Goal: Task Accomplishment & Management: Manage account settings

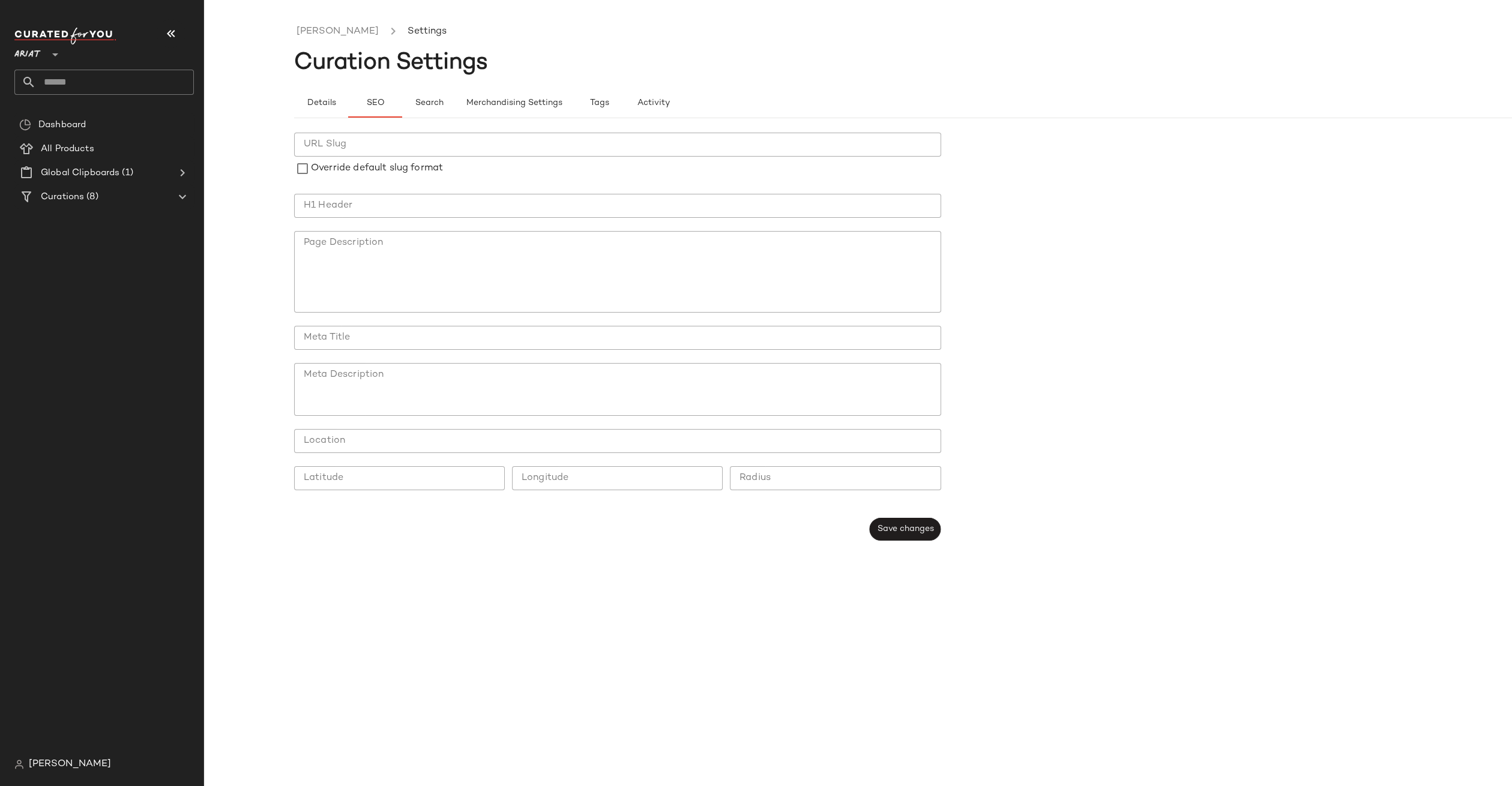
click at [10, 59] on nav "Ariat ** Dashboard All Products Global Clipboards (1) Curations (8) Natasha Bur…" at bounding box center [102, 393] width 204 height 786
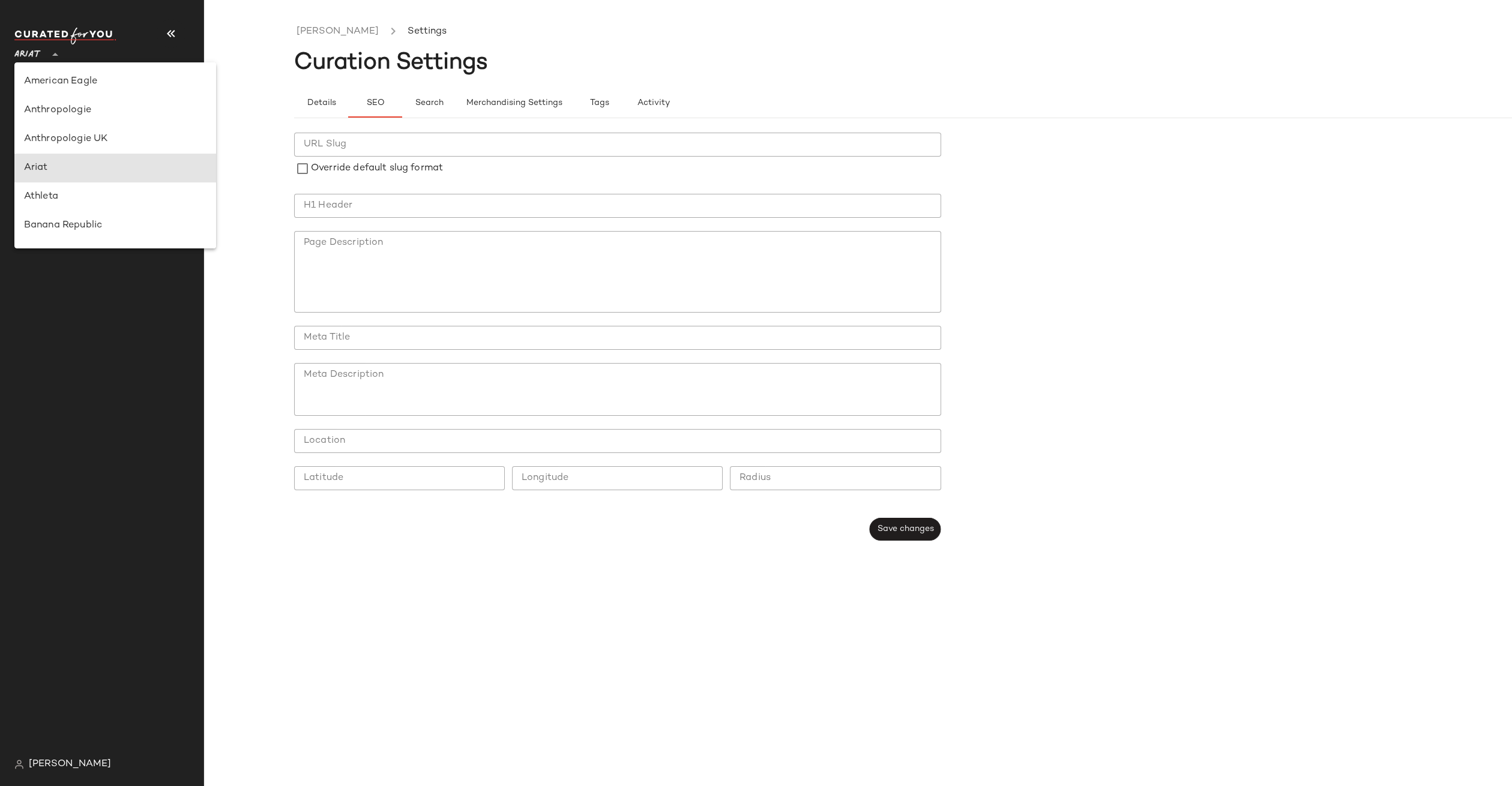
click at [17, 56] on span "Ariat" at bounding box center [28, 52] width 27 height 22
click at [73, 116] on div "Urban Outfitters" at bounding box center [116, 114] width 183 height 14
type input "**"
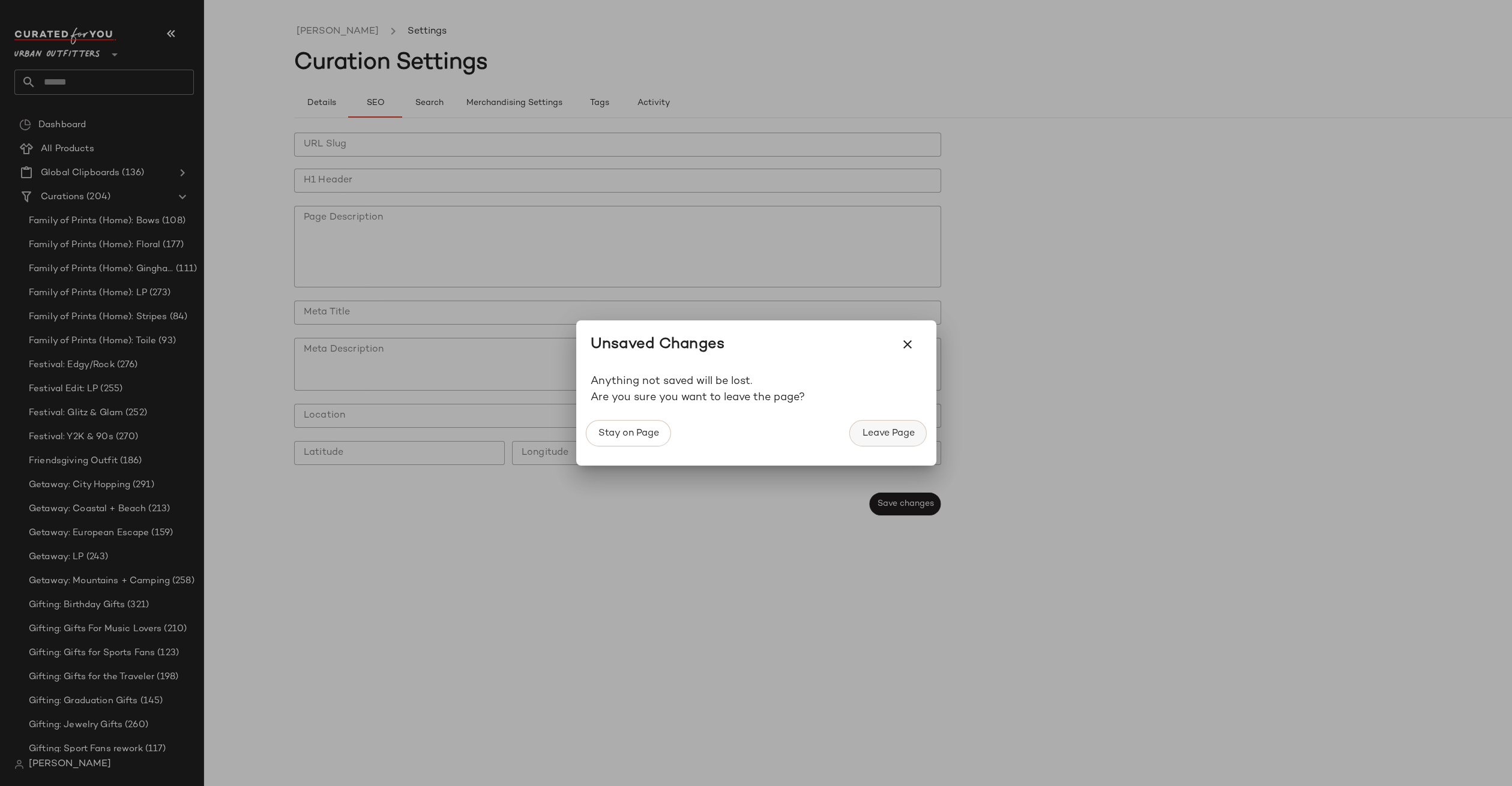
click at [906, 442] on button "Leave Page" at bounding box center [888, 434] width 77 height 27
click at [854, 444] on button "Leave Page" at bounding box center [888, 434] width 77 height 27
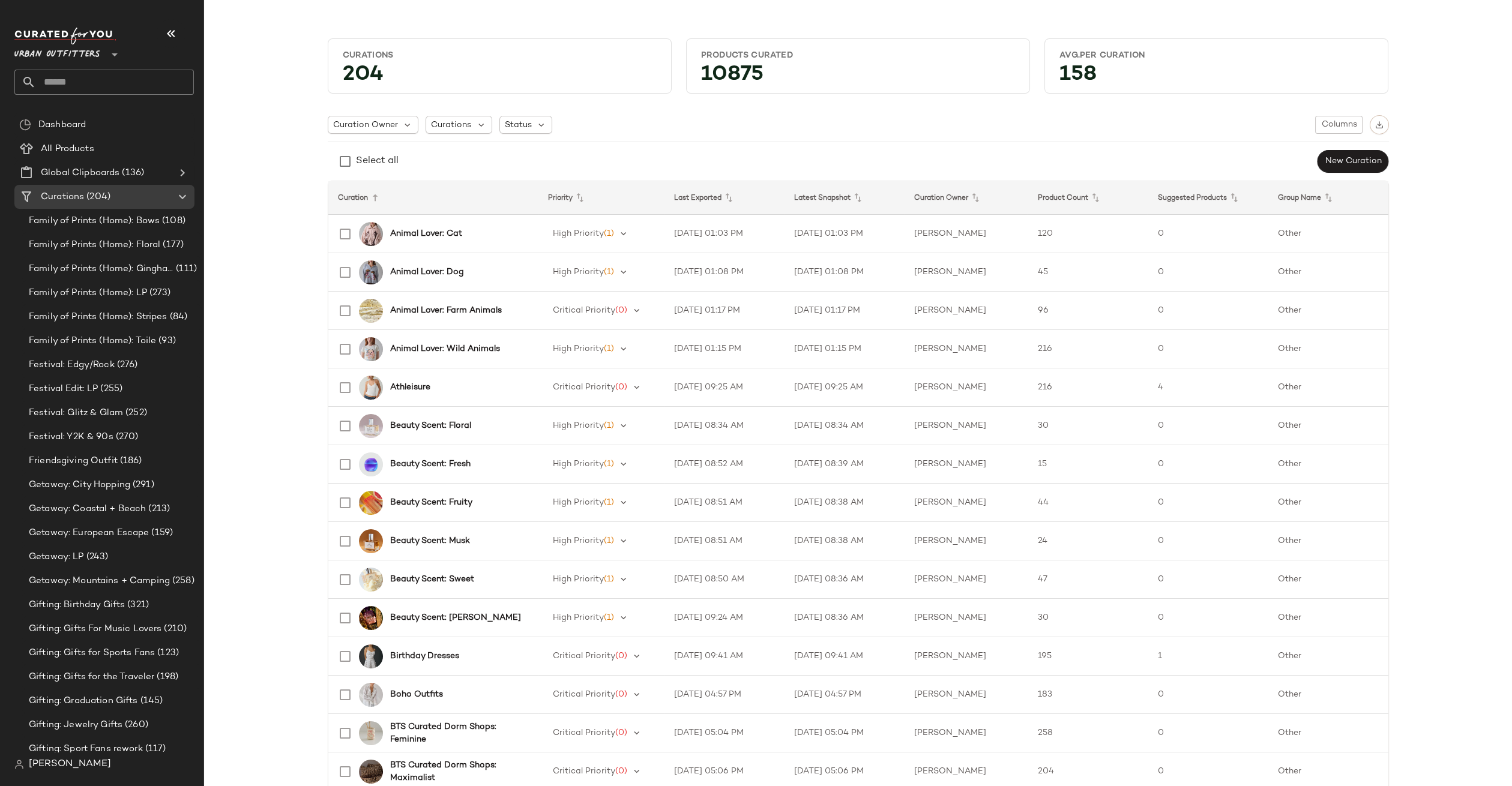
click at [56, 92] on input "text" at bounding box center [115, 82] width 158 height 25
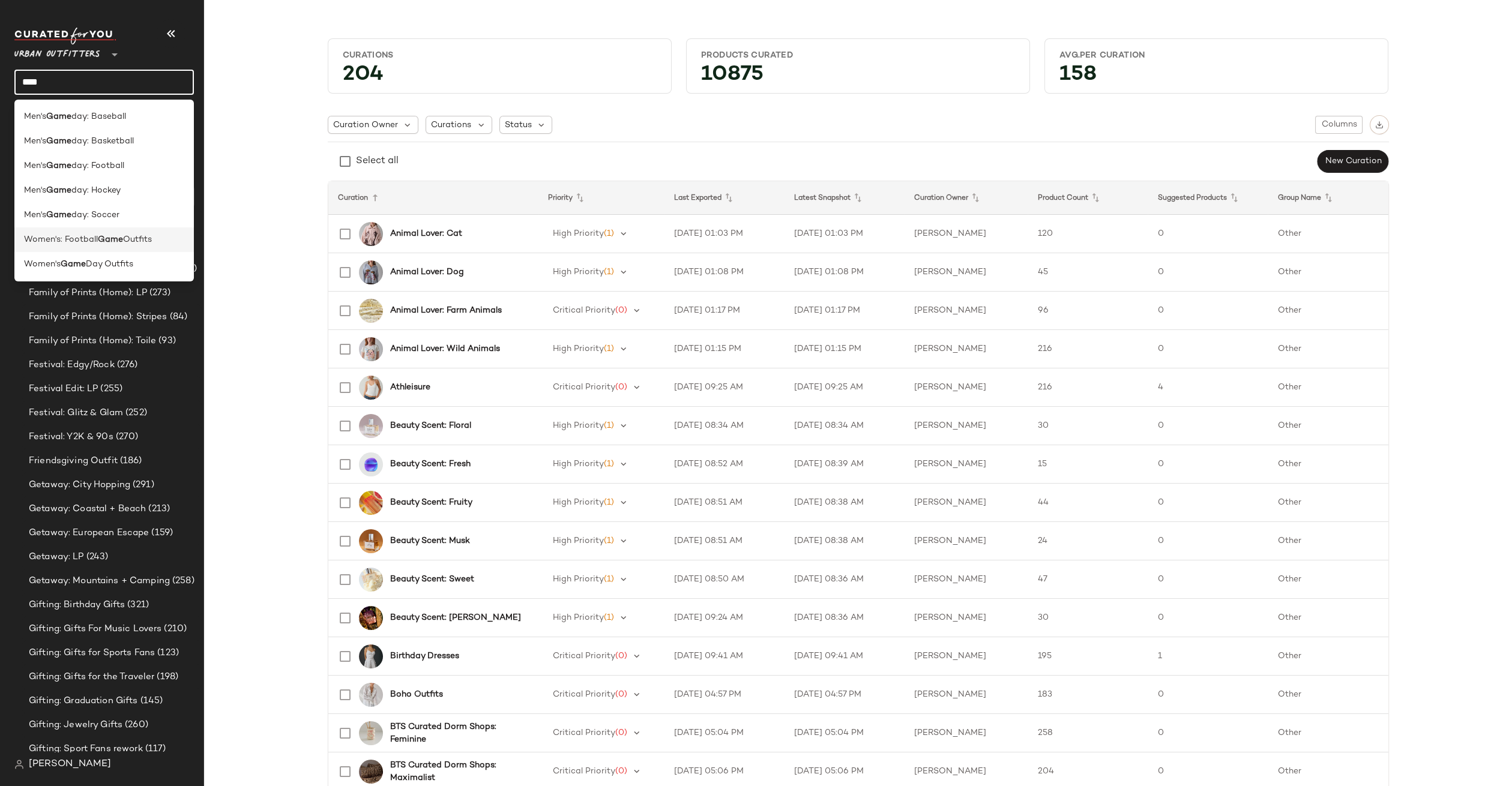
type input "****"
click at [147, 242] on span "Outfits" at bounding box center [137, 239] width 28 height 13
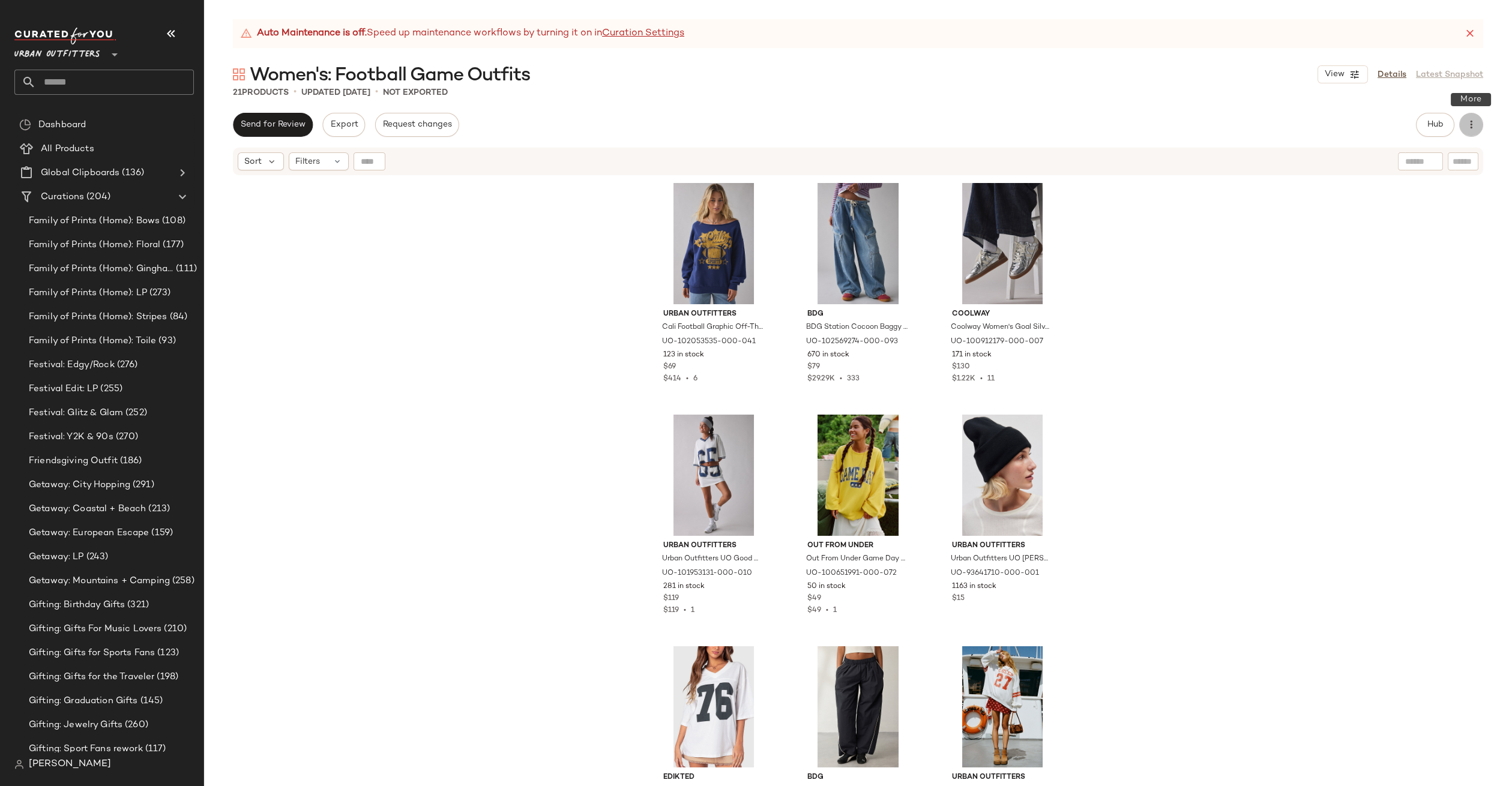
click at [1481, 124] on button "button" at bounding box center [1471, 125] width 24 height 24
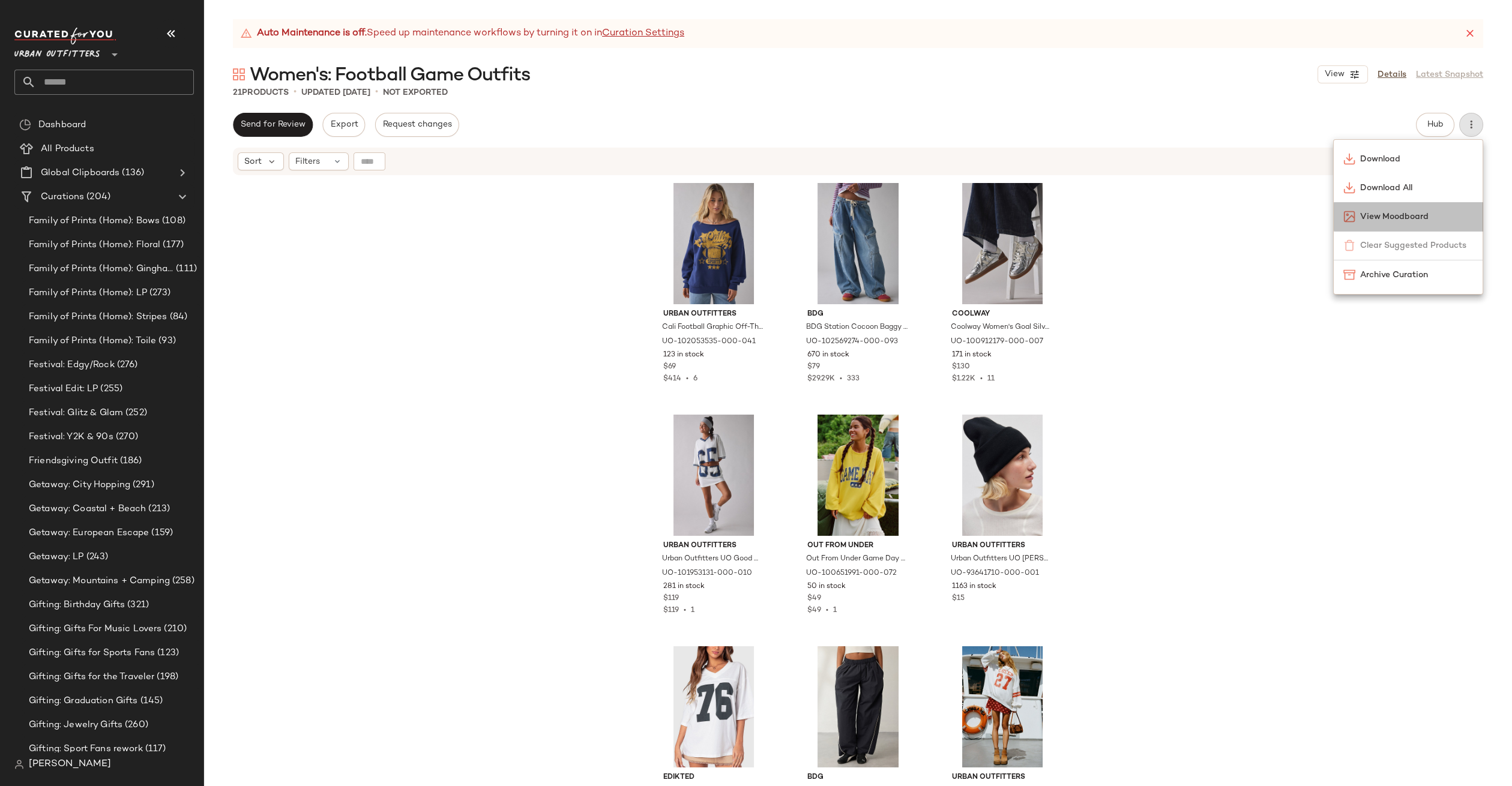
click at [1406, 209] on div "View Moodboard" at bounding box center [1408, 217] width 149 height 28
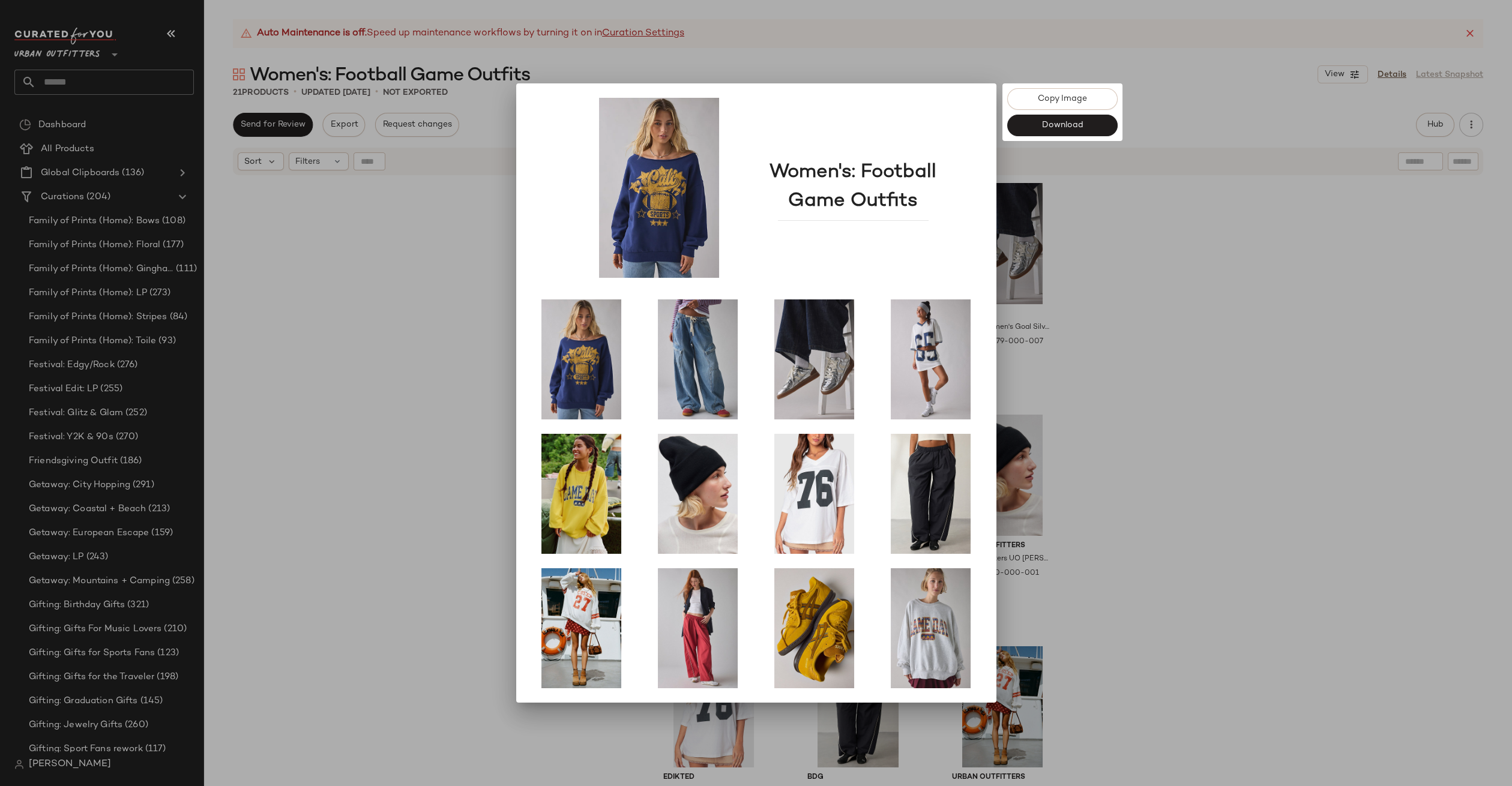
click at [411, 284] on div at bounding box center [756, 393] width 1512 height 786
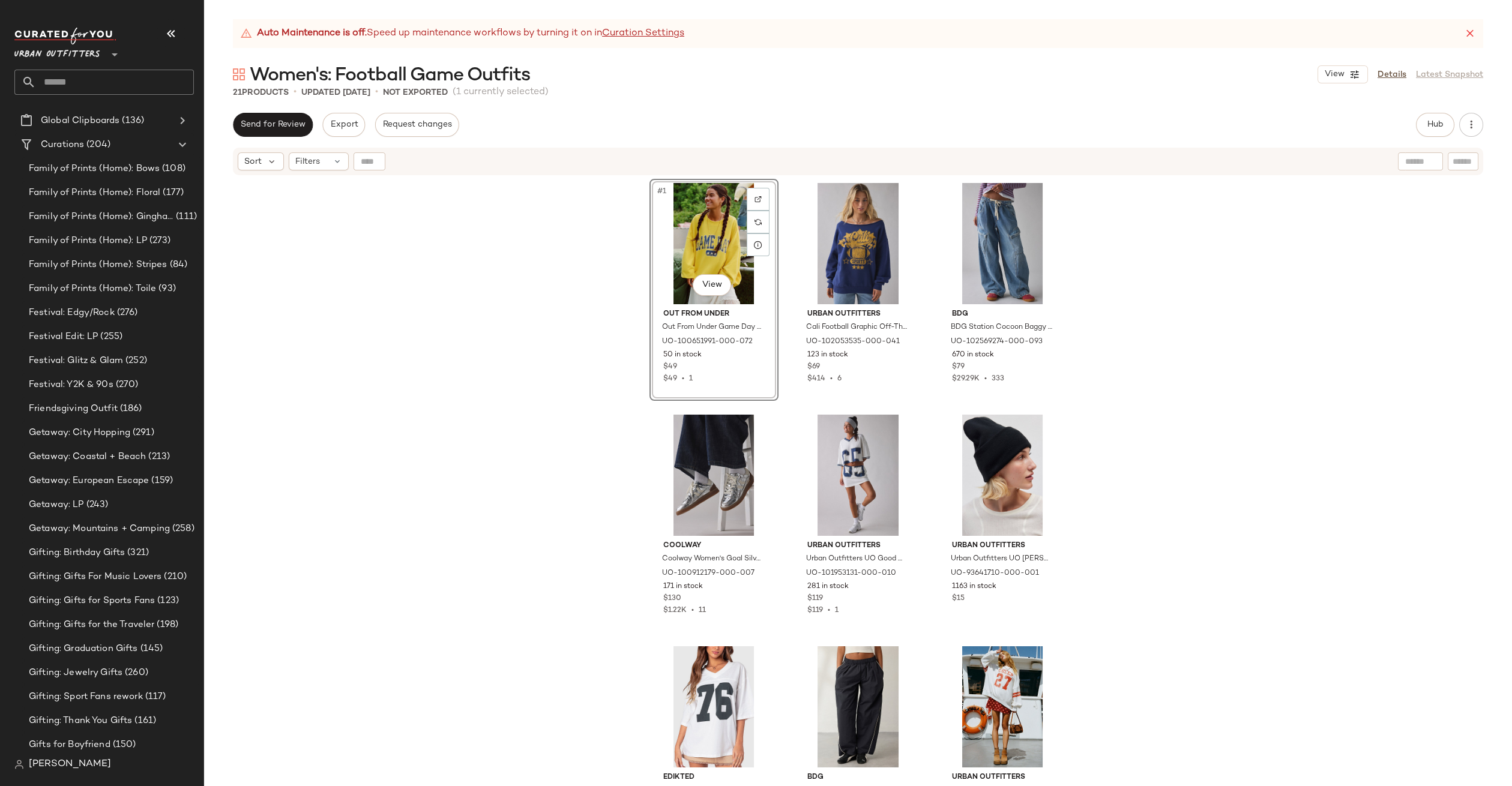
drag, startPoint x: 845, startPoint y: 470, endPoint x: 392, endPoint y: 3, distance: 650.6
click at [1437, 132] on button "Hub" at bounding box center [1435, 125] width 39 height 24
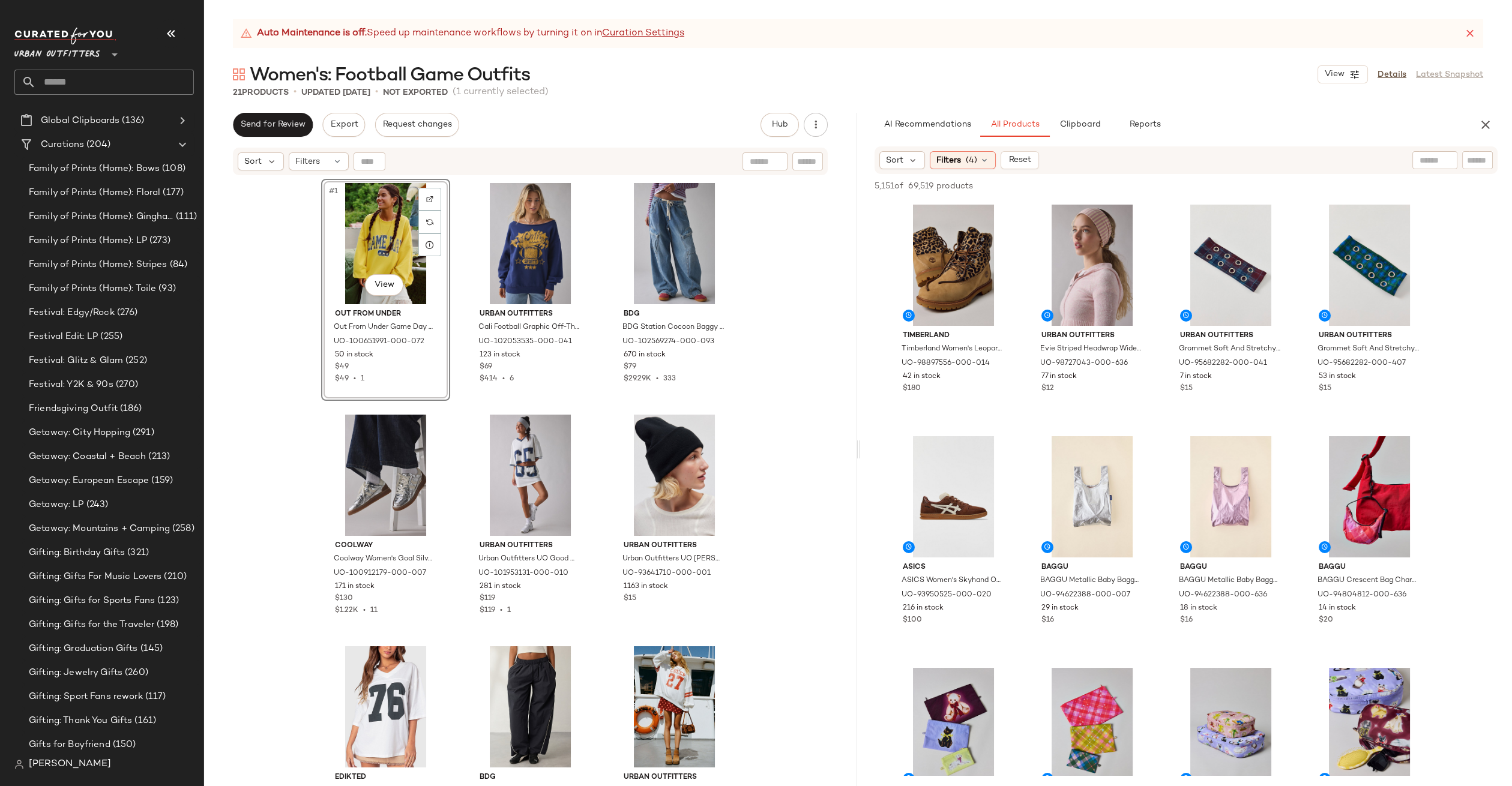
click at [1444, 165] on div at bounding box center [1435, 161] width 45 height 18
type input "****"
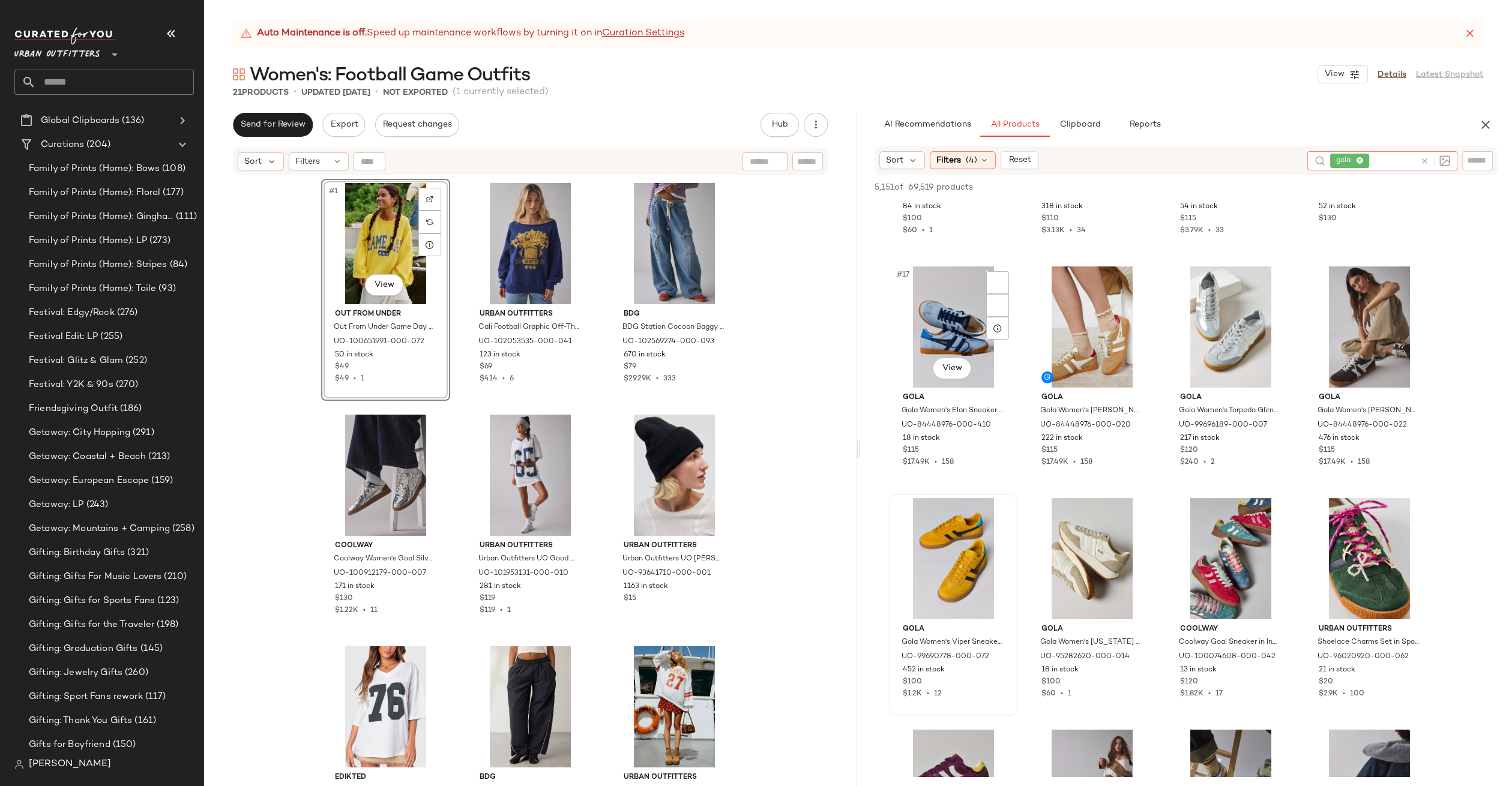
scroll to position [868, 0]
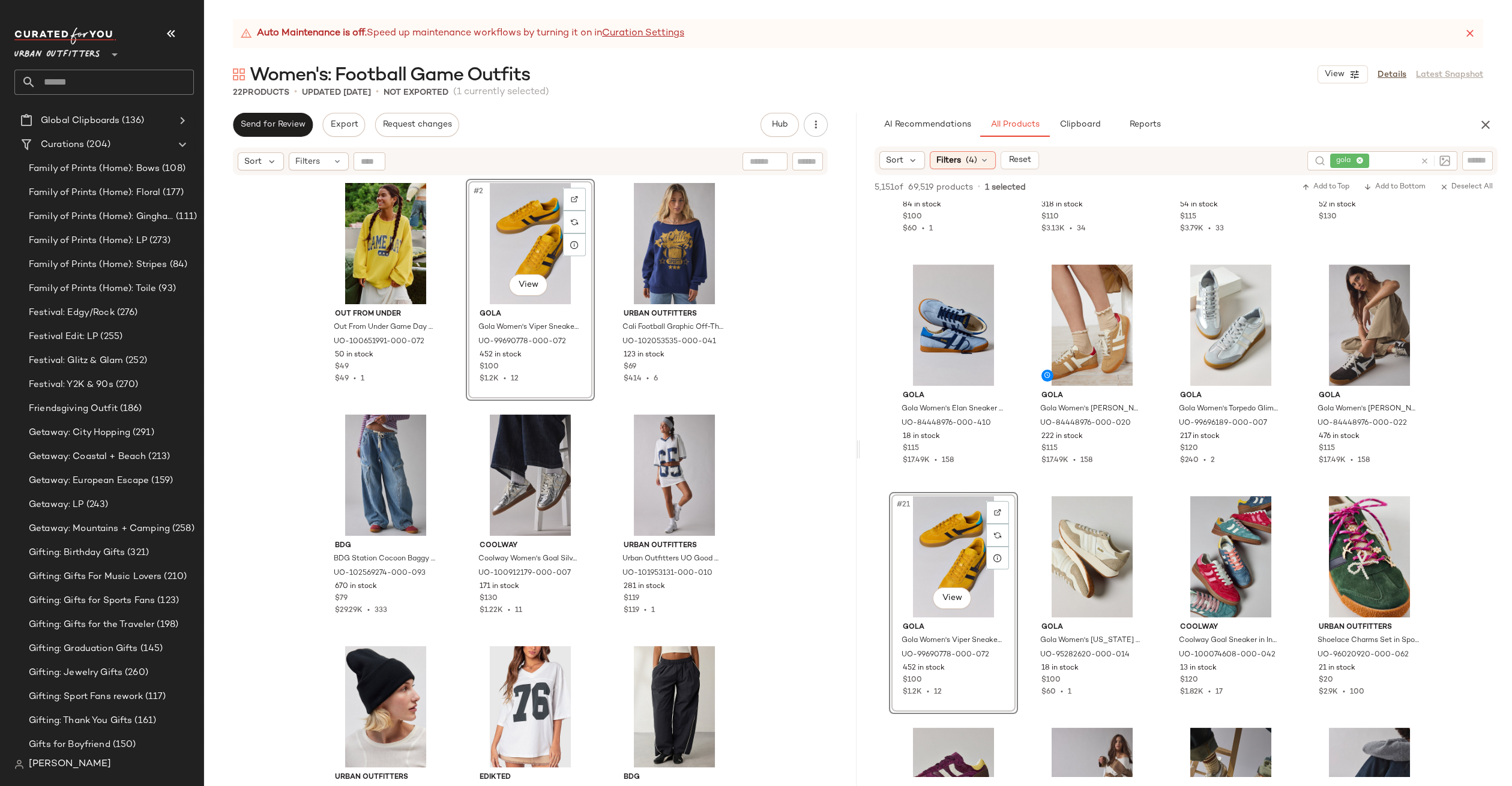
drag, startPoint x: 944, startPoint y: 521, endPoint x: 424, endPoint y: 9, distance: 729.8
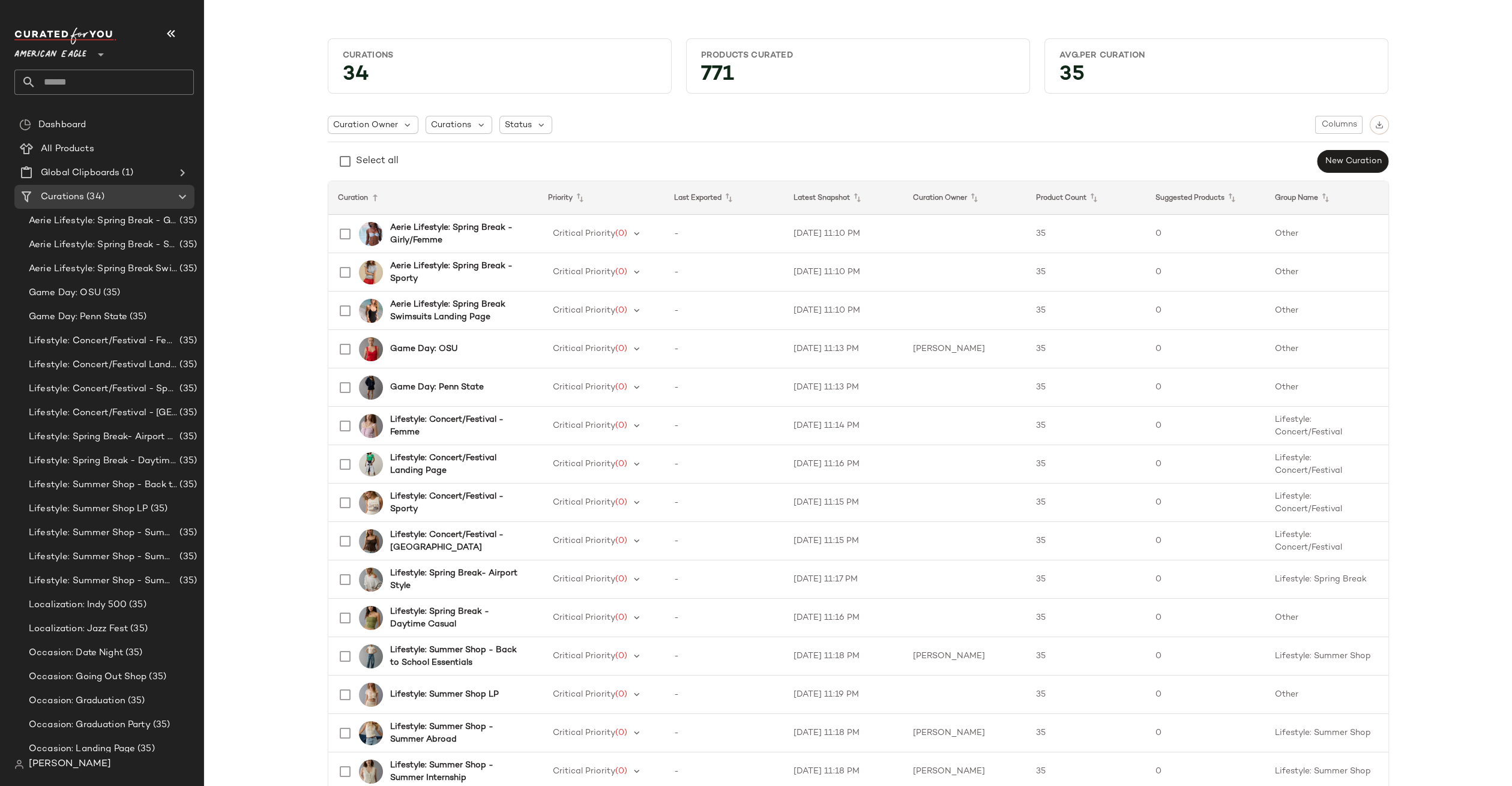
click at [90, 82] on input "text" at bounding box center [115, 82] width 158 height 25
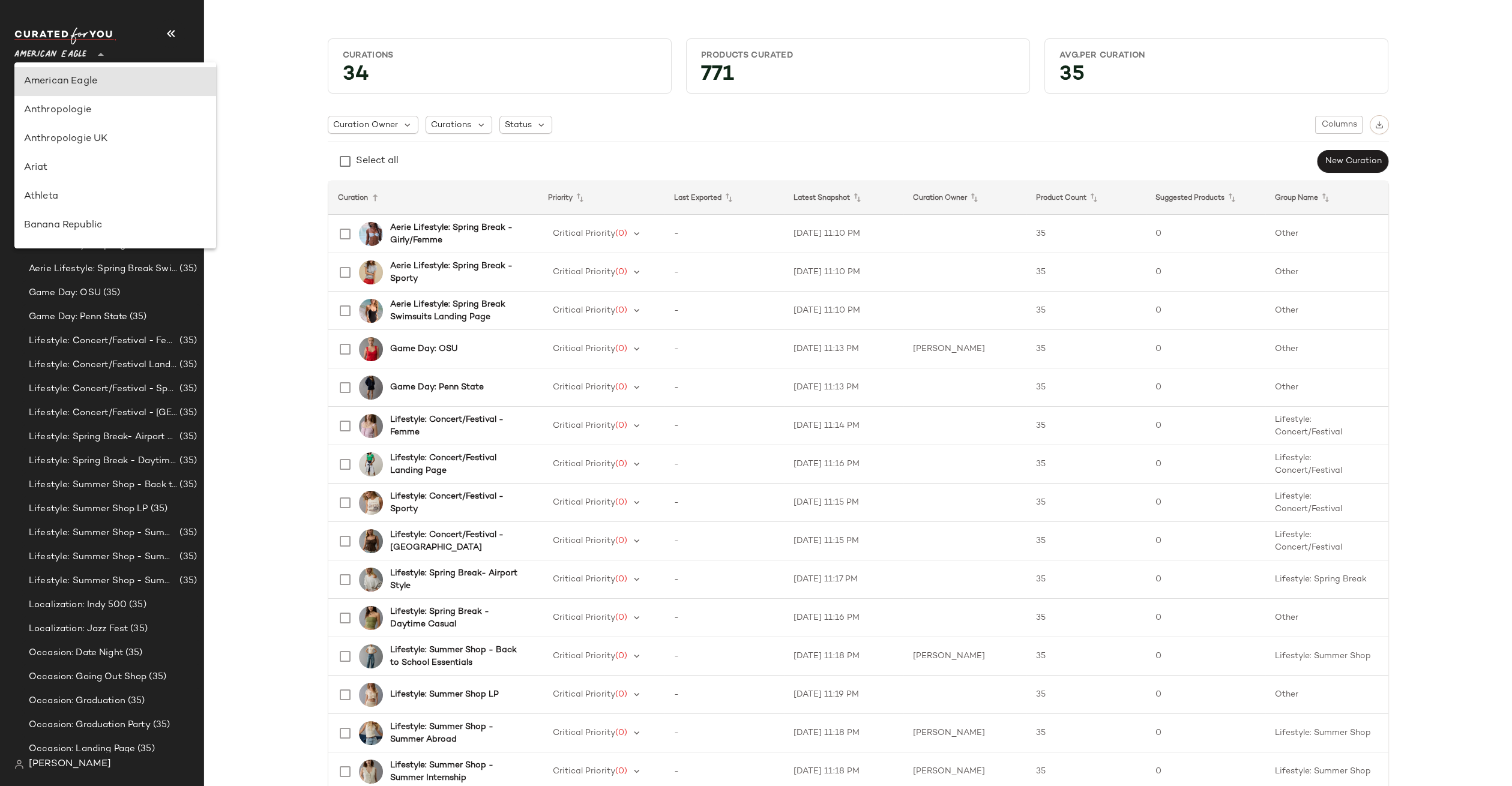
click at [81, 52] on span "American Eagle" at bounding box center [50, 52] width 72 height 22
click at [97, 112] on div "Urban Outfitters" at bounding box center [116, 114] width 183 height 14
type input "**"
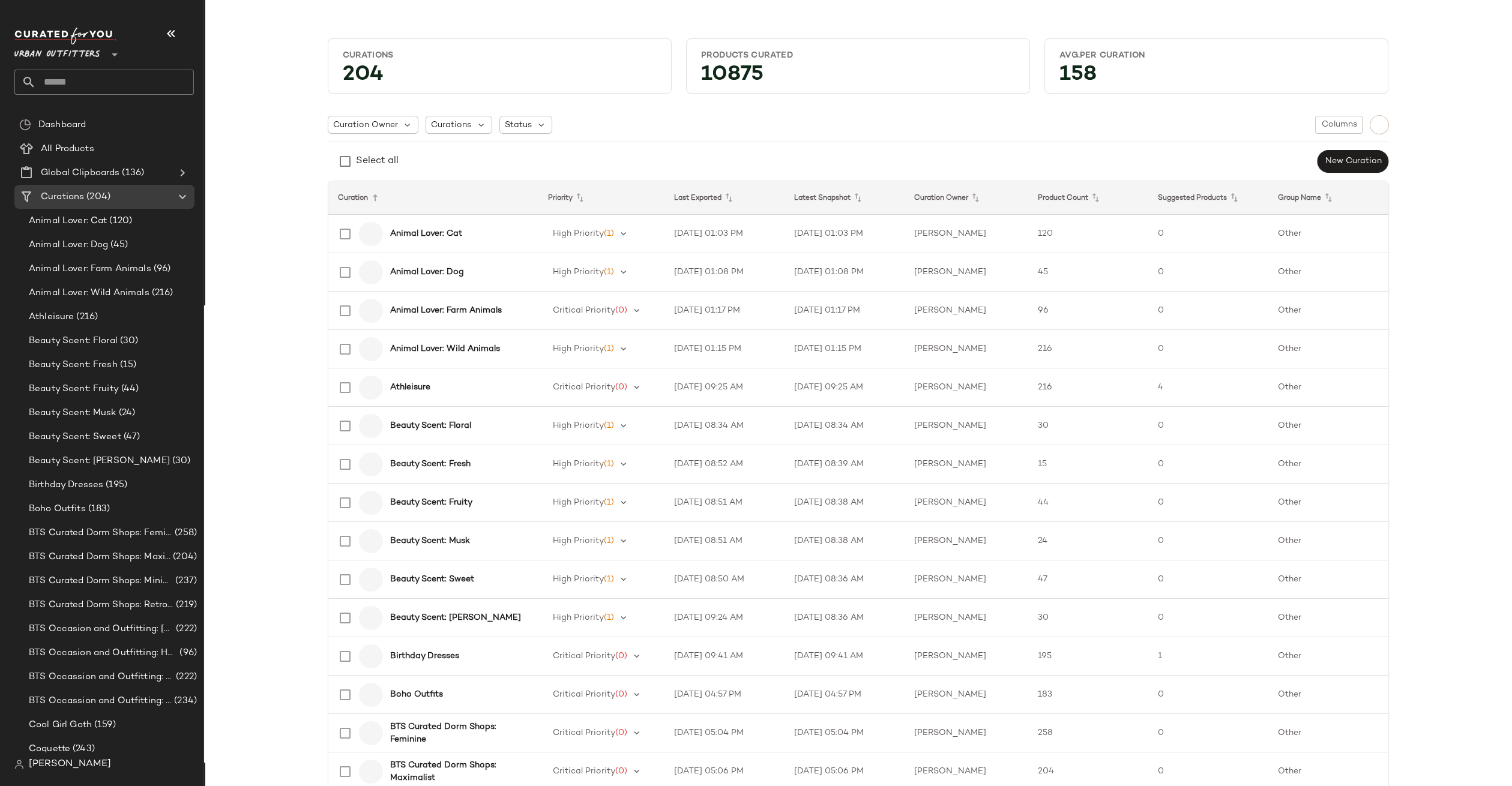
click at [100, 83] on input "text" at bounding box center [115, 82] width 158 height 25
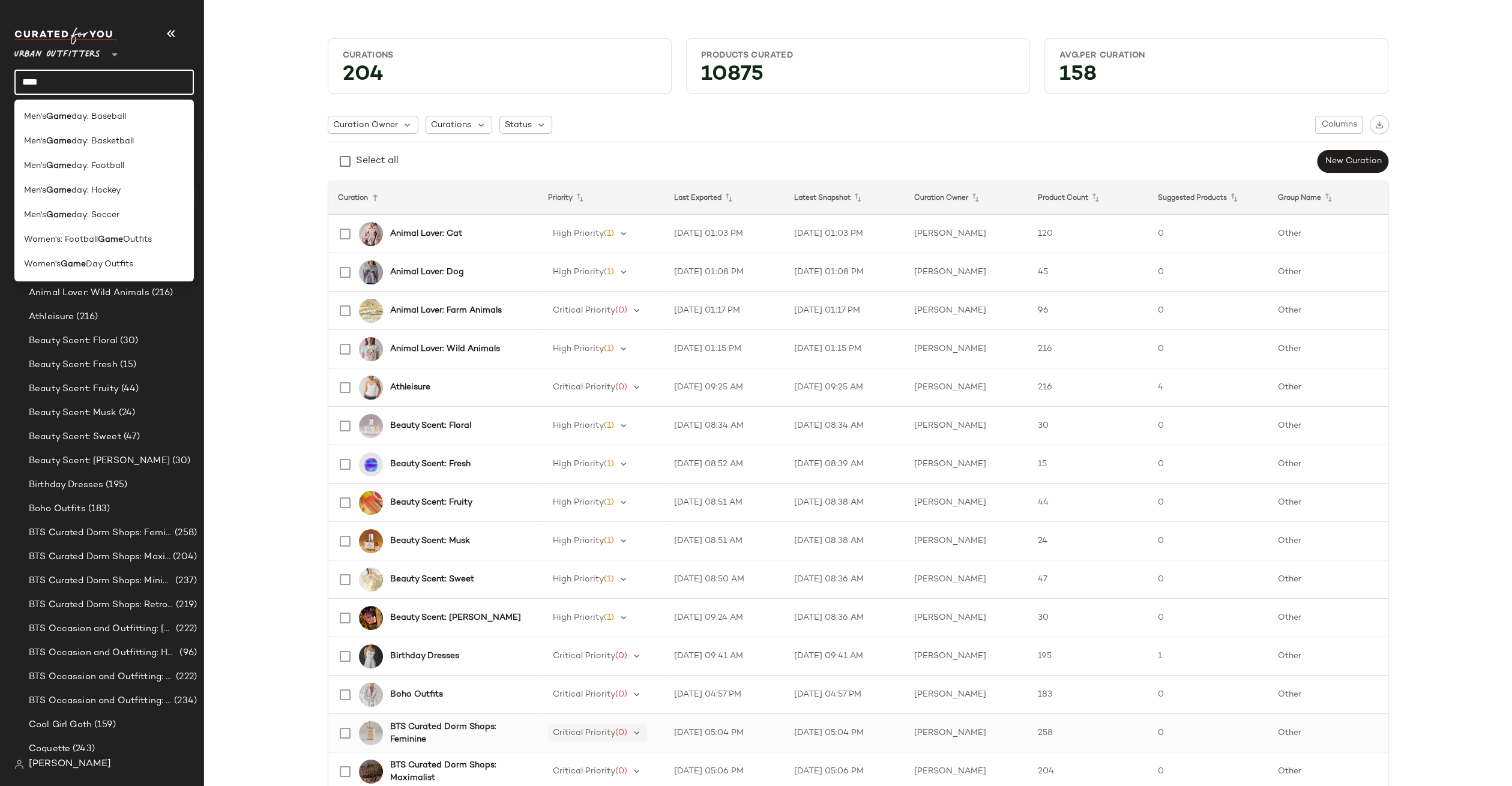
type input "****"
click at [95, 264] on span "Day Outfits" at bounding box center [110, 264] width 48 height 13
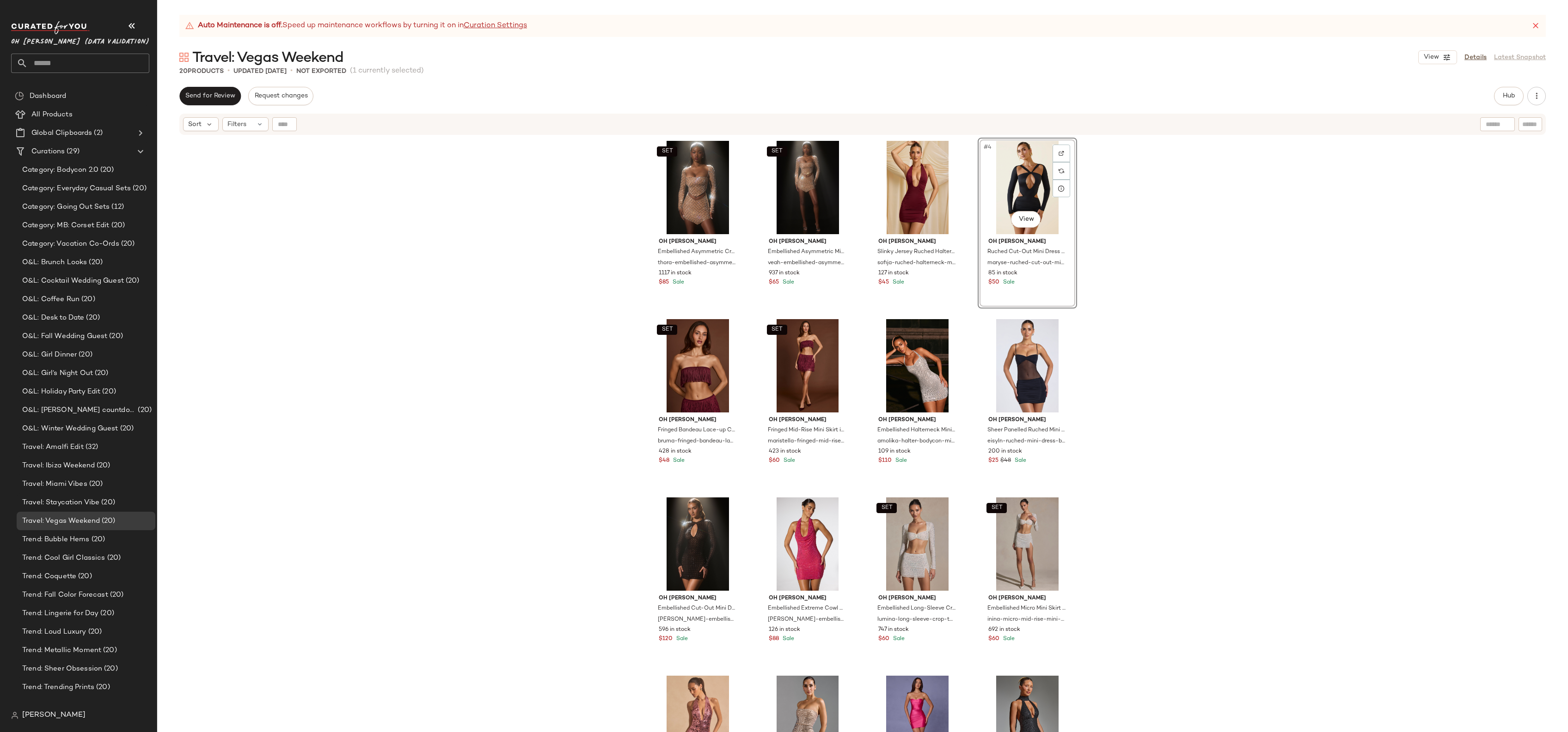
click at [1161, 266] on div "SET Oh Polly Embellished Asymmetric Crop Top in Almond thora-embellished-asymme…" at bounding box center [863, 446] width 1411 height 620
click at [547, 252] on div "SET Oh Polly Embellished Asymmetric Crop Top in Almond thora-embellished-asymme…" at bounding box center [863, 446] width 1411 height 620
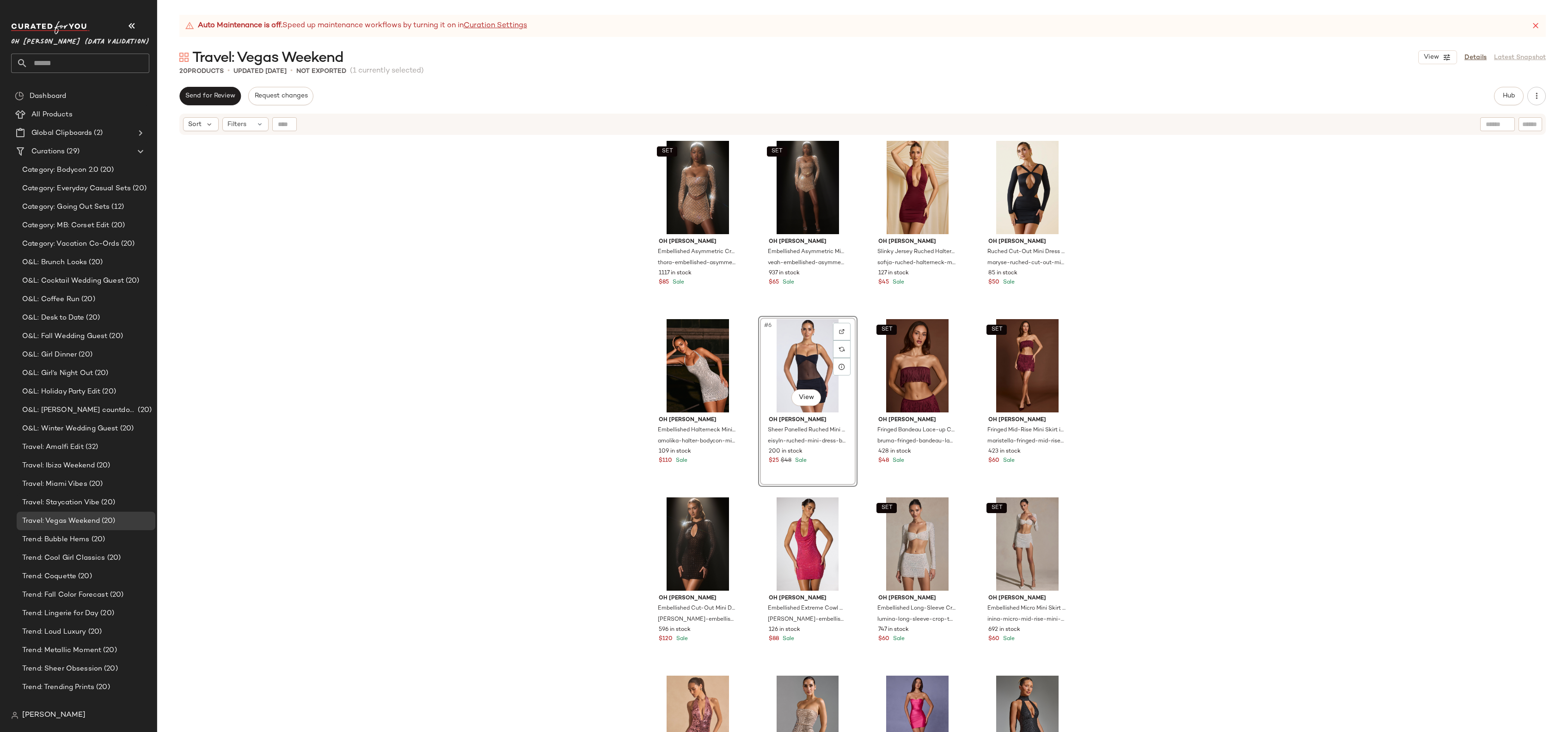
click at [490, 349] on div "SET Oh Polly Embellished Asymmetric Crop Top in Almond thora-embellished-asymme…" at bounding box center [863, 446] width 1411 height 620
click at [64, 659] on div "Trend: Metallic Moment (20)" at bounding box center [86, 650] width 139 height 19
click at [61, 666] on span "Trend: Sheer Obsession" at bounding box center [62, 669] width 80 height 10
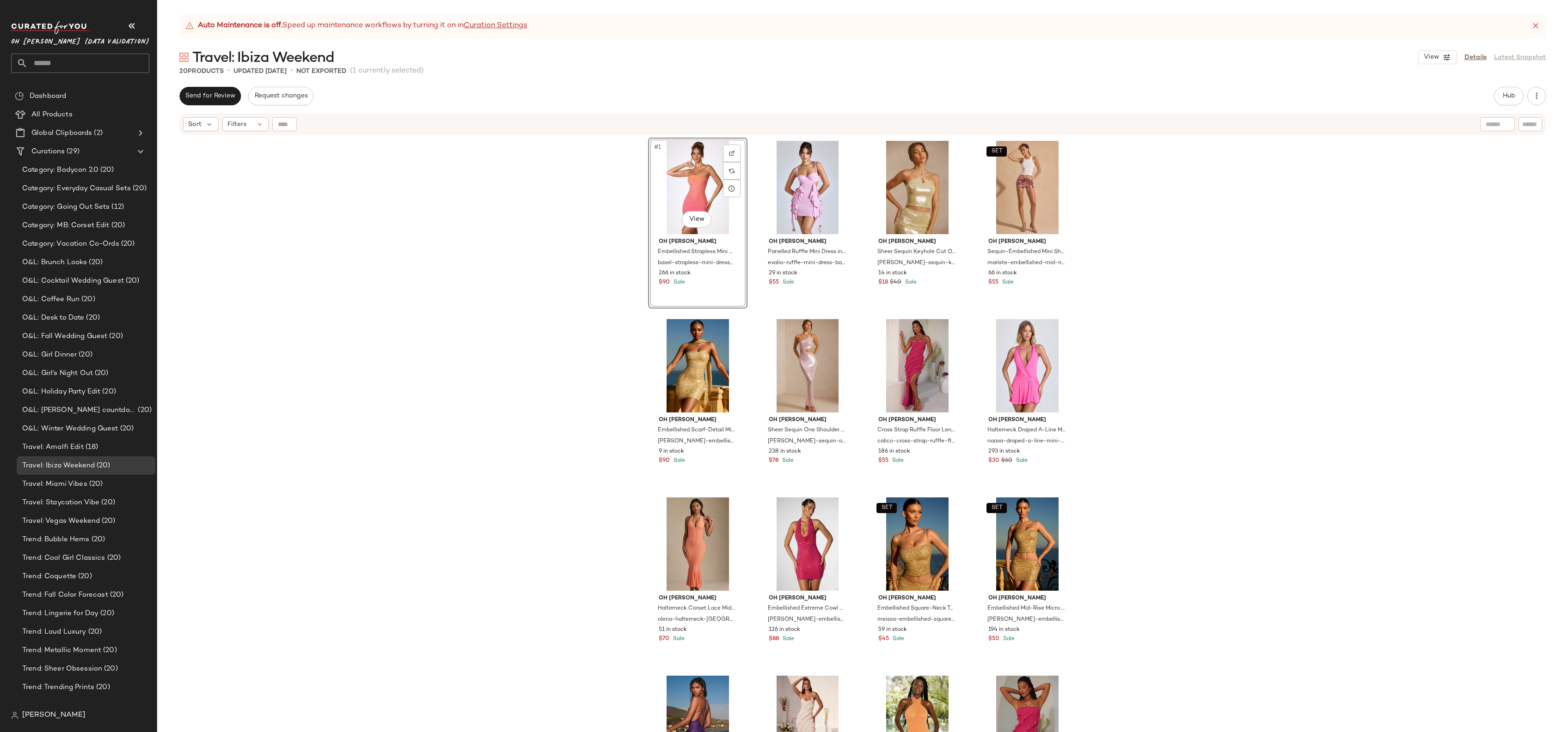
click at [456, 201] on div "#1 View Oh Polly Embellished Strapless Mini Dress in Red and Orange Ombré basel…" at bounding box center [863, 446] width 1411 height 620
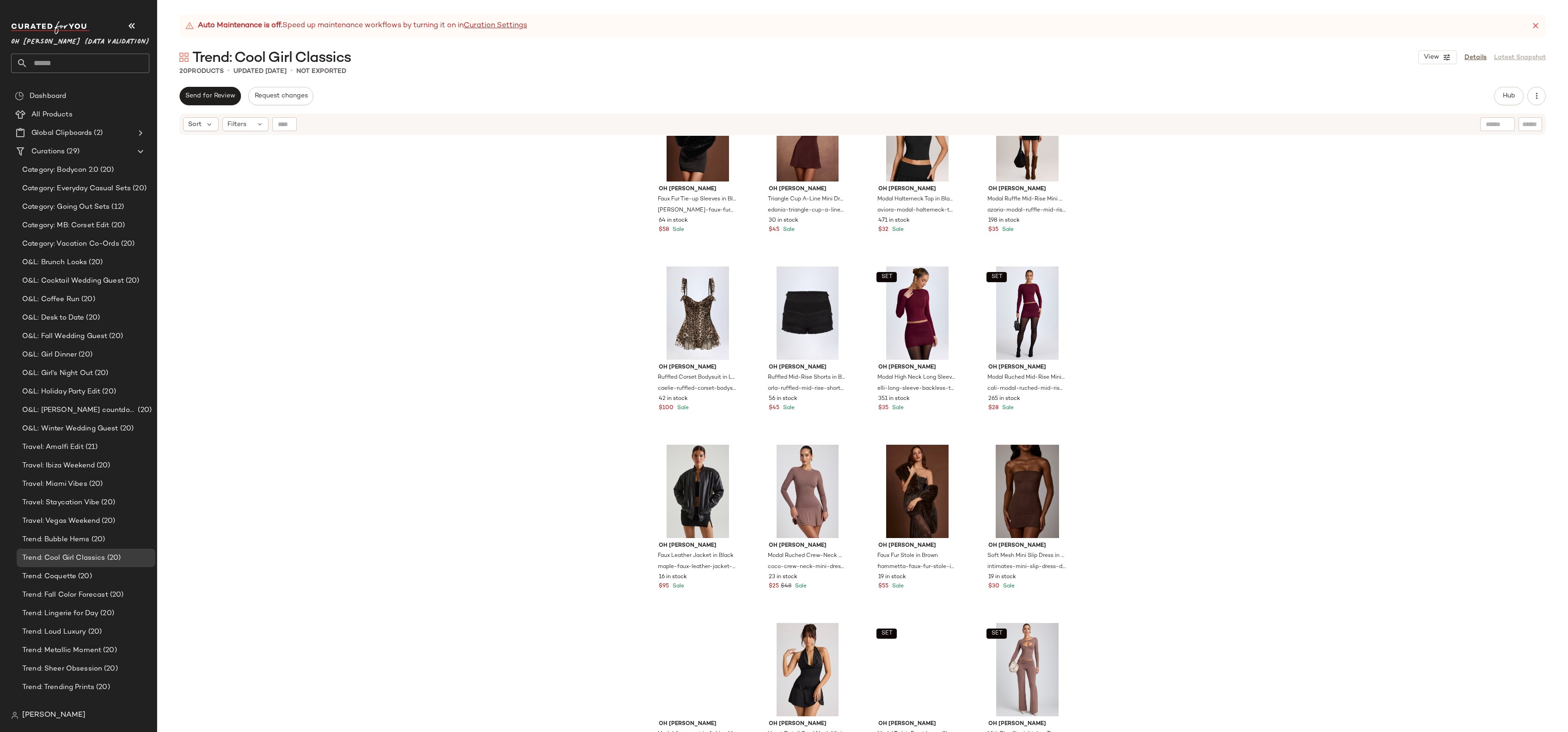
scroll to position [244, 0]
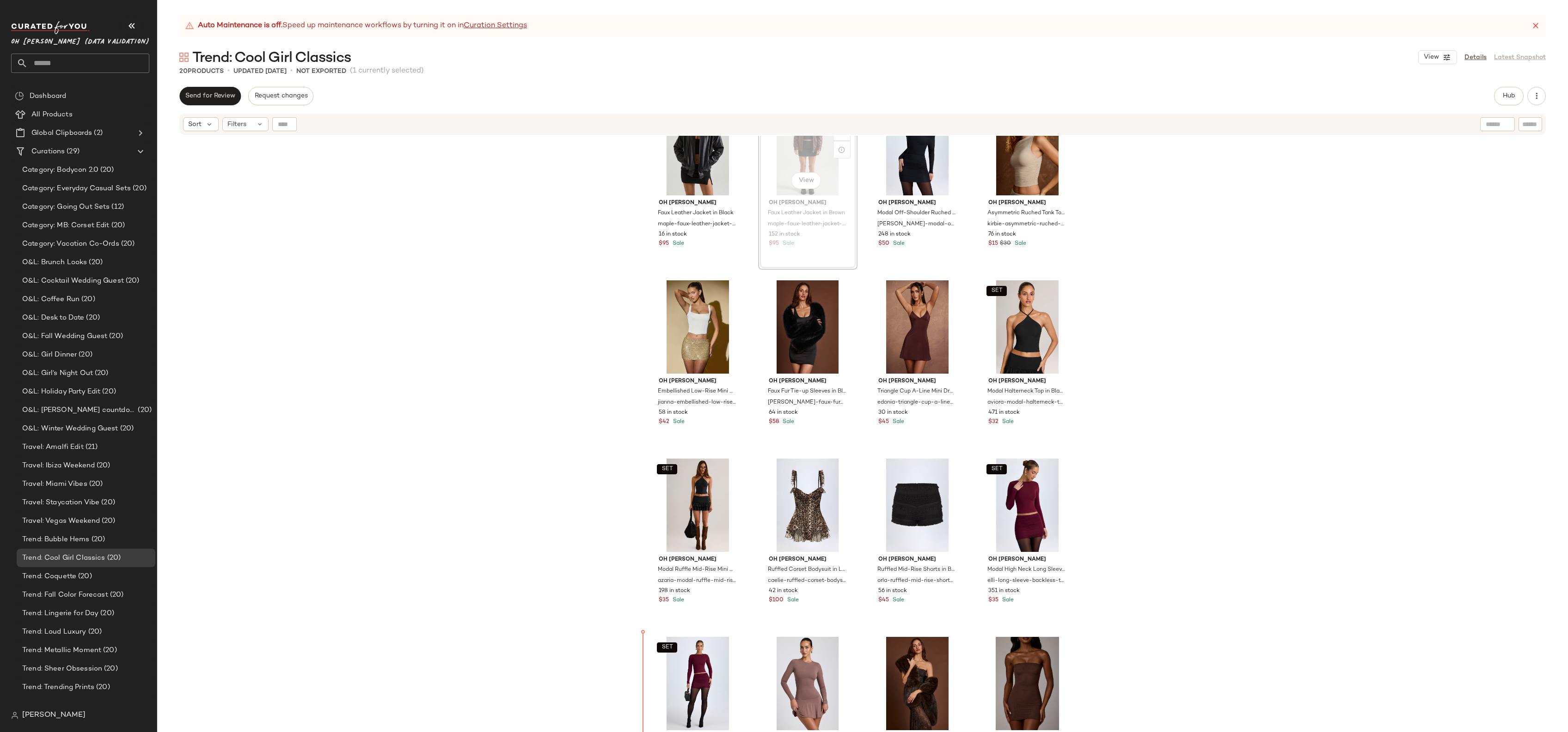
scroll to position [48, 0]
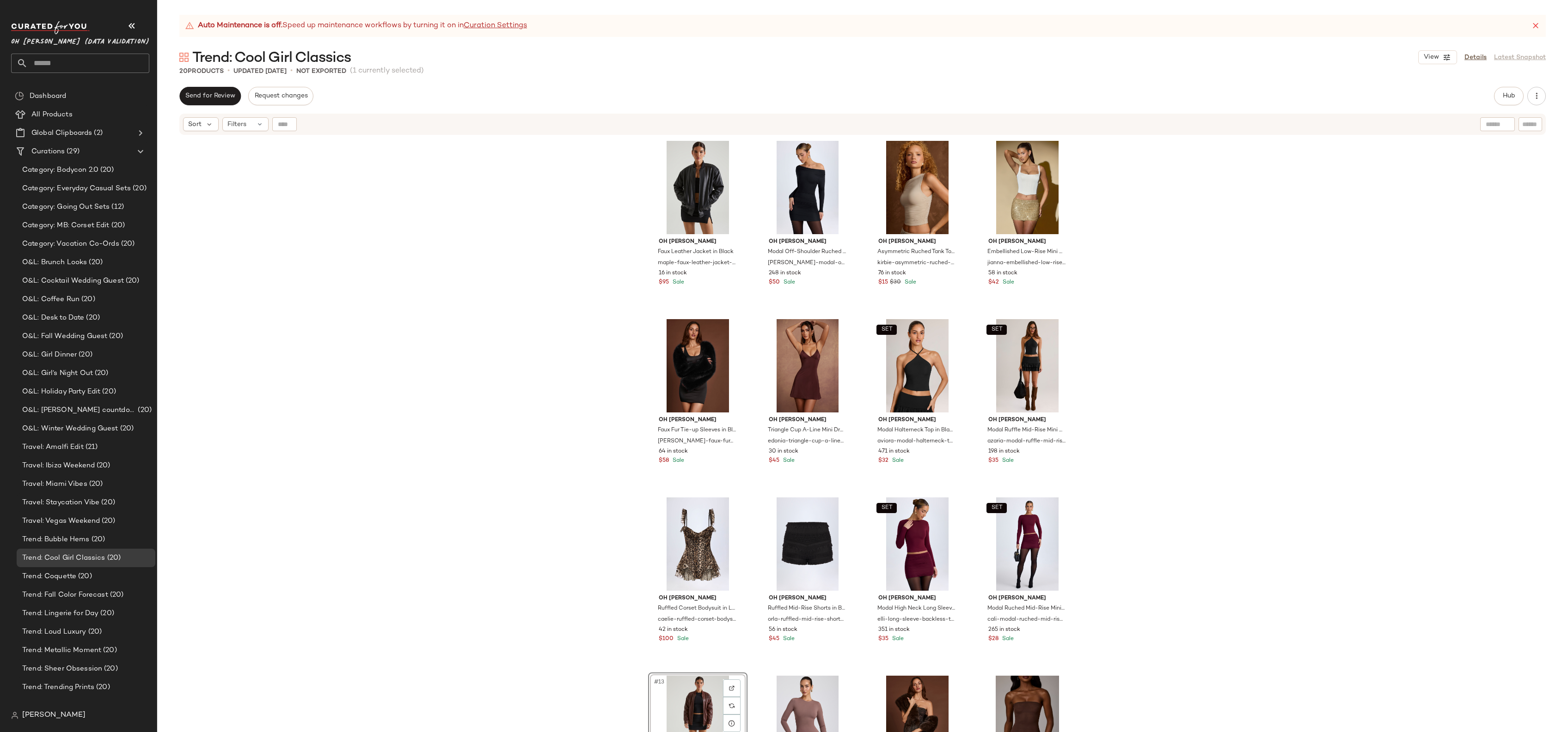
drag, startPoint x: 1022, startPoint y: 475, endPoint x: 593, endPoint y: 20, distance: 625.4
click at [1496, 125] on input "text" at bounding box center [1498, 124] width 24 height 10
type input "**********"
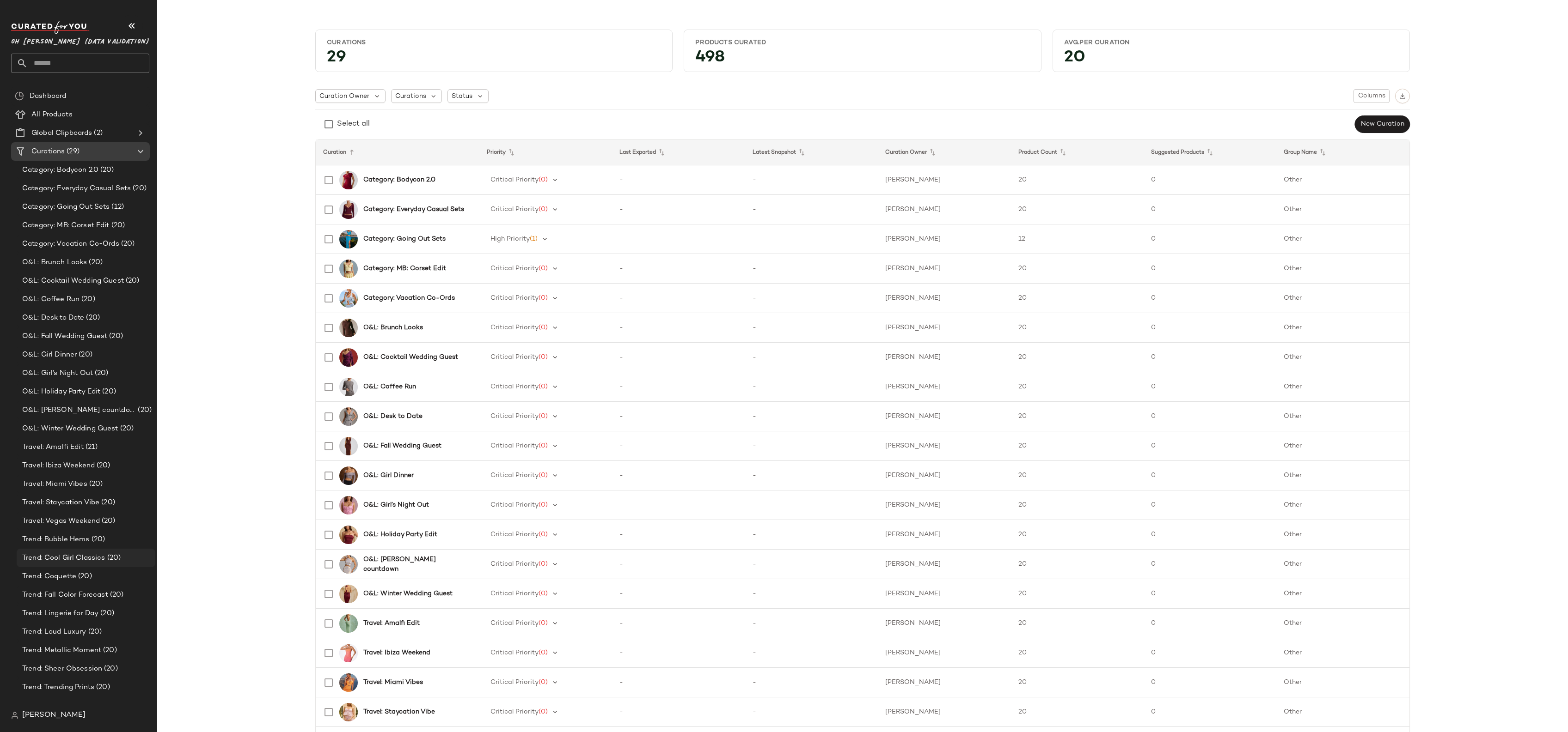
click at [86, 552] on div "Trend: Cool Girl Classics (20)" at bounding box center [86, 558] width 139 height 19
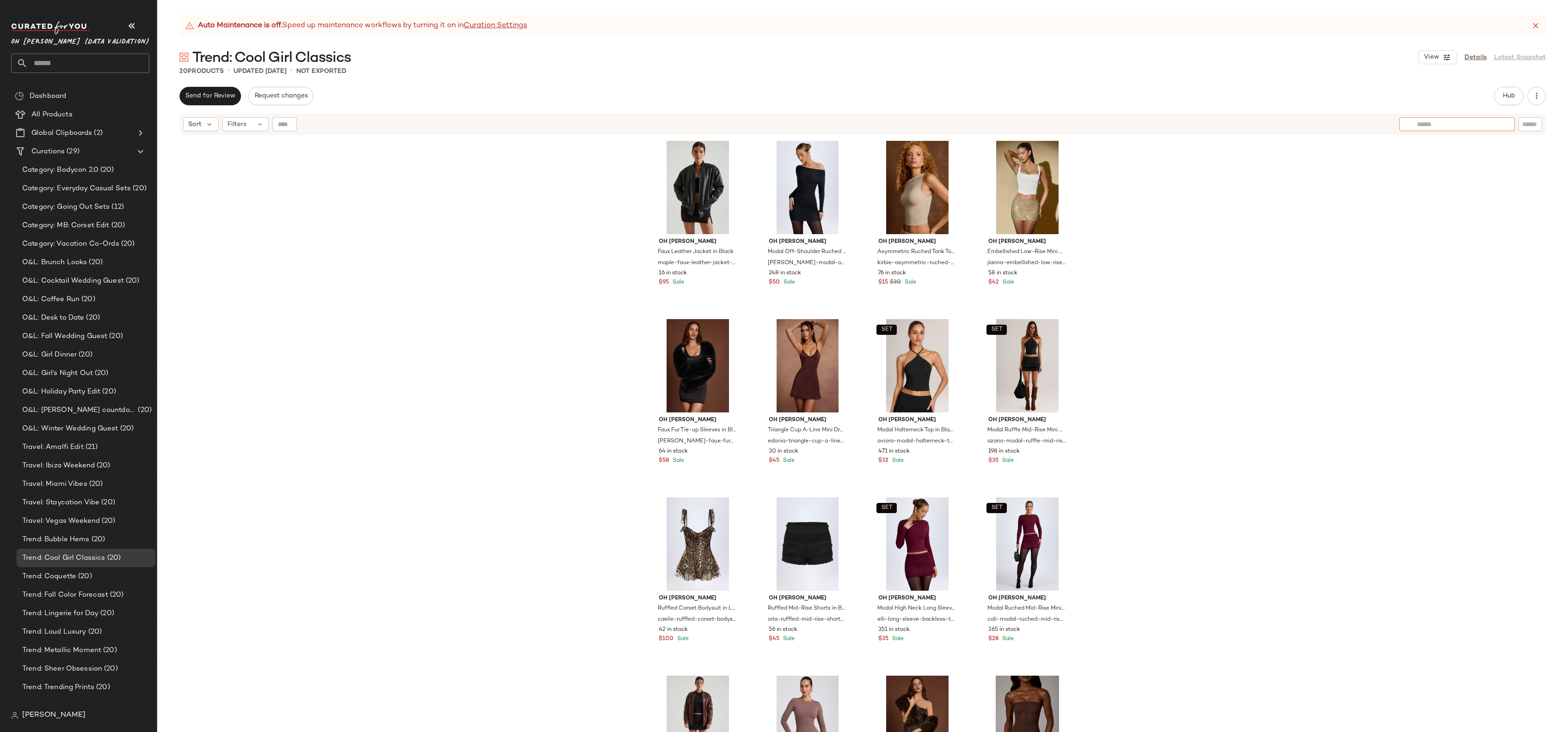
click at [1491, 122] on input "text" at bounding box center [1457, 124] width 81 height 10
type input "**********"
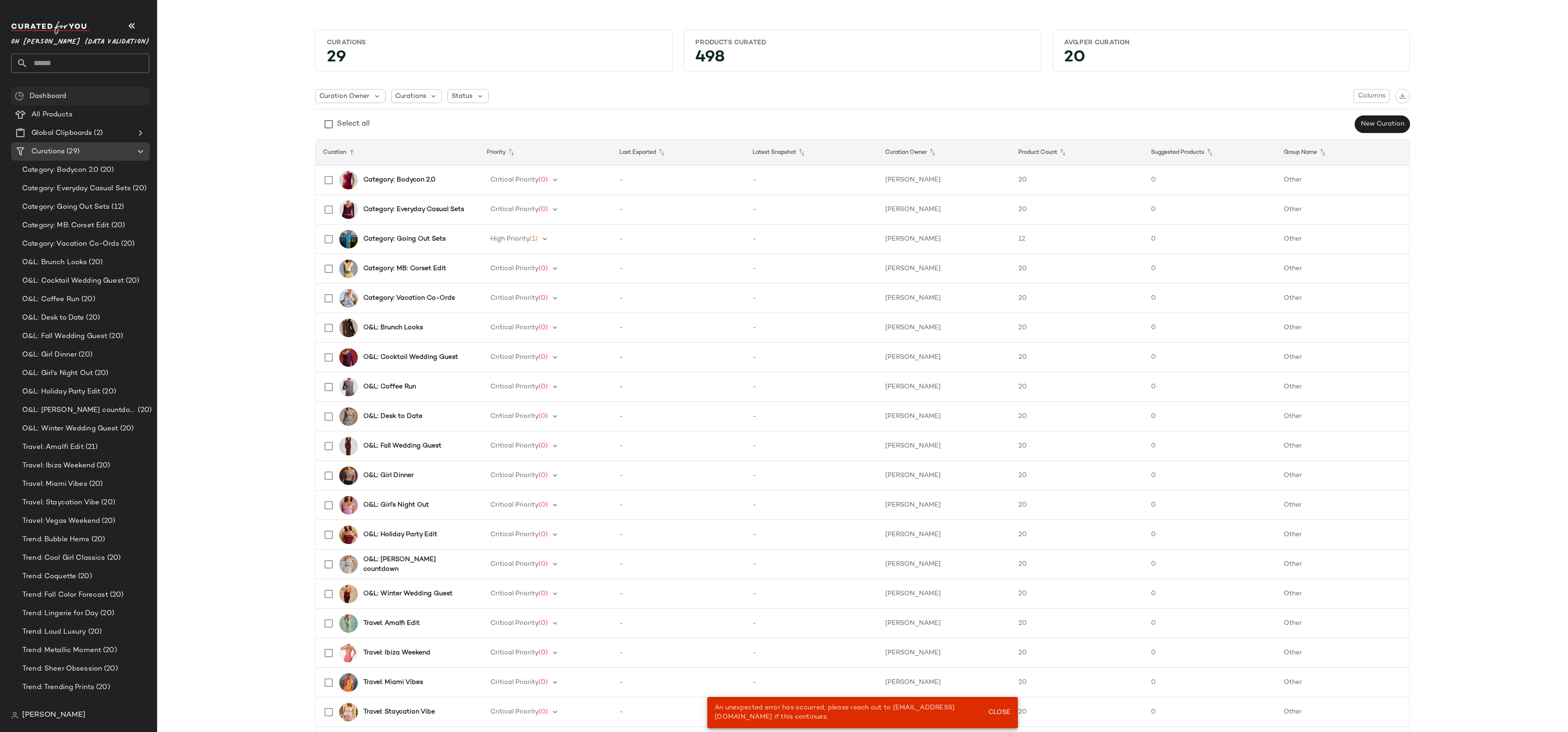
click at [57, 102] on div "Dashboard" at bounding box center [80, 96] width 139 height 19
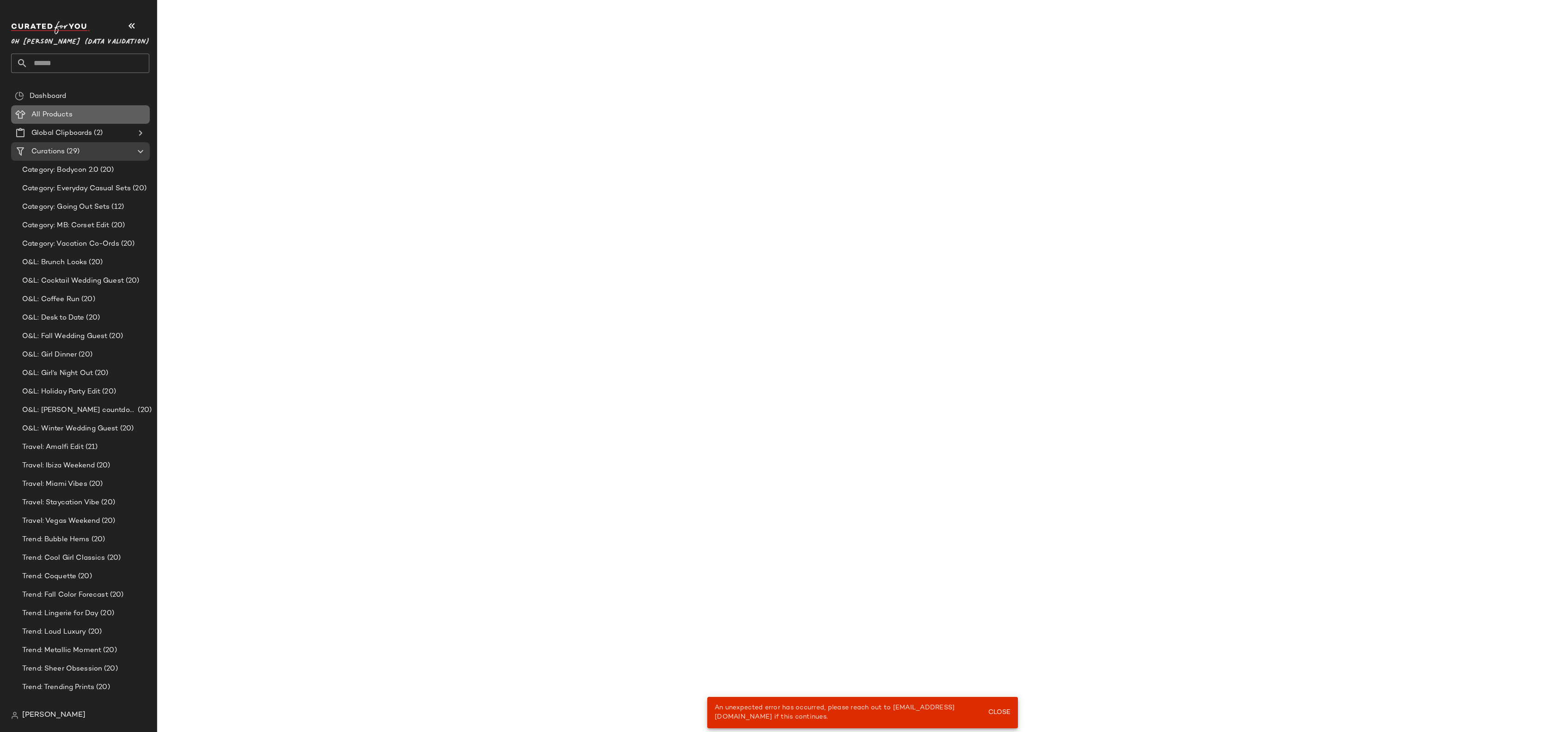
click at [53, 113] on span "All Products" at bounding box center [52, 115] width 41 height 10
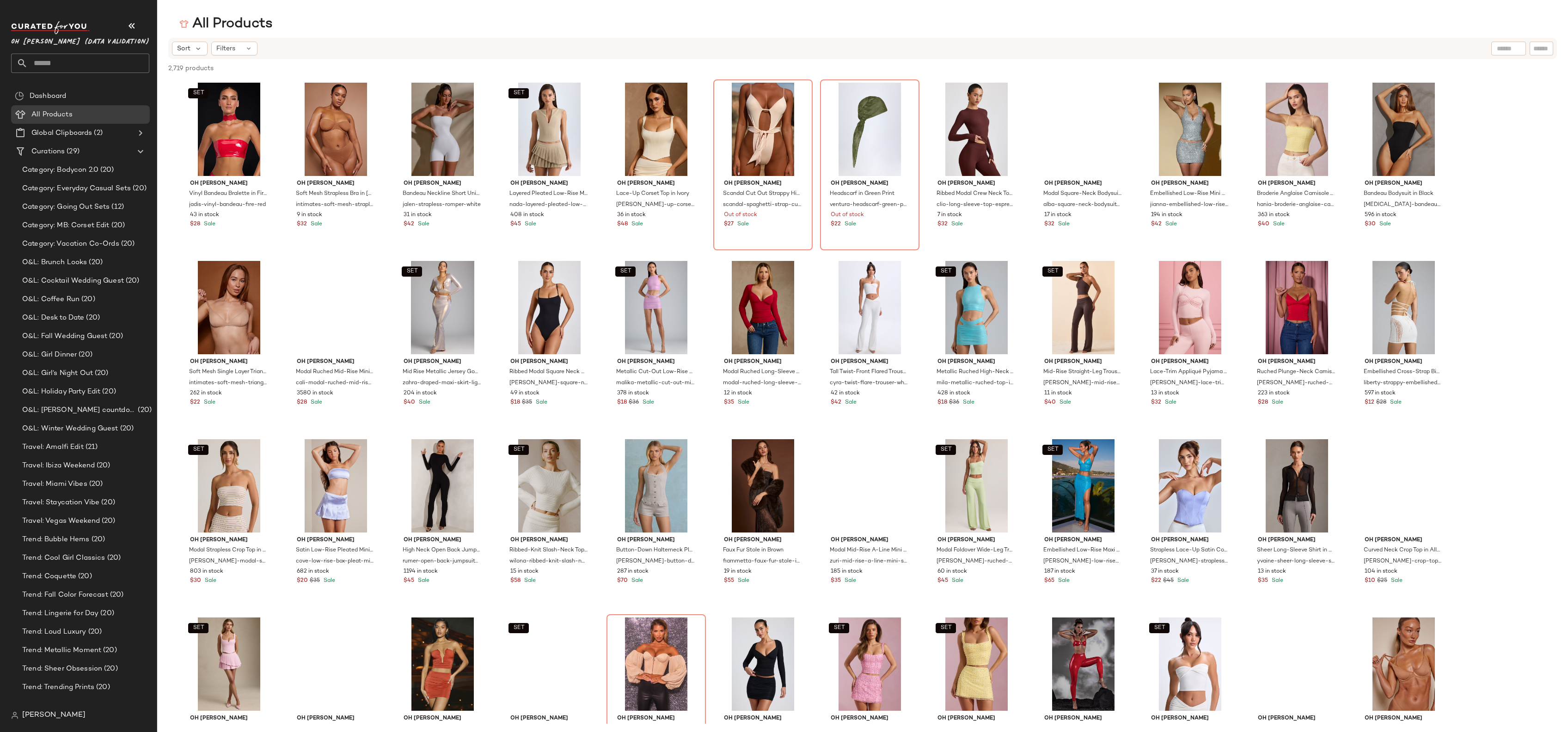
click at [1505, 53] on div at bounding box center [1509, 49] width 24 height 14
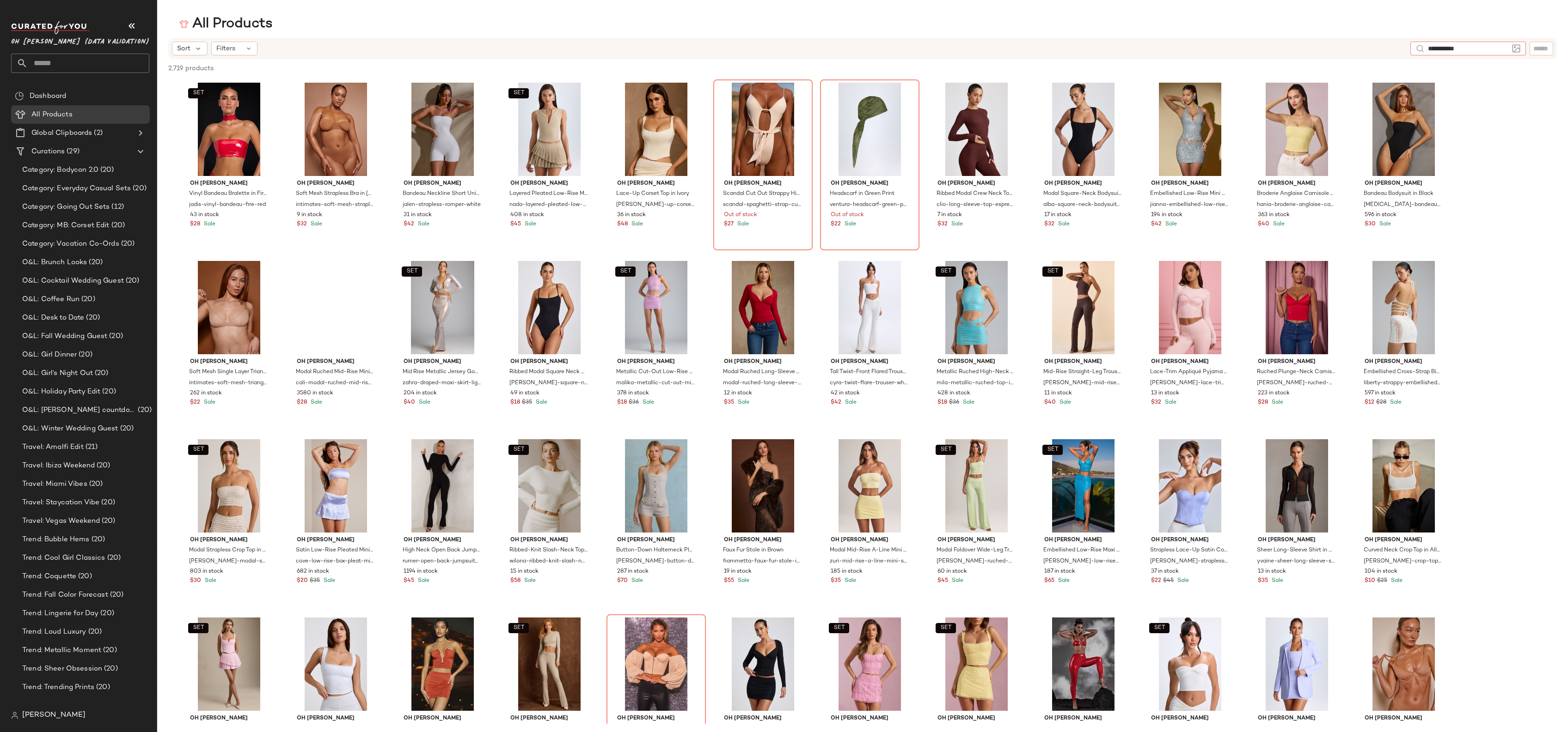
type input "**********"
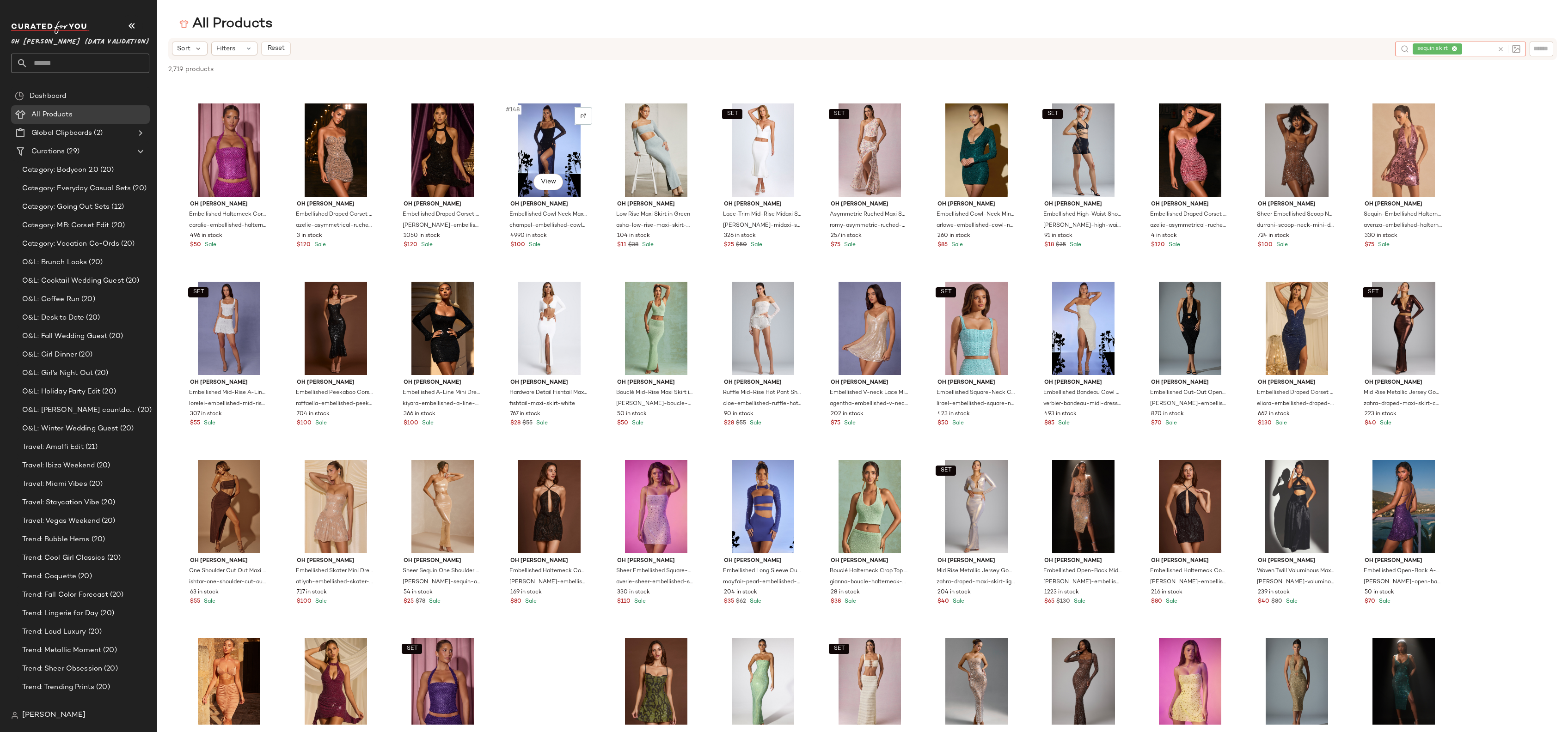
scroll to position [2152, 0]
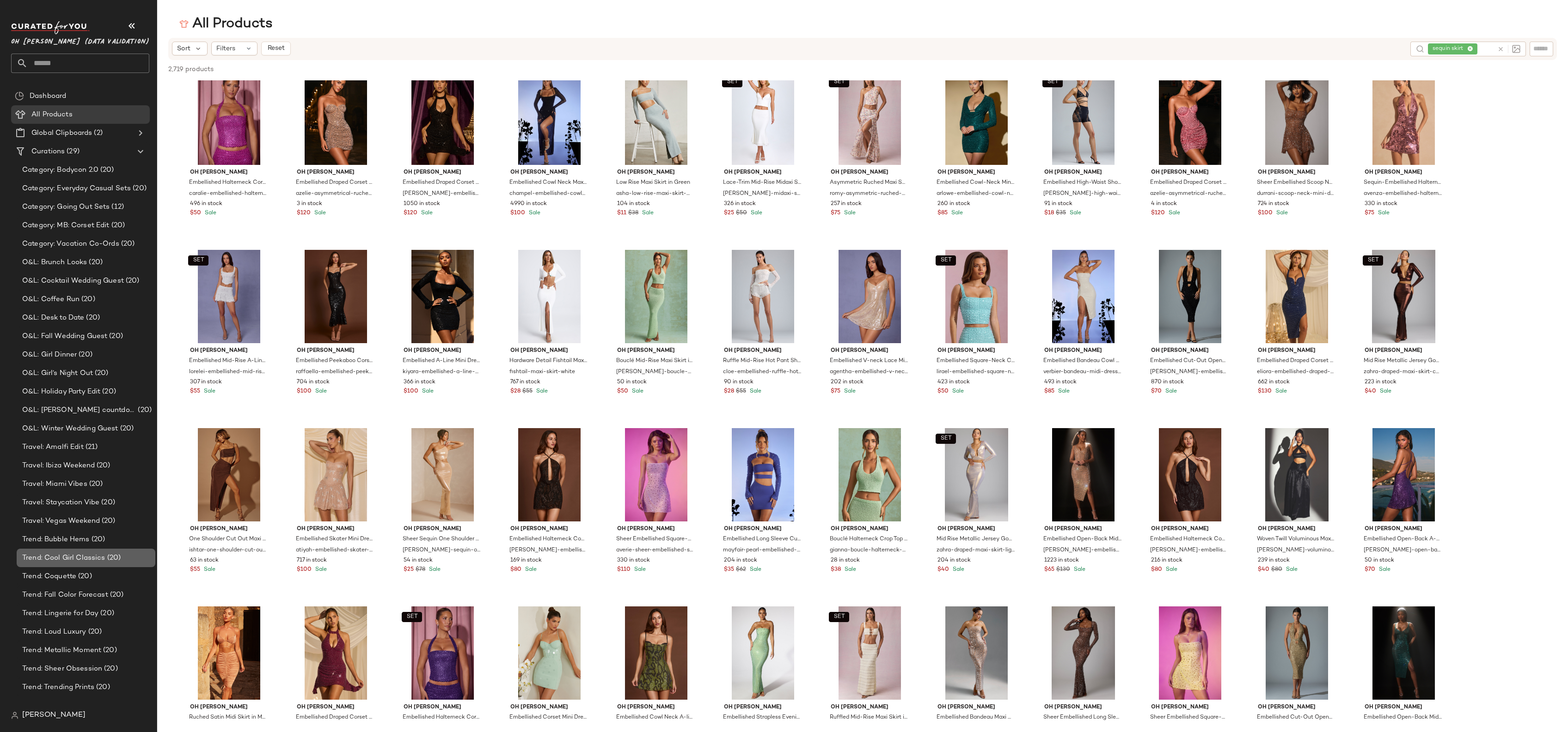
click at [85, 556] on span "Trend: Cool Girl Classics" at bounding box center [63, 558] width 83 height 10
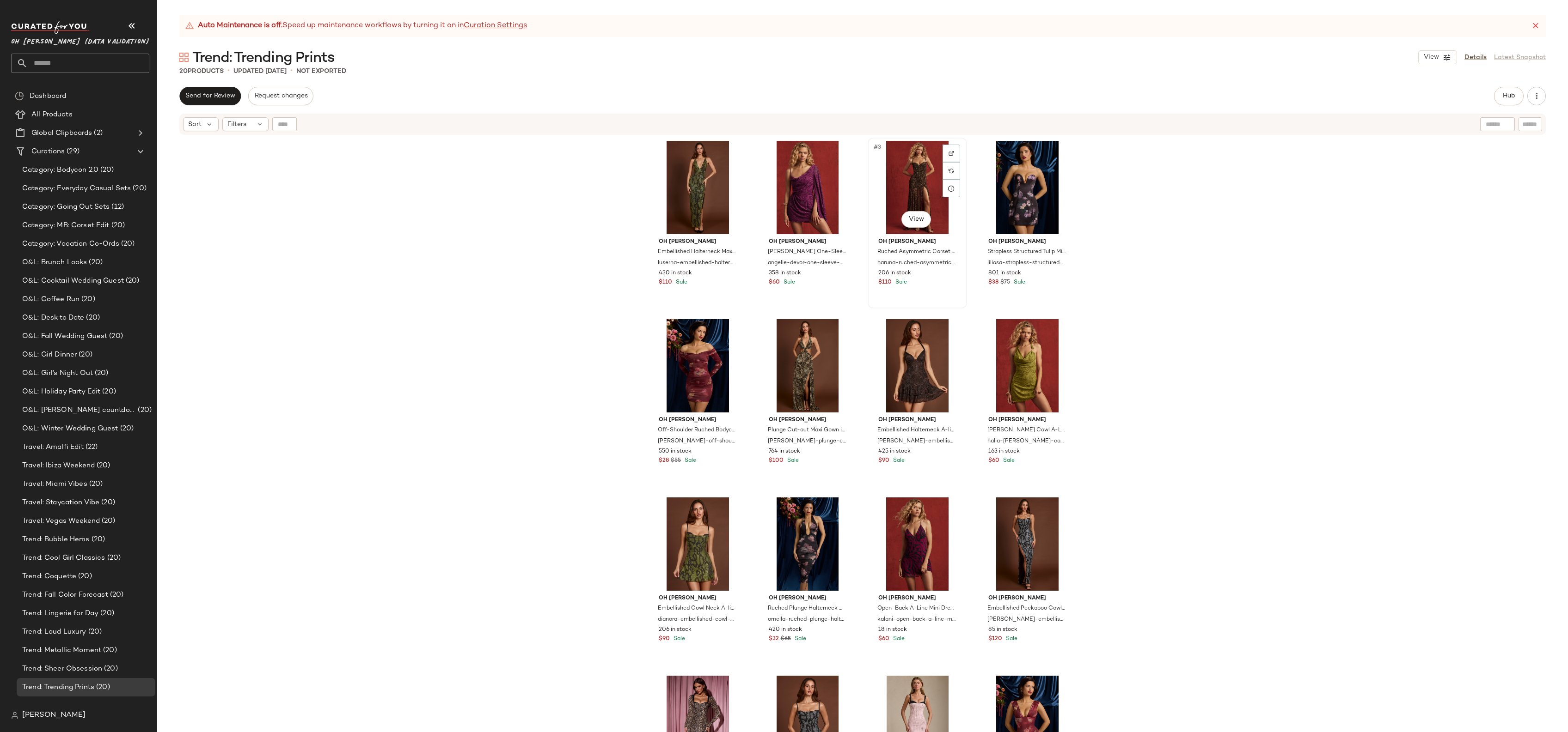
click at [907, 186] on div "#3 View" at bounding box center [917, 188] width 93 height 93
click at [956, 151] on div at bounding box center [951, 153] width 17 height 17
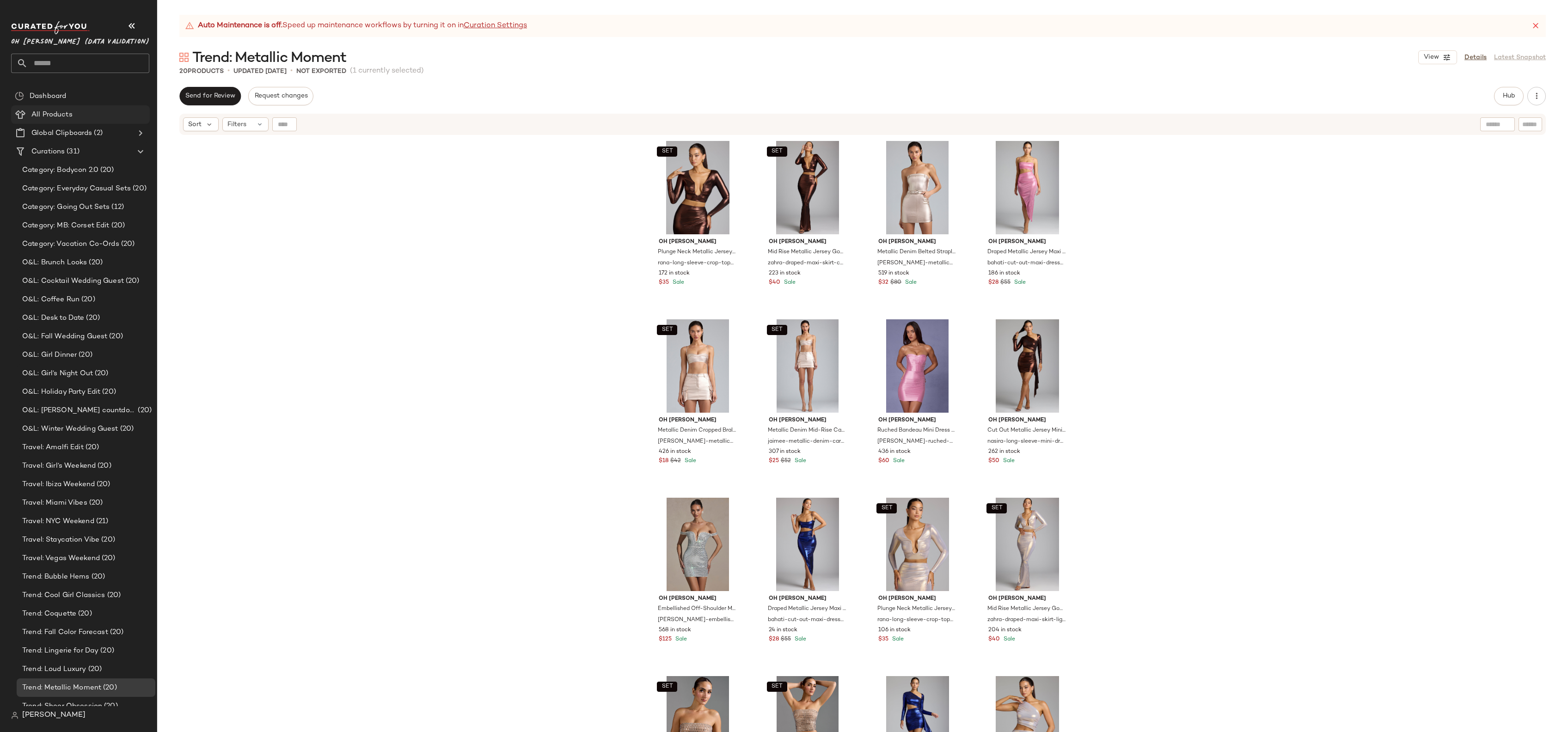
click at [61, 112] on span "All Products" at bounding box center [52, 115] width 41 height 10
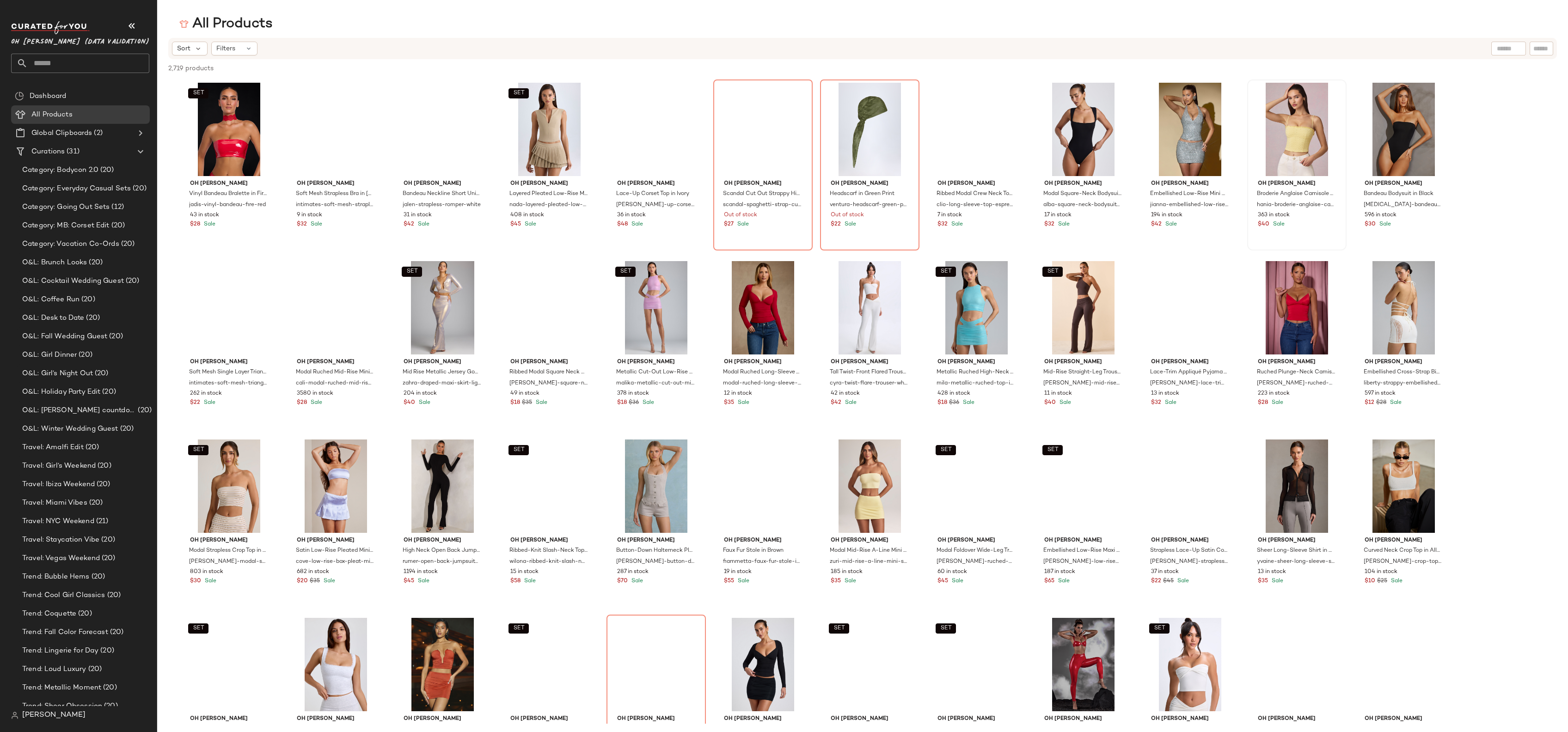
scroll to position [2, 0]
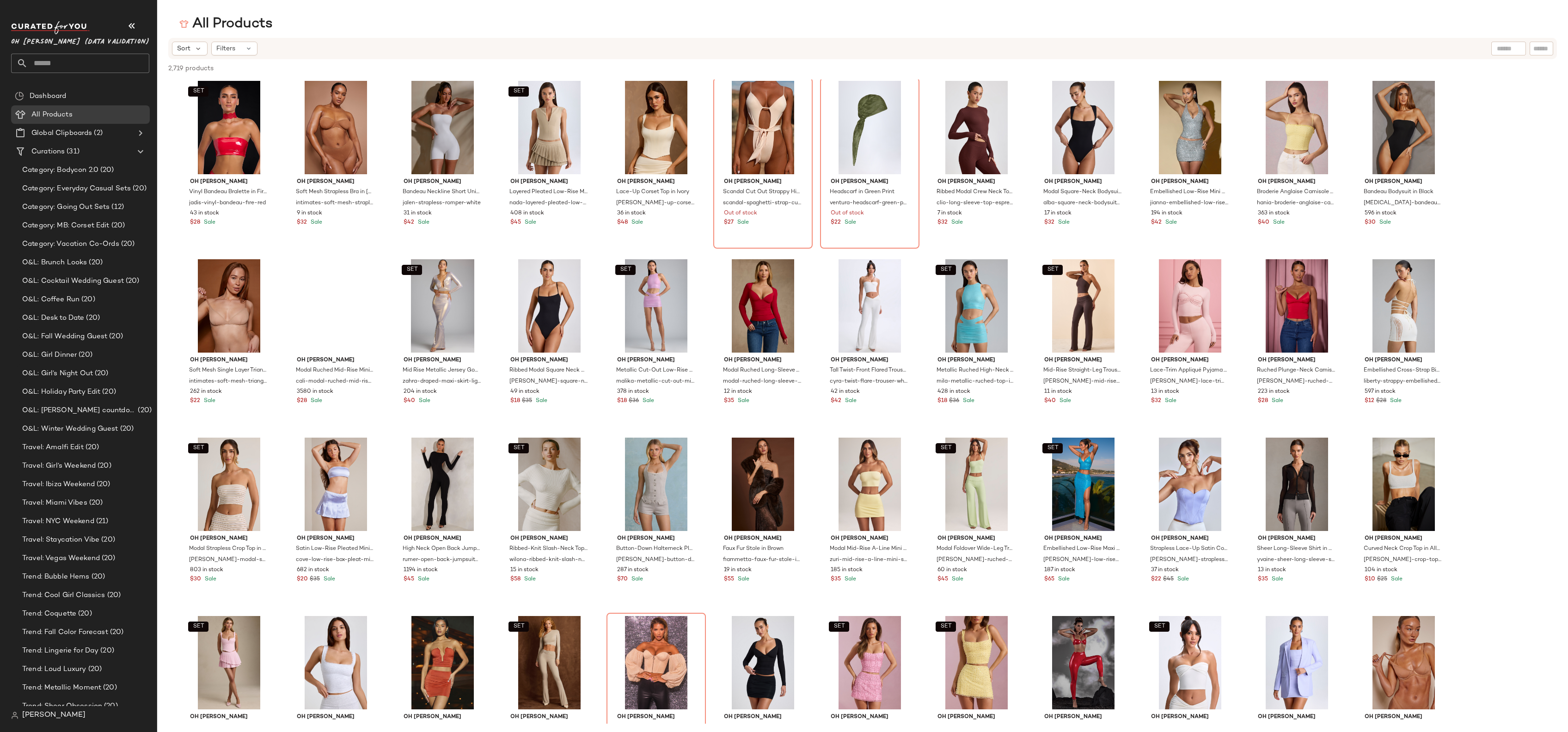
click at [1490, 46] on div "Sort Filters" at bounding box center [863, 48] width 1389 height 21
click at [1499, 50] on input "text" at bounding box center [1509, 48] width 24 height 10
type input "********"
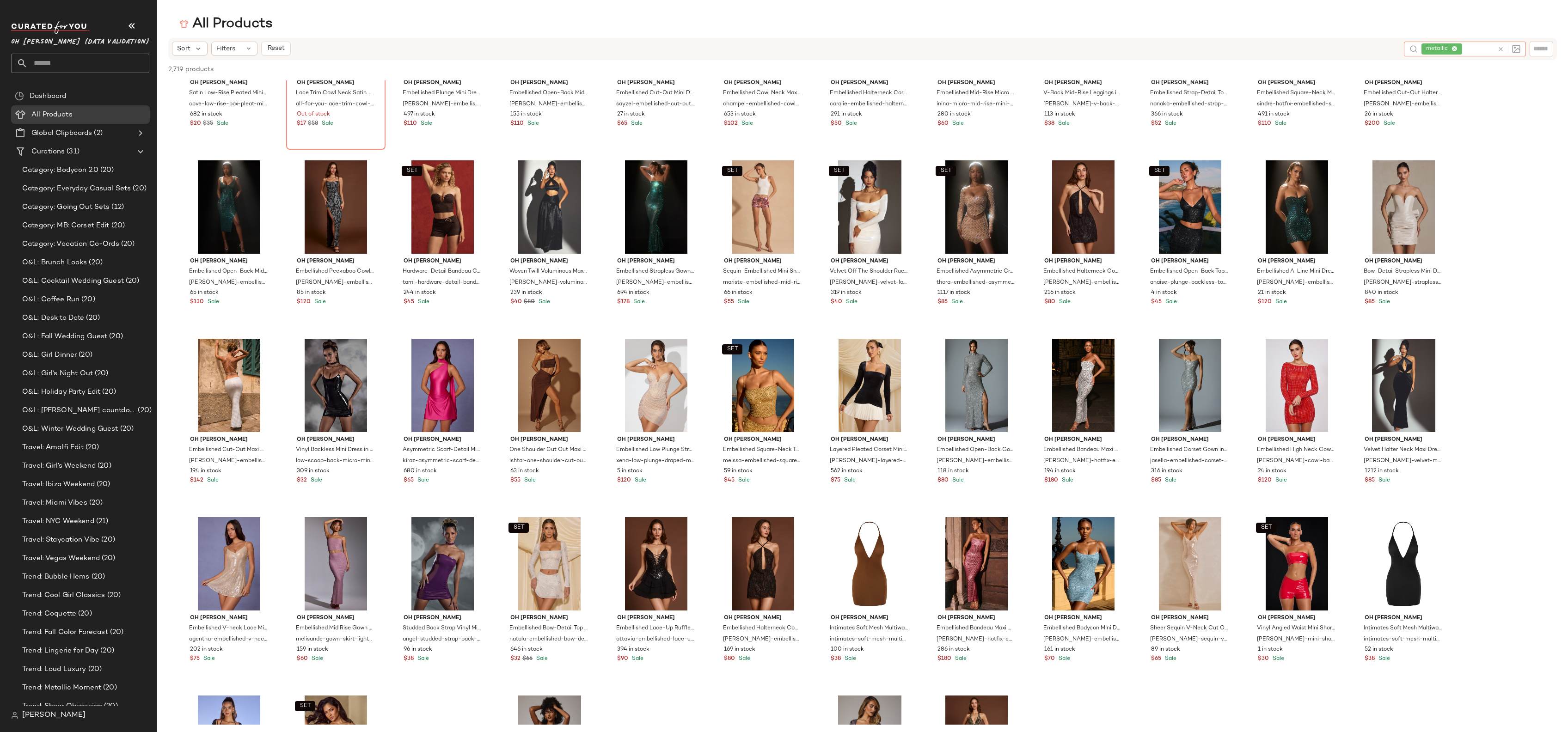
scroll to position [1536, 0]
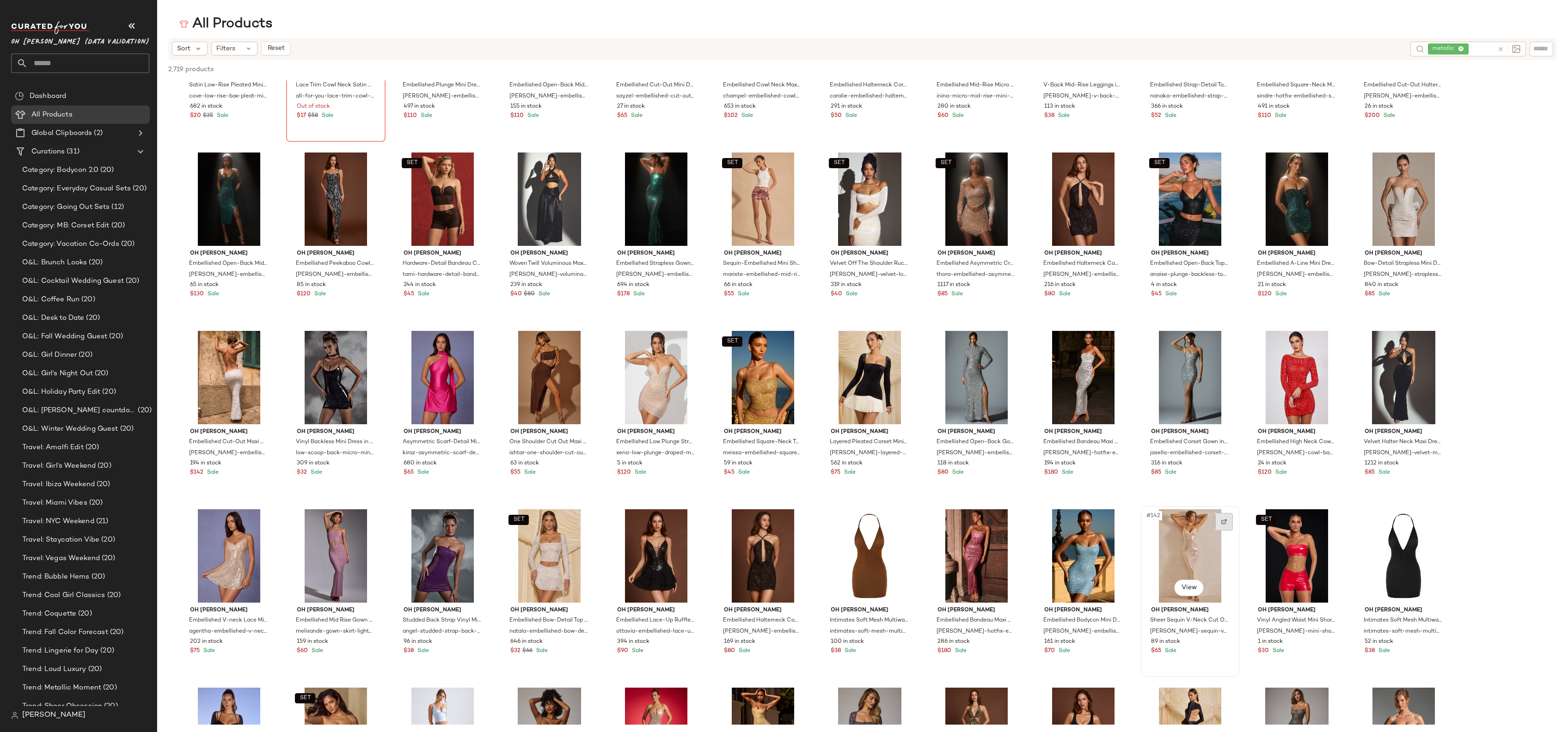
click at [1227, 523] on div at bounding box center [1224, 521] width 17 height 17
click at [1193, 534] on div "#142 View" at bounding box center [1190, 555] width 93 height 93
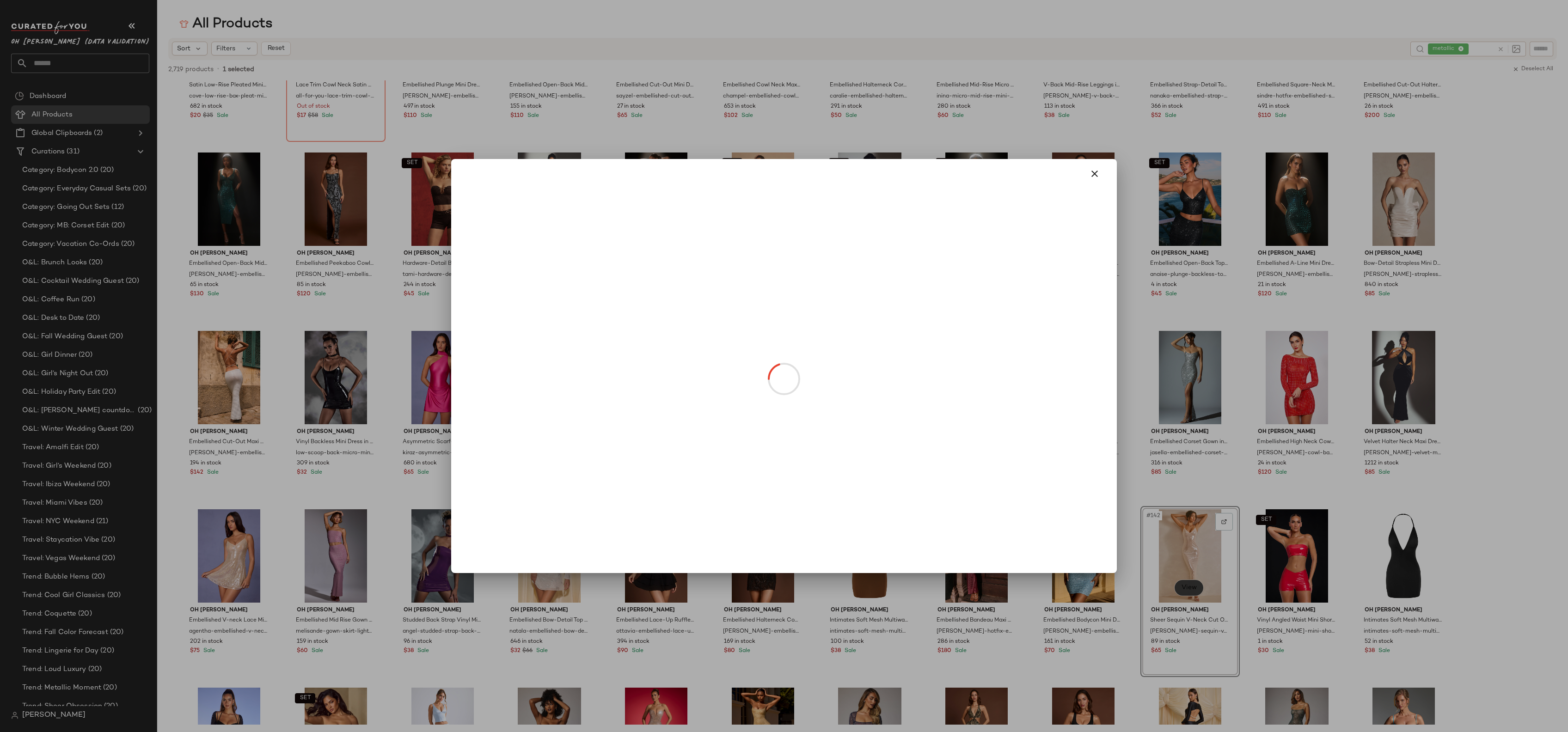
click at [1182, 588] on body "Oh Polly (Data Validation) ** Dashboard All Products Global Clipboards (2) Cura…" at bounding box center [784, 366] width 1568 height 732
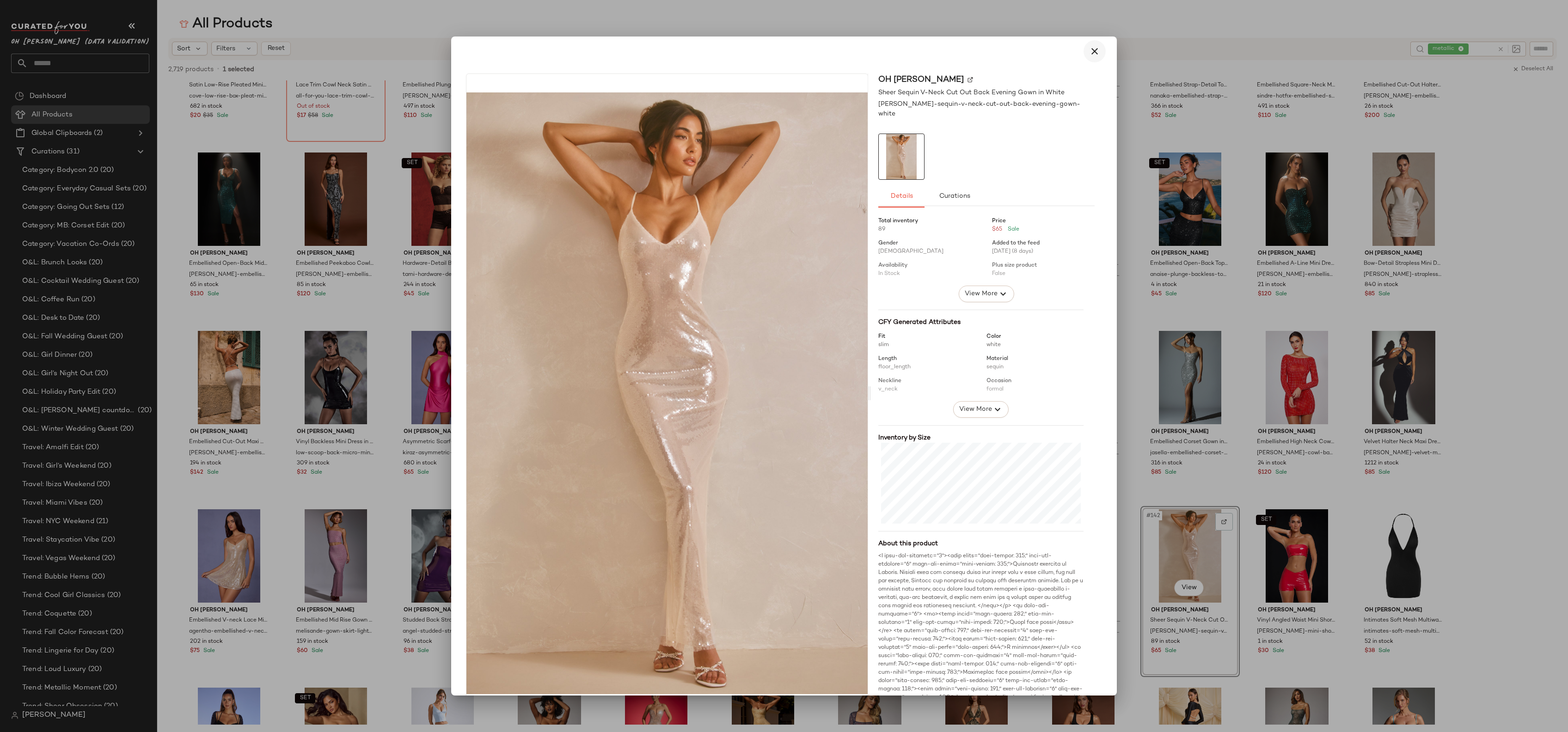
click at [1089, 55] on icon "button" at bounding box center [1094, 51] width 11 height 11
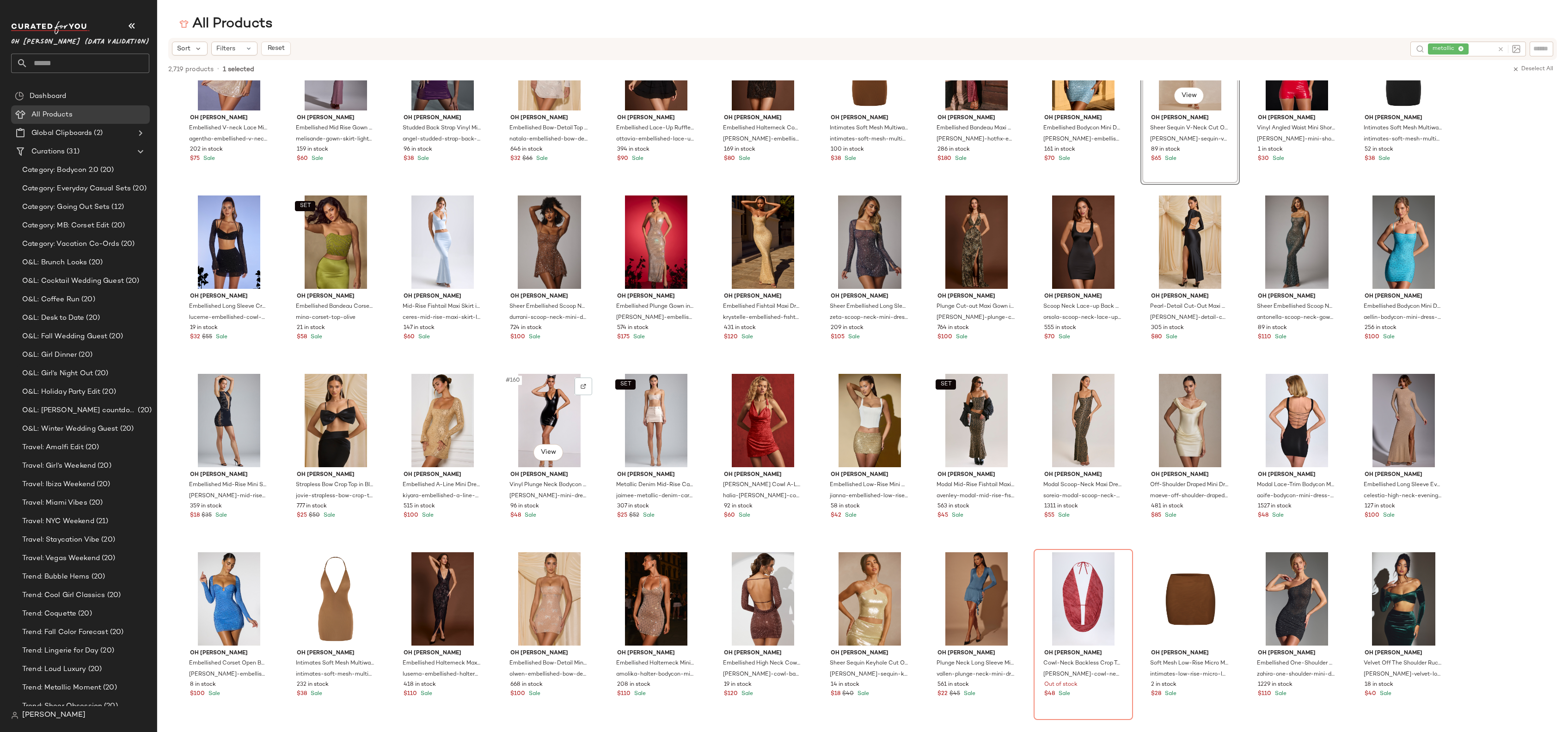
scroll to position [0, 0]
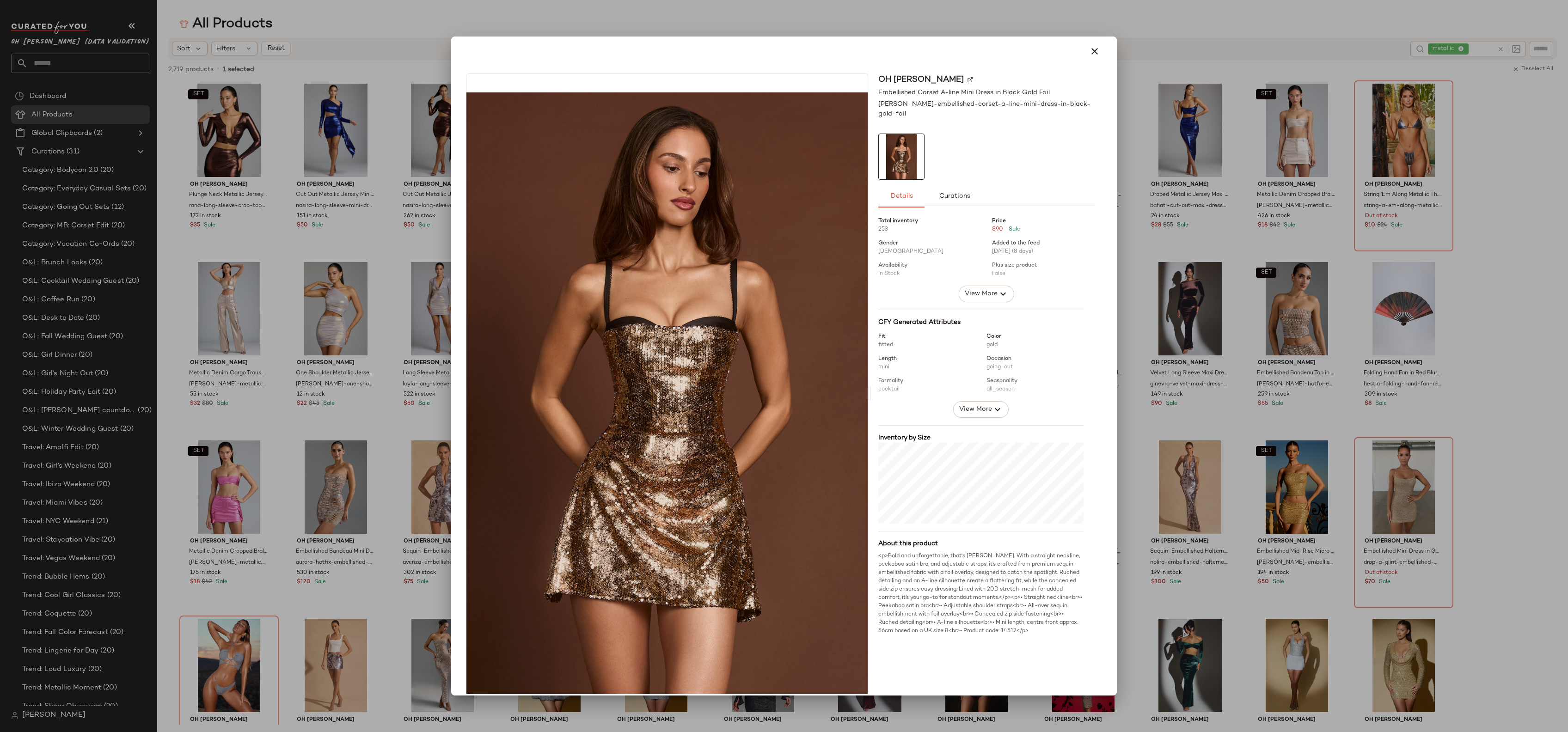
click at [1118, 459] on div at bounding box center [784, 366] width 1568 height 732
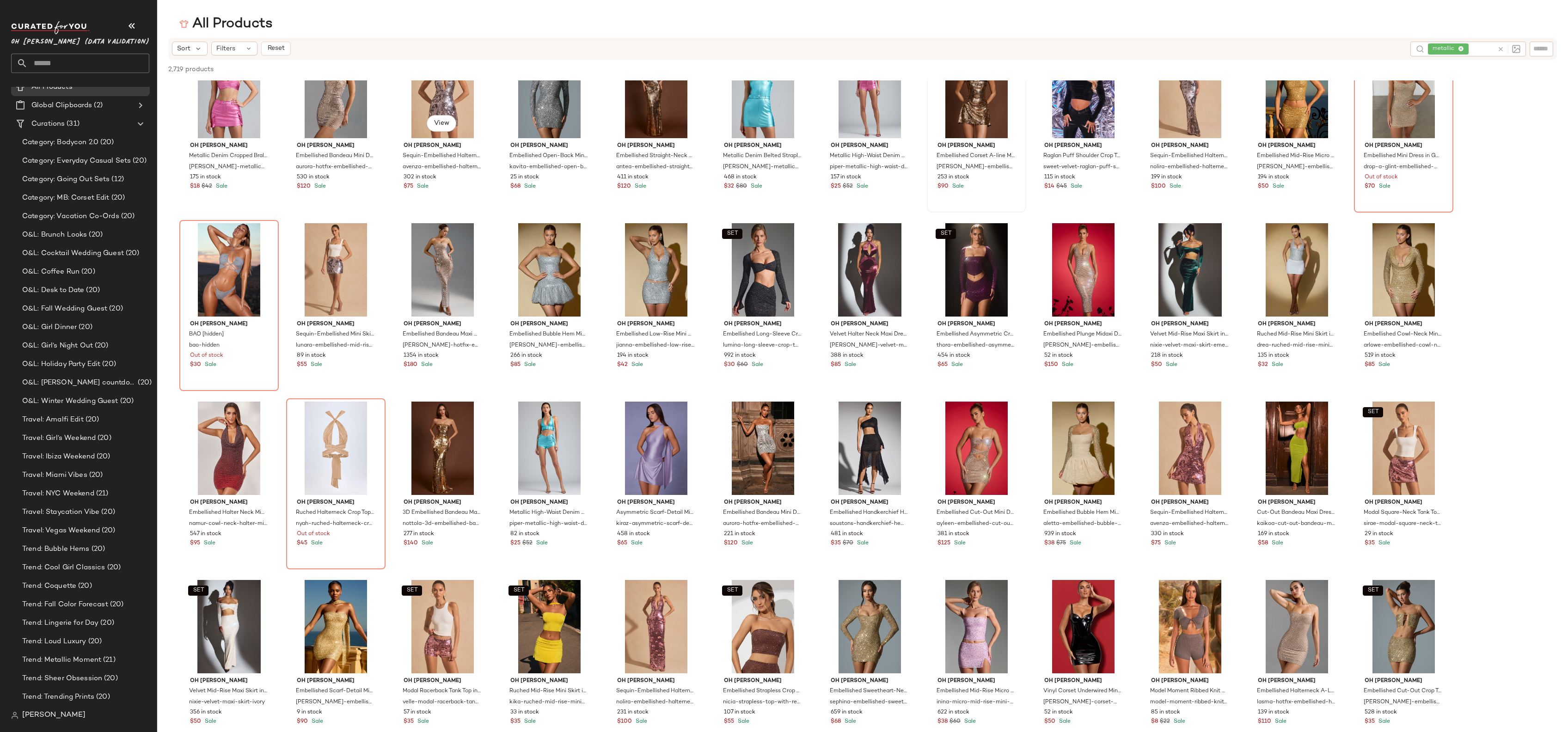
scroll to position [396, 0]
drag, startPoint x: 216, startPoint y: 304, endPoint x: 749, endPoint y: 15, distance: 606.3
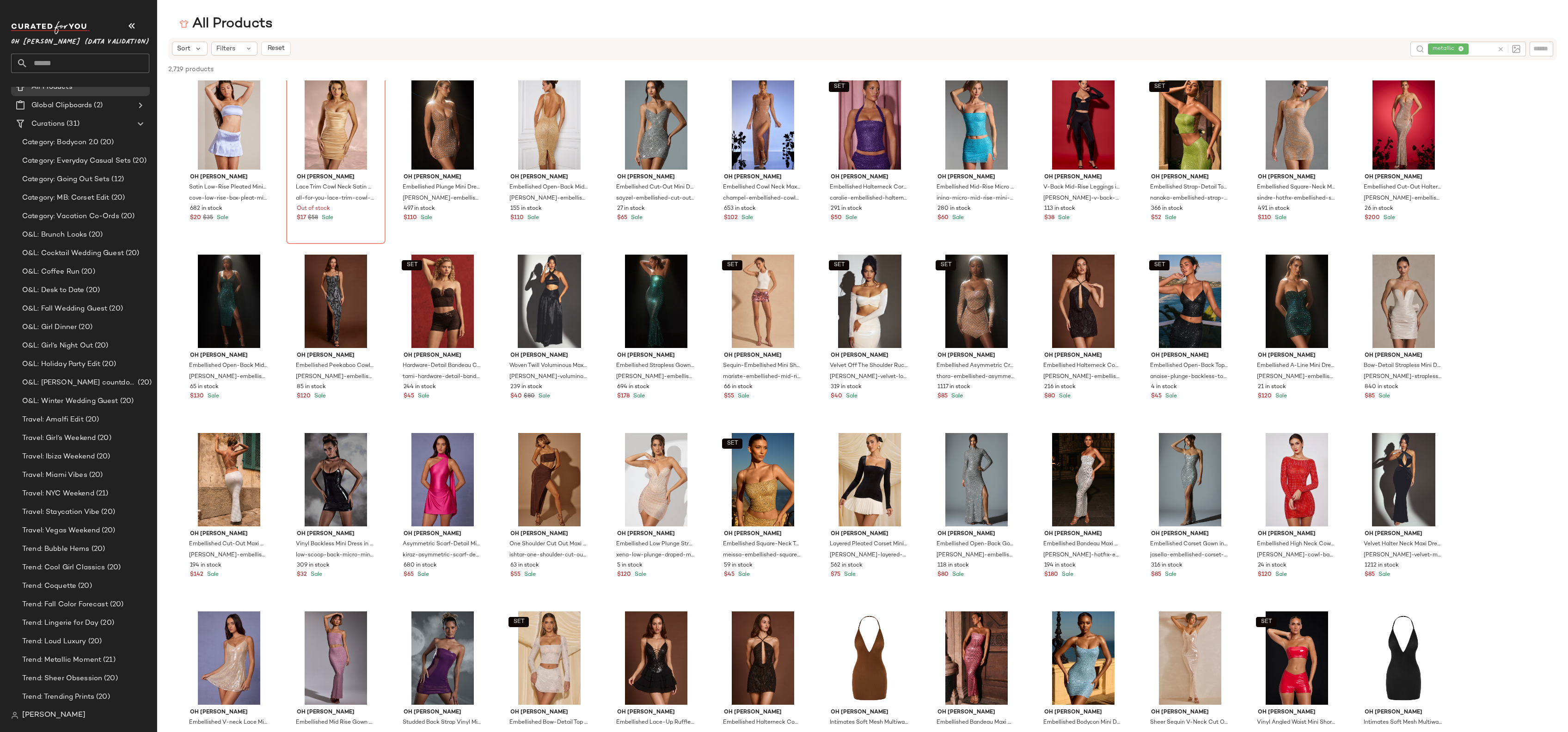
scroll to position [1499, 0]
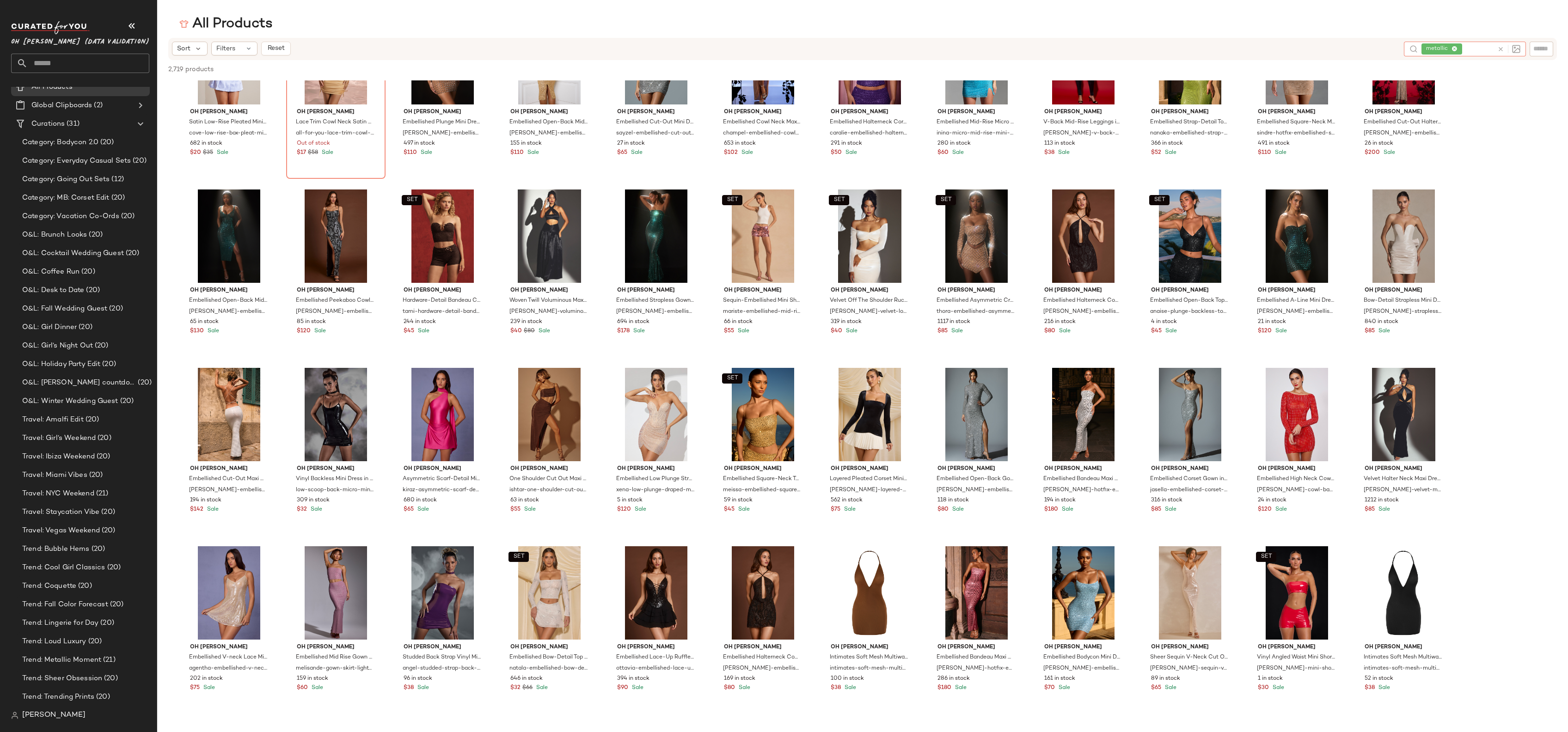
click at [1463, 48] on div "metallic" at bounding box center [1458, 49] width 72 height 15
click at [1455, 50] on icon at bounding box center [1454, 49] width 6 height 6
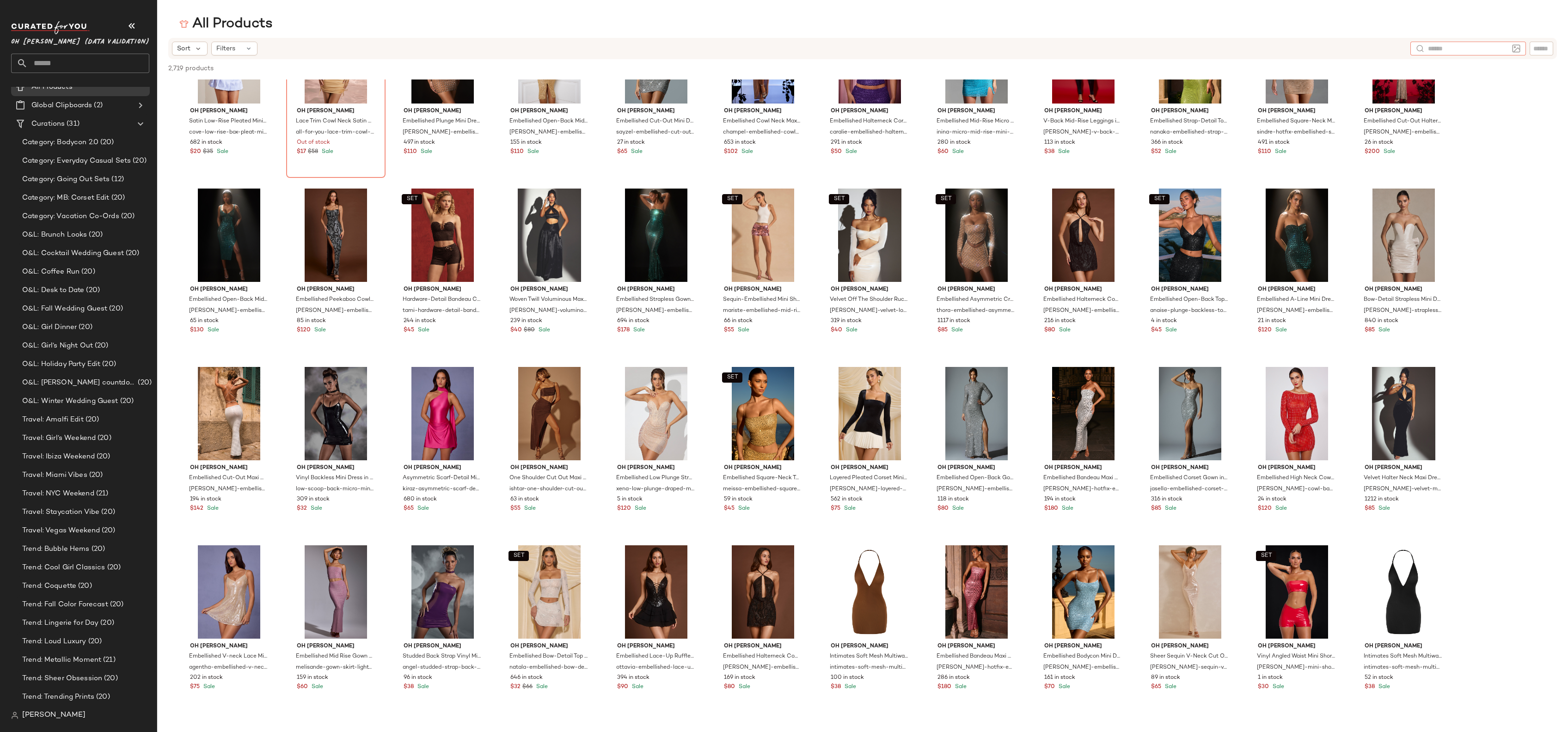
click at [1438, 50] on input "text" at bounding box center [1468, 48] width 81 height 10
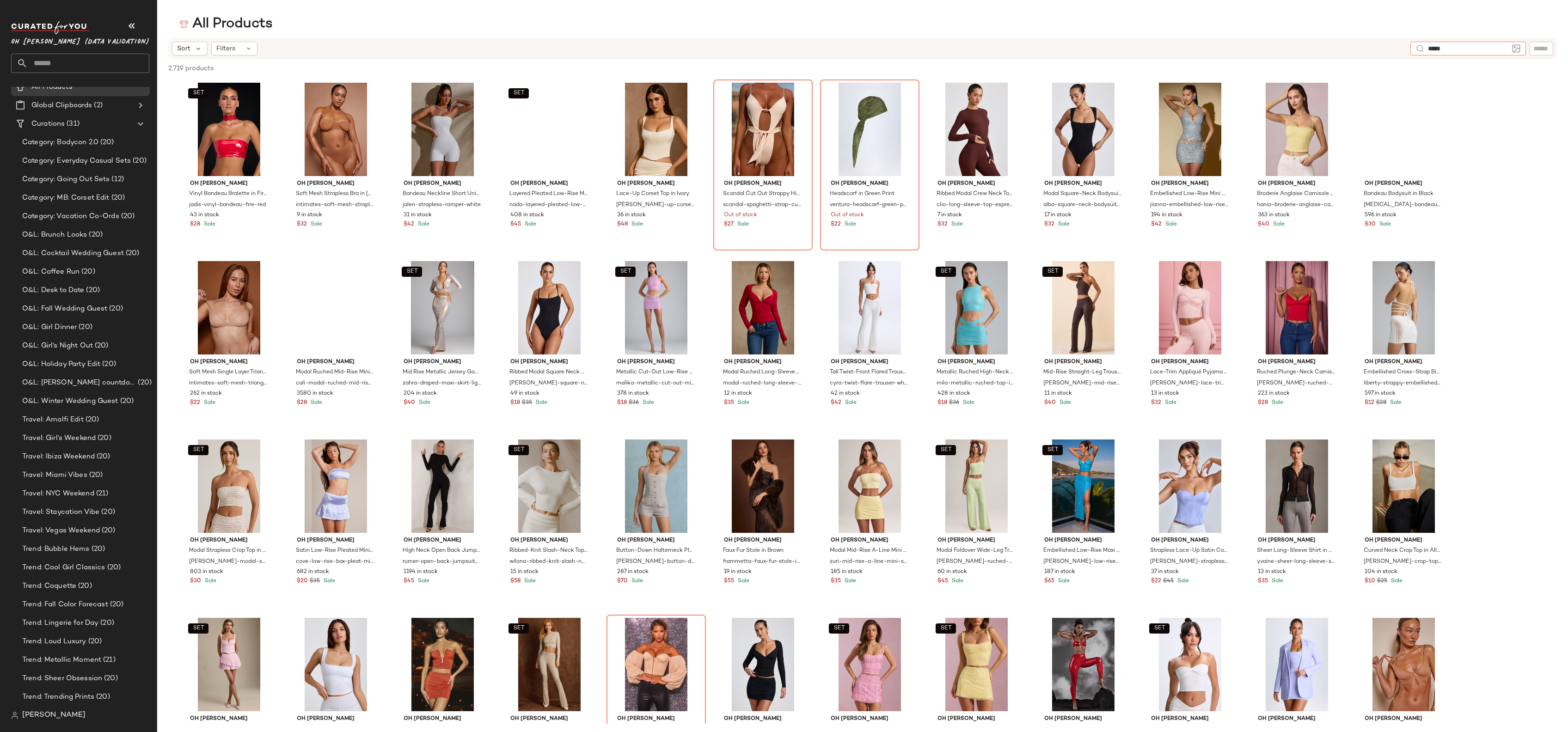
type input "******"
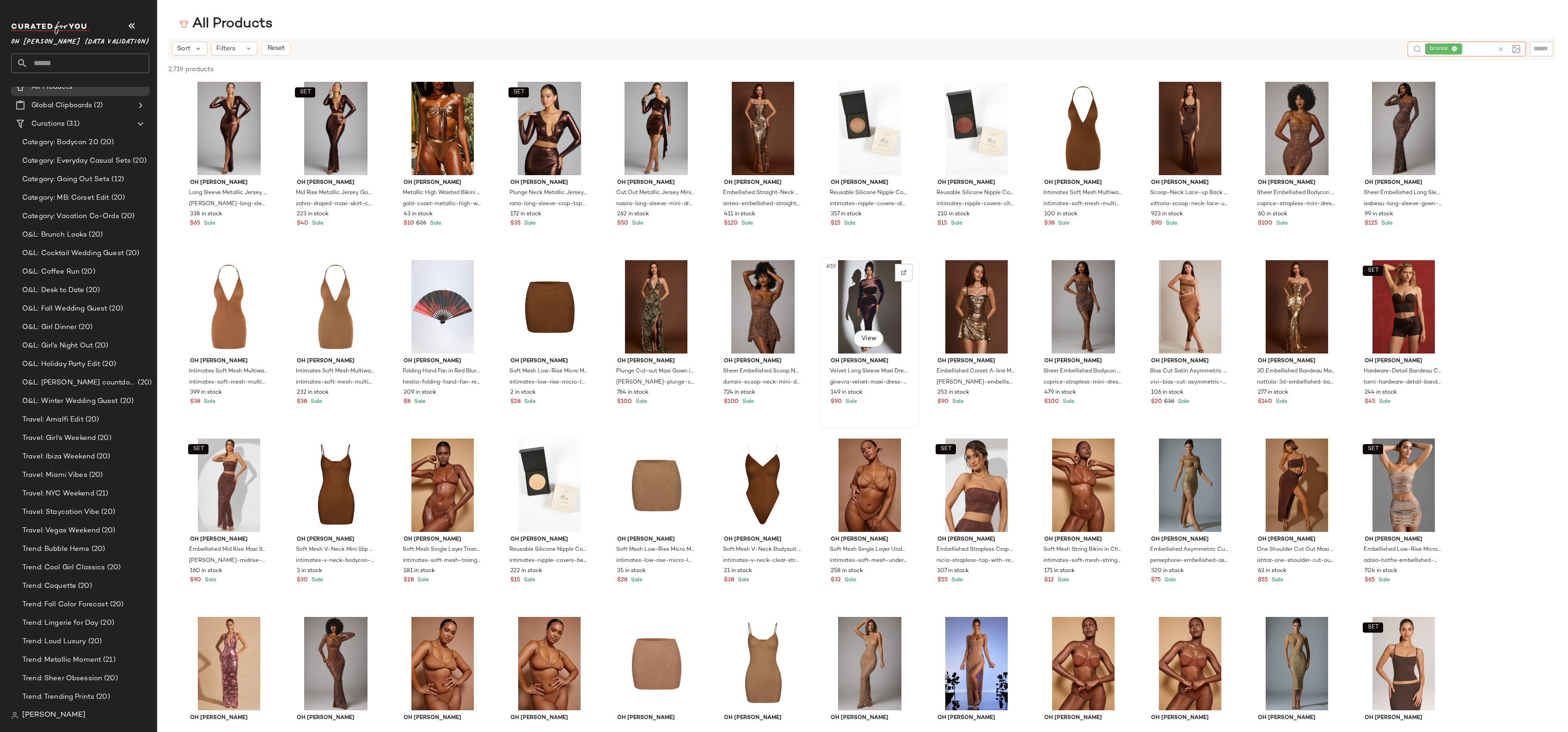
scroll to position [0, 0]
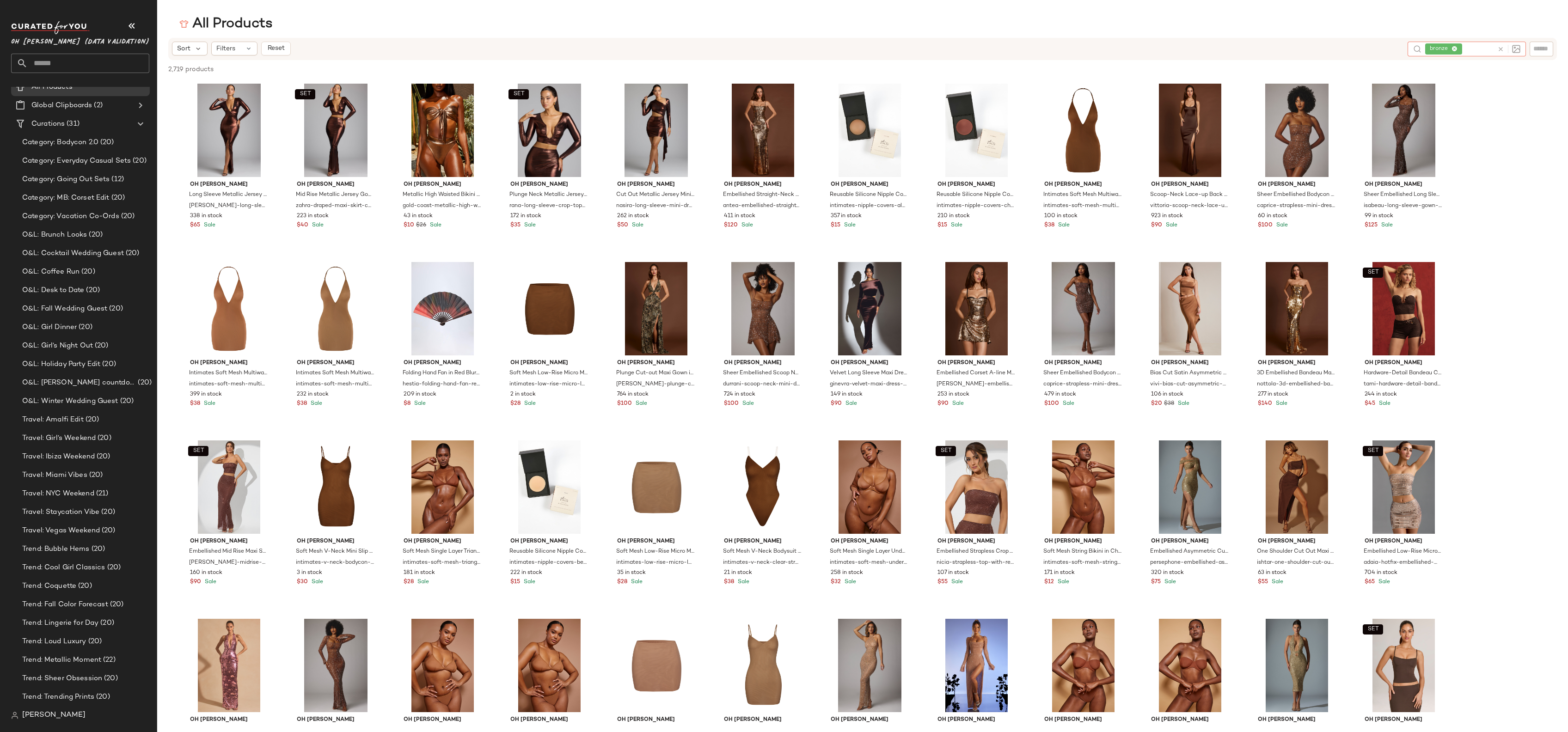
click at [1456, 48] on icon at bounding box center [1454, 49] width 6 height 6
click at [1456, 48] on input "text" at bounding box center [1468, 48] width 81 height 10
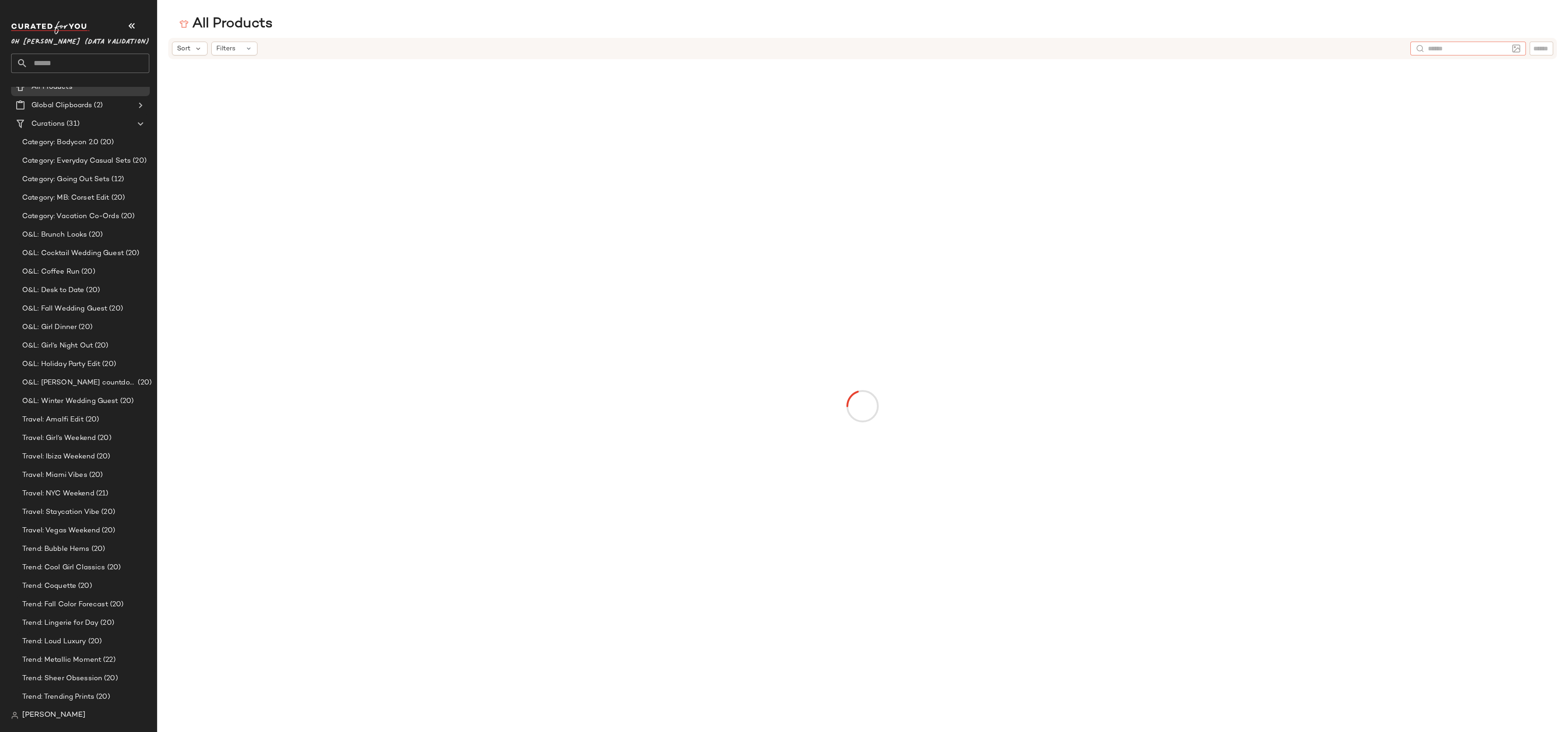
type input "*"
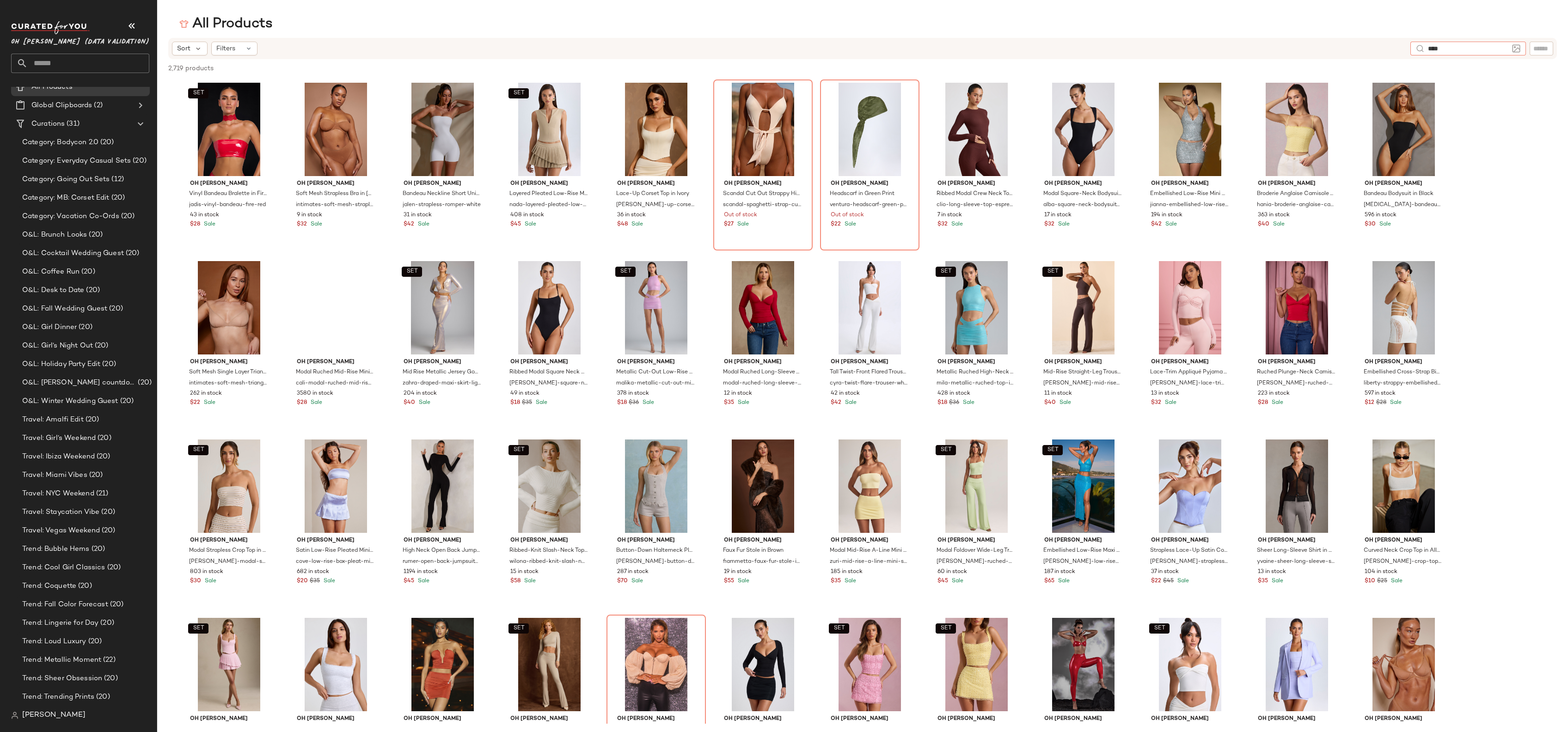
type input "*****"
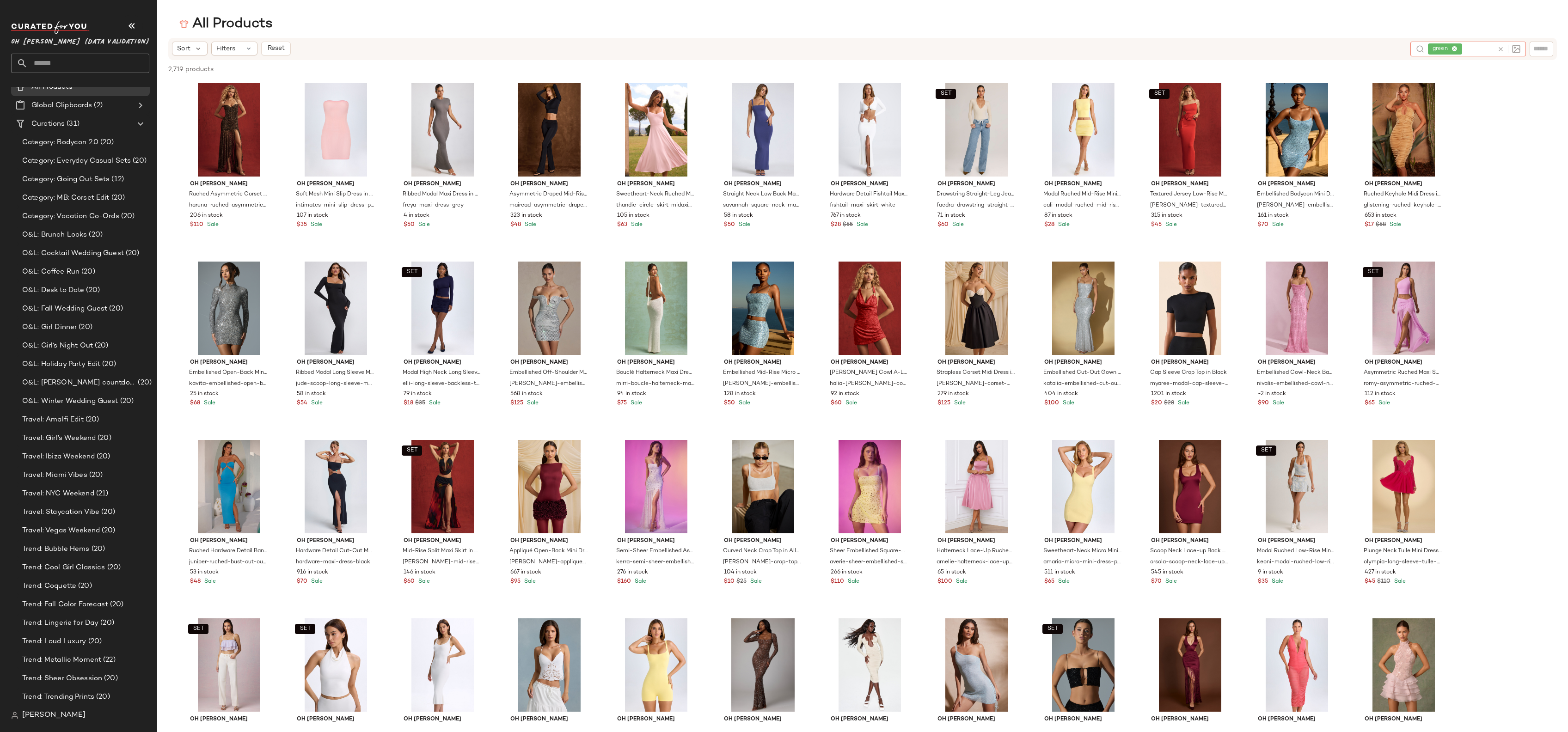
scroll to position [5121, 0]
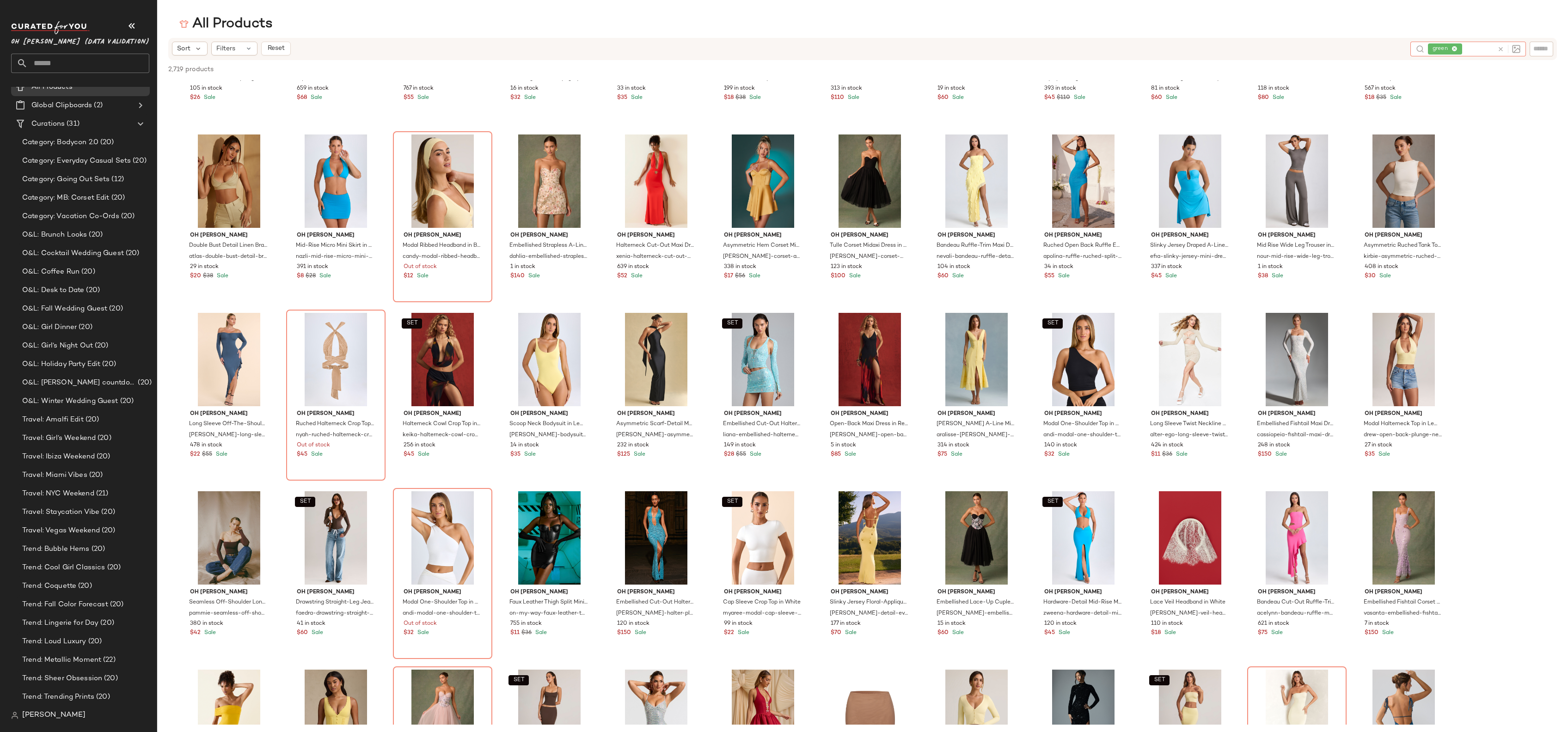
click at [1456, 50] on icon at bounding box center [1454, 49] width 6 height 6
click at [1444, 49] on input "text" at bounding box center [1468, 48] width 81 height 10
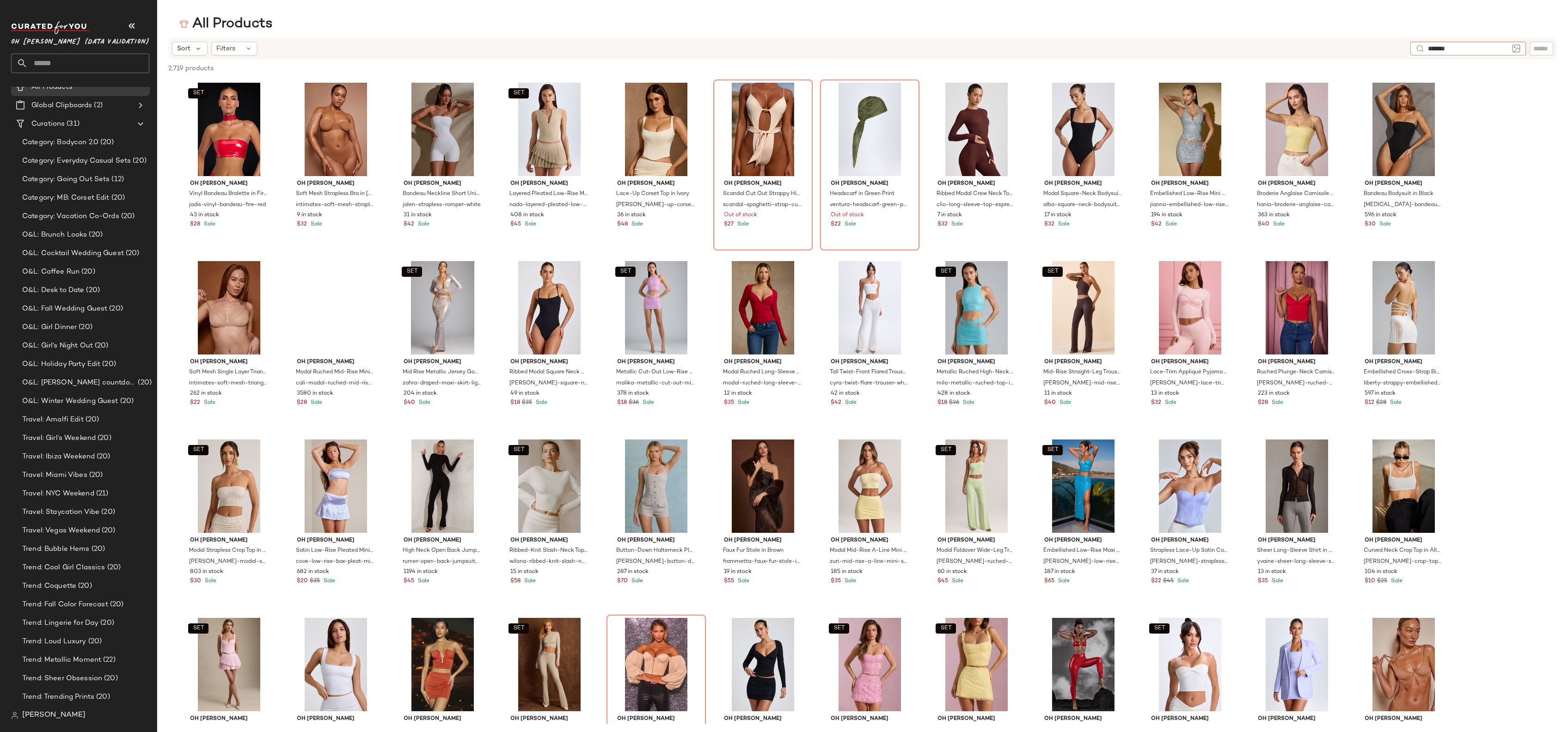
type input "********"
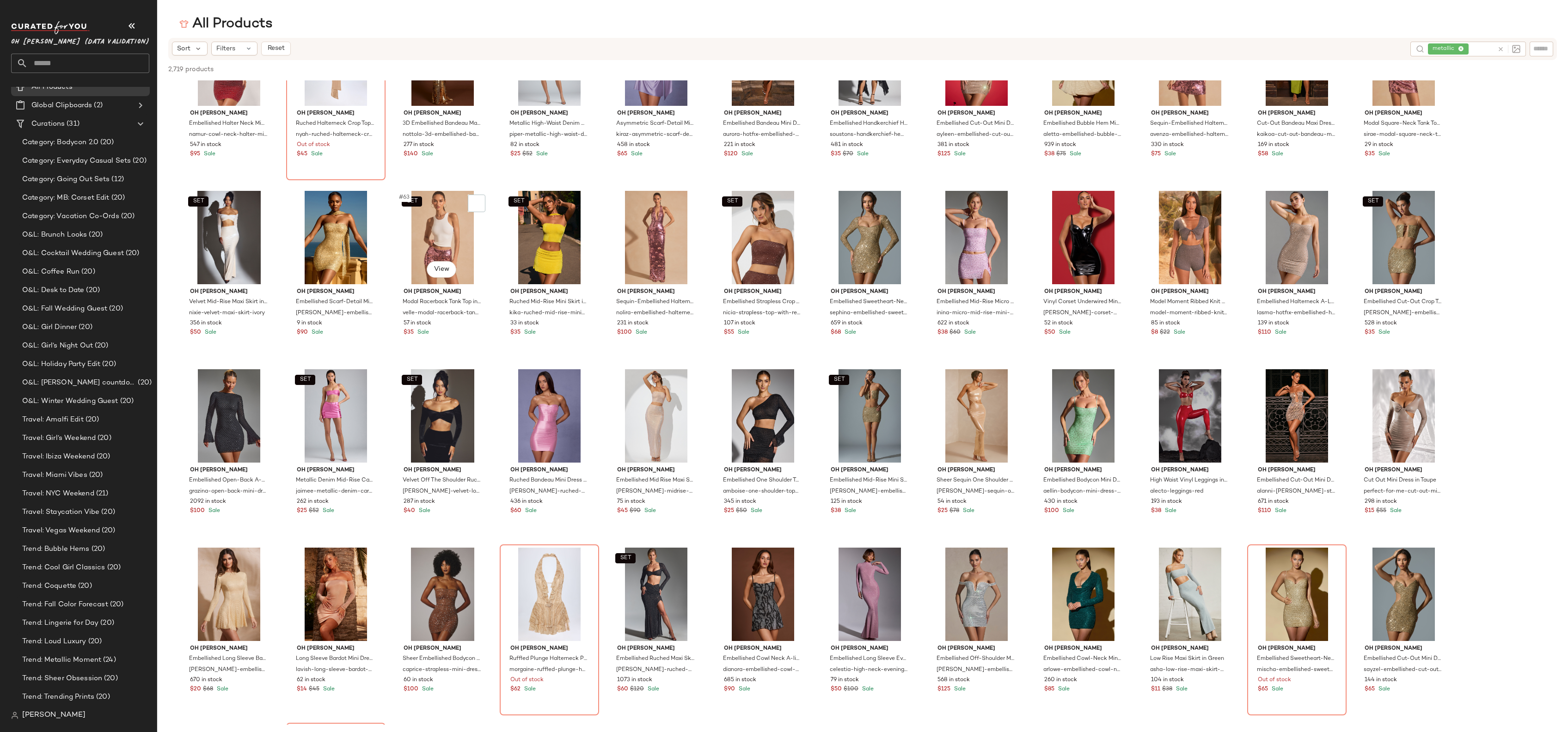
scroll to position [816, 0]
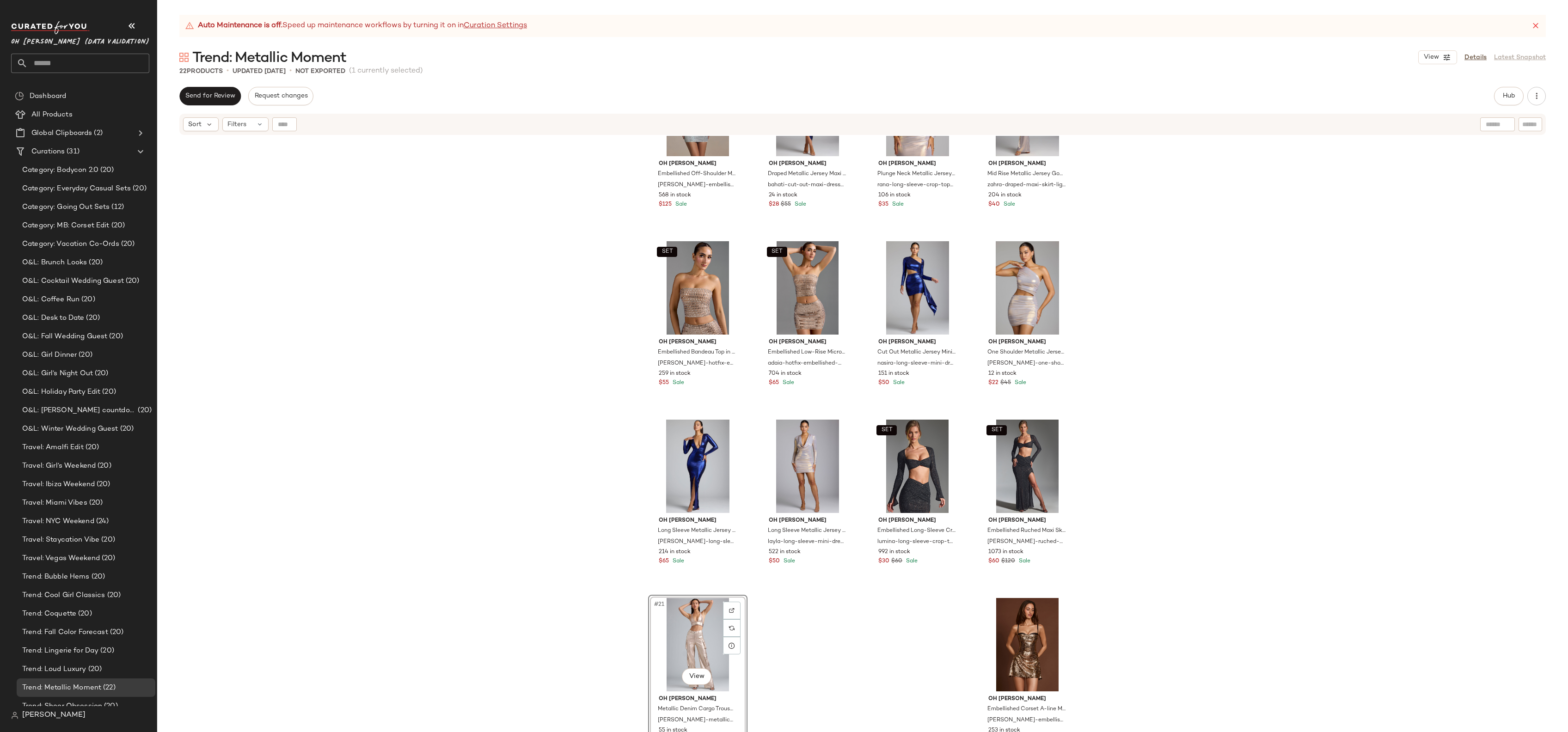
scroll to position [453, 0]
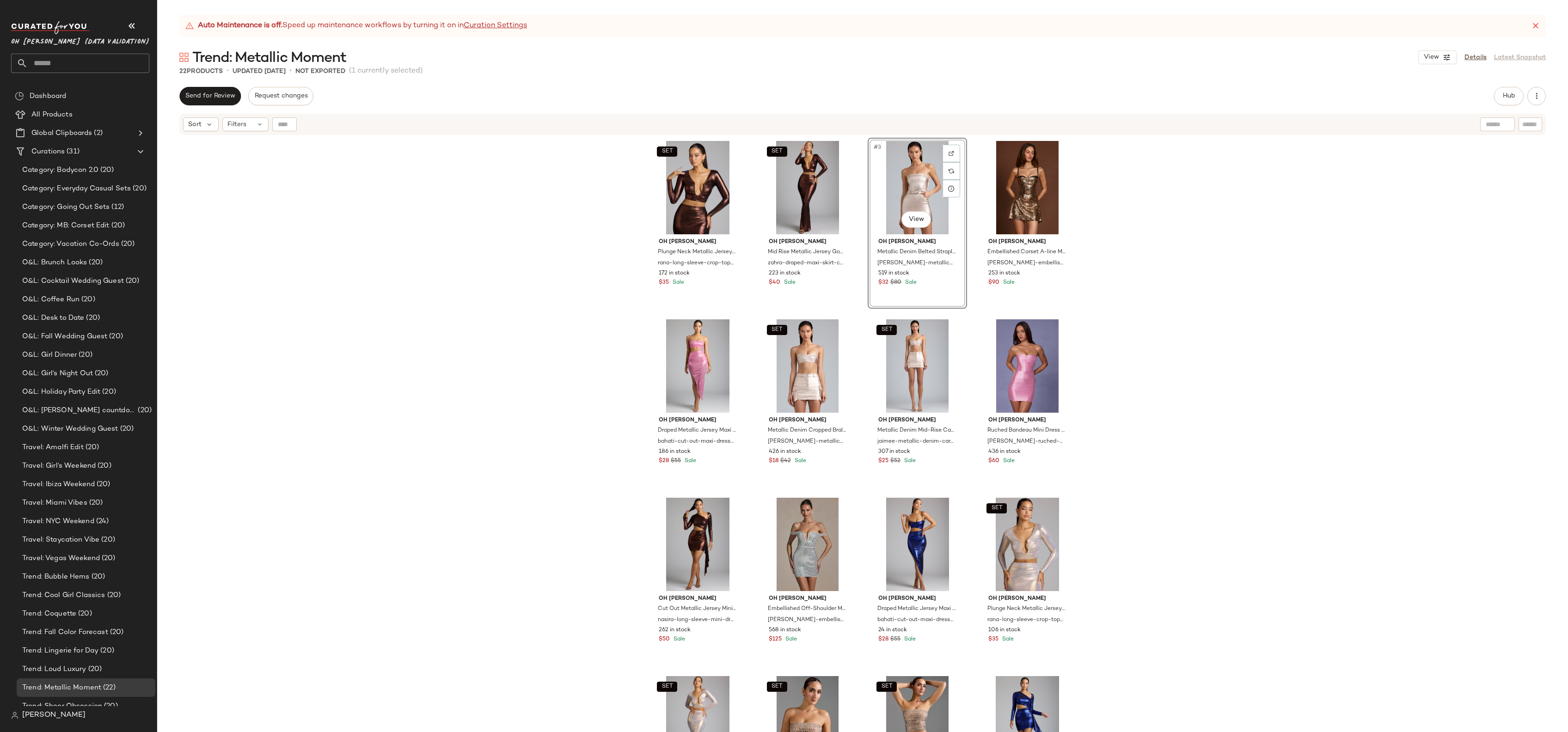
click at [574, 399] on div "SET Oh Polly Plunge Neck Metallic Jersey Crop Top in Copper Bronze rana-long-sl…" at bounding box center [863, 445] width 1411 height 619
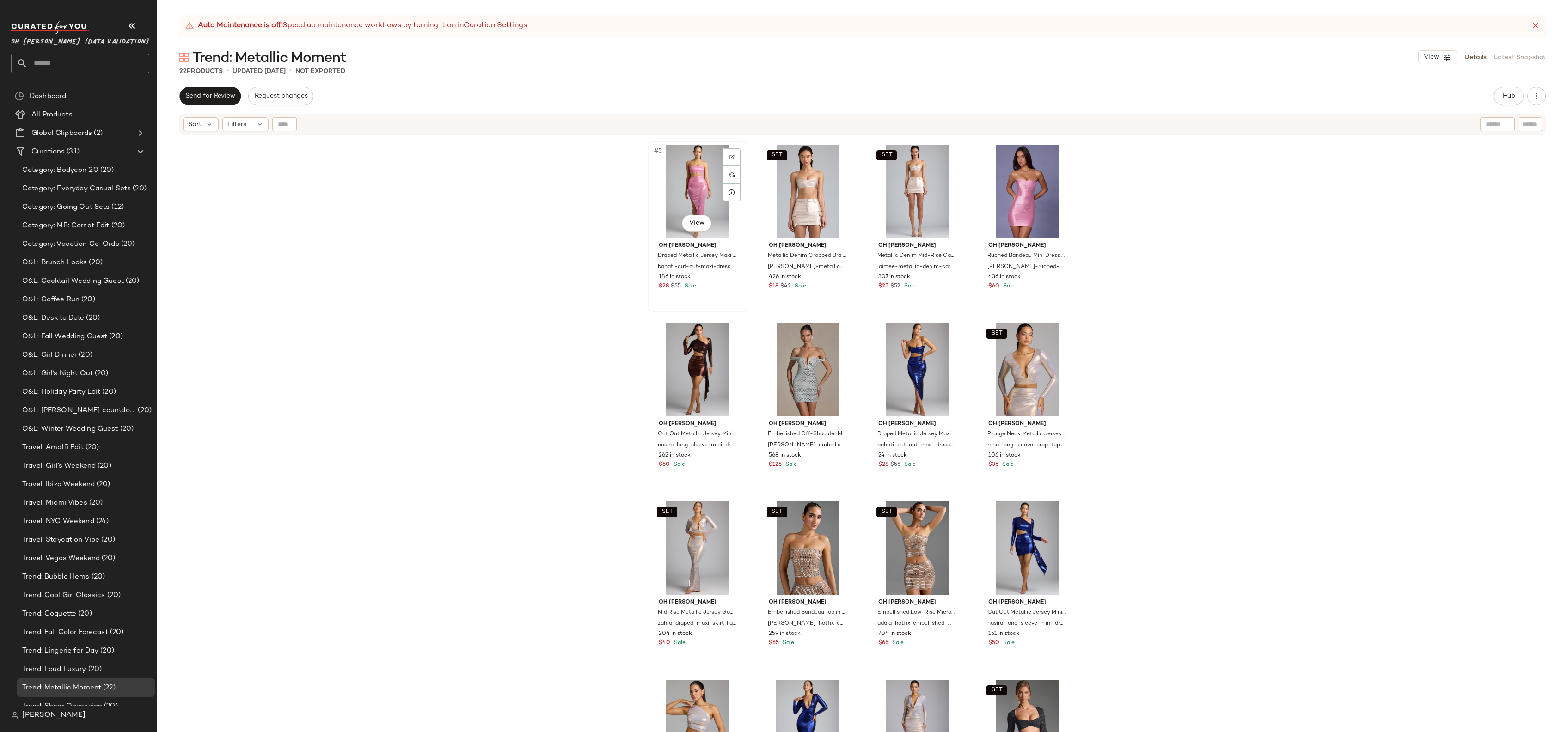
scroll to position [177, 0]
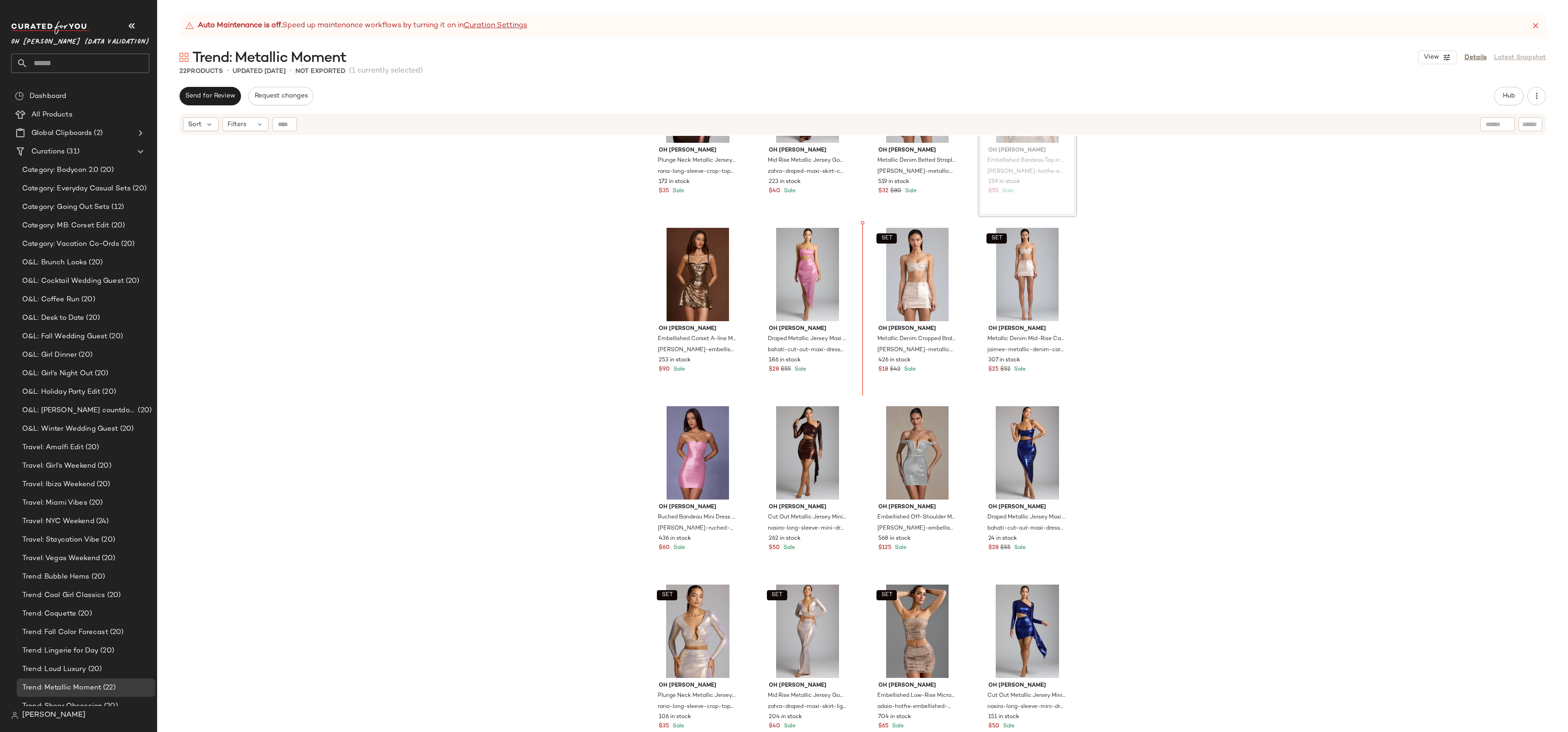
scroll to position [91, 0]
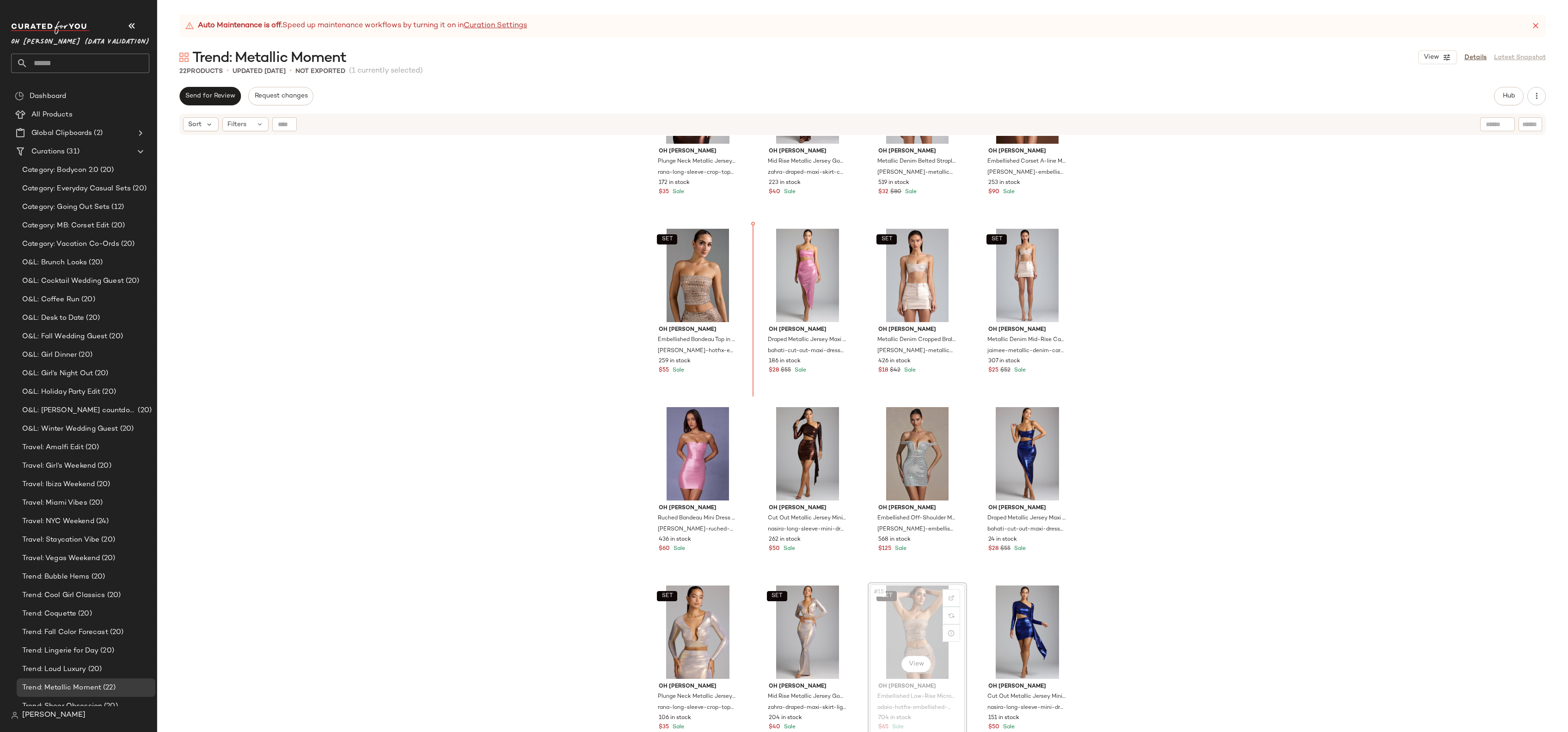
drag, startPoint x: 907, startPoint y: 612, endPoint x: 906, endPoint y: 606, distance: 6.1
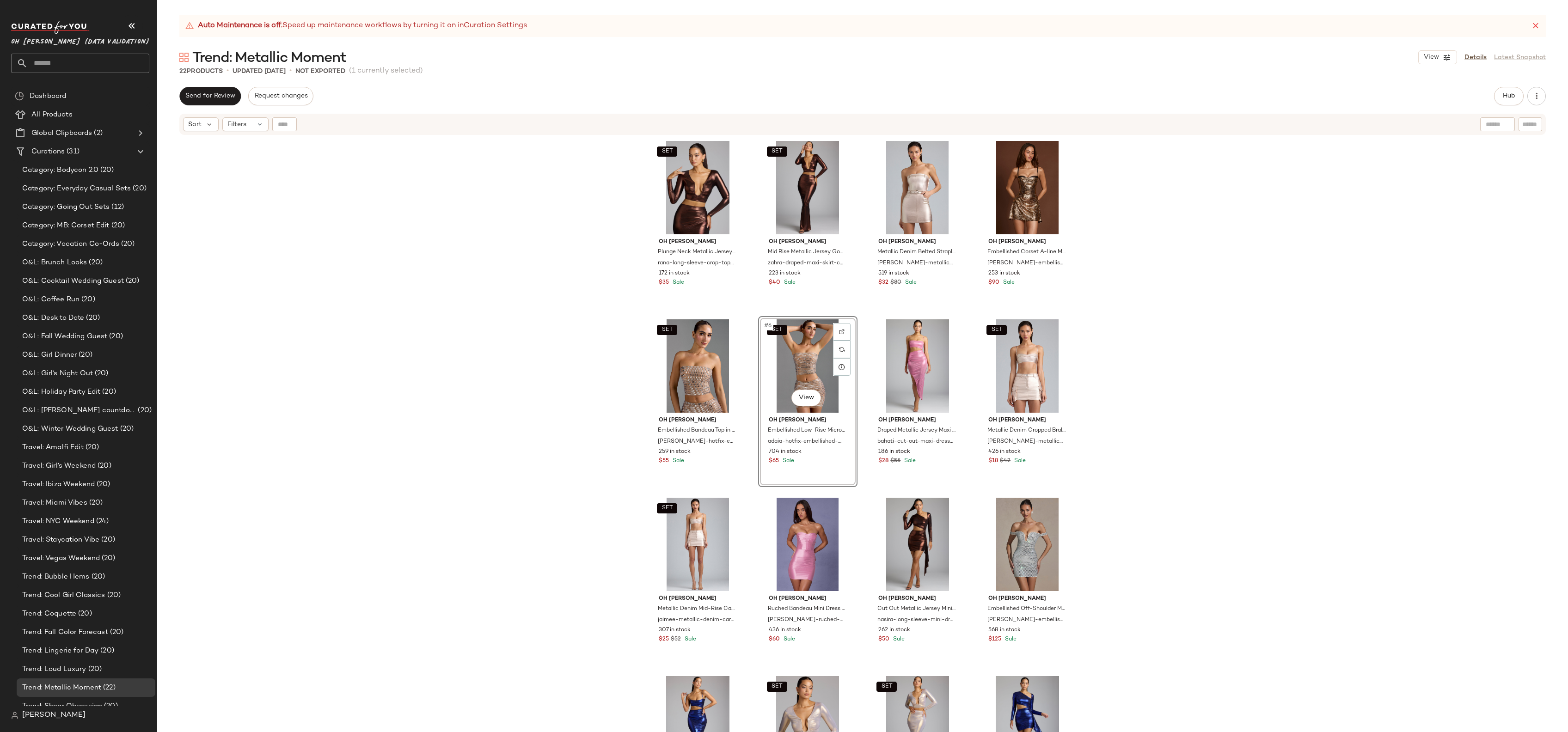
scroll to position [3, 0]
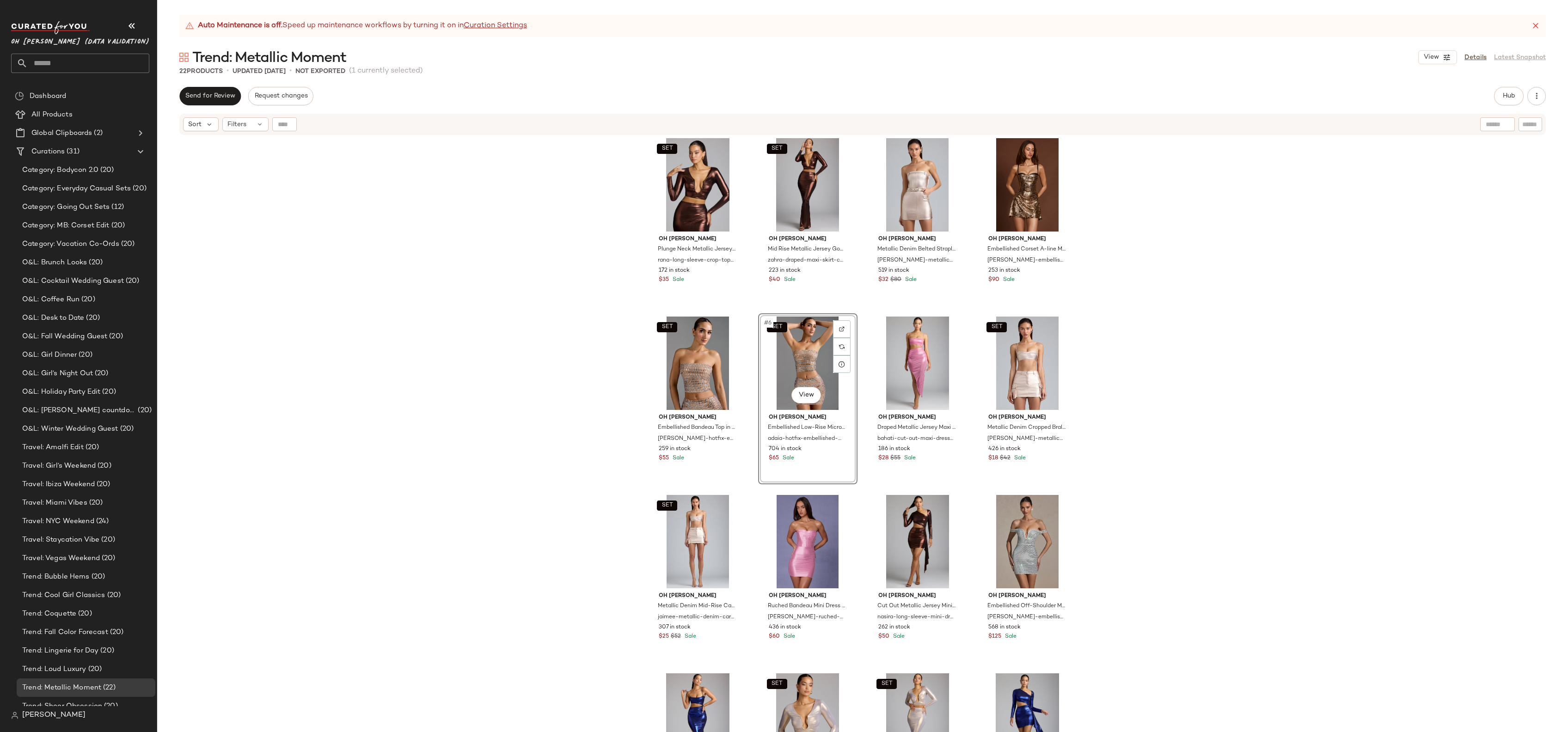
click at [407, 296] on div "SET Oh Polly Plunge Neck Metallic Jersey Crop Top in Copper Bronze rana-long-sl…" at bounding box center [863, 445] width 1411 height 619
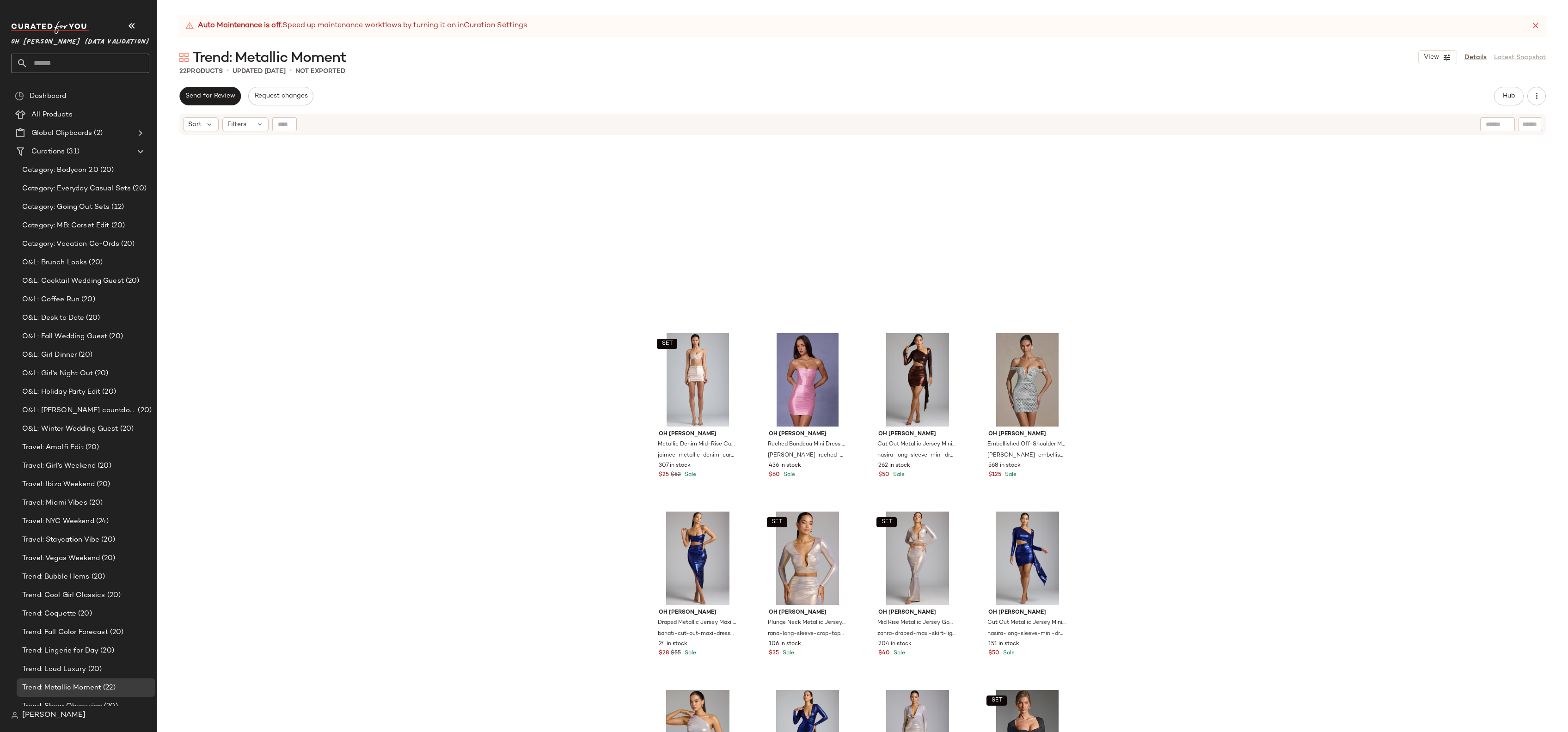
scroll to position [453, 0]
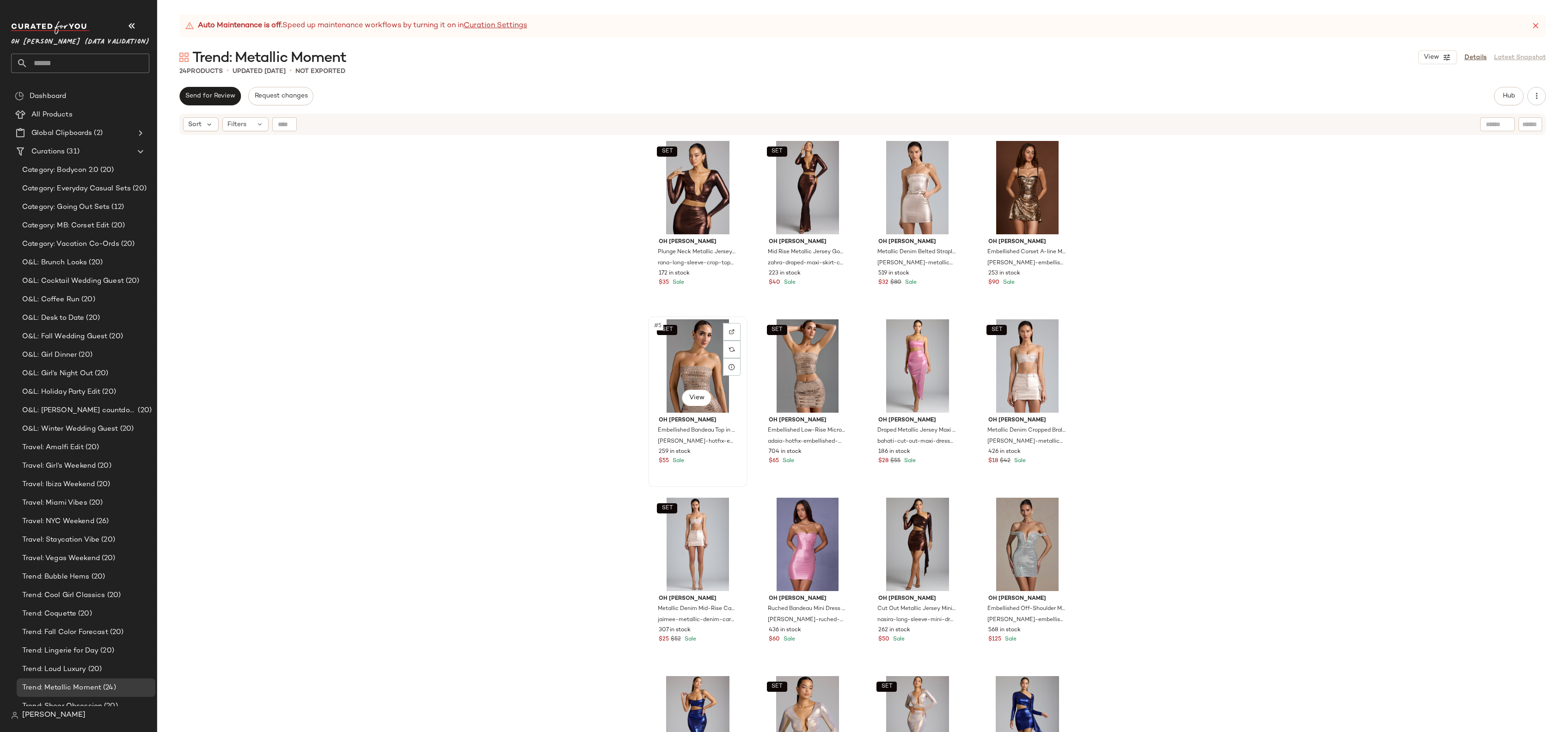
scroll to position [453, 0]
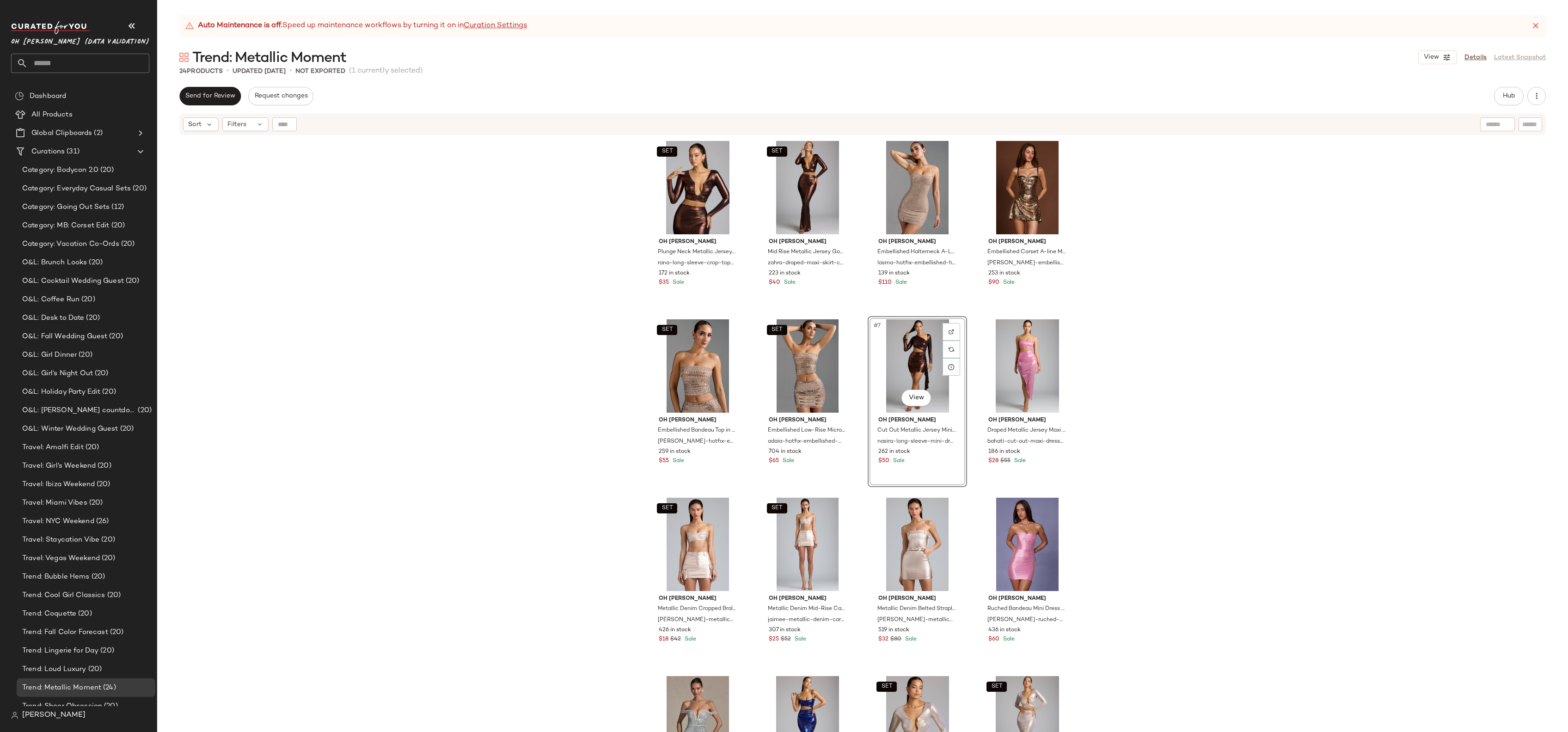
click at [411, 424] on div "SET Oh [PERSON_NAME] Plunge Neck Metallic Jersey Crop Top in Copper Bronze rana…" at bounding box center [863, 445] width 1411 height 619
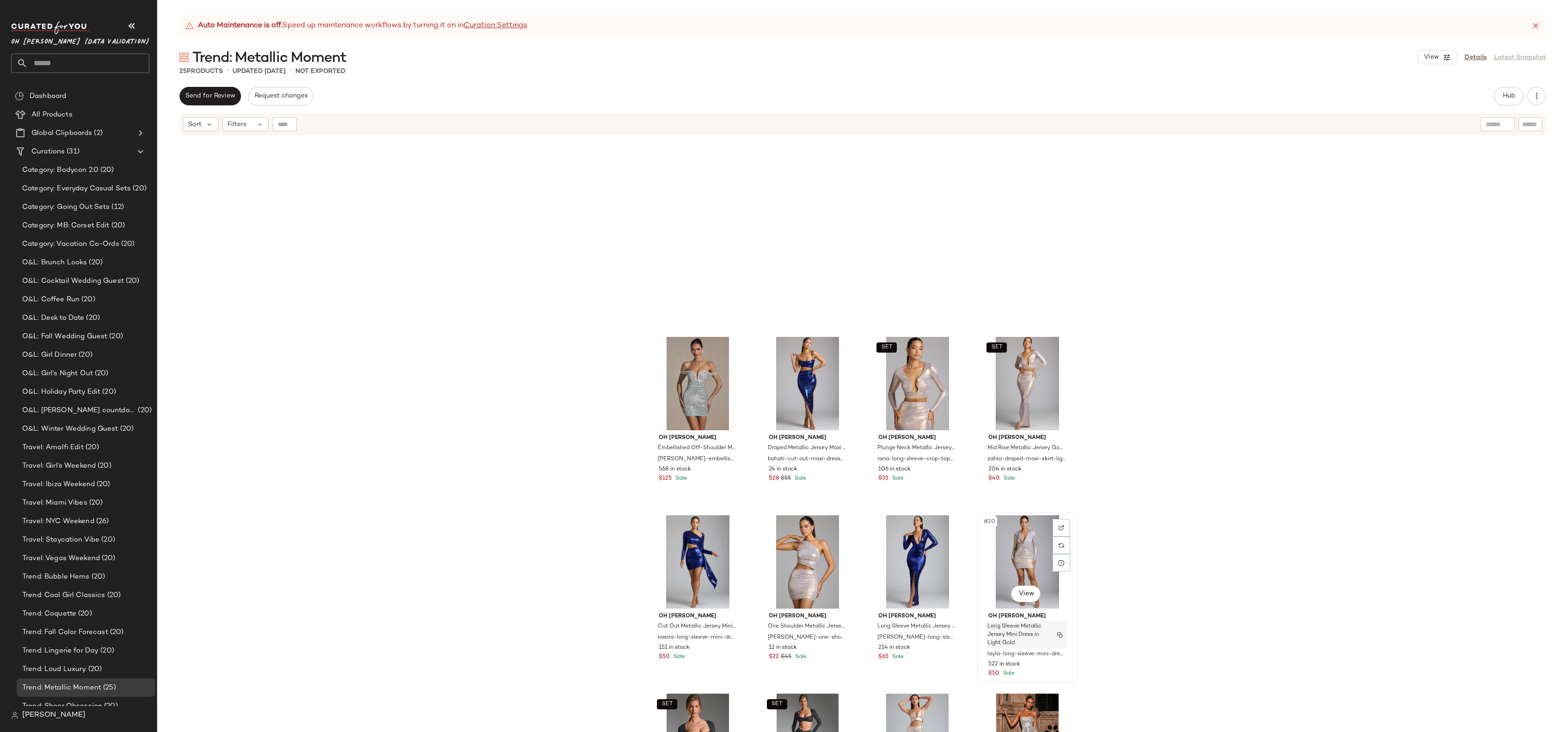
scroll to position [631, 0]
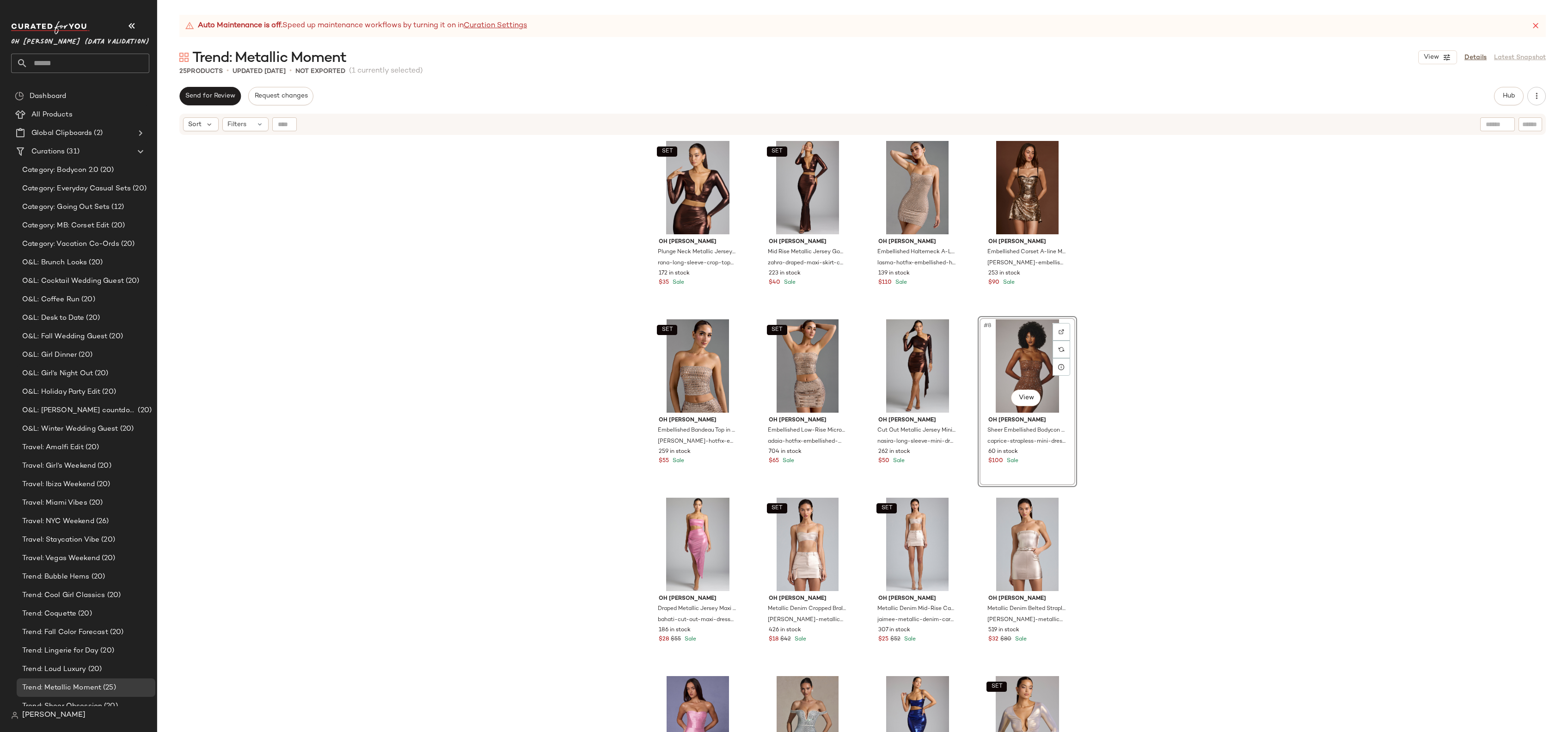
click at [1192, 329] on div "SET Oh [PERSON_NAME] Plunge Neck Metallic Jersey Crop Top in Copper Bronze rana…" at bounding box center [863, 445] width 1411 height 619
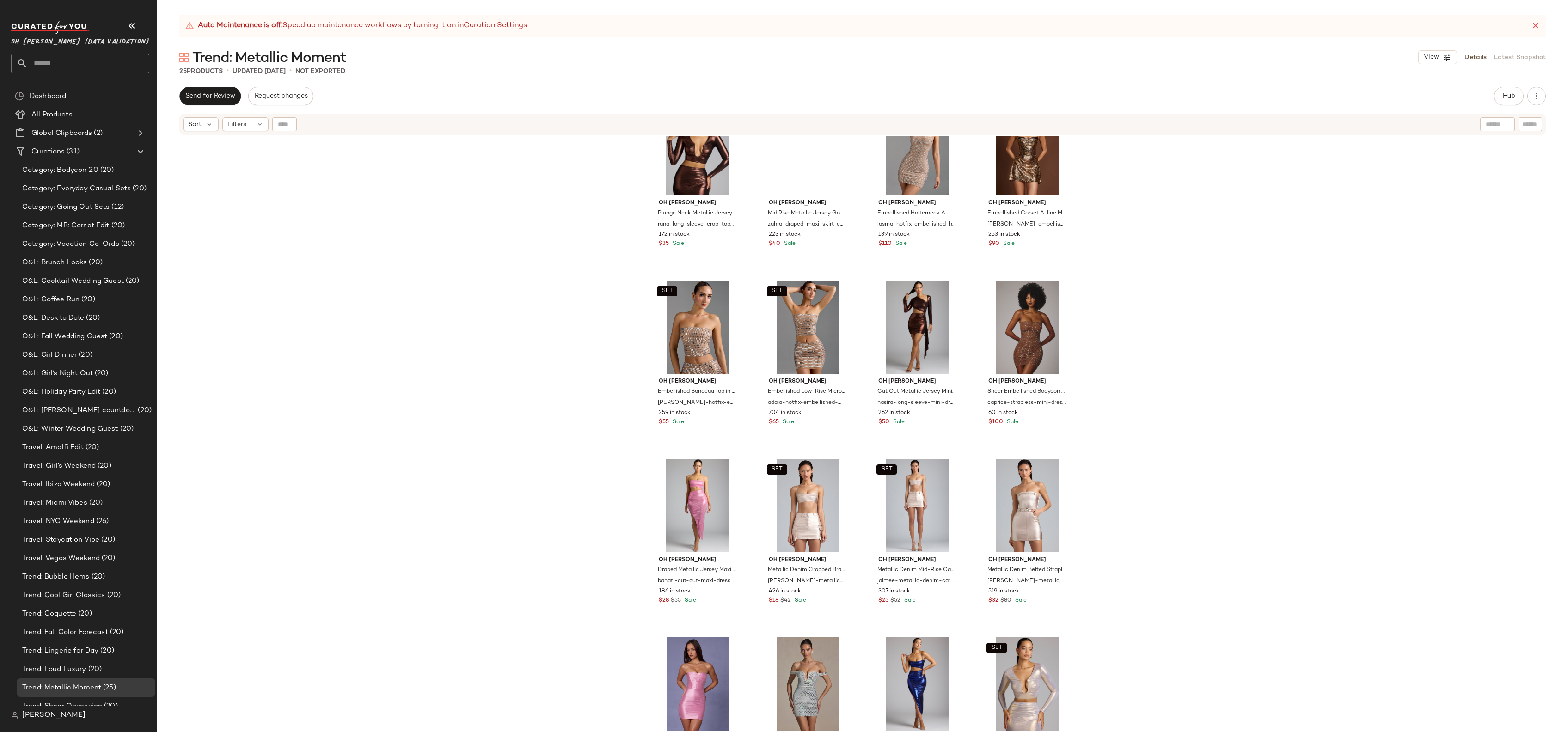
scroll to position [36, 0]
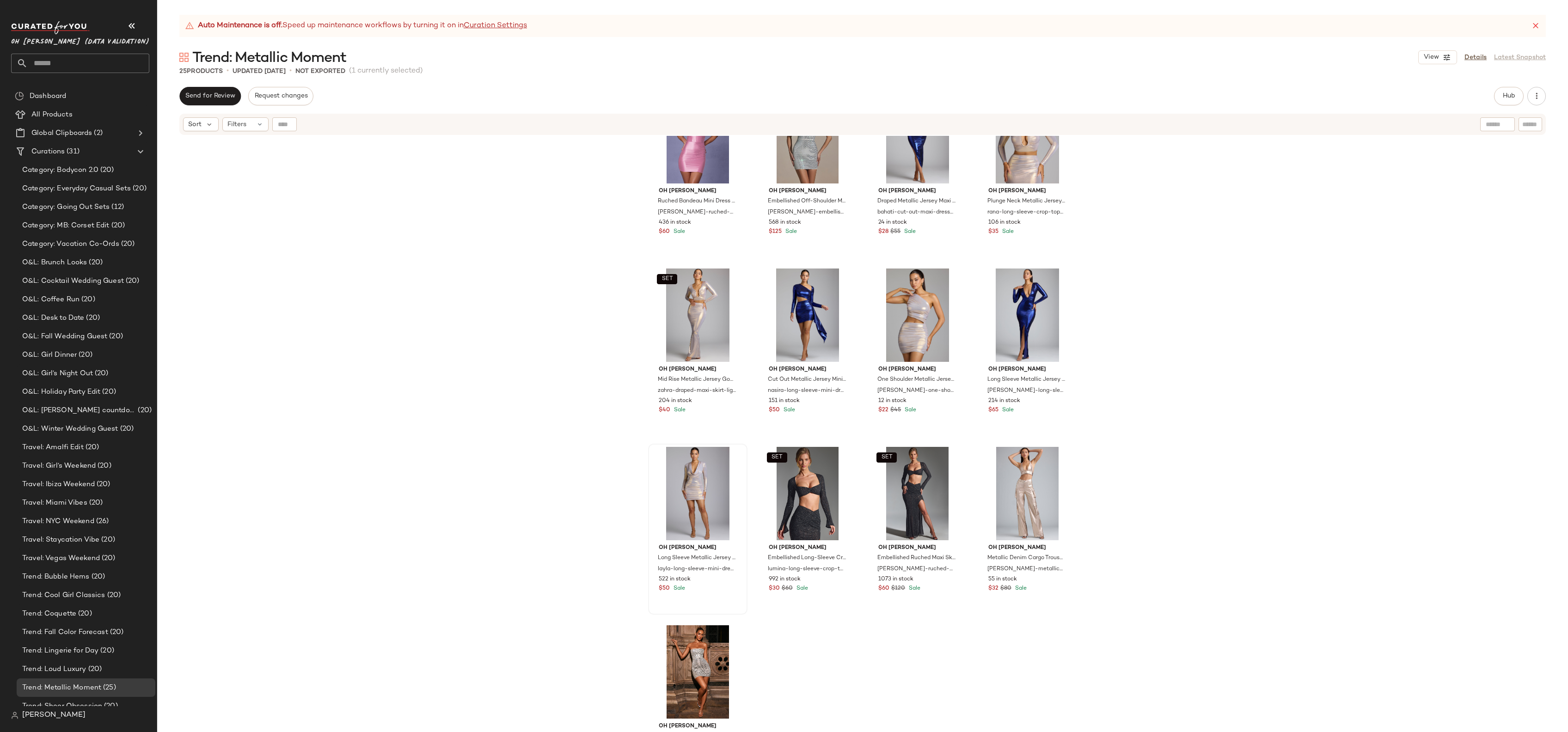
scroll to position [594, 0]
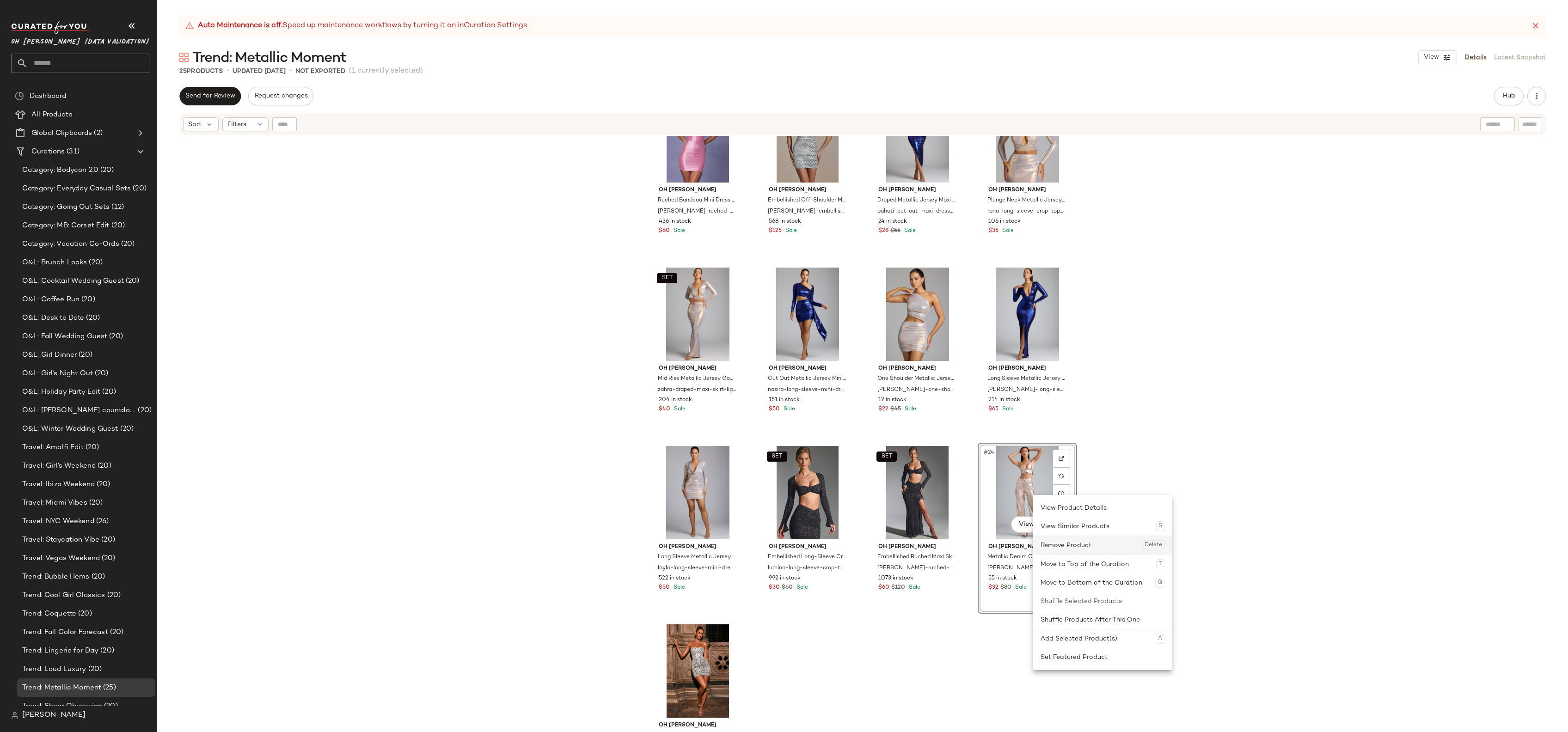
click at [1108, 544] on div "Remove Product Delete" at bounding box center [1102, 545] width 124 height 19
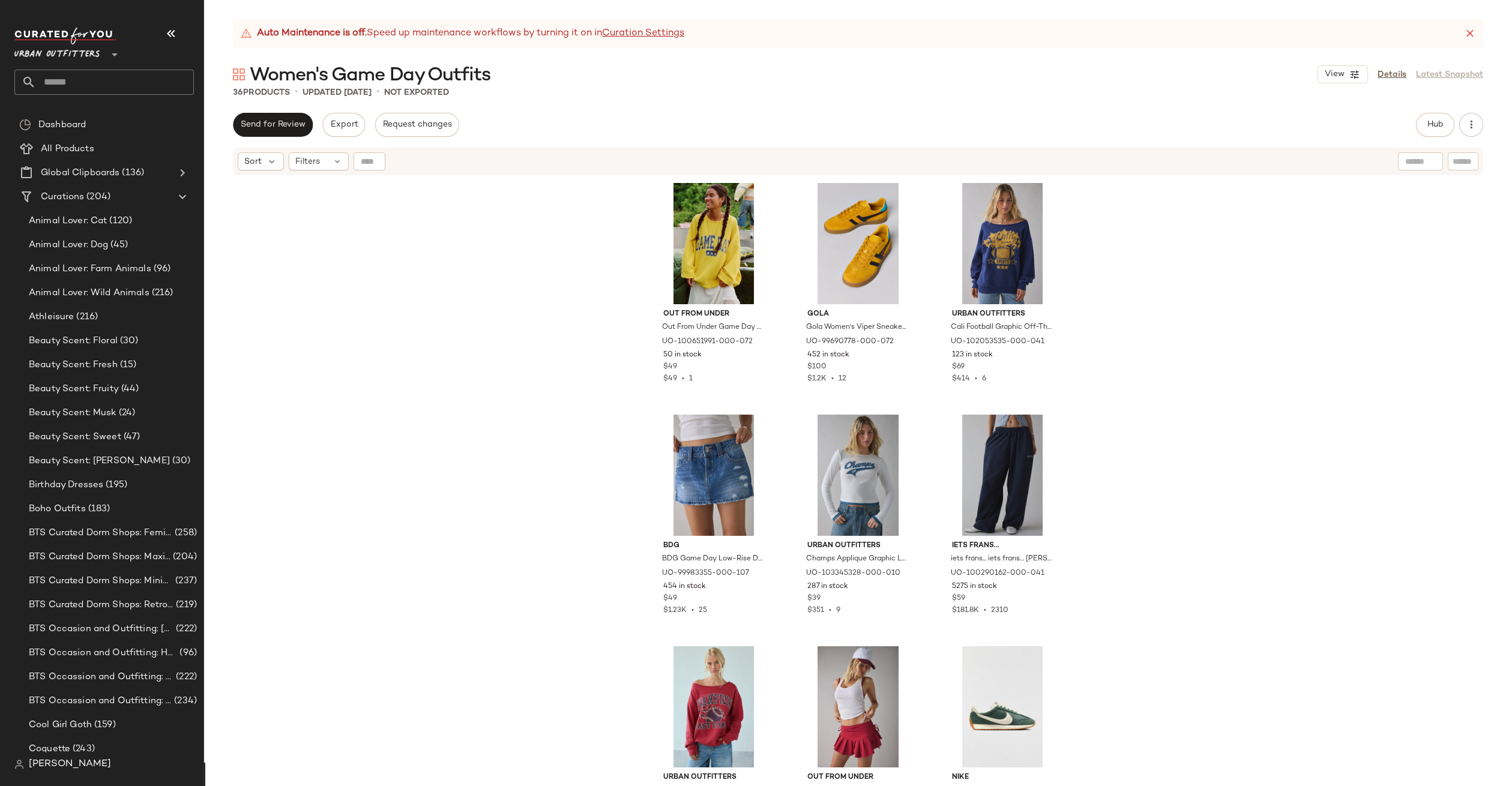
click at [113, 58] on icon at bounding box center [114, 54] width 14 height 14
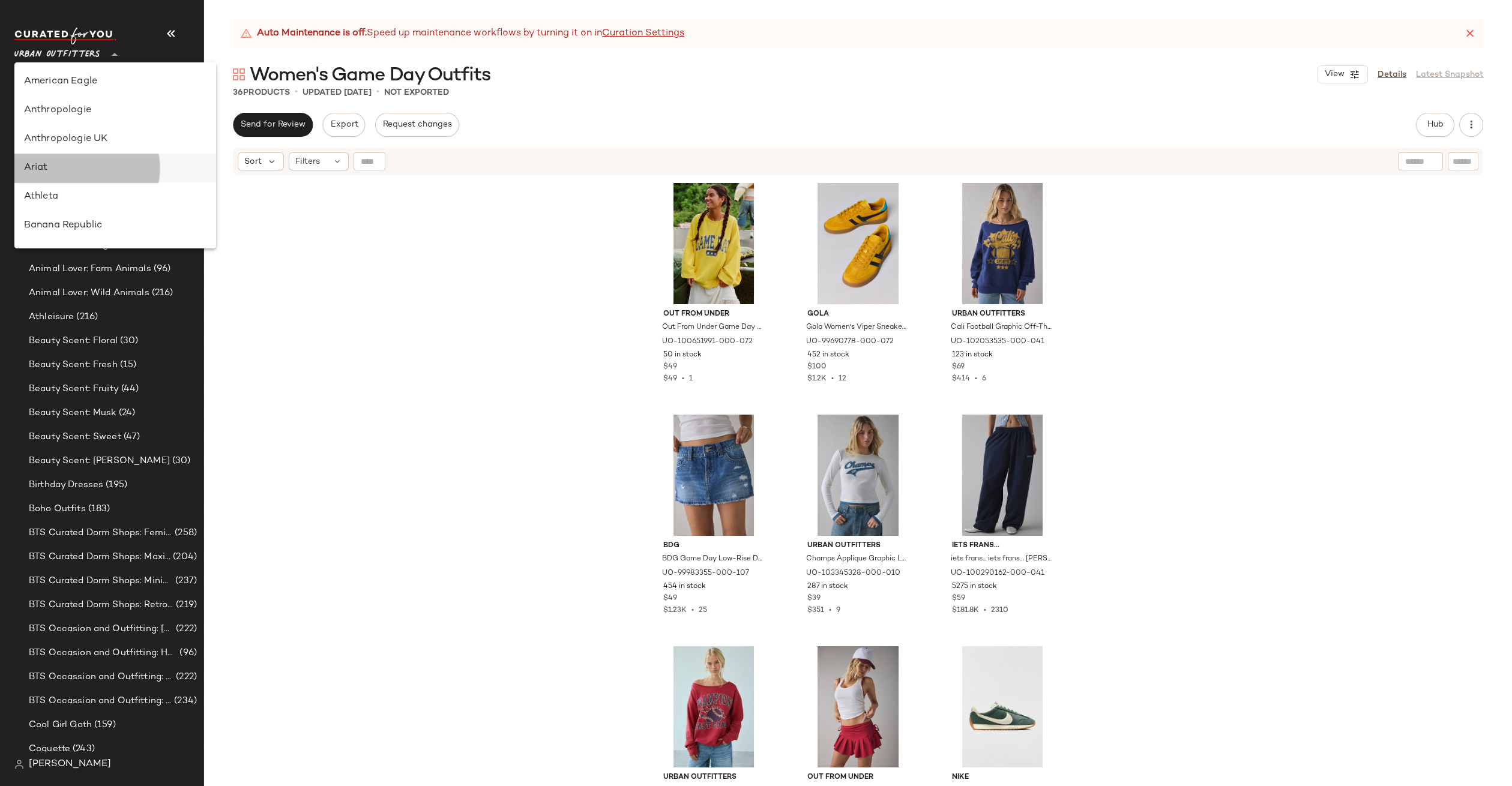
click at [95, 165] on div "Ariat" at bounding box center [116, 167] width 183 height 14
type input "**"
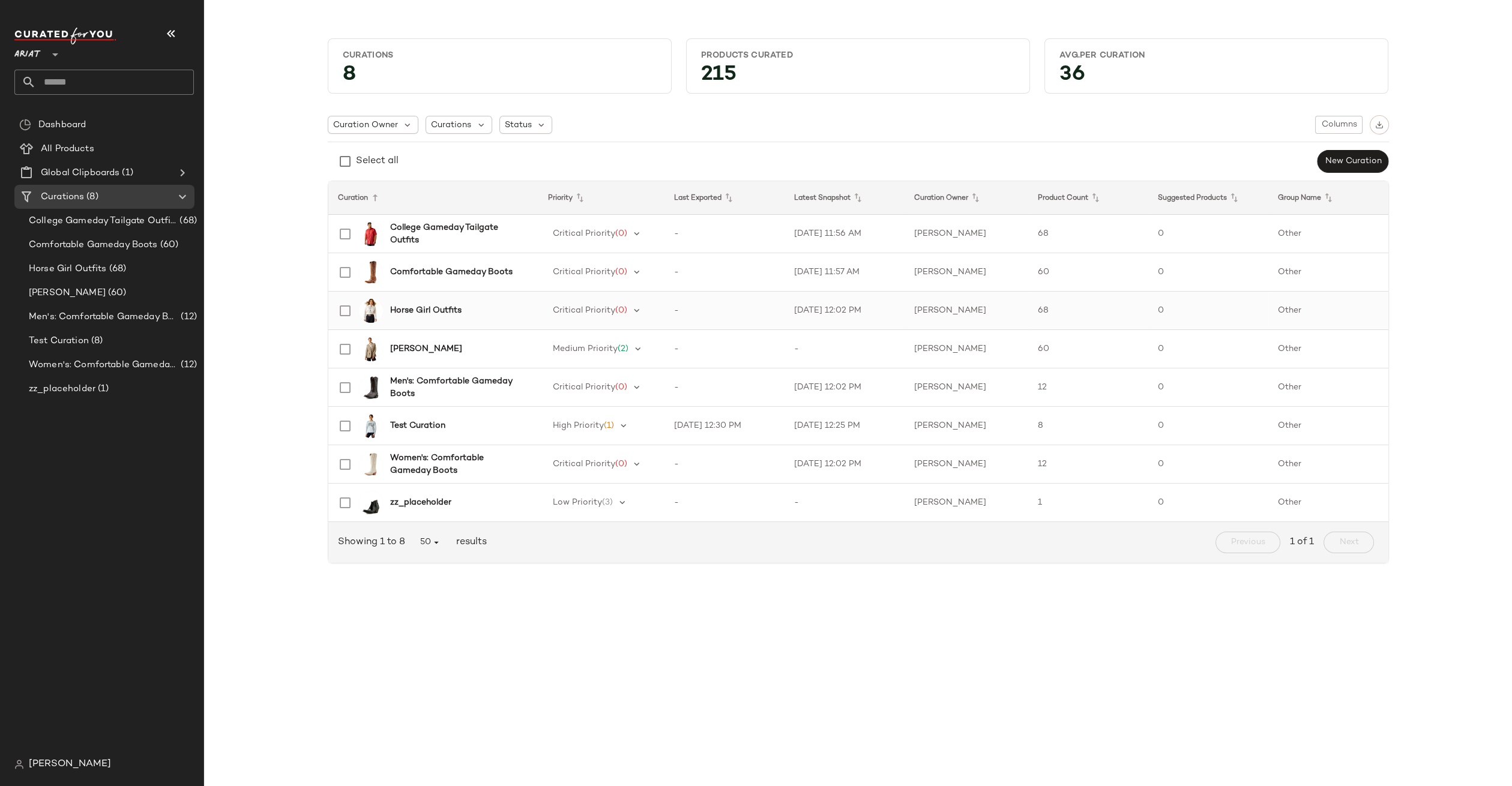
click at [432, 311] on b "Horse Girl Outfits" at bounding box center [425, 311] width 71 height 13
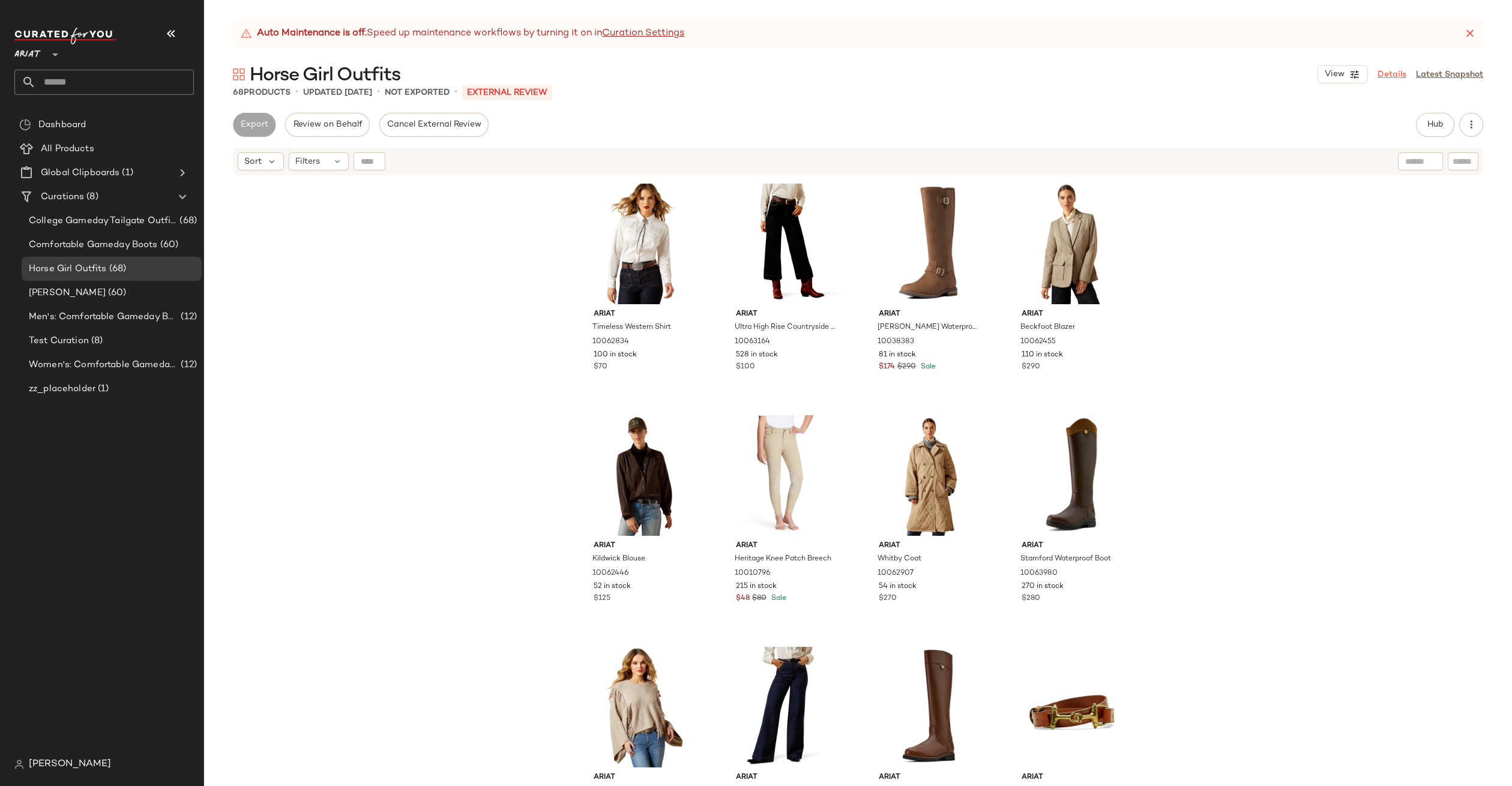
click at [1395, 74] on link "Details" at bounding box center [1392, 74] width 28 height 13
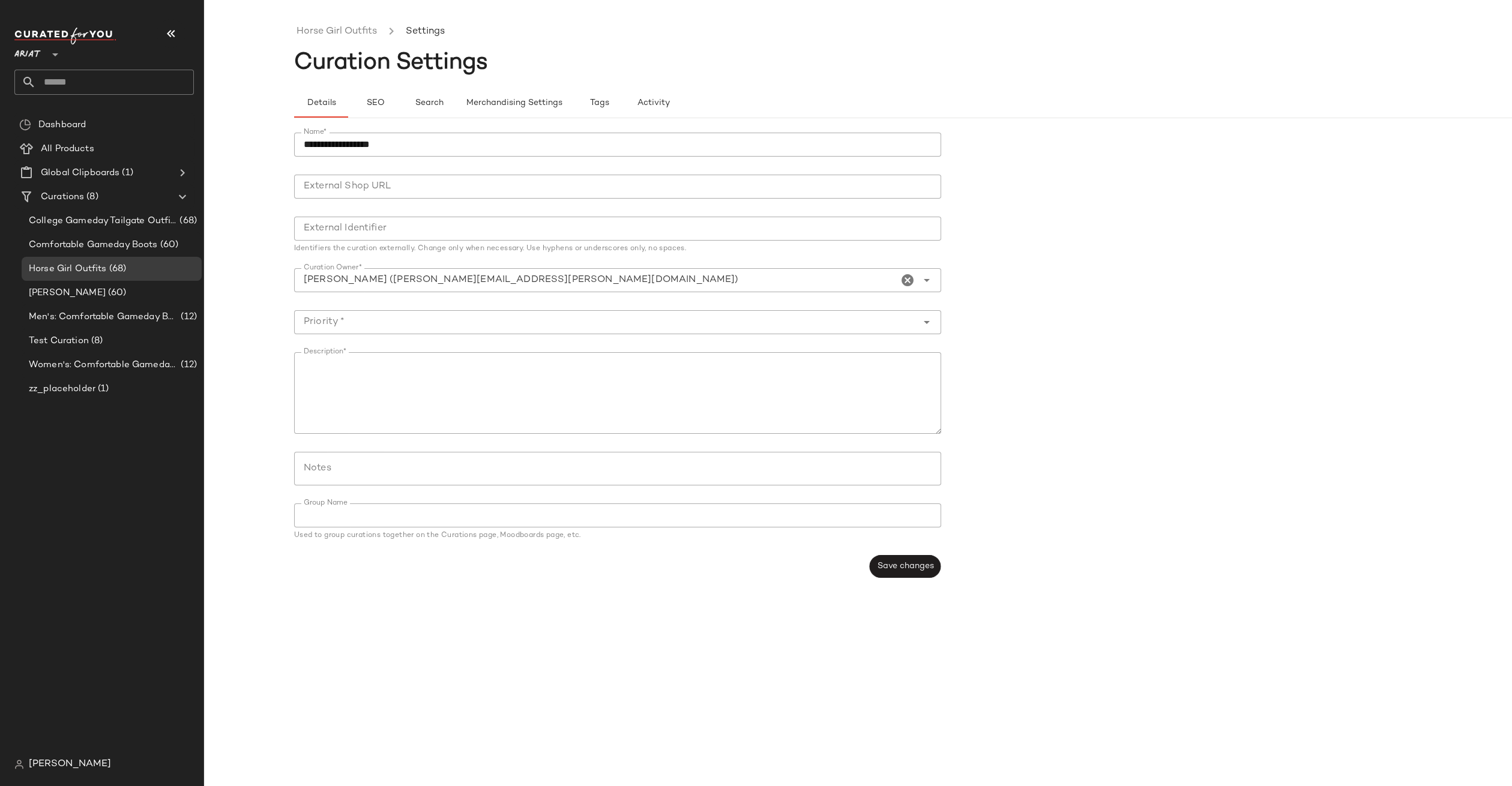
click at [373, 143] on input "**********" at bounding box center [617, 144] width 647 height 24
type input "**********"
click at [897, 560] on button "Save changes" at bounding box center [904, 566] width 71 height 23
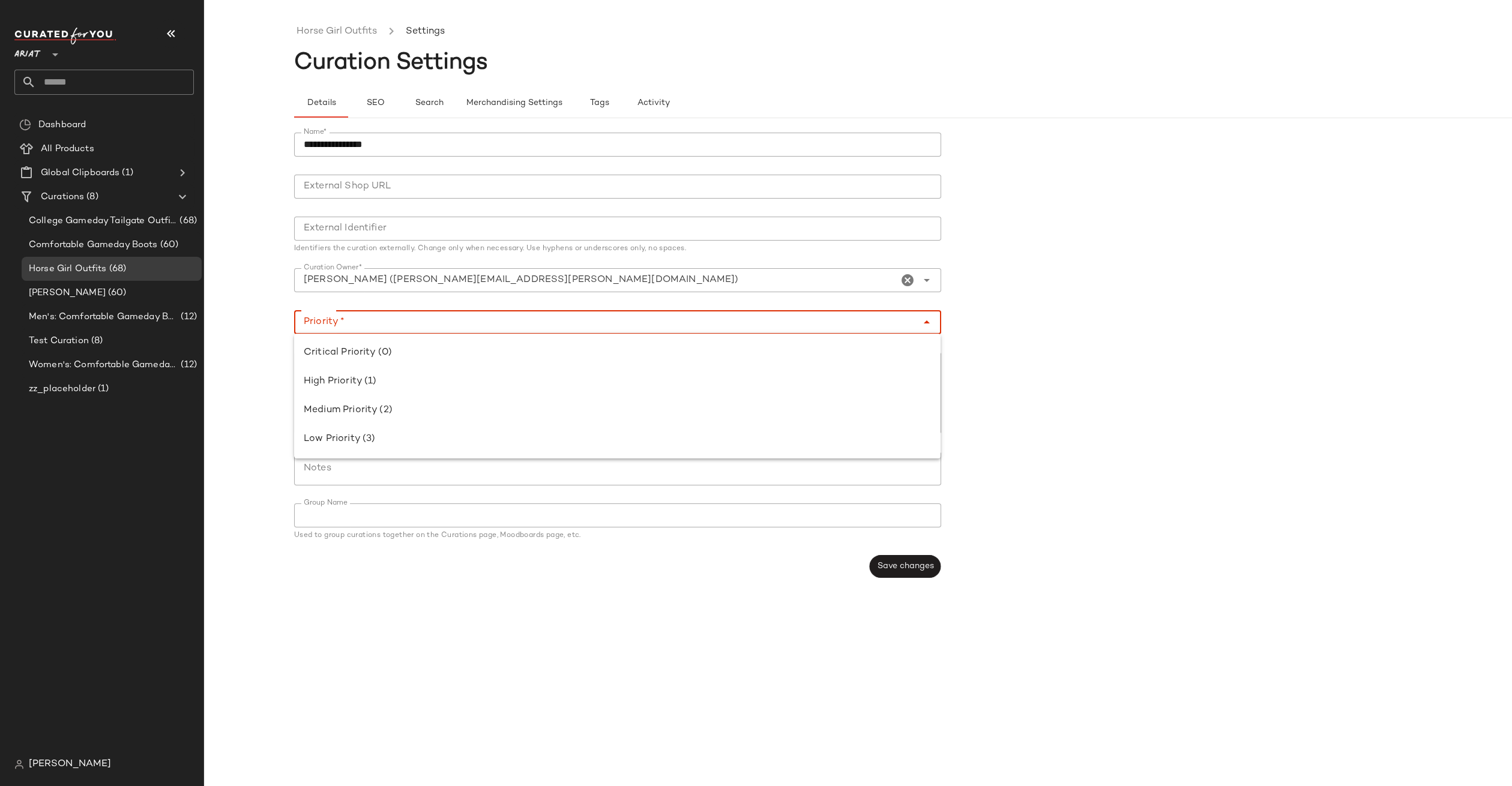
click at [395, 317] on input "Priority *" at bounding box center [605, 321] width 623 height 14
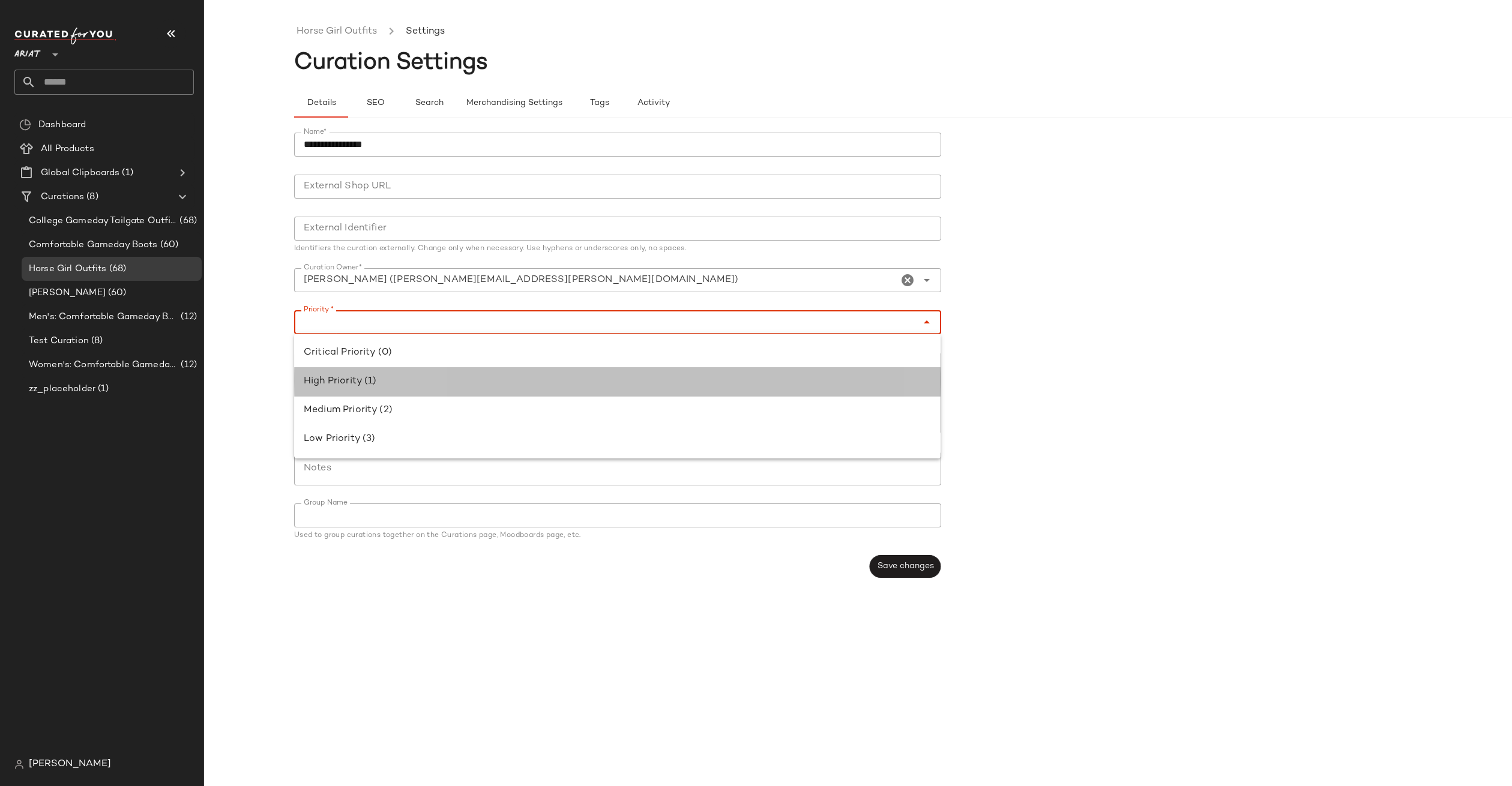
click at [385, 375] on div "High Priority (1)" at bounding box center [617, 381] width 627 height 14
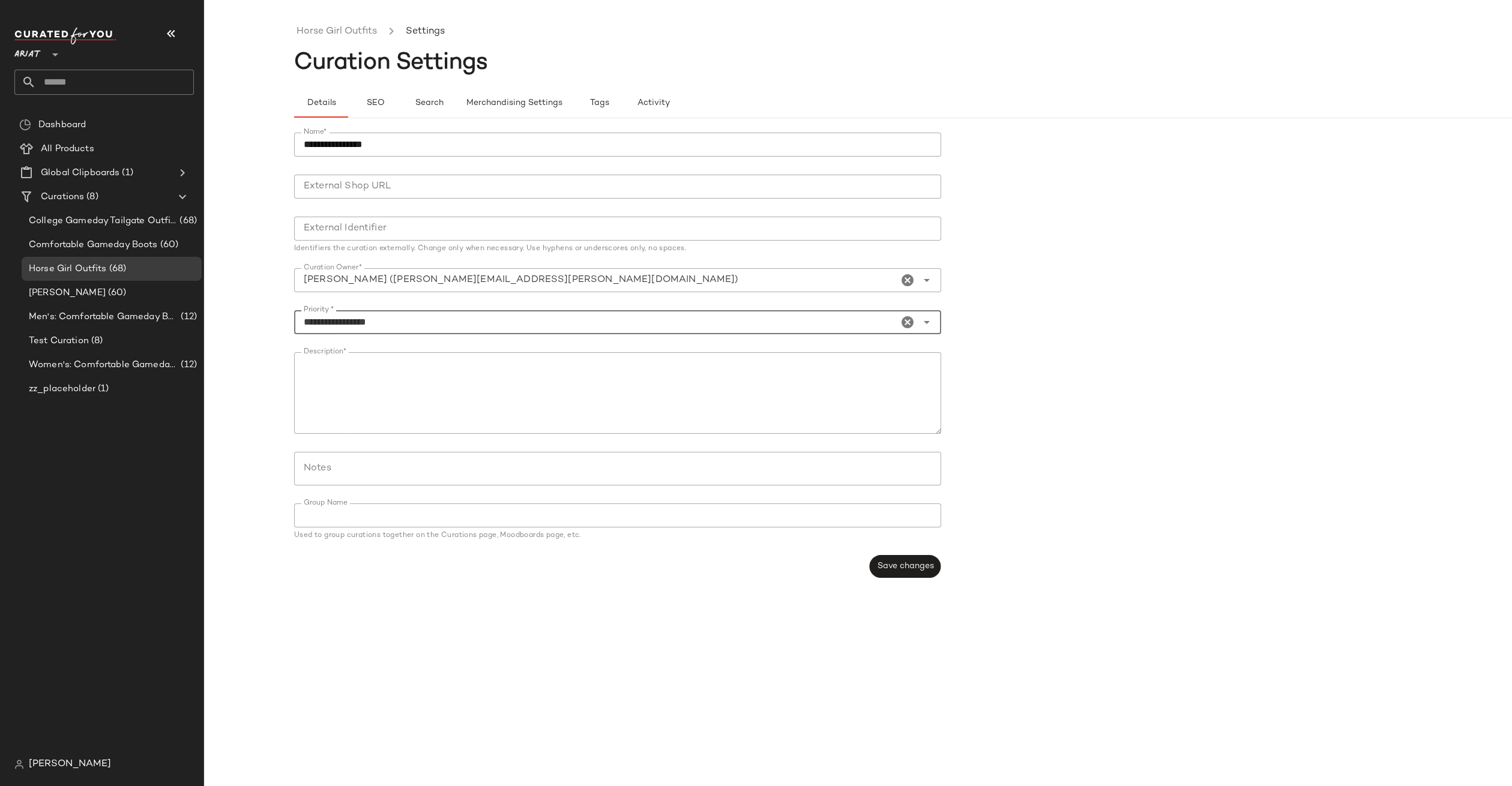
click at [392, 328] on input "**********" at bounding box center [595, 321] width 604 height 14
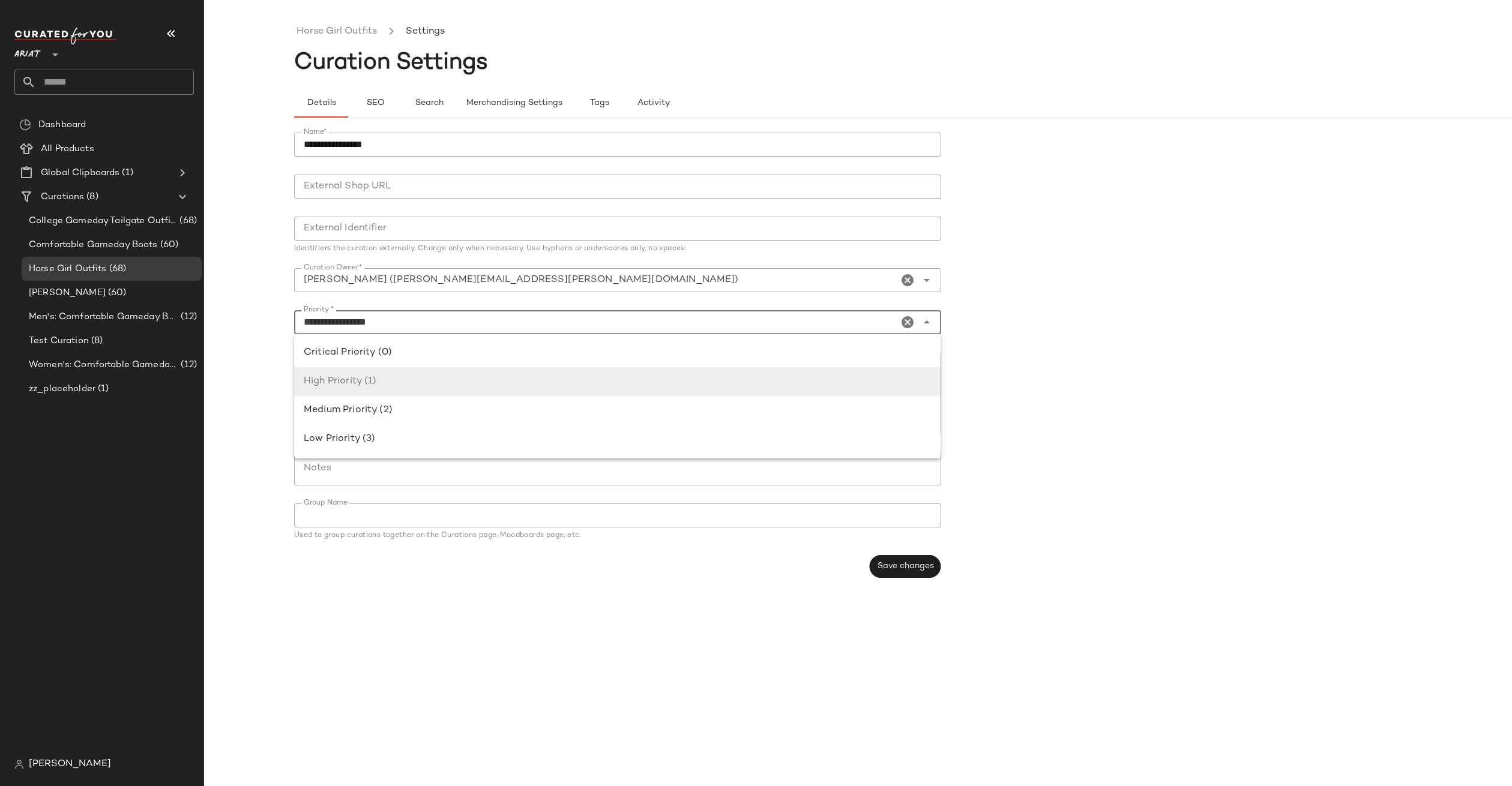
drag, startPoint x: 389, startPoint y: 353, endPoint x: 681, endPoint y: 443, distance: 305.6
click at [389, 353] on div "Critical Priority (0)" at bounding box center [617, 352] width 627 height 14
type input "**********"
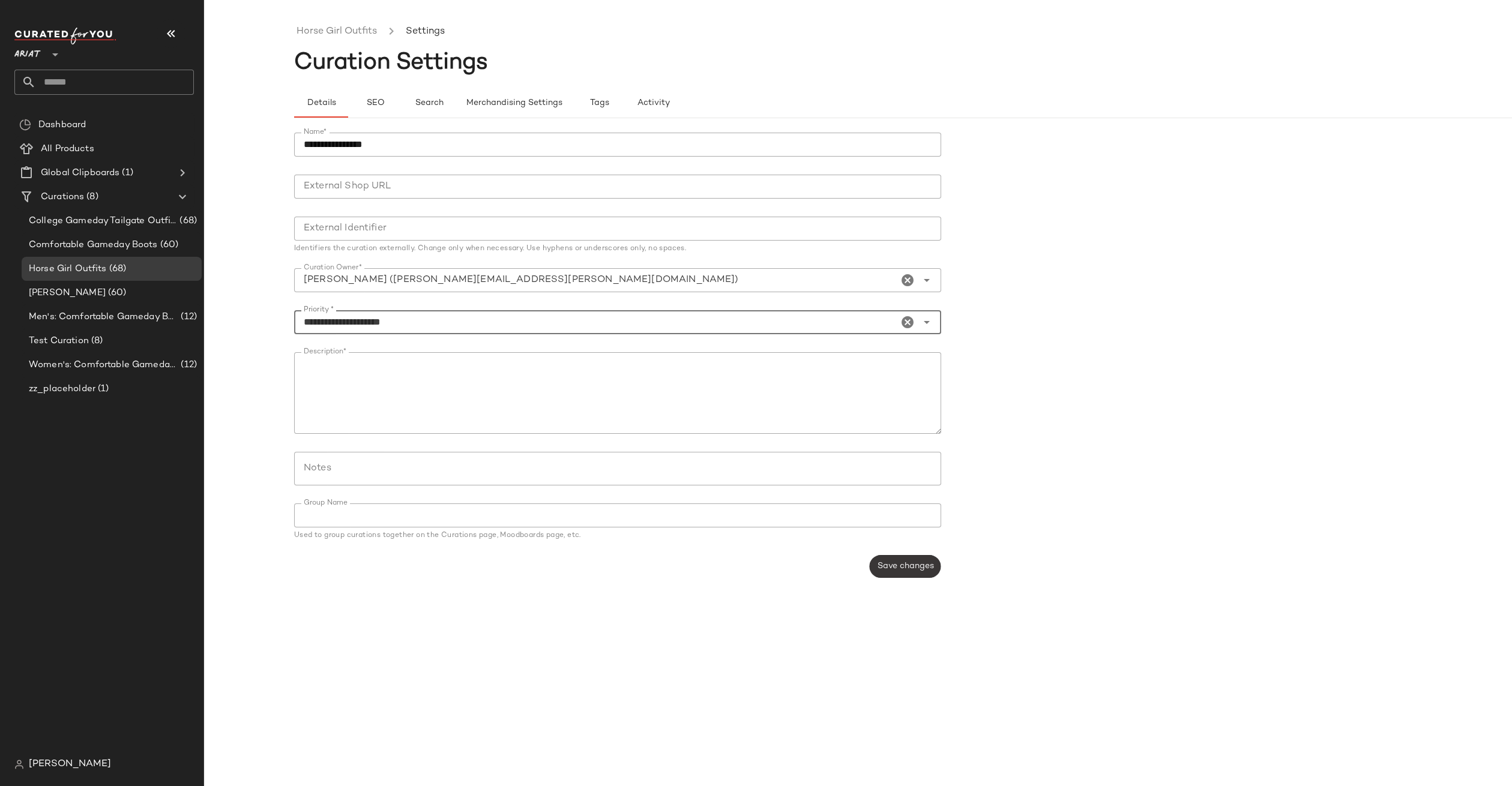
click at [918, 573] on button "Save changes" at bounding box center [904, 566] width 71 height 23
click at [120, 242] on span "Comfortable Gameday Boots" at bounding box center [93, 245] width 129 height 13
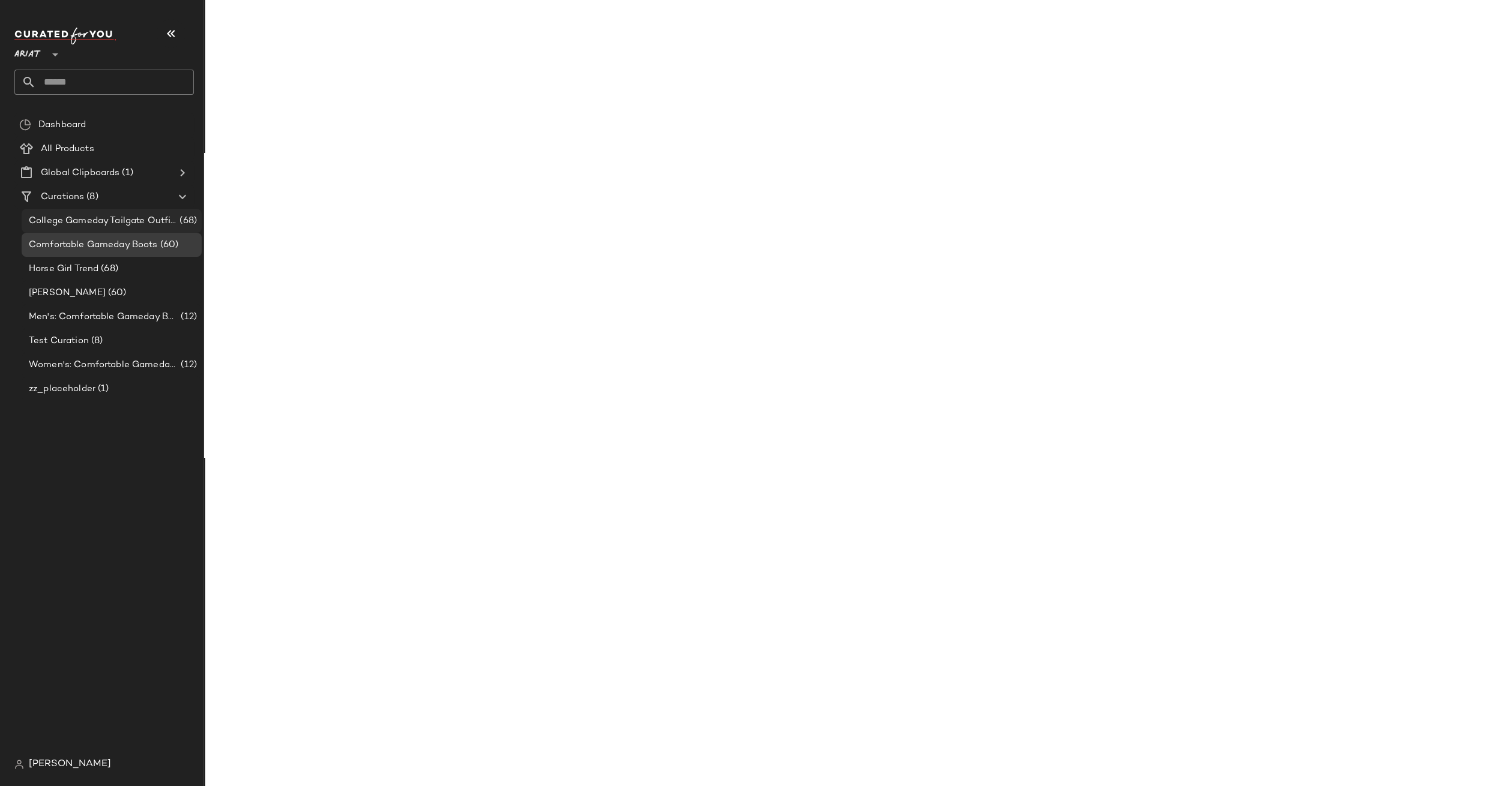
click at [120, 222] on span "College Gameday Tailgate Outfits" at bounding box center [102, 221] width 148 height 13
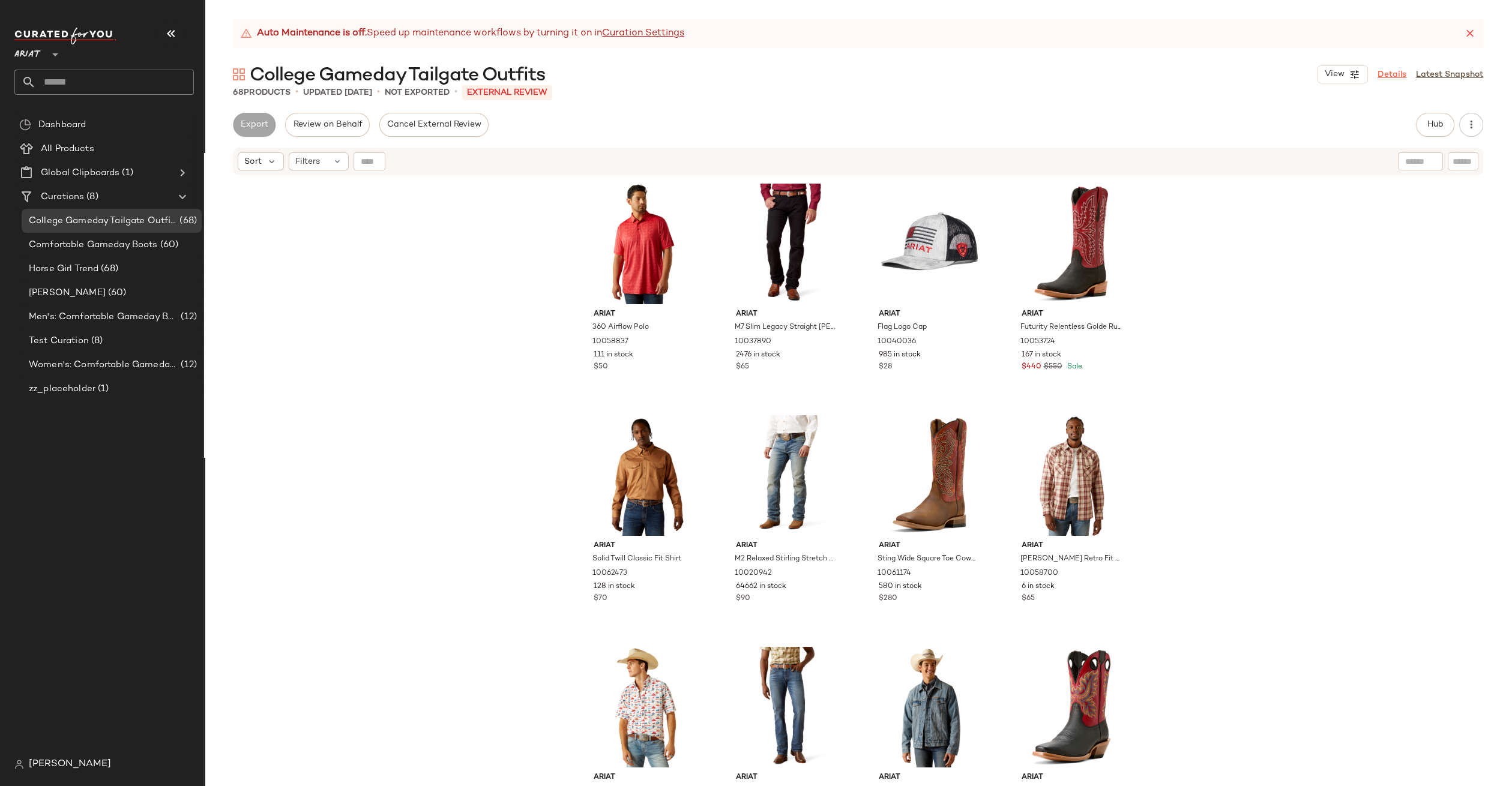
click at [1395, 71] on link "Details" at bounding box center [1392, 74] width 28 height 13
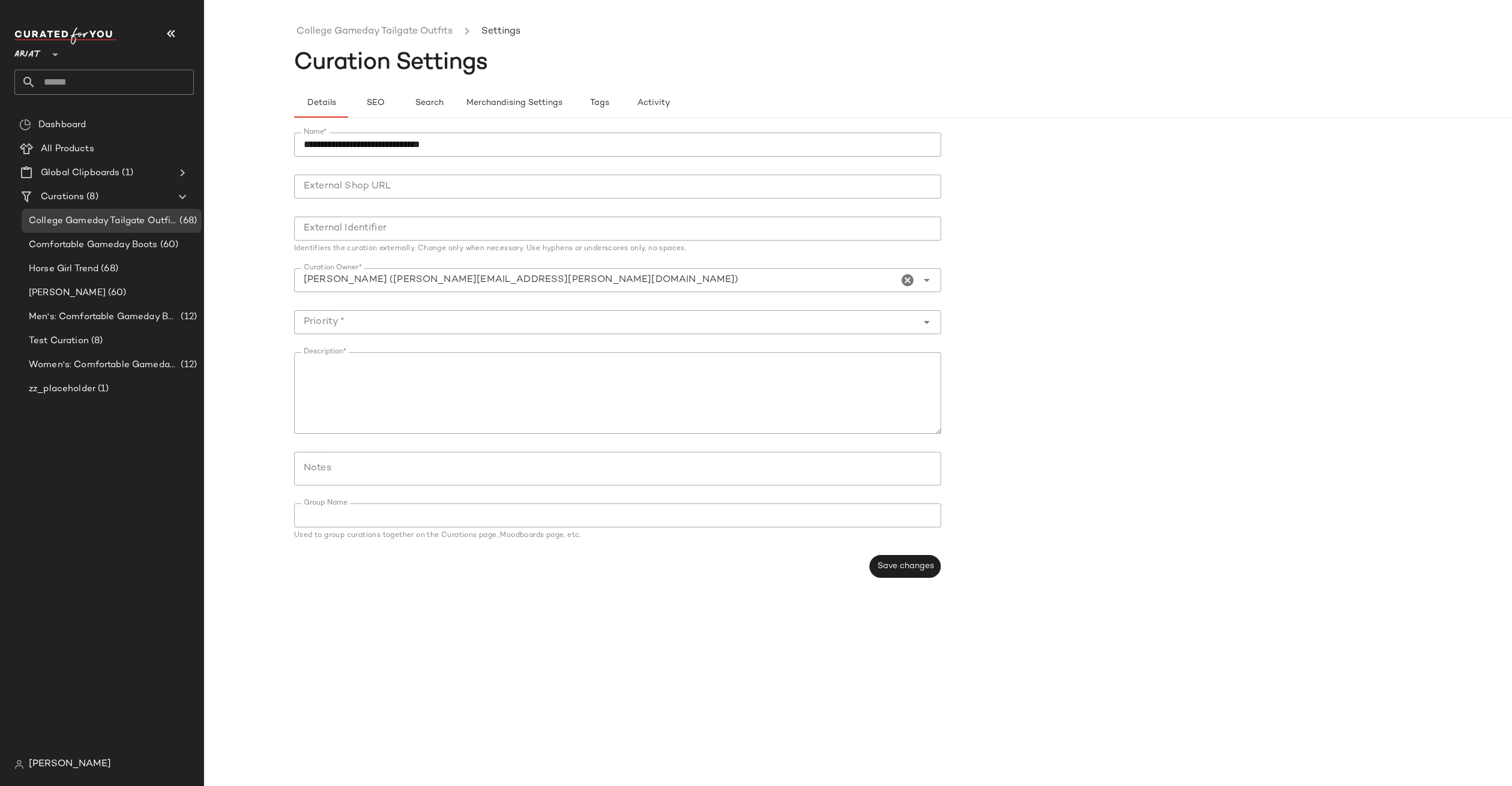
click at [353, 136] on input "**********" at bounding box center [617, 144] width 647 height 24
paste input "******"
click at [406, 145] on input "**********" at bounding box center [617, 144] width 647 height 24
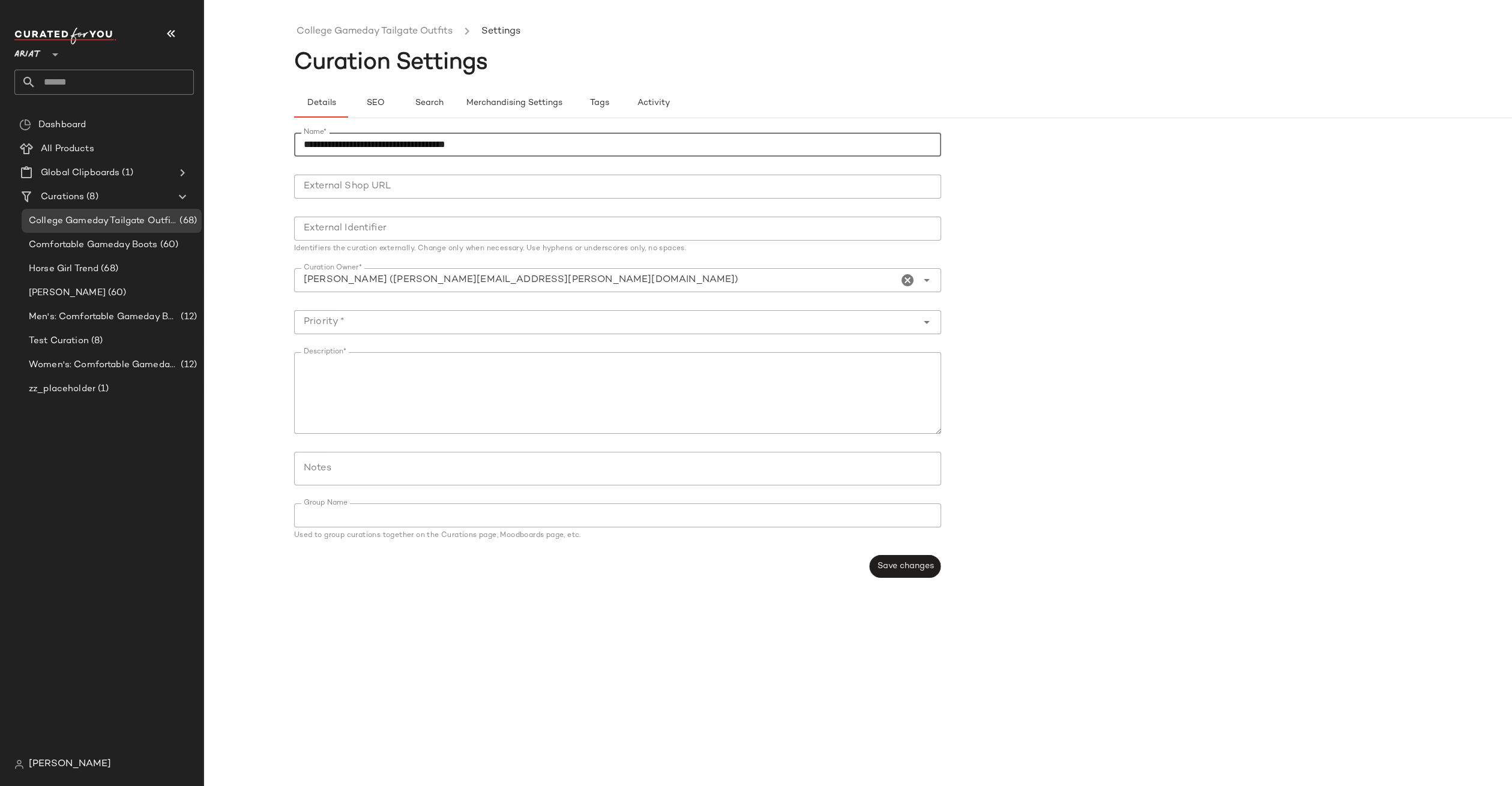
type input "**********"
click at [764, 326] on input "Priority *" at bounding box center [605, 321] width 623 height 14
click at [764, 358] on div "Critical Priority (0)" at bounding box center [617, 352] width 627 height 14
type input "**********"
click at [896, 576] on button "Save changes" at bounding box center [904, 566] width 71 height 23
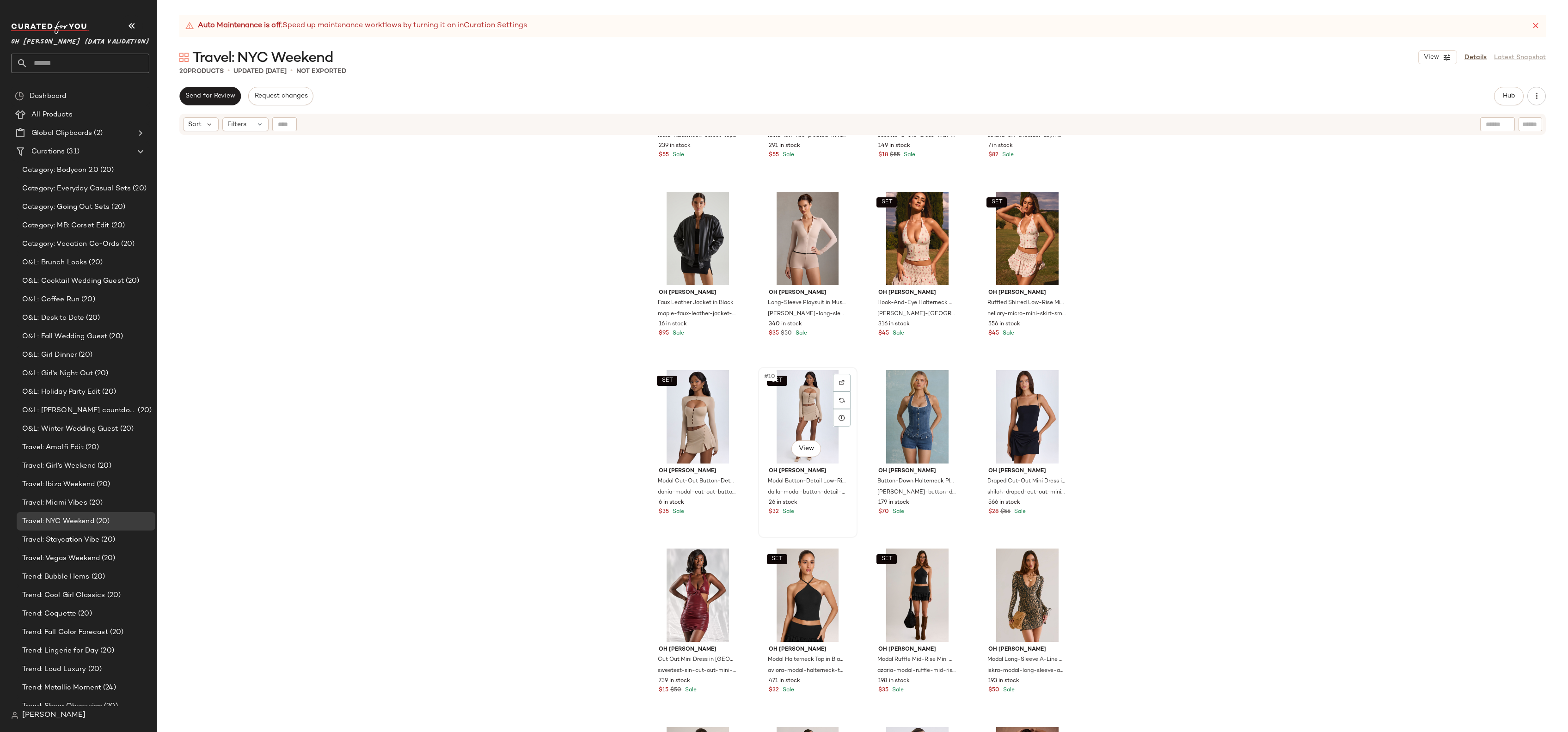
scroll to position [128, 0]
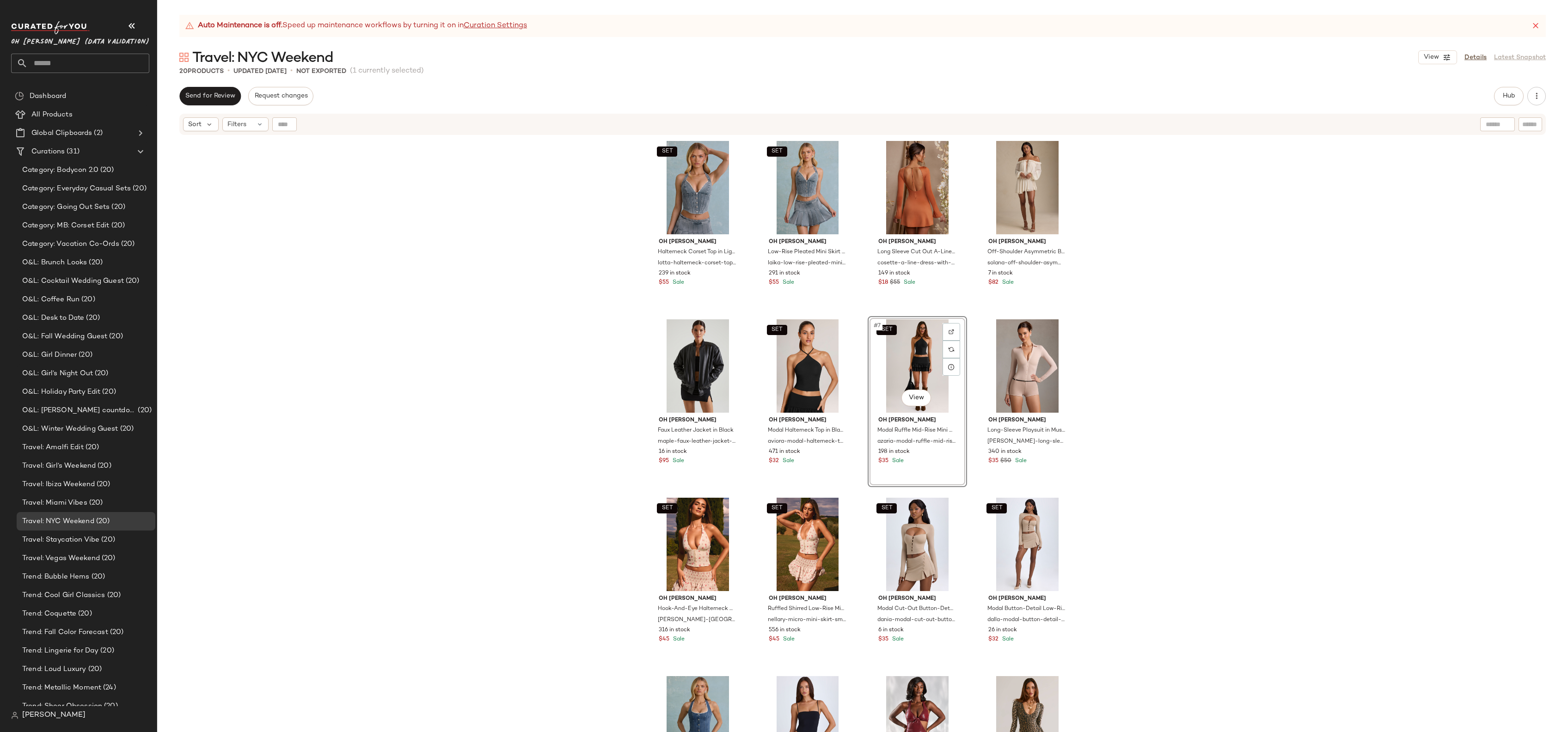
drag, startPoint x: 920, startPoint y: 591, endPoint x: 642, endPoint y: 19, distance: 636.0
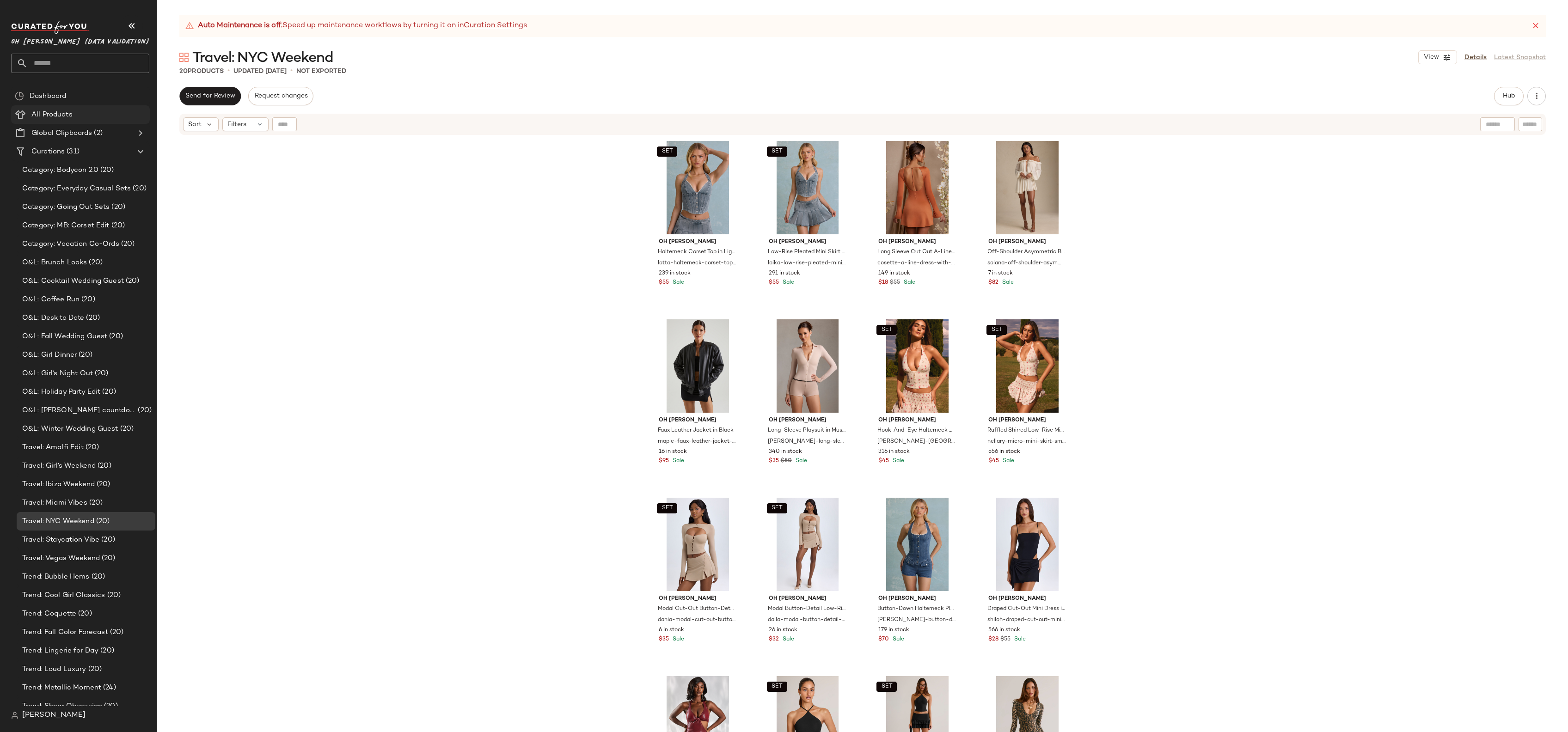
click at [52, 116] on span "All Products" at bounding box center [52, 115] width 41 height 10
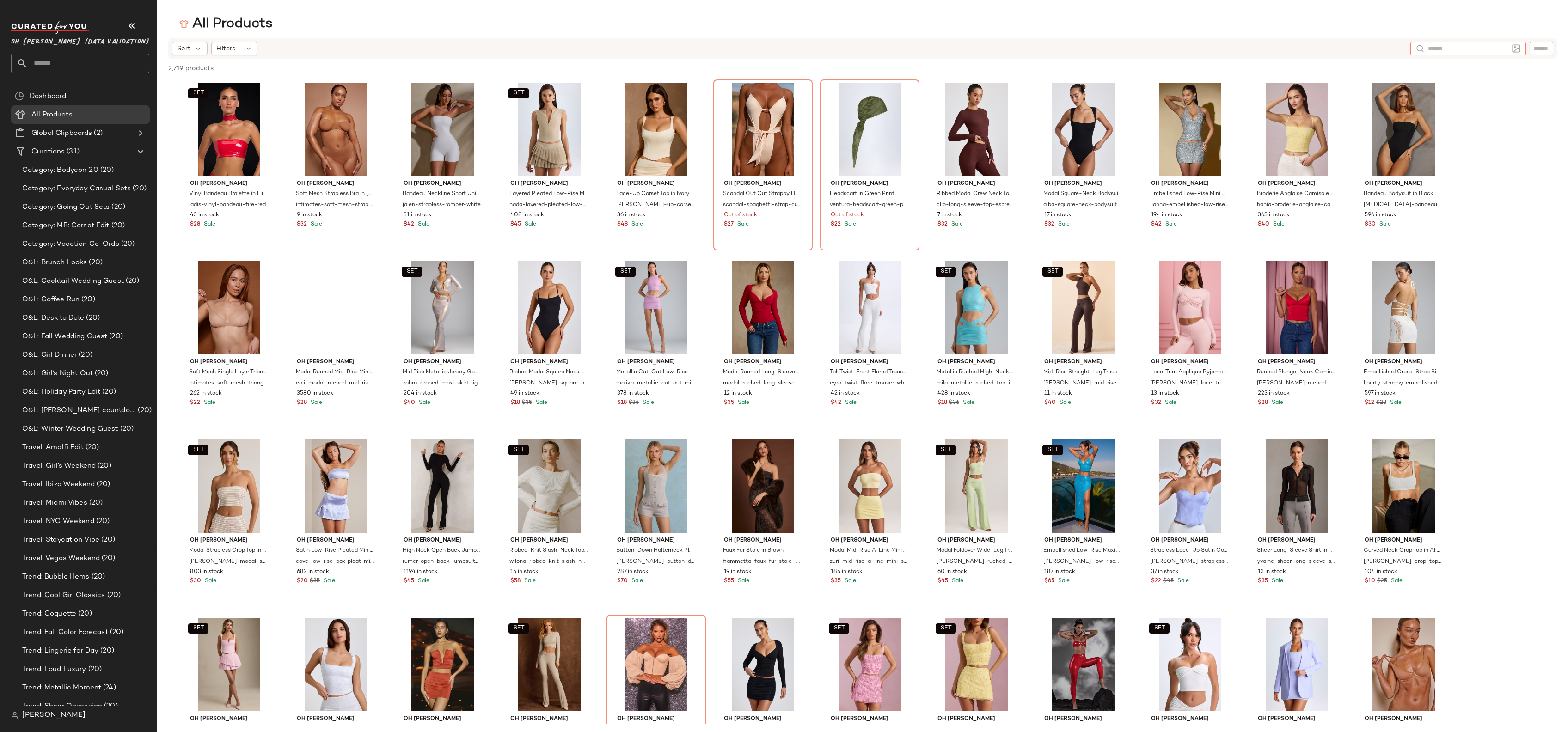
click at [1517, 50] on div at bounding box center [1468, 49] width 115 height 14
type input "*****"
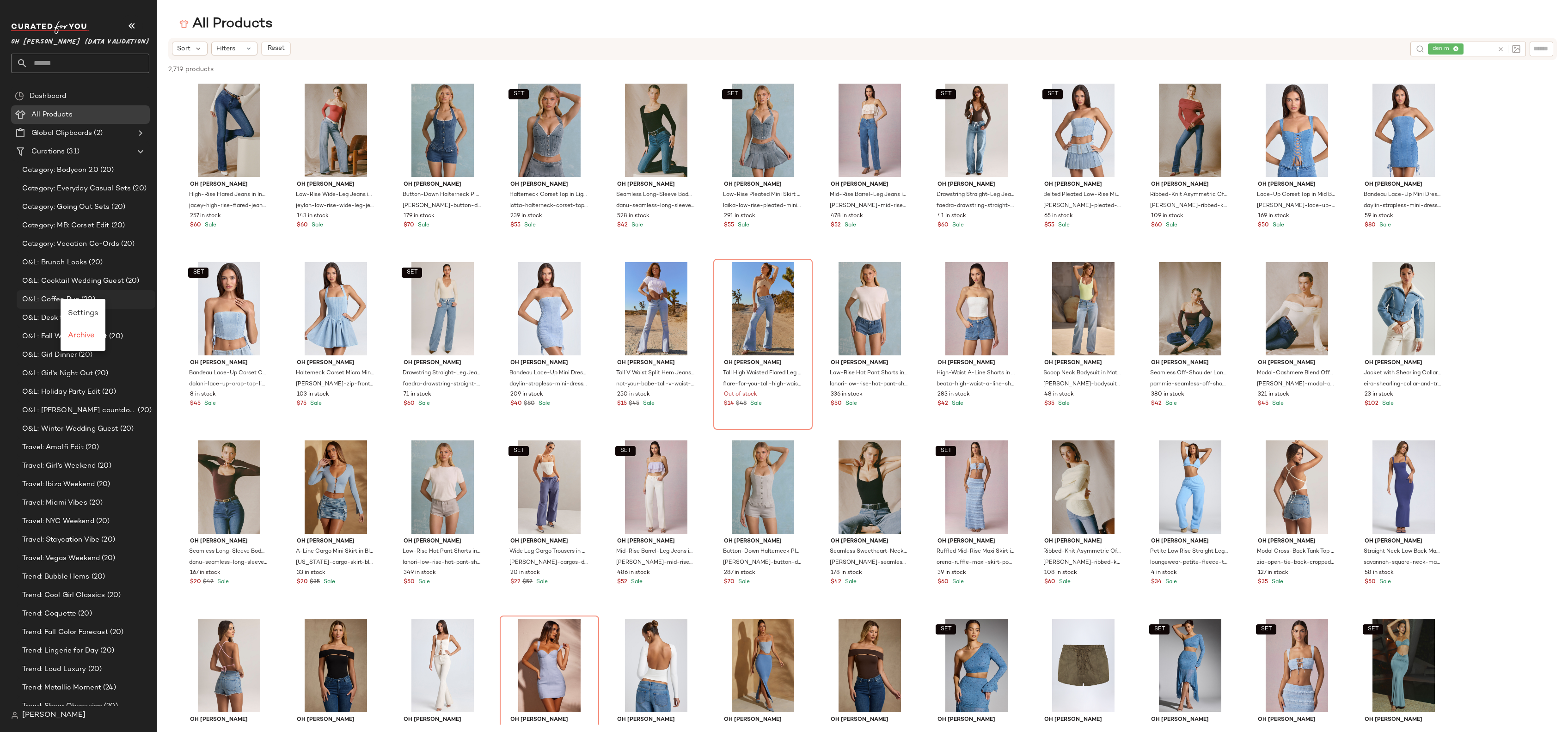
click at [54, 300] on span "O&L: Coffee Run" at bounding box center [50, 300] width 57 height 10
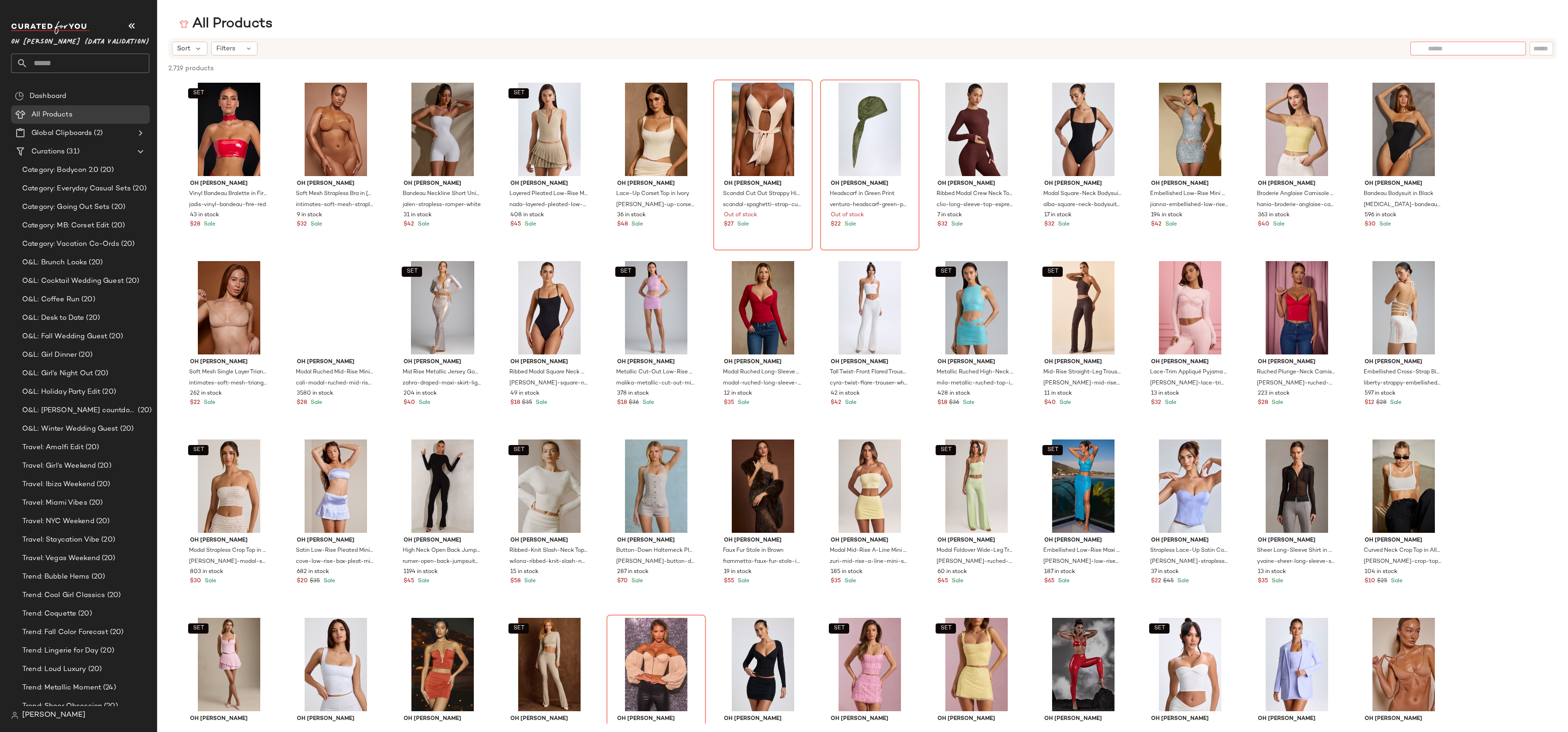
click at [1507, 50] on input "text" at bounding box center [1468, 48] width 81 height 10
type input "*****"
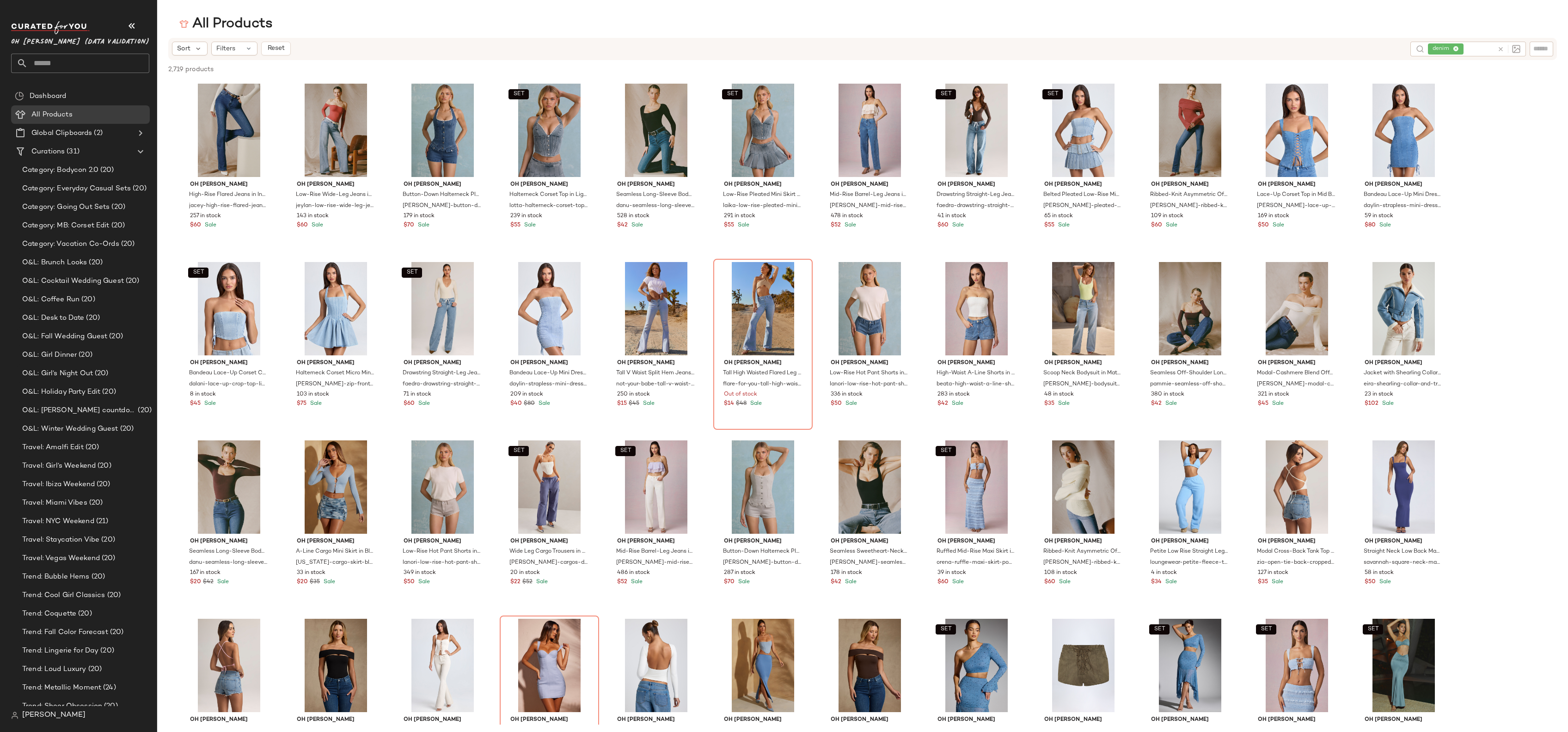
drag, startPoint x: 867, startPoint y: 358, endPoint x: 506, endPoint y: 9, distance: 502.1
drag, startPoint x: 342, startPoint y: 113, endPoint x: 605, endPoint y: 12, distance: 281.7
drag, startPoint x: 236, startPoint y: 98, endPoint x: 367, endPoint y: 4, distance: 161.2
click at [94, 590] on span "Trend: Cool Girl Classics" at bounding box center [63, 591] width 83 height 10
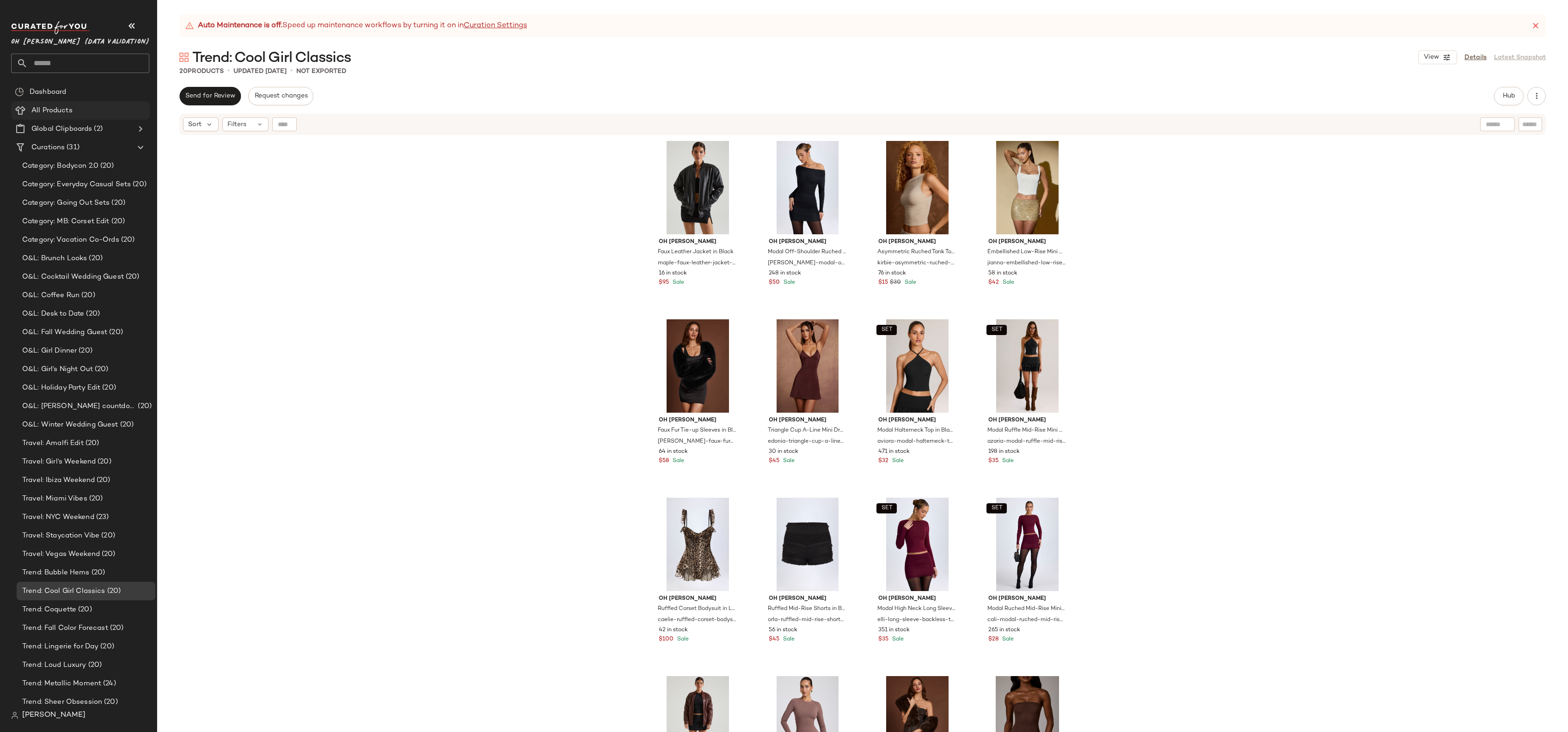
click at [68, 103] on Products "All Products" at bounding box center [80, 110] width 139 height 19
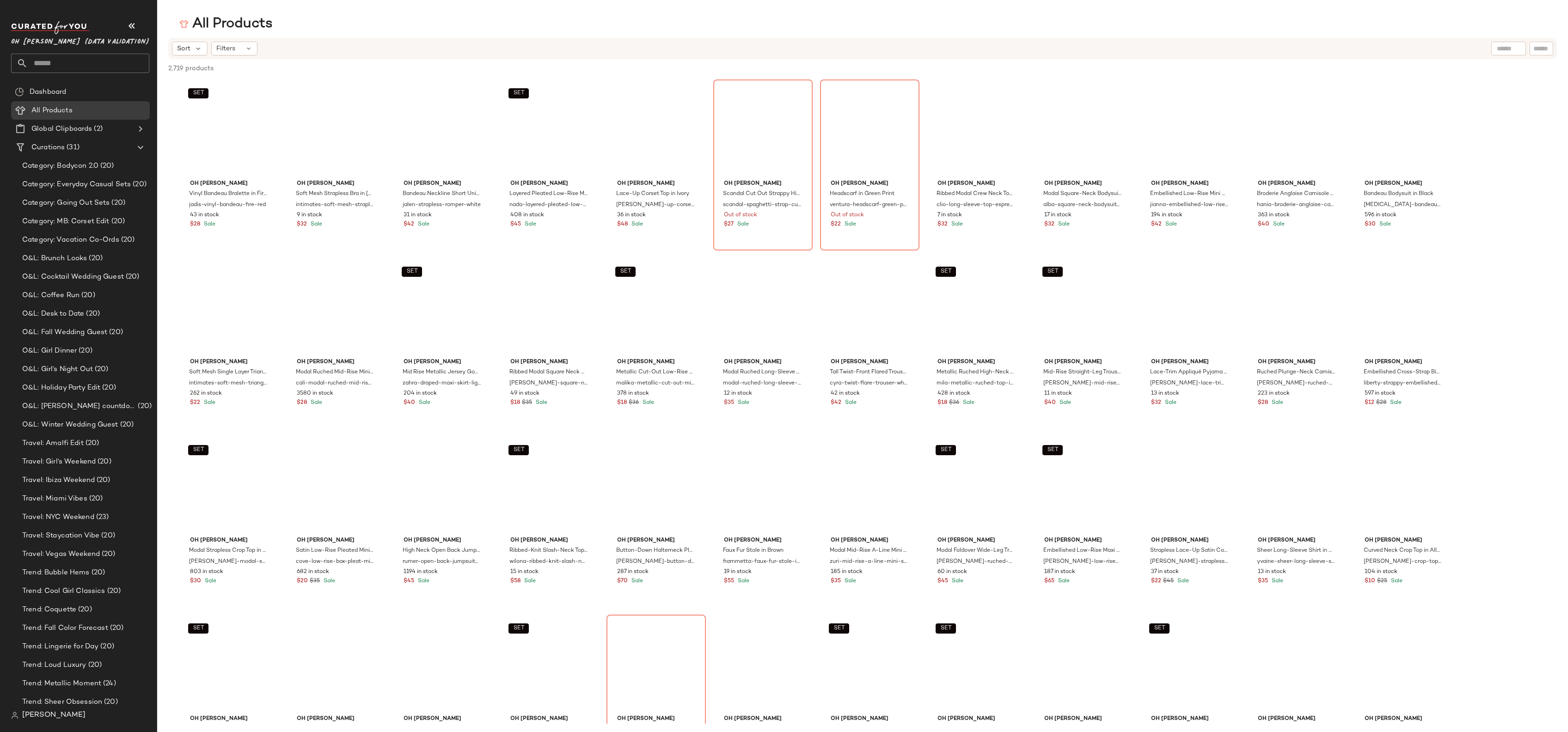
click at [1511, 52] on div at bounding box center [1509, 49] width 35 height 14
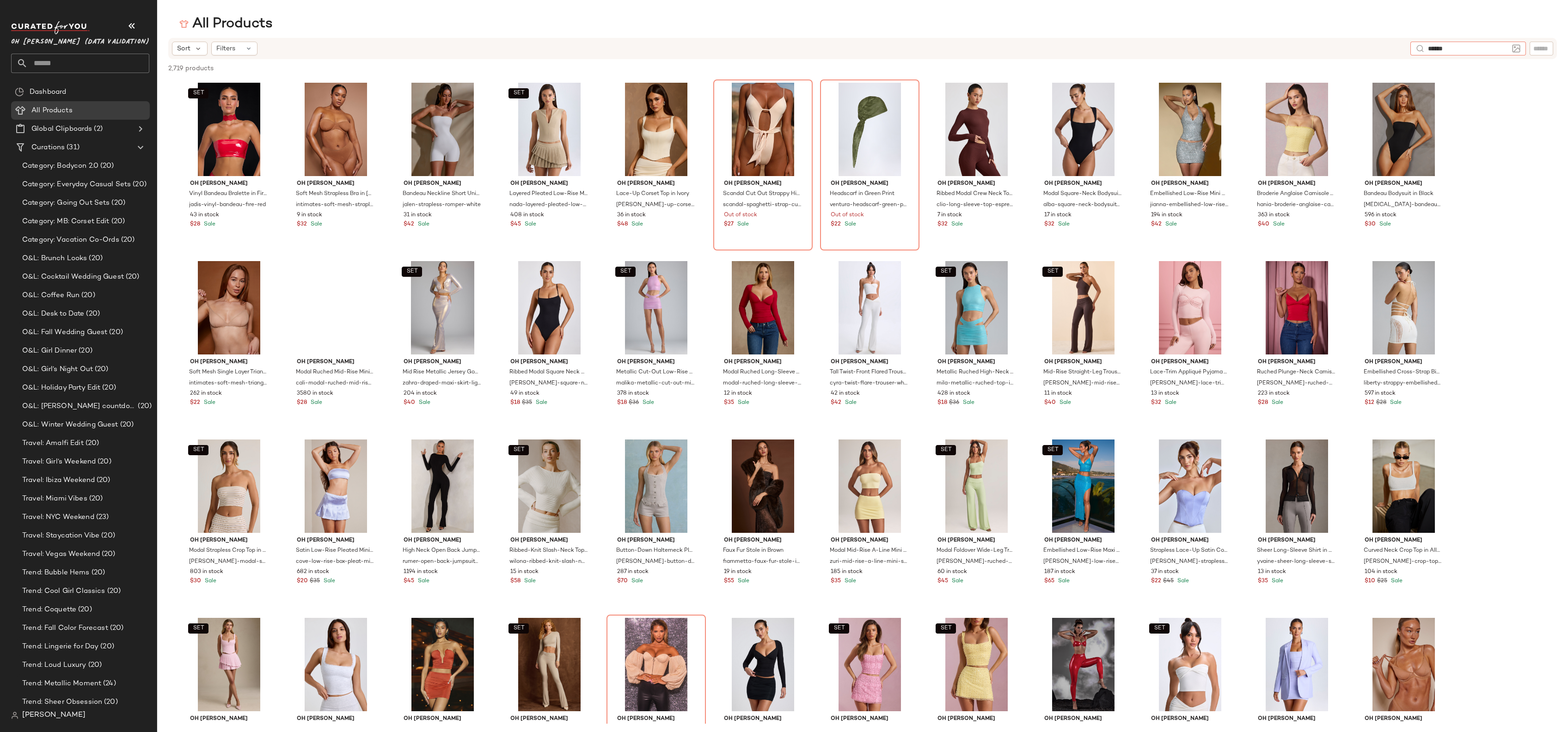
type input "*******"
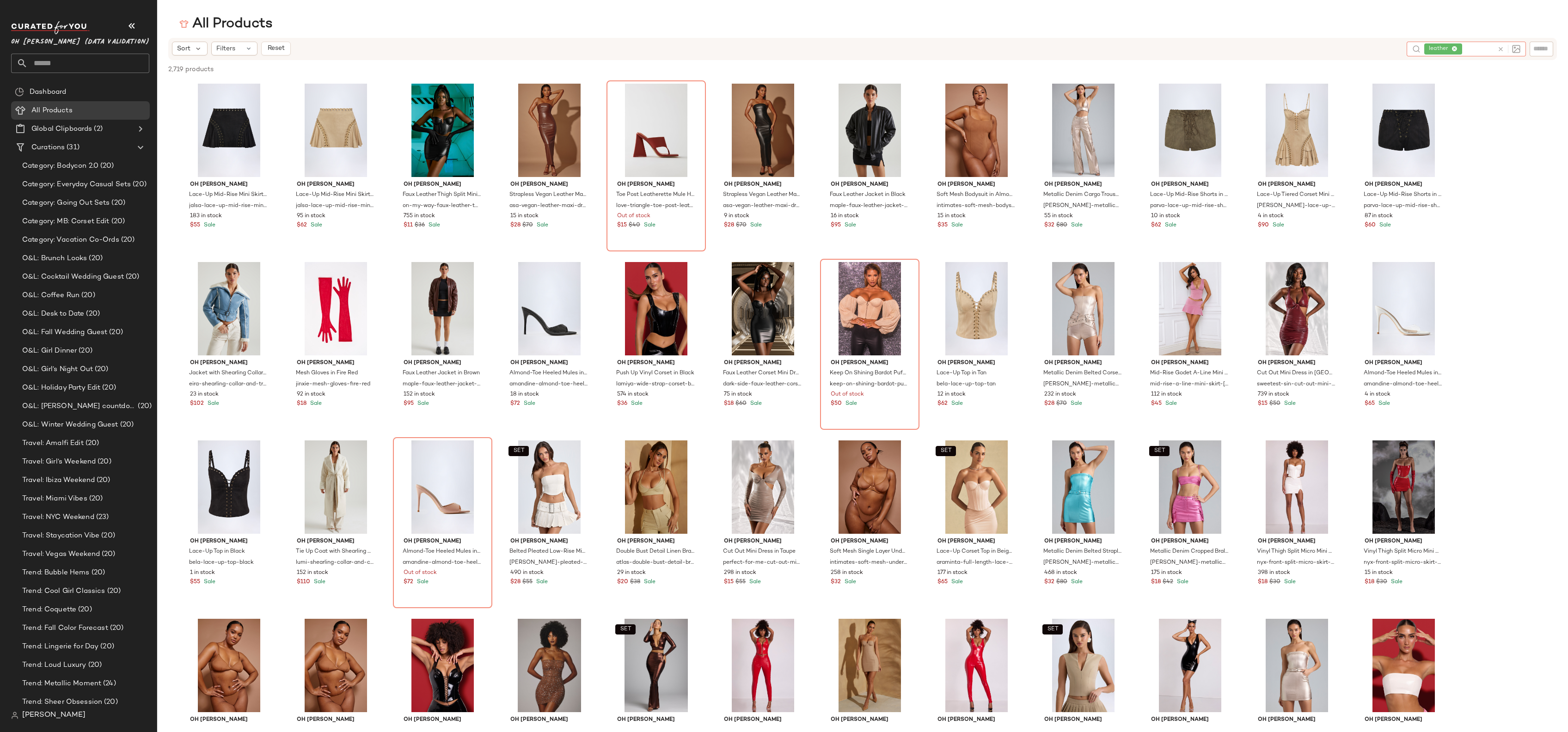
click at [1455, 47] on icon at bounding box center [1454, 49] width 6 height 6
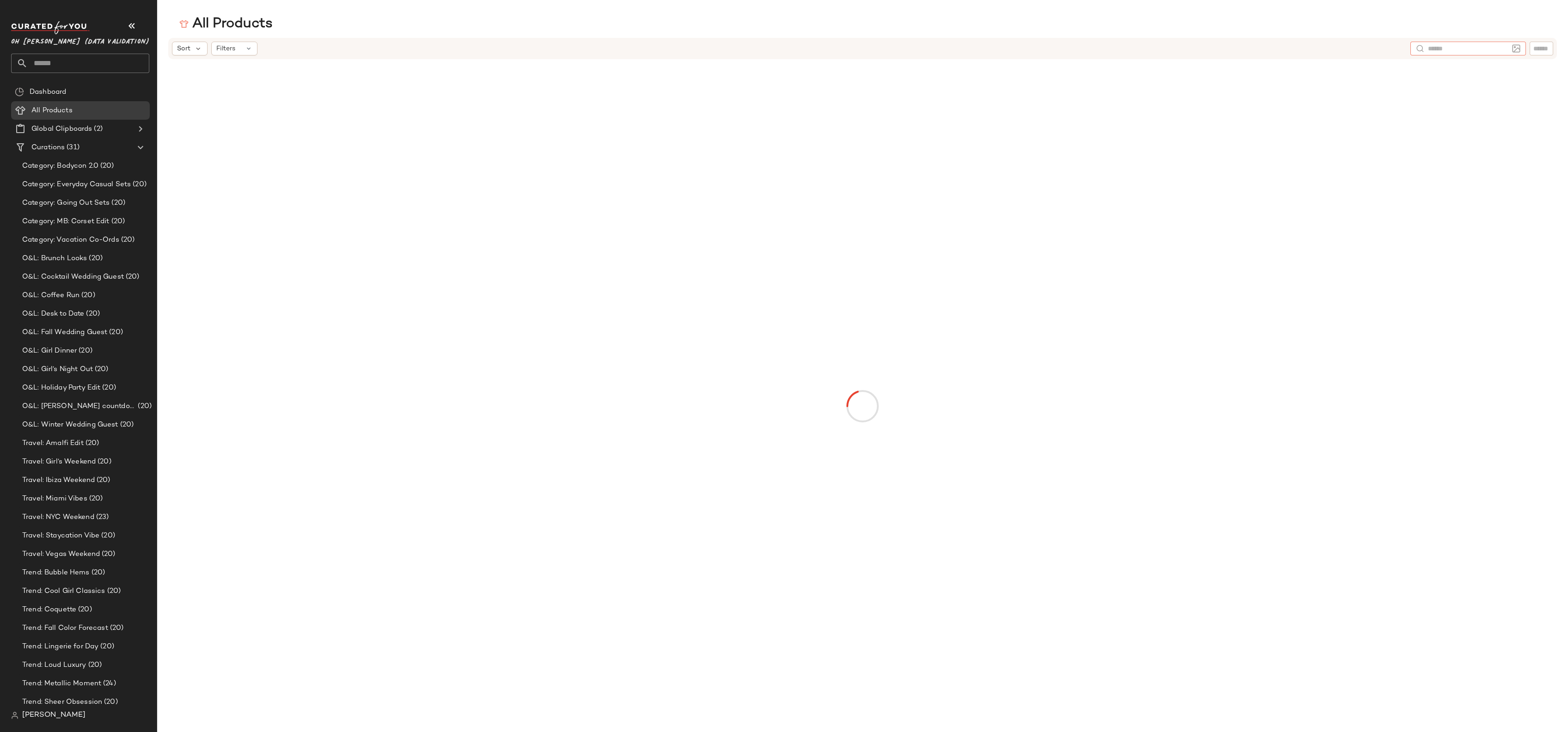
click at [1451, 48] on input "text" at bounding box center [1468, 48] width 81 height 10
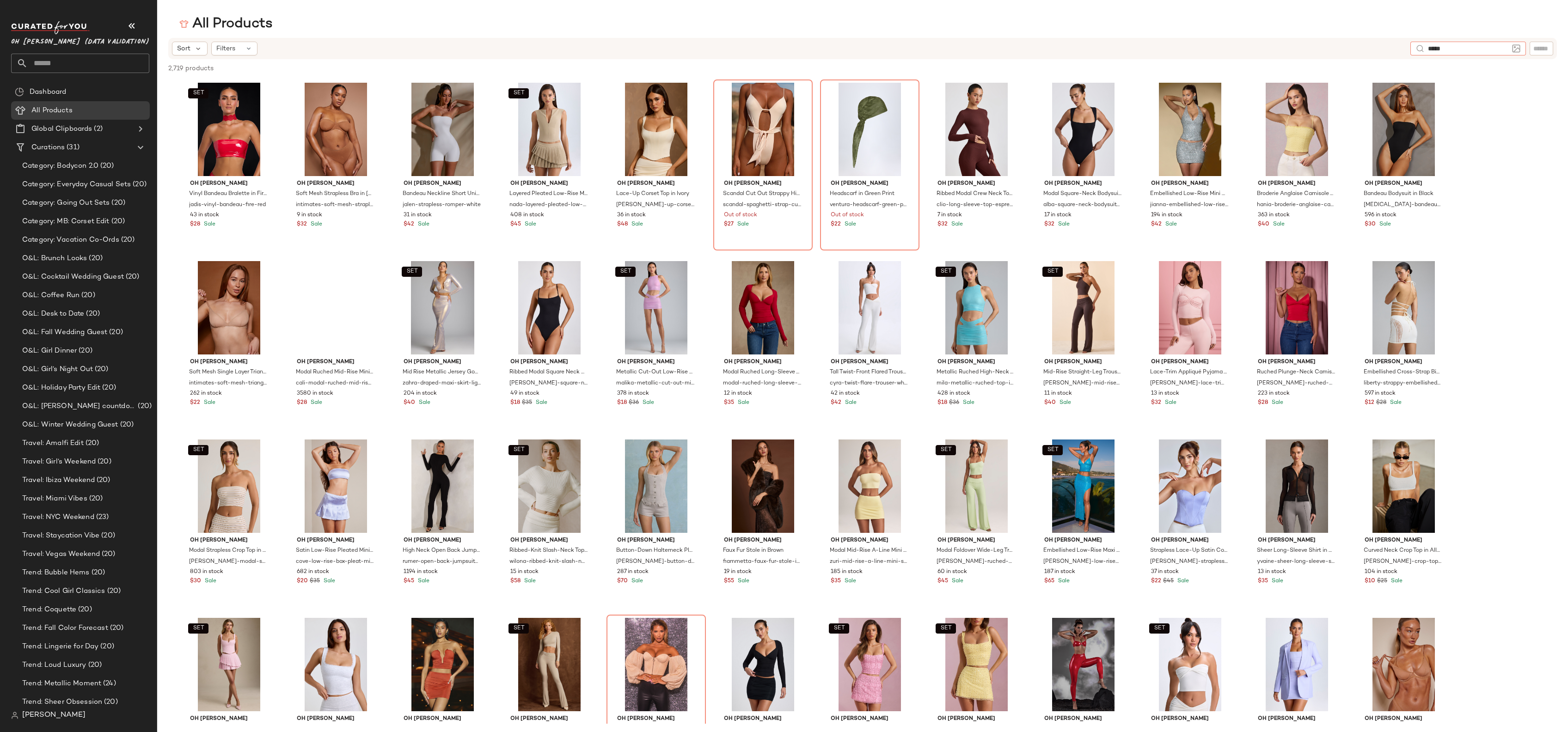
type input "******"
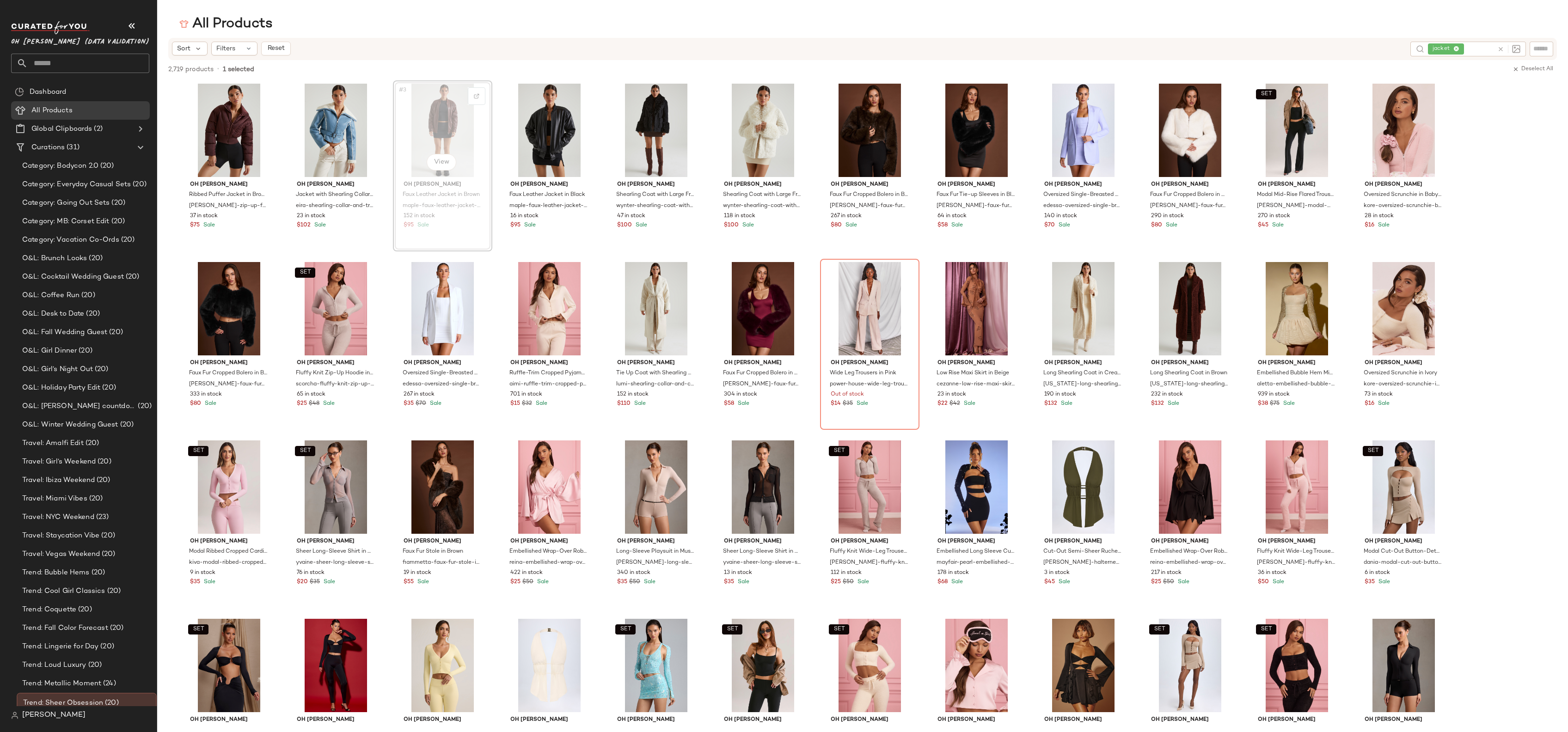
scroll to position [10, 0]
drag, startPoint x: 447, startPoint y: 120, endPoint x: 421, endPoint y: 7, distance: 116.0
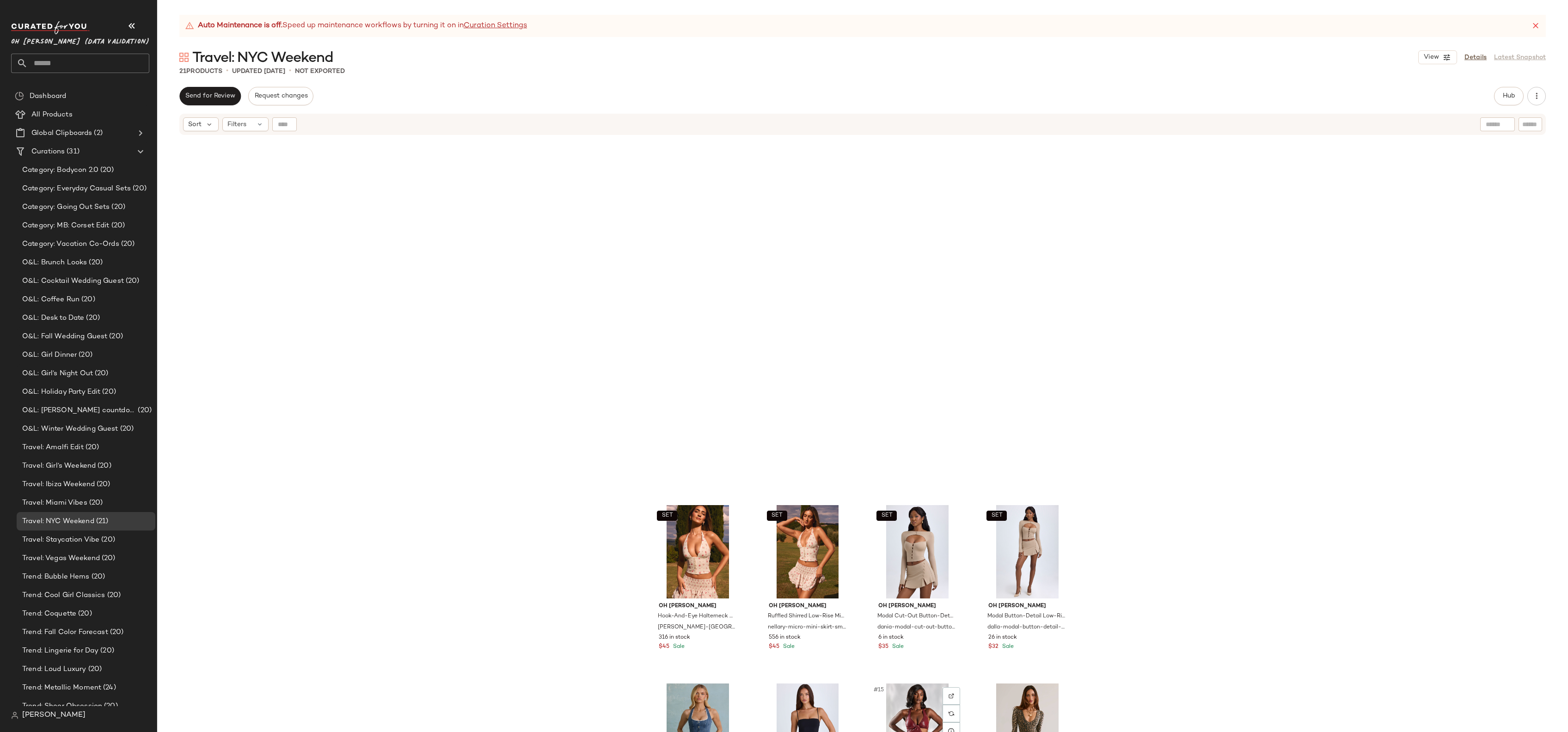
scroll to position [453, 0]
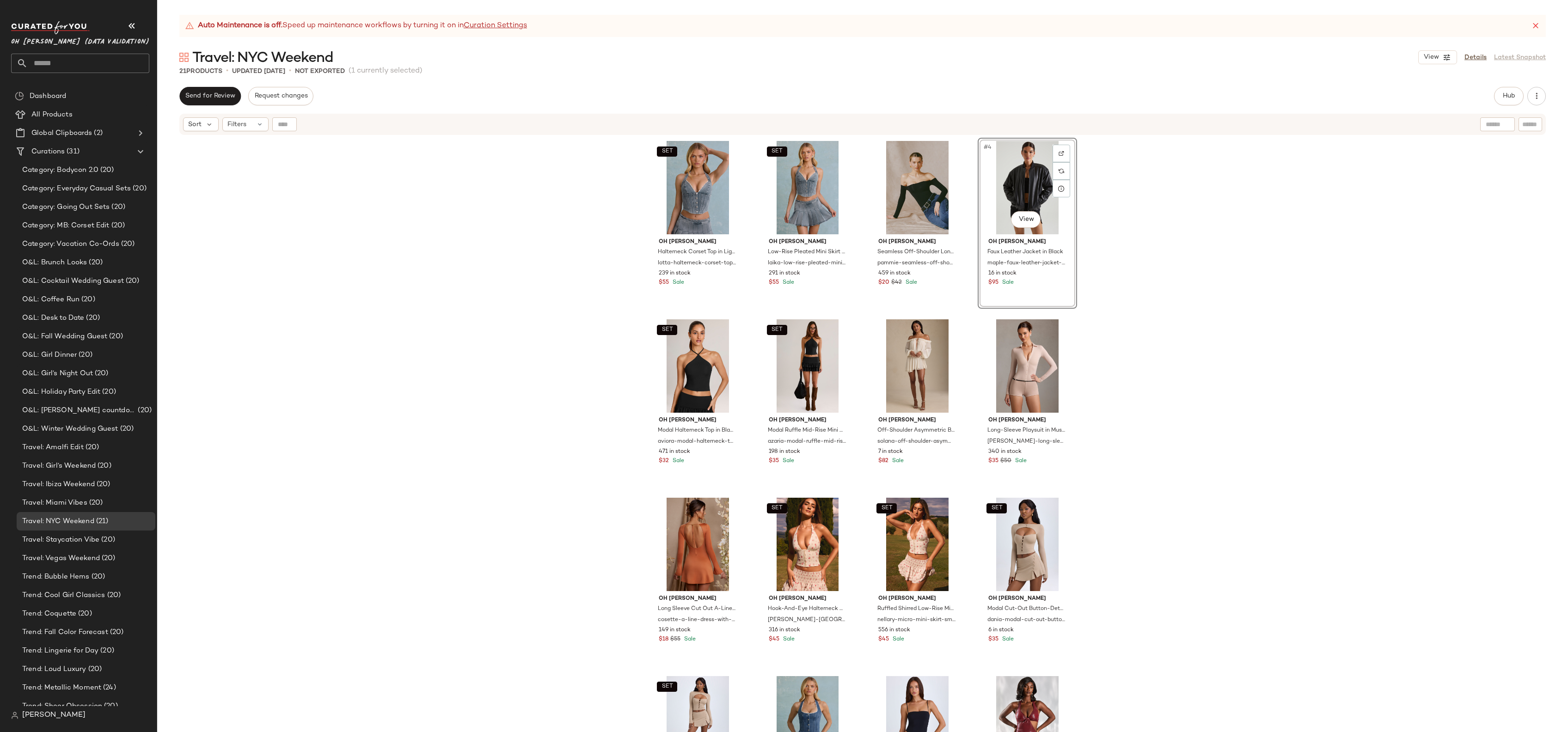
drag, startPoint x: 1027, startPoint y: 198, endPoint x: 573, endPoint y: 17, distance: 488.8
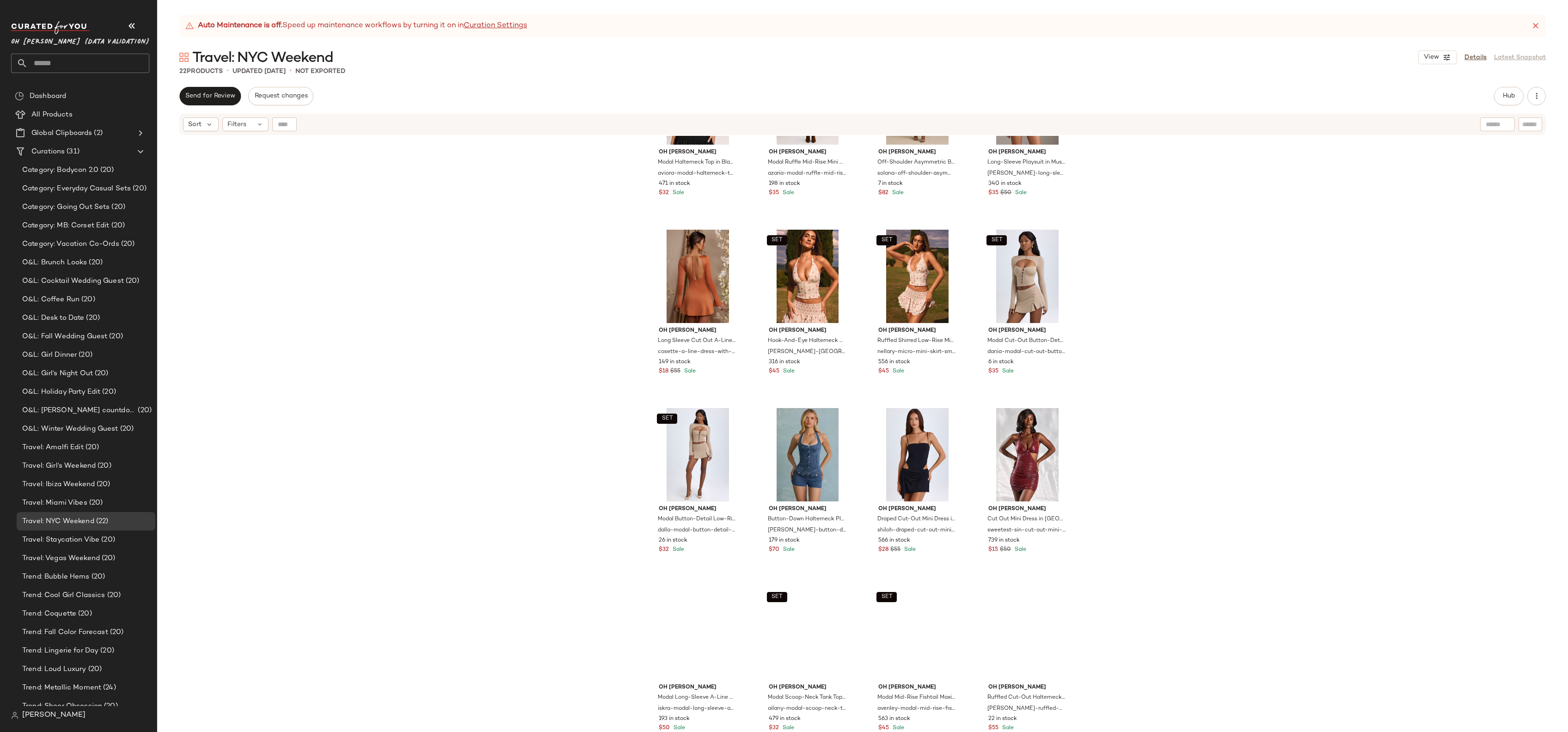
scroll to position [453, 0]
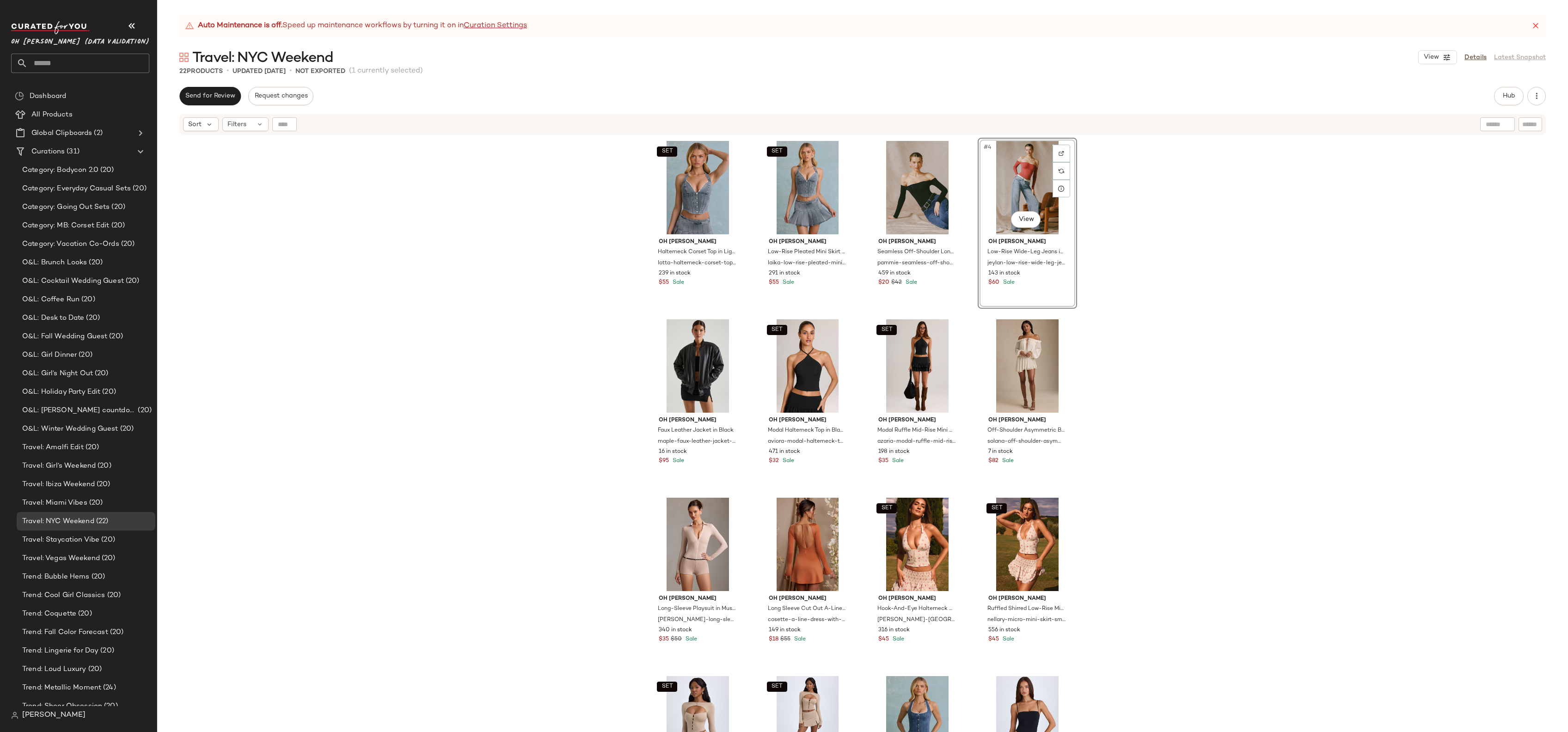
click at [551, 200] on div "SET Oh [PERSON_NAME] Corset Top in Light Blue lotta-halterneck-corset-top-light…" at bounding box center [863, 445] width 1411 height 619
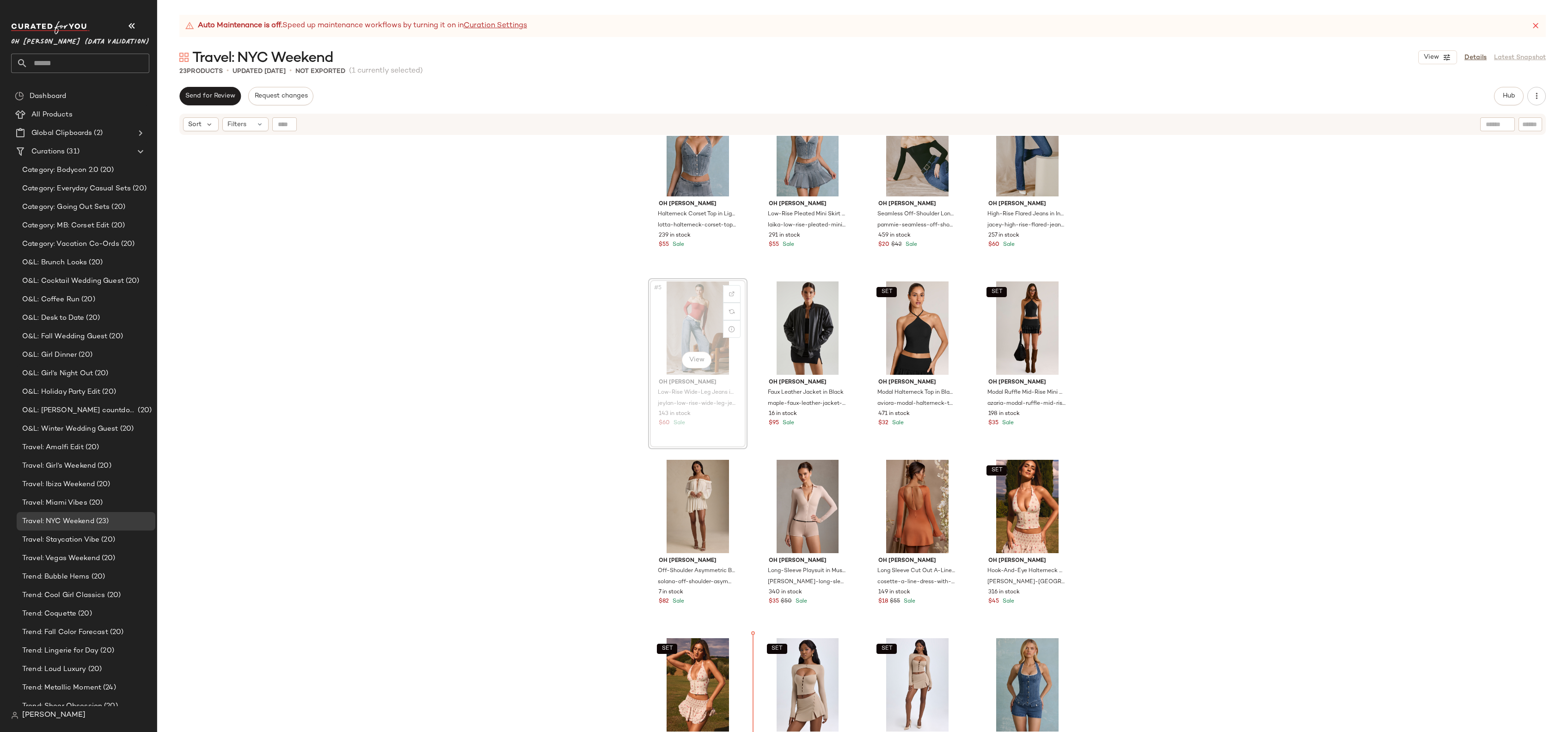
scroll to position [39, 0]
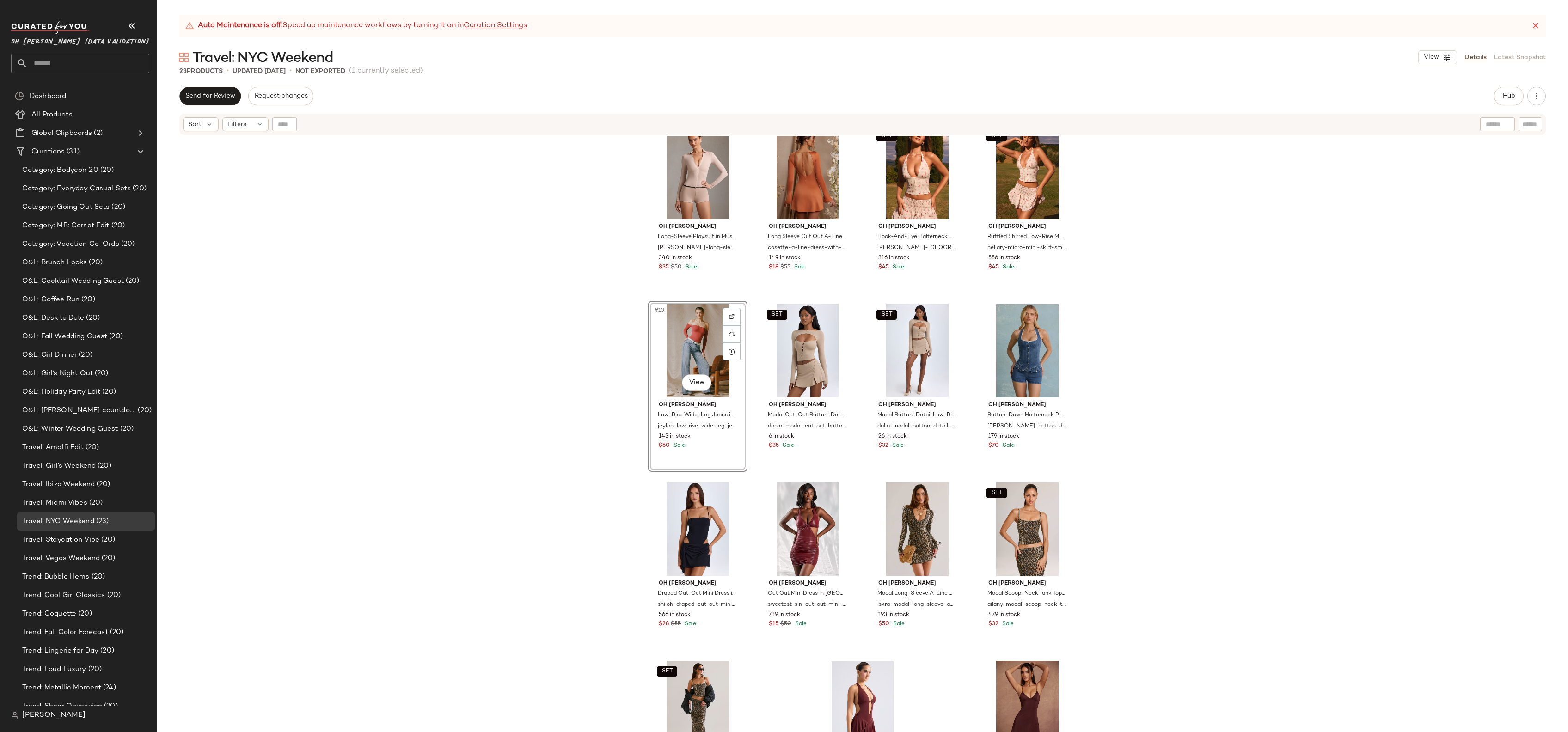
scroll to position [453, 0]
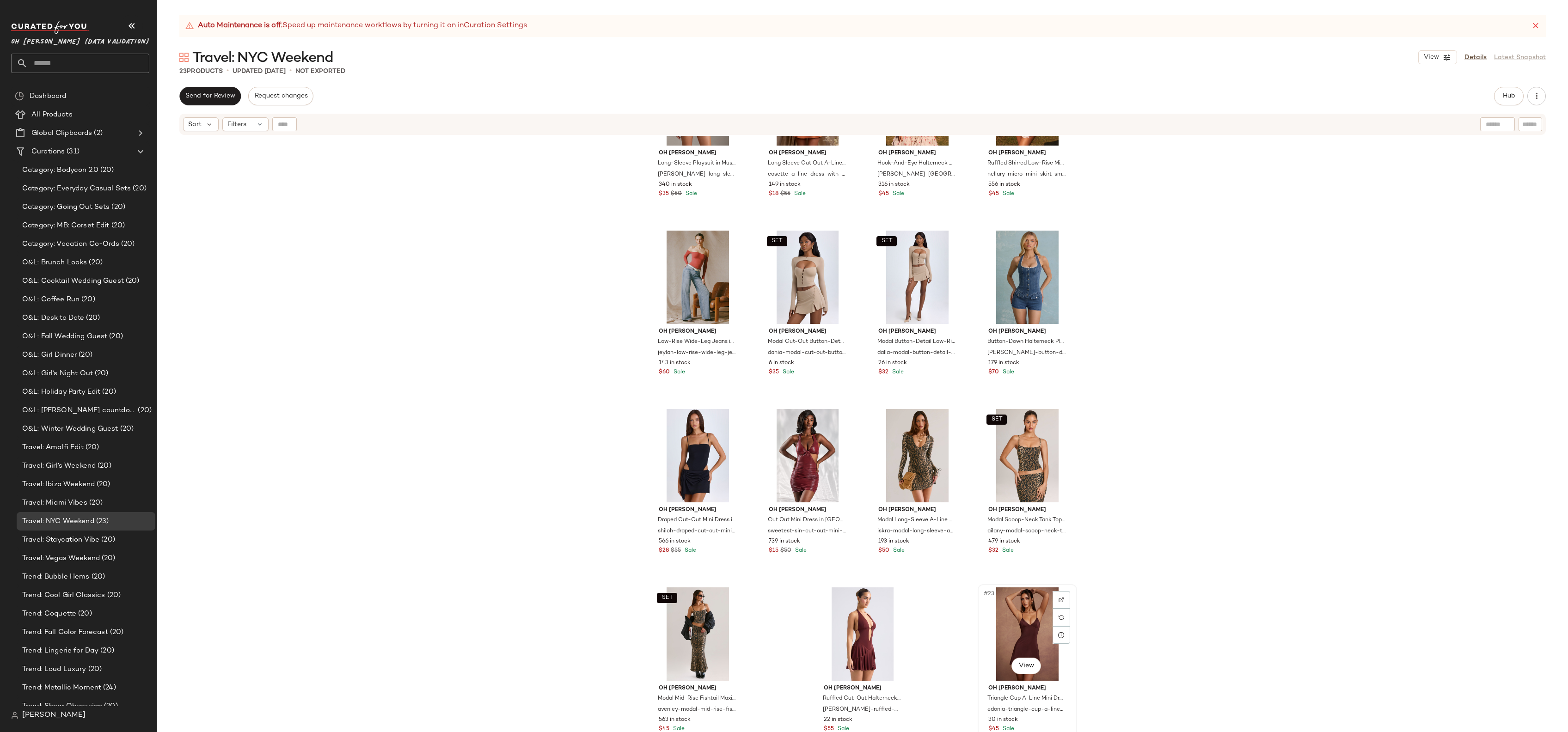
click at [1024, 613] on div "#23 View" at bounding box center [1028, 633] width 93 height 93
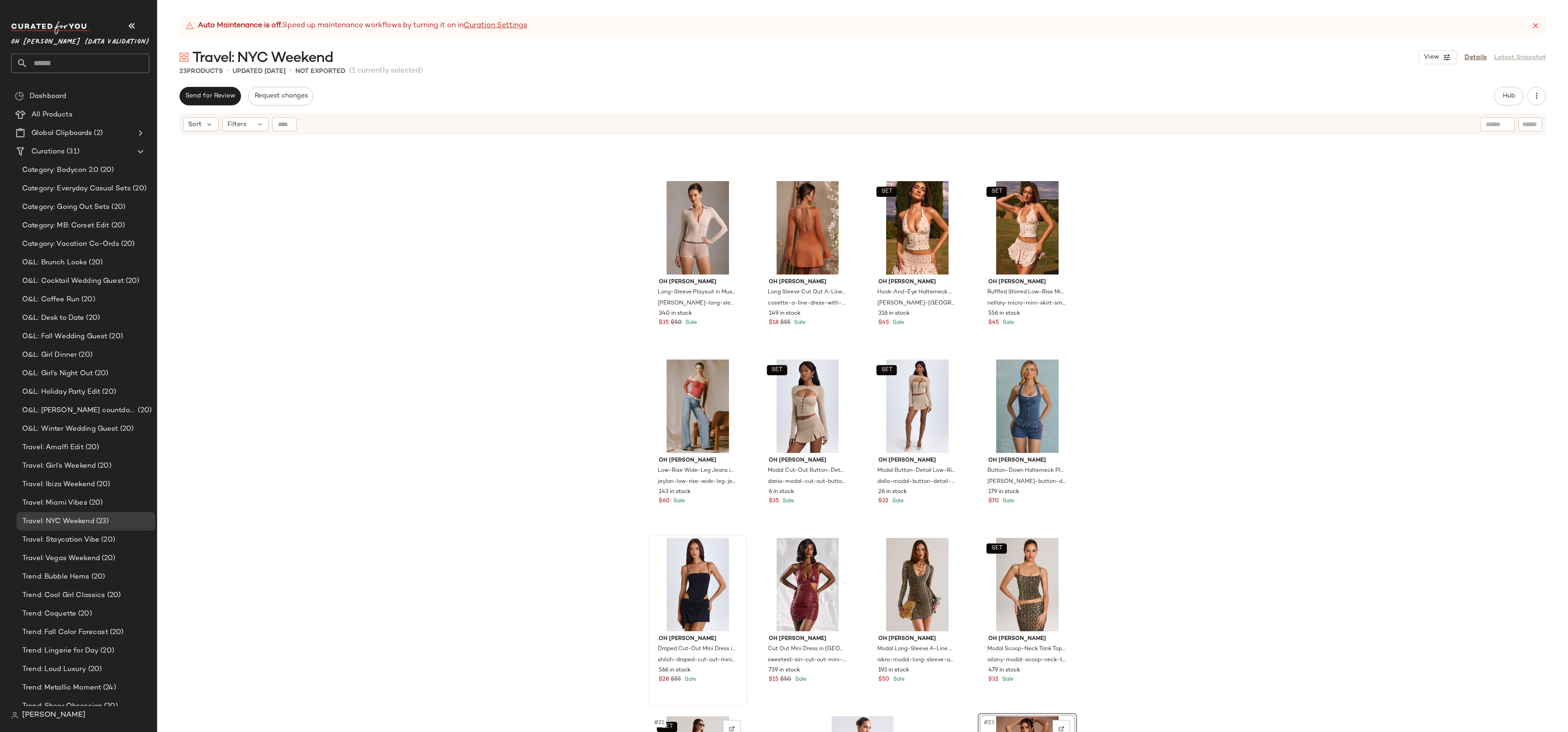
scroll to position [278, 0]
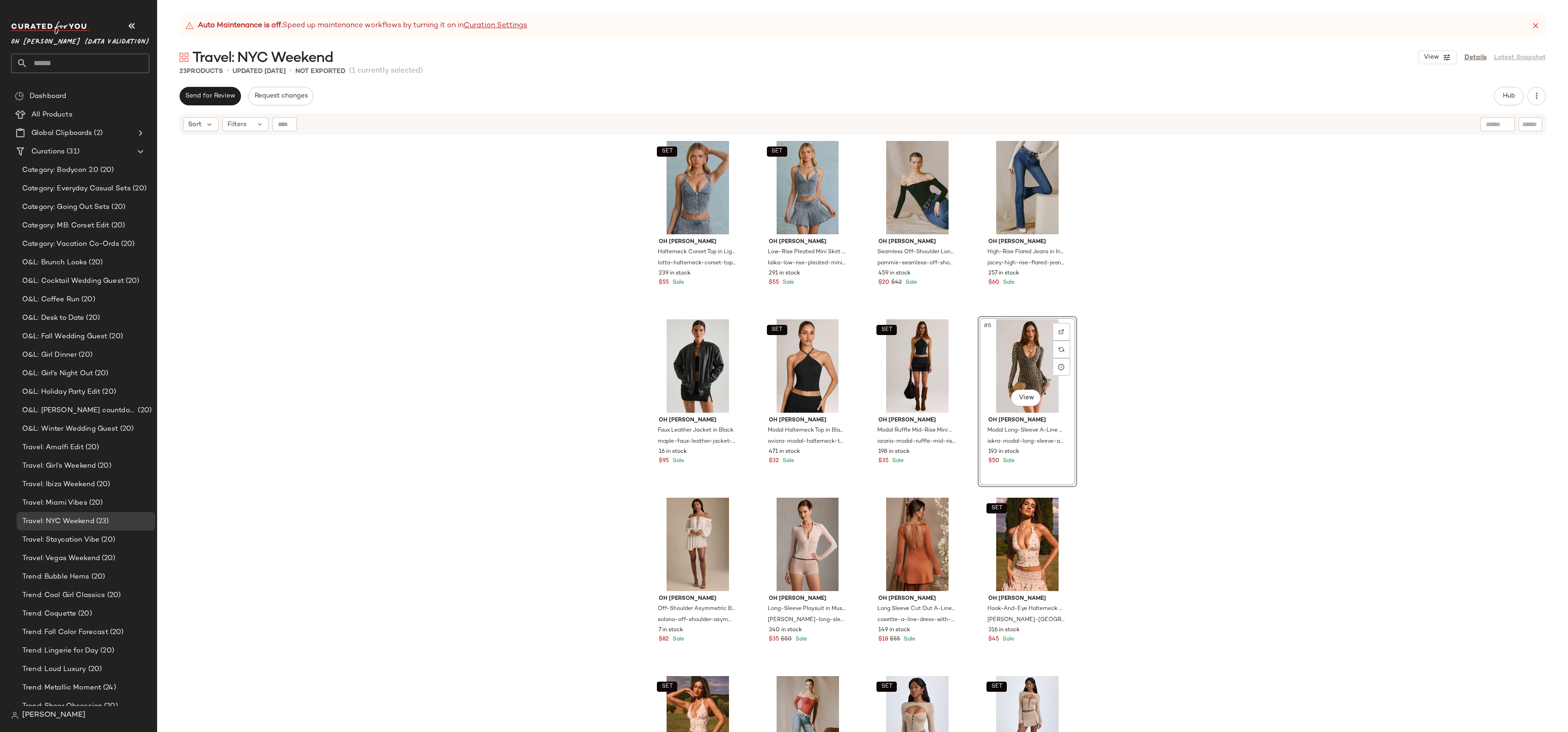
click at [460, 316] on div "SET Oh [PERSON_NAME] Corset Top in Light Blue lotta-halterneck-corset-top-light…" at bounding box center [863, 445] width 1411 height 619
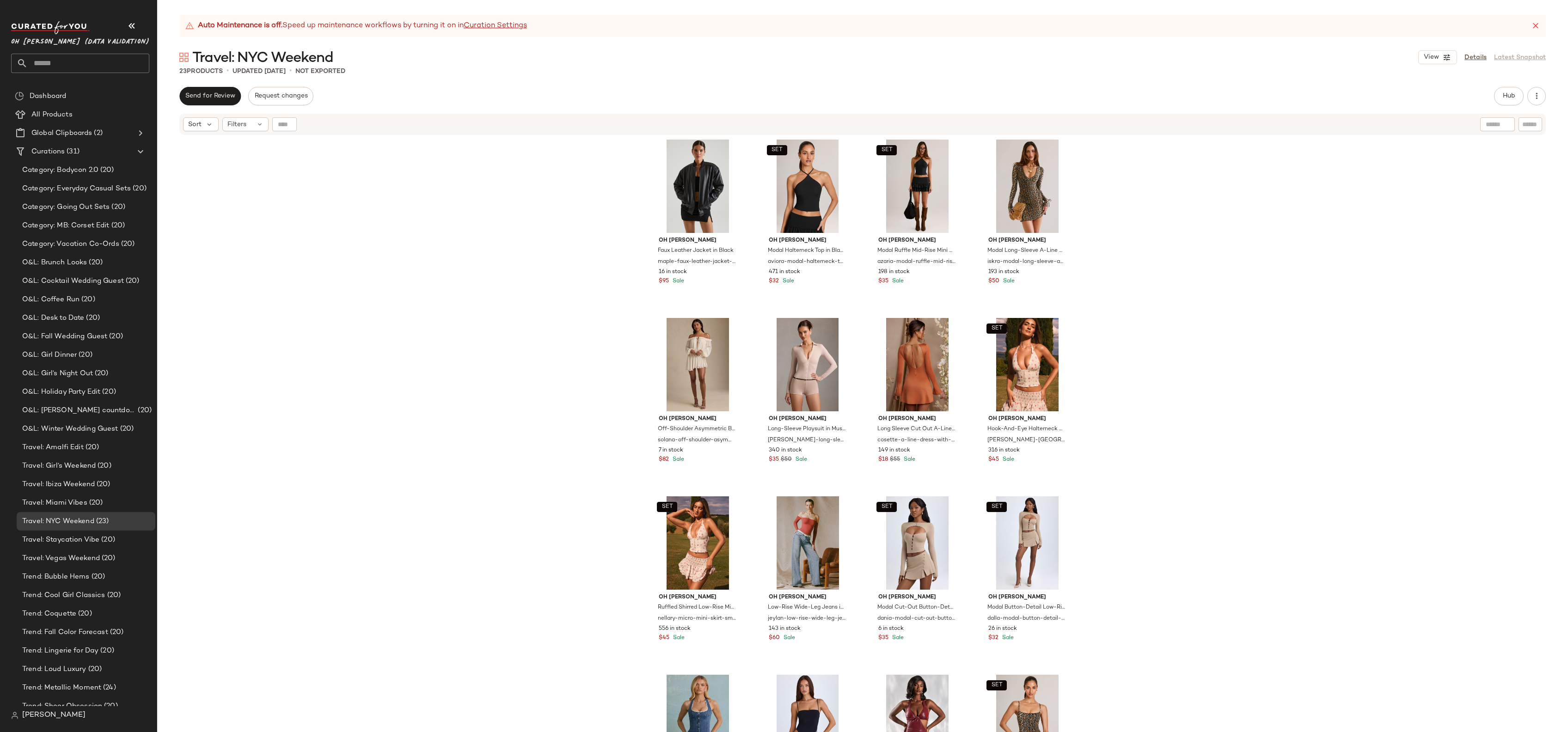
scroll to position [188, 0]
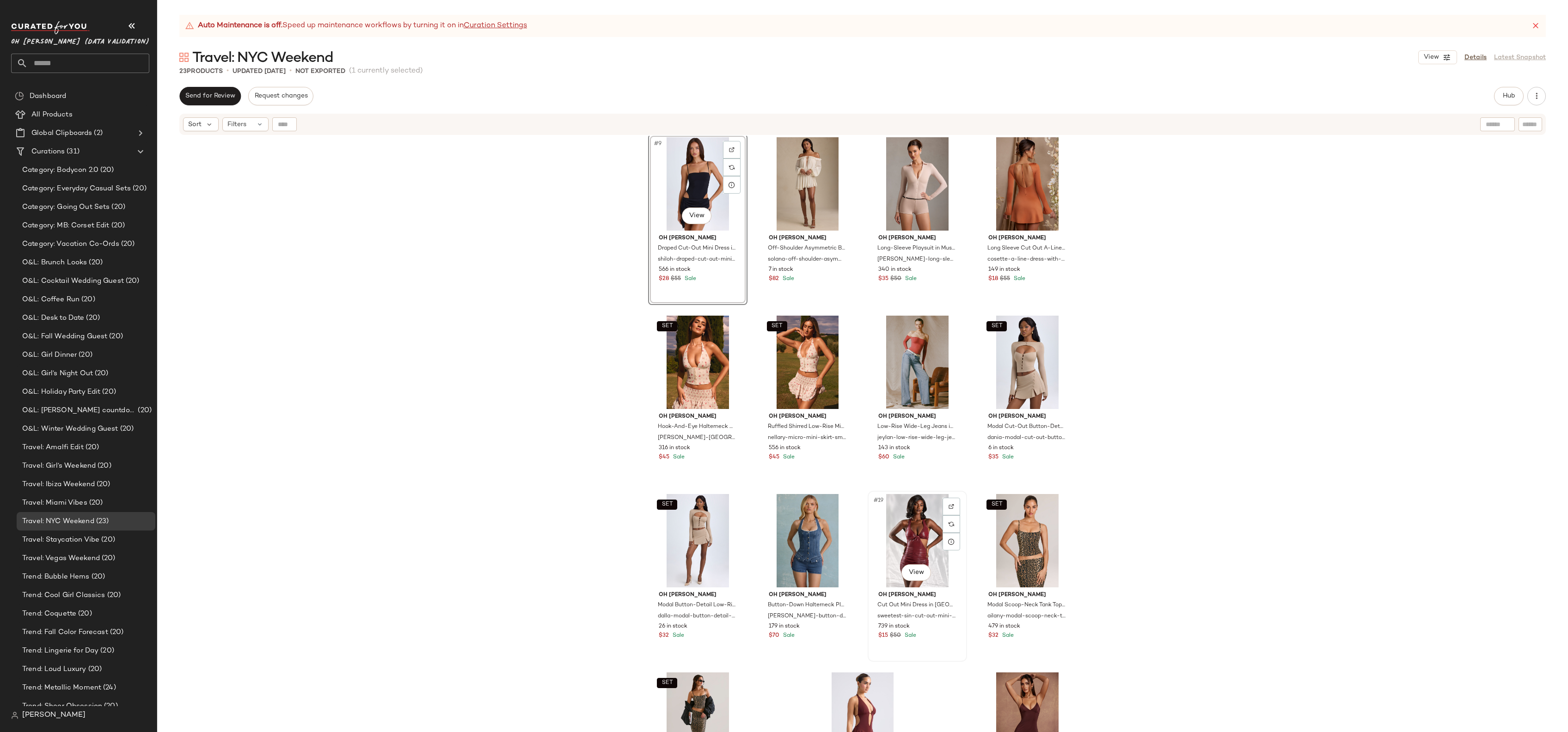
scroll to position [349, 0]
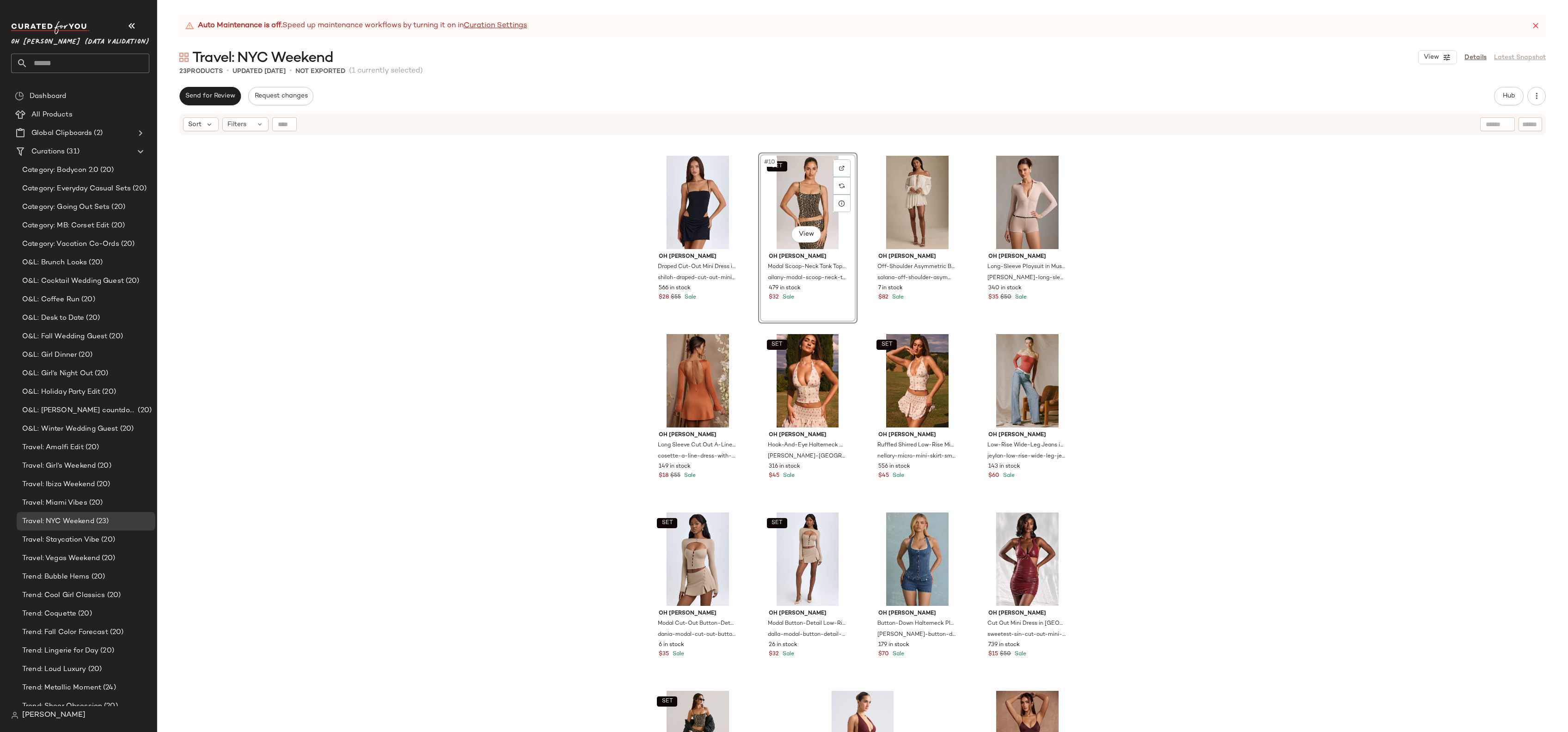
scroll to position [453, 0]
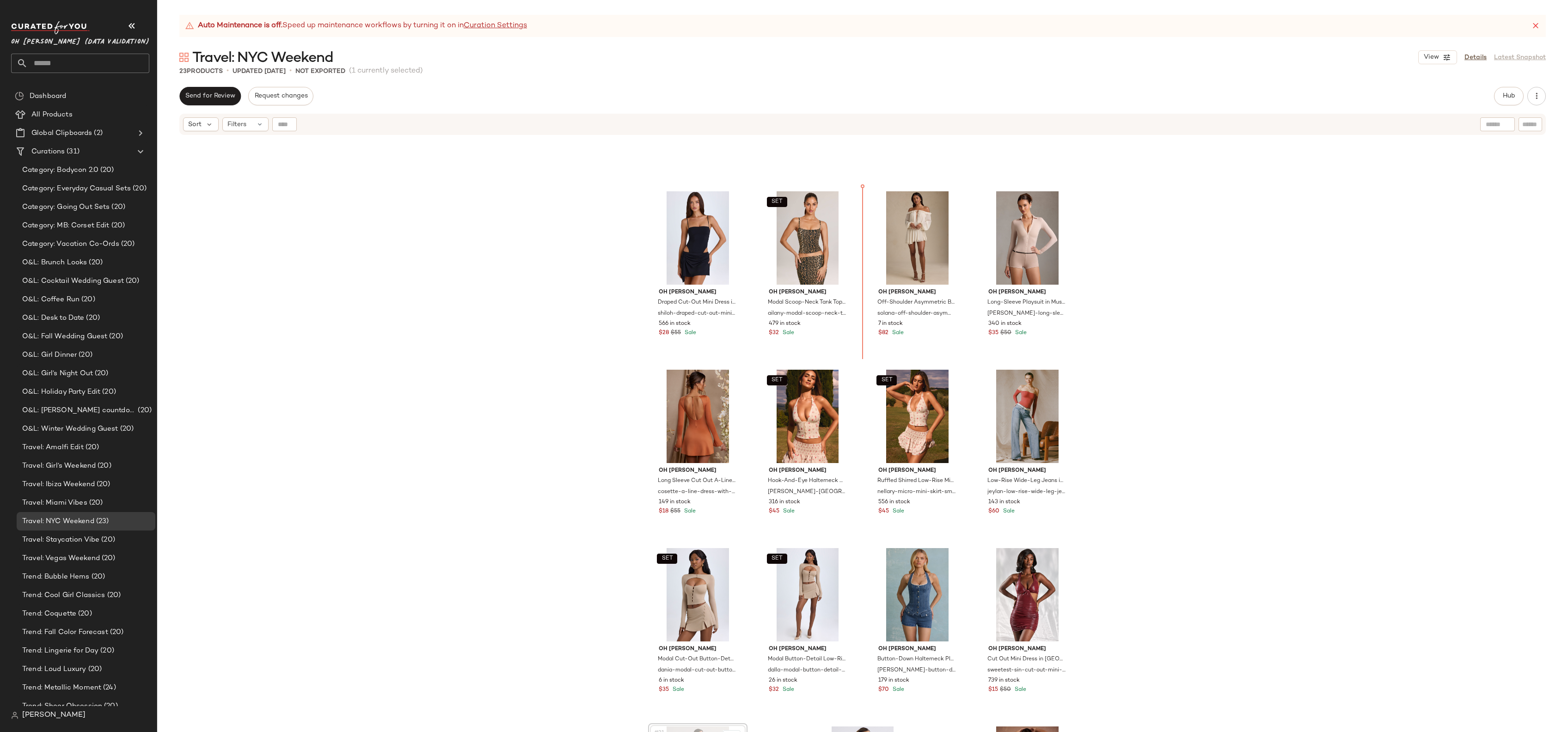
scroll to position [314, 0]
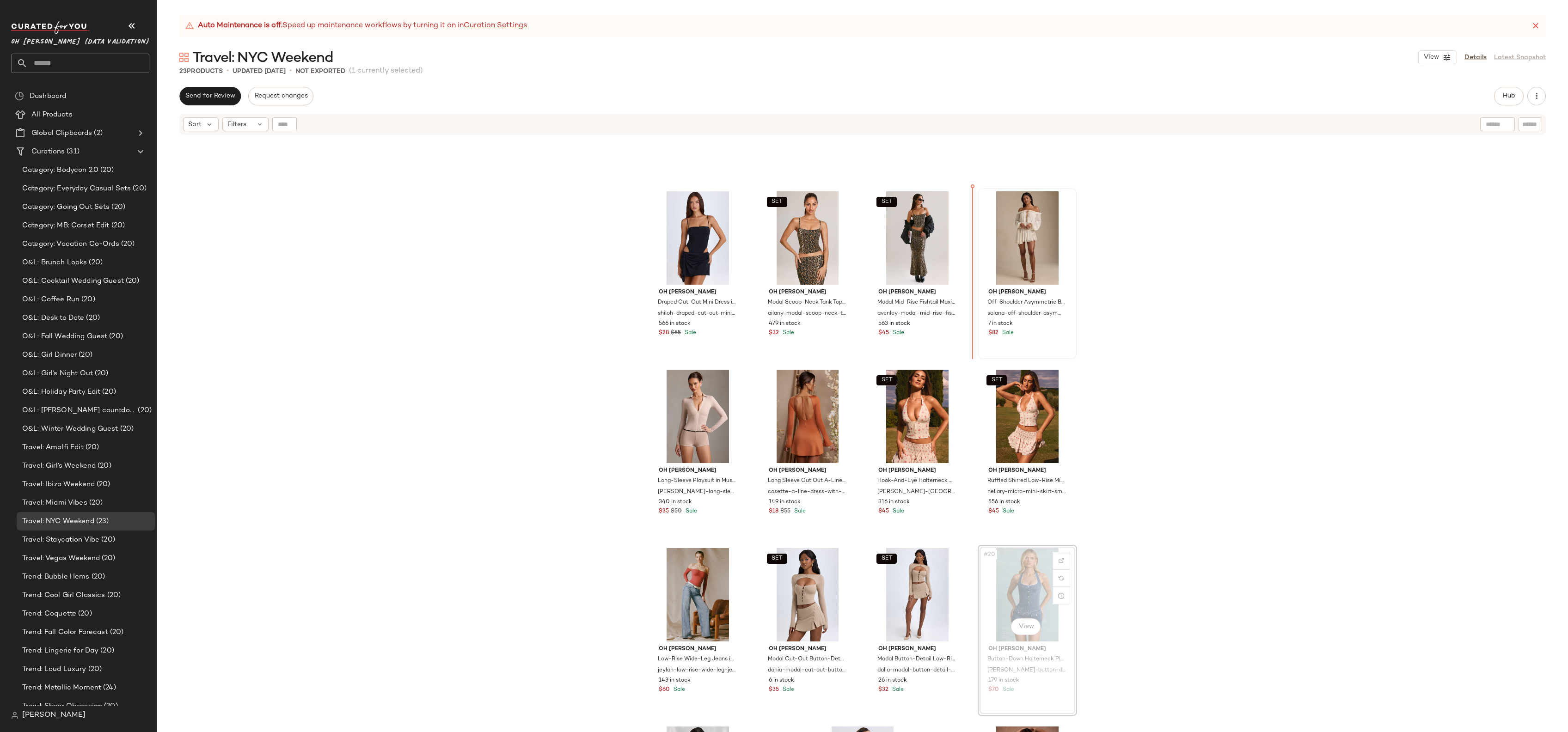
drag, startPoint x: 1021, startPoint y: 587, endPoint x: 1008, endPoint y: 293, distance: 294.3
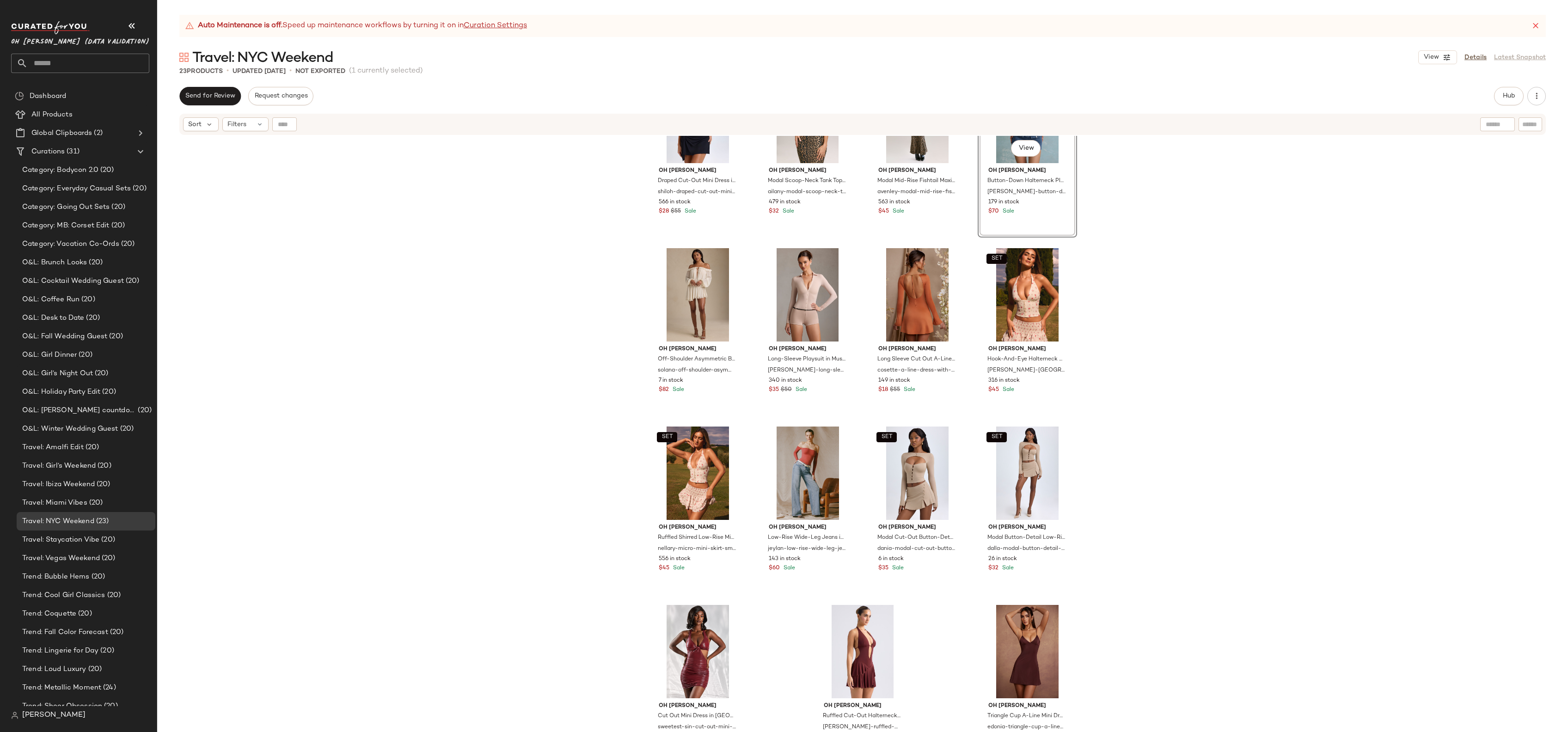
scroll to position [453, 0]
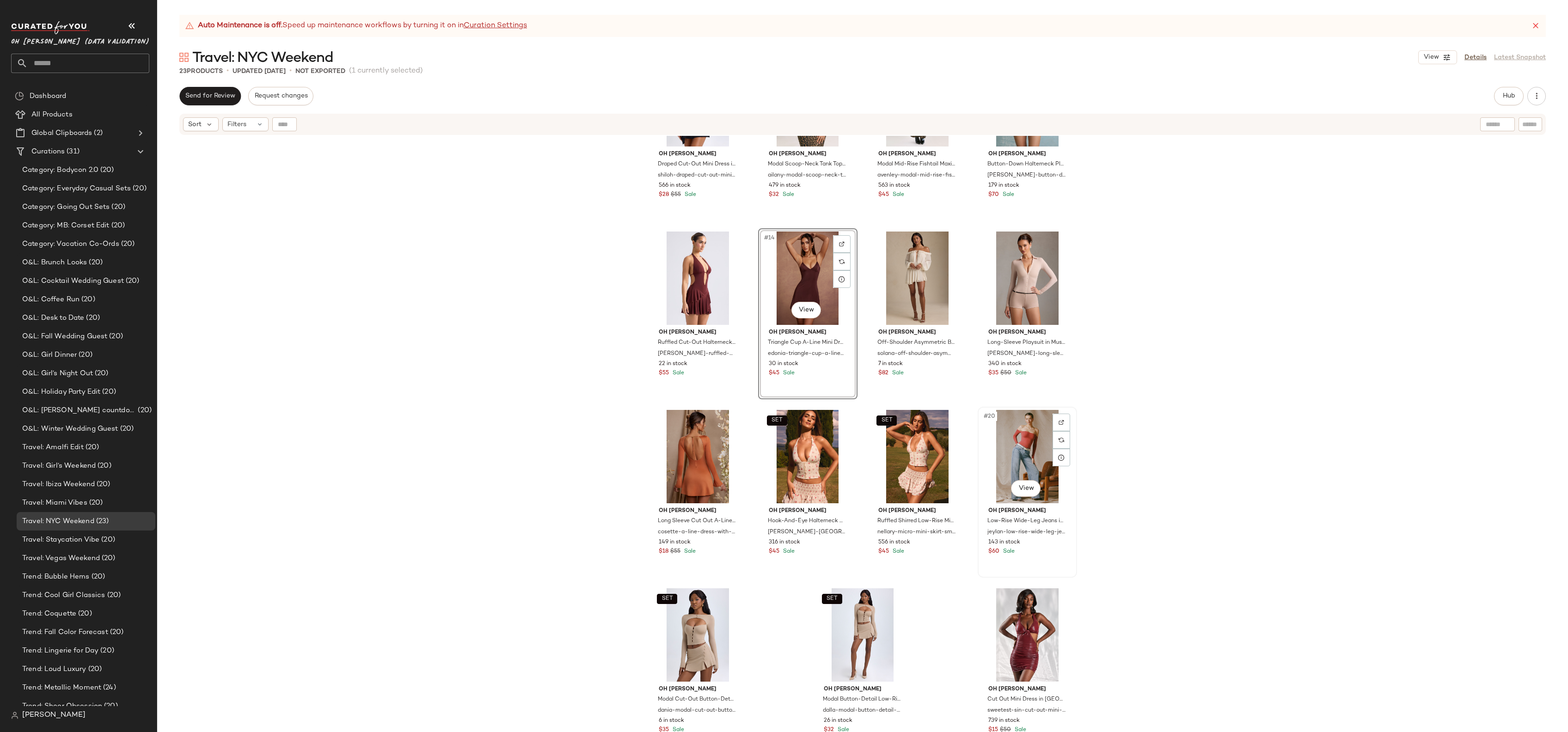
scroll to position [451, 0]
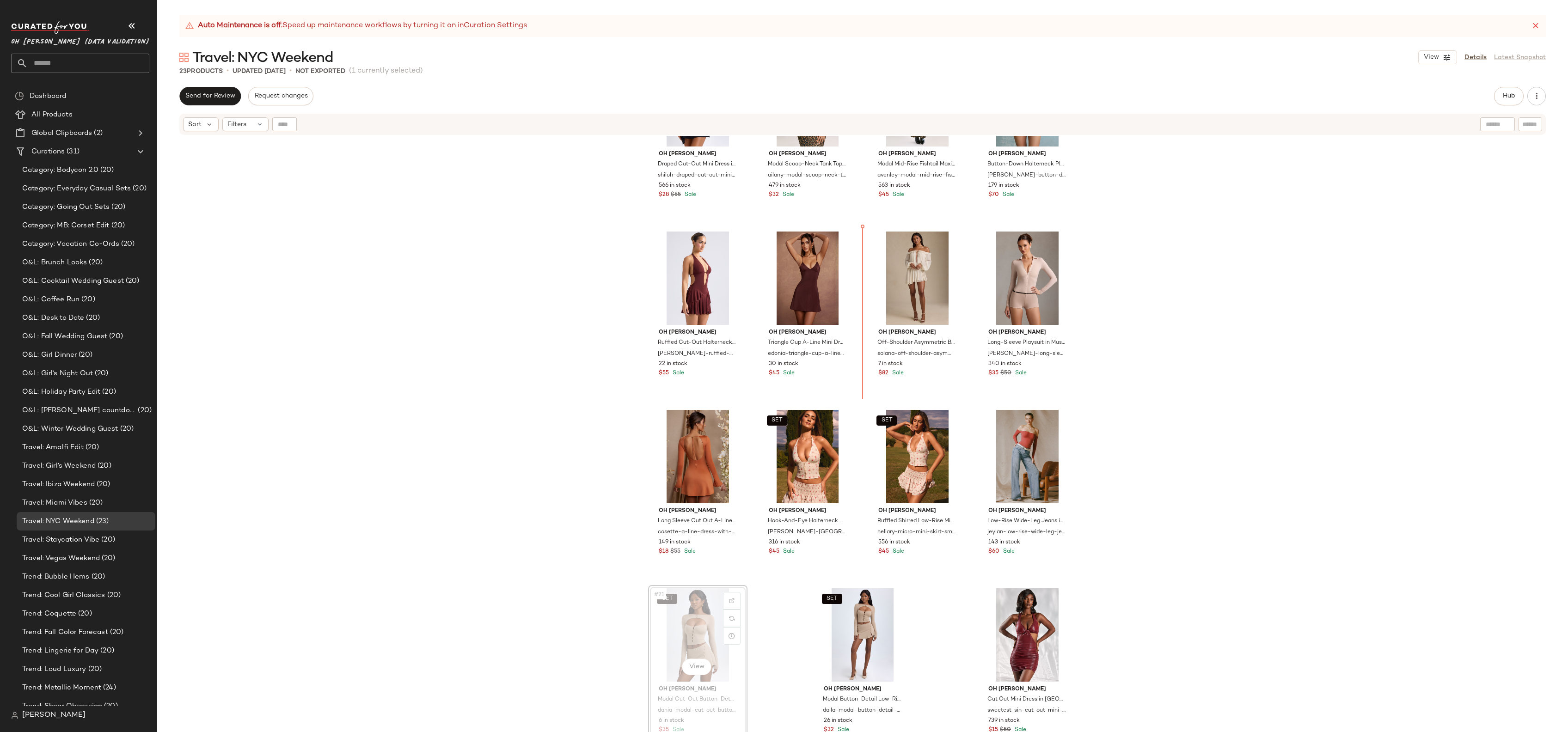
scroll to position [447, 0]
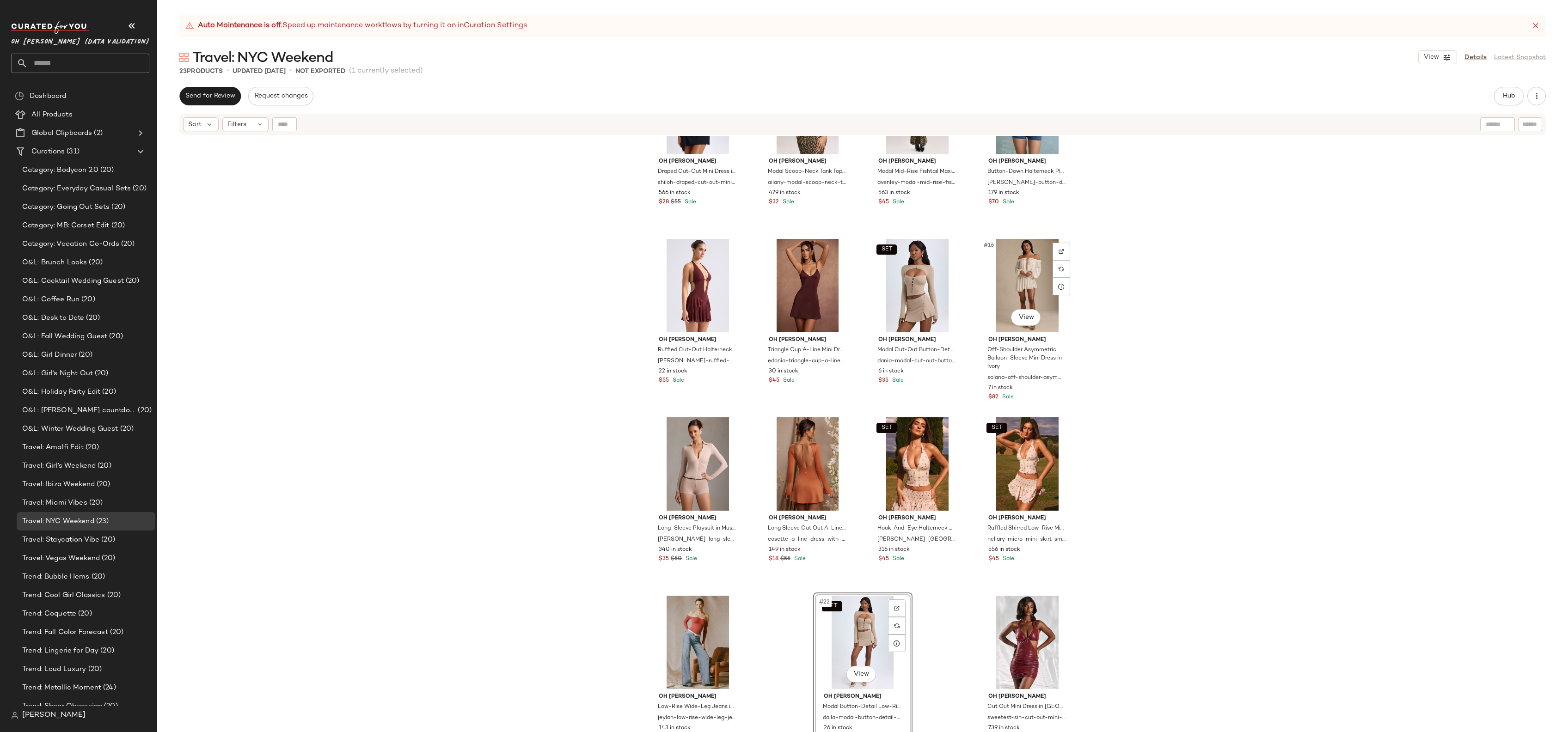
scroll to position [441, 0]
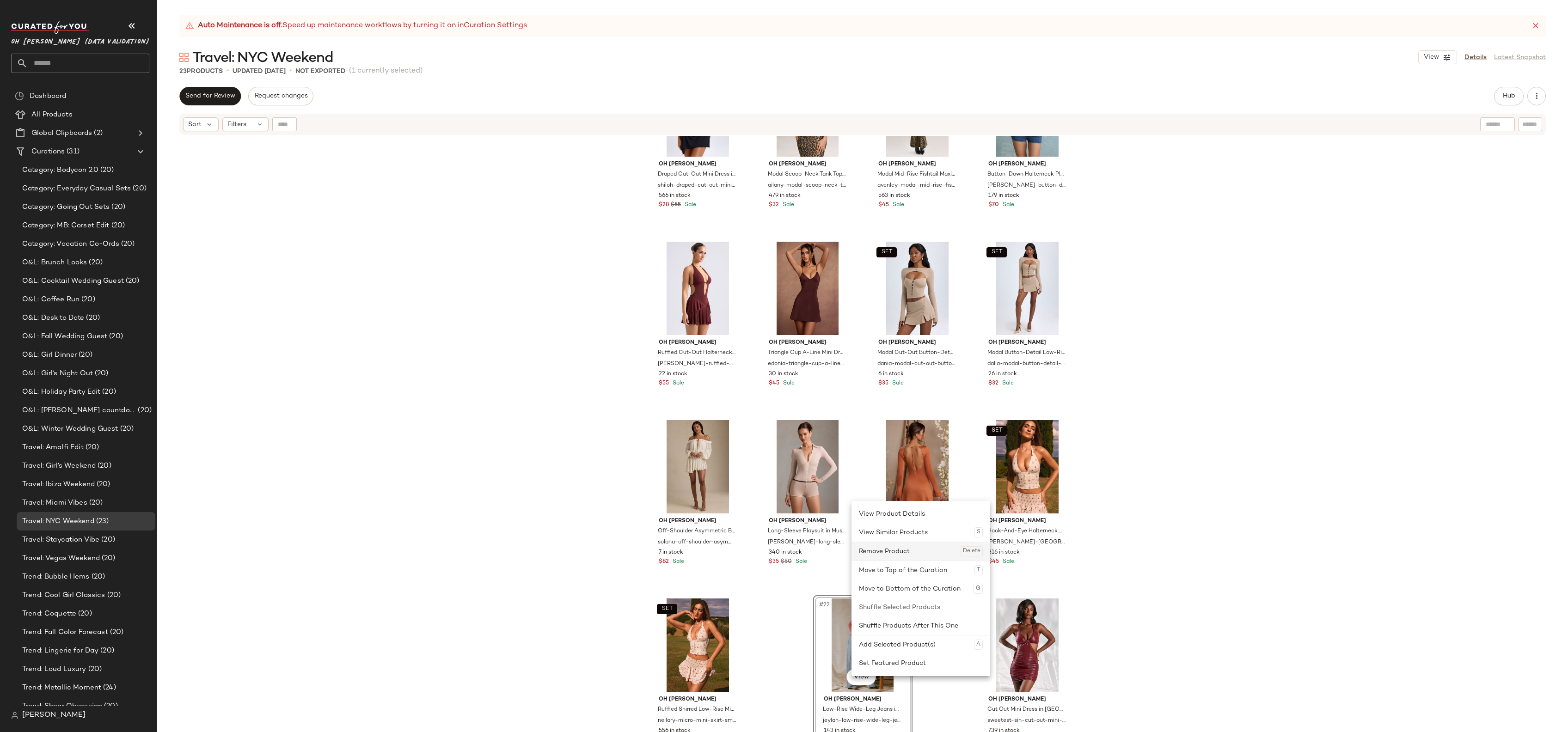
click at [897, 555] on div "Remove Product Delete" at bounding box center [921, 551] width 124 height 19
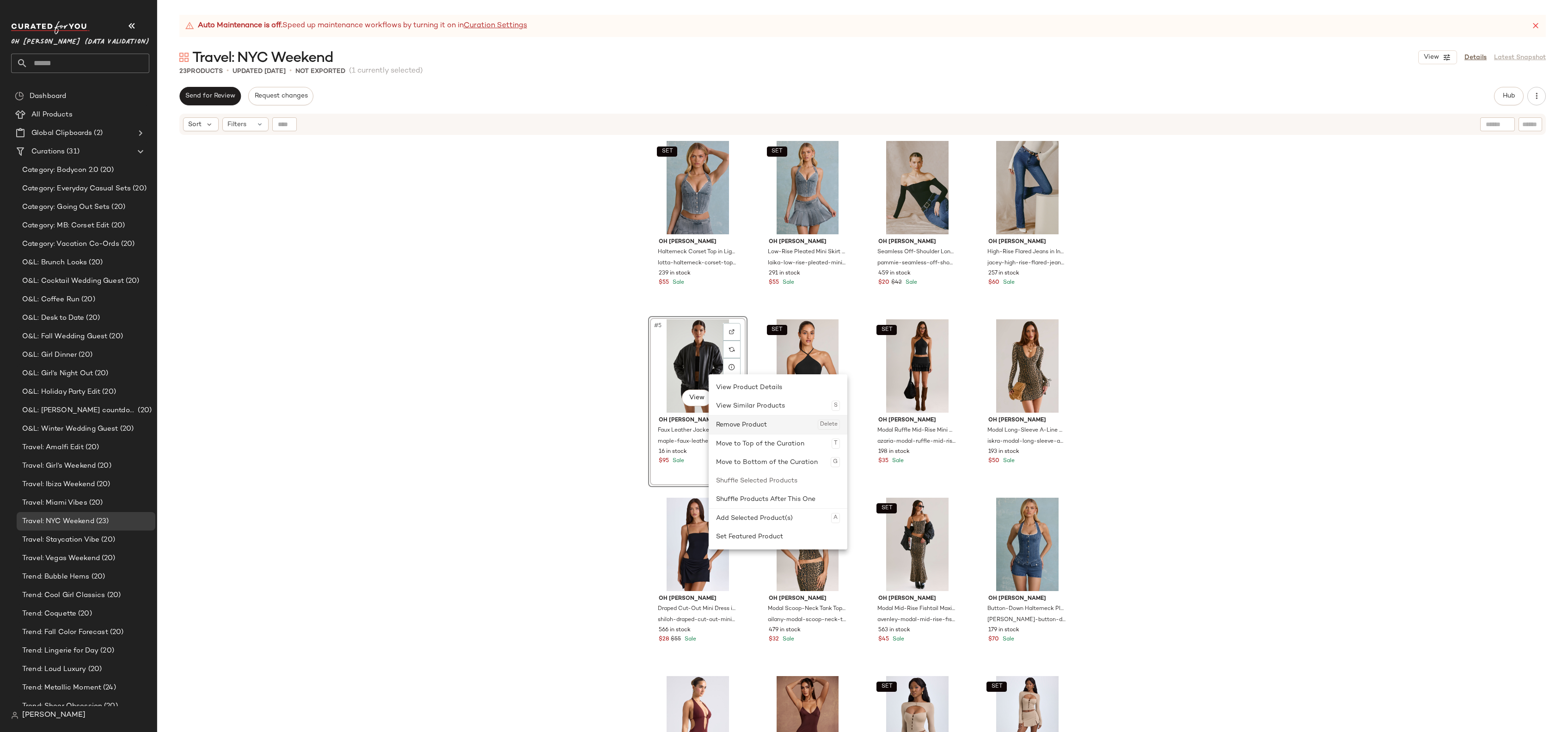
click at [764, 426] on div "Remove Product Delete" at bounding box center [778, 425] width 124 height 19
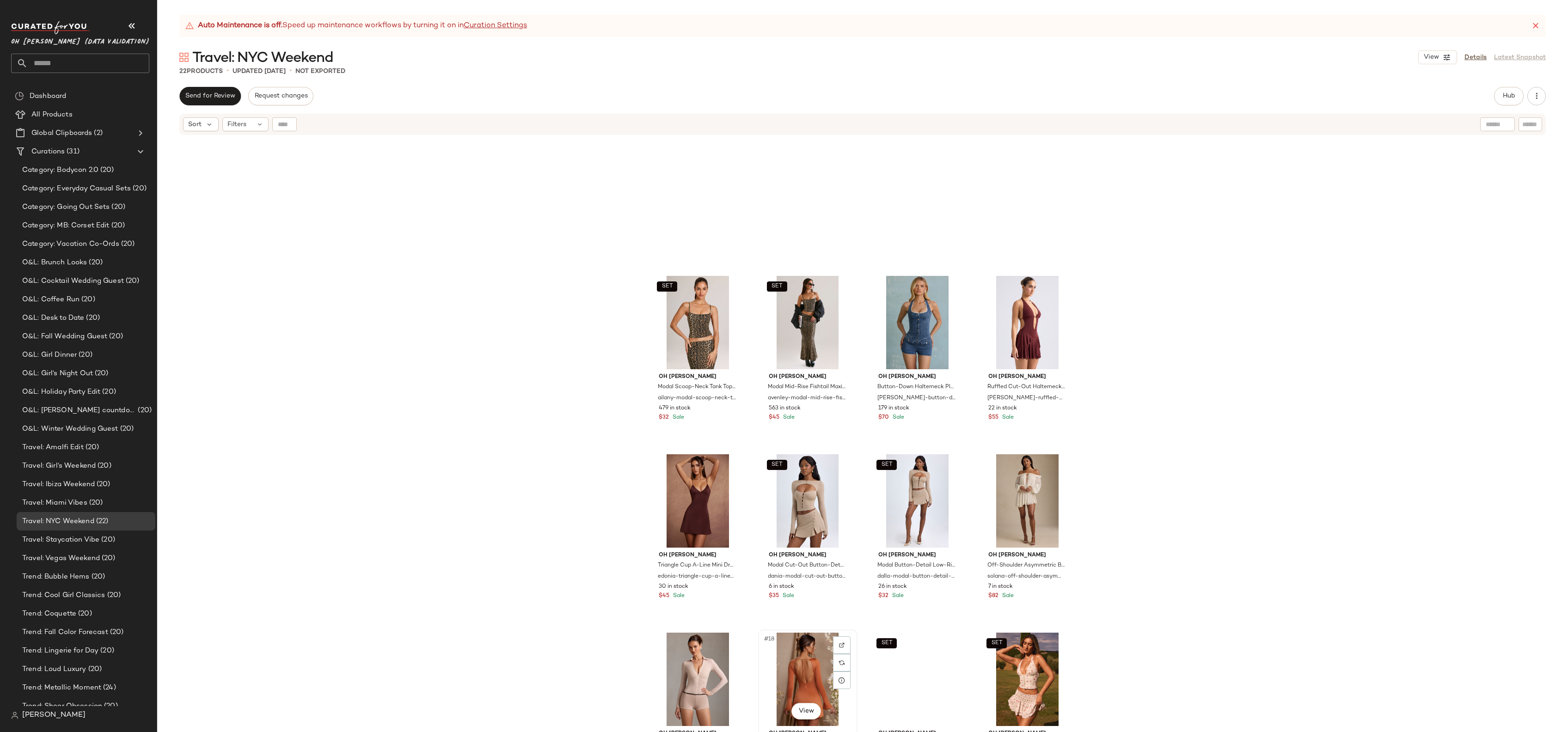
scroll to position [453, 0]
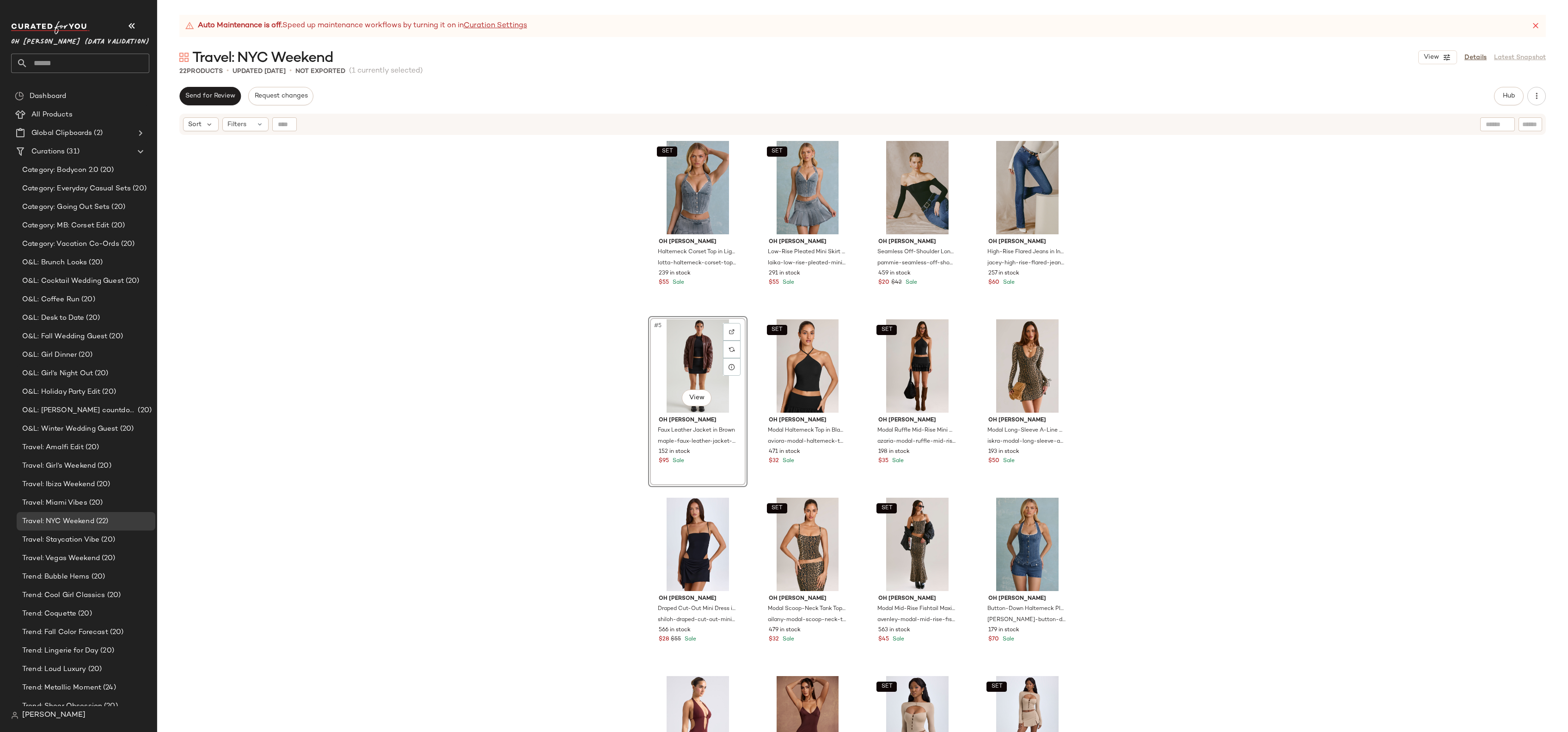
click at [517, 396] on div "SET Oh [PERSON_NAME] Corset Top in Light Blue lotta-halterneck-corset-top-light…" at bounding box center [863, 445] width 1411 height 619
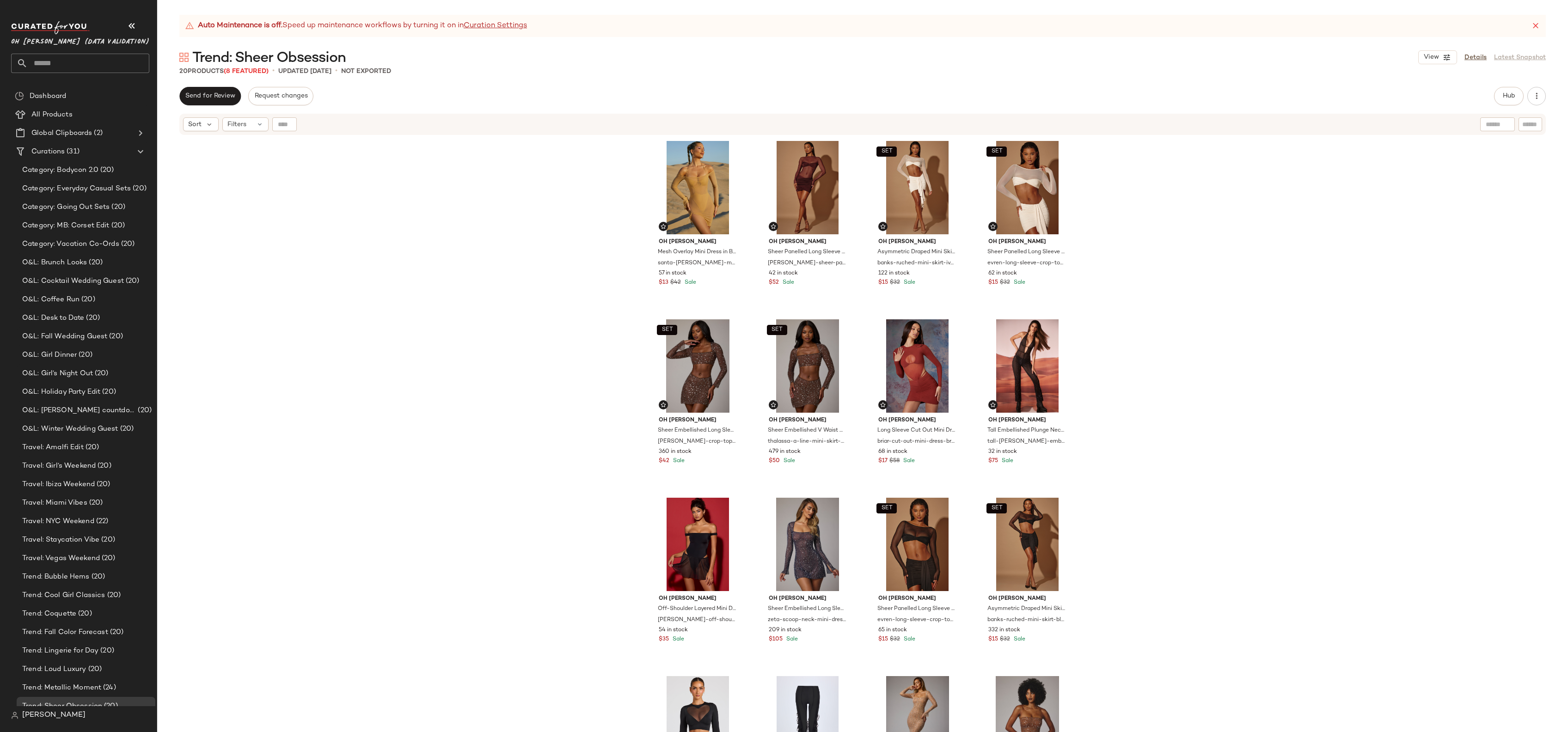
click at [83, 40] on span "Oh [PERSON_NAME] (Data Validation)" at bounding box center [80, 40] width 138 height 17
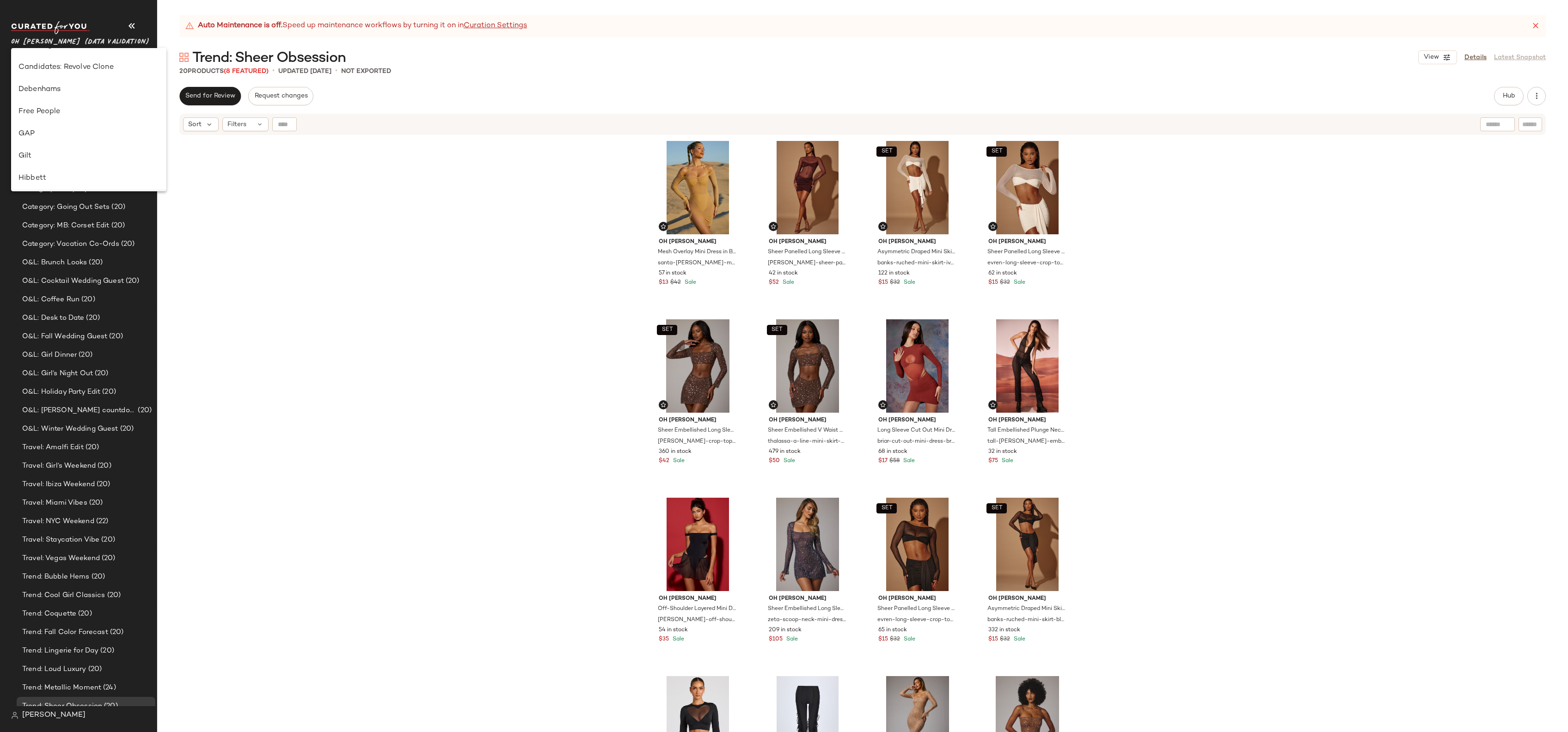
scroll to position [120, 0]
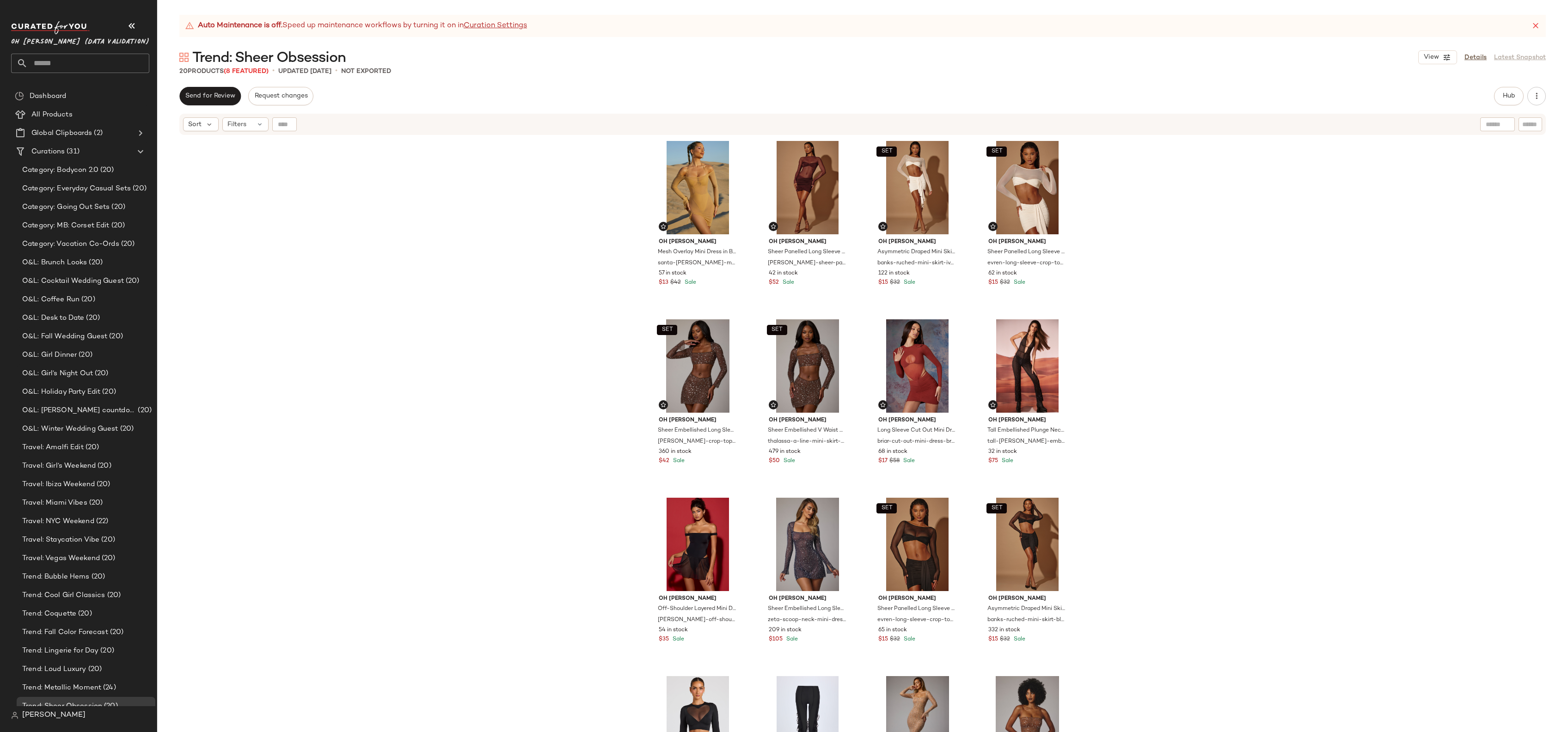
click at [70, 43] on span "Oh [PERSON_NAME] (Data Validation)" at bounding box center [80, 40] width 138 height 17
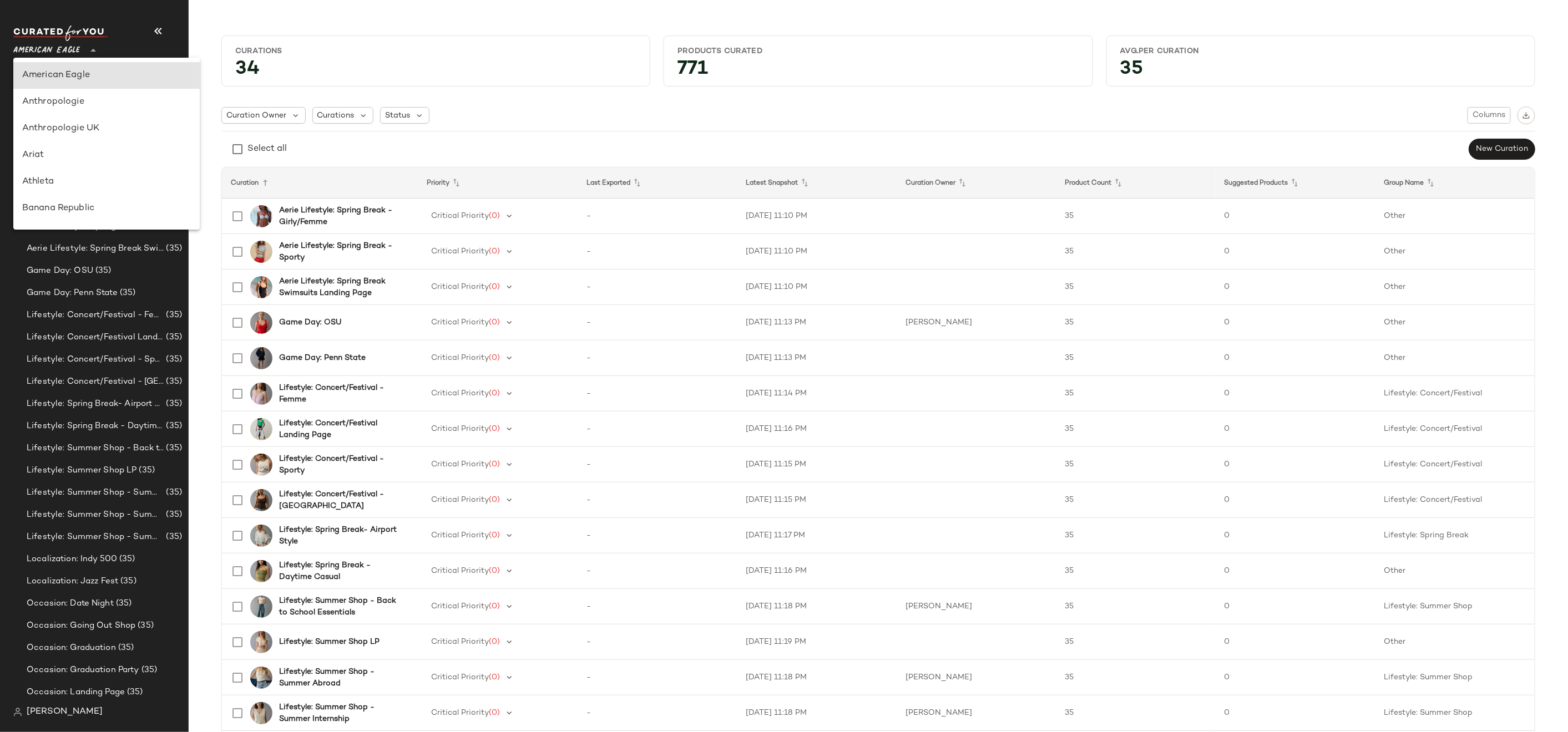
click at [76, 52] on span "American Eagle" at bounding box center [46, 48] width 67 height 20
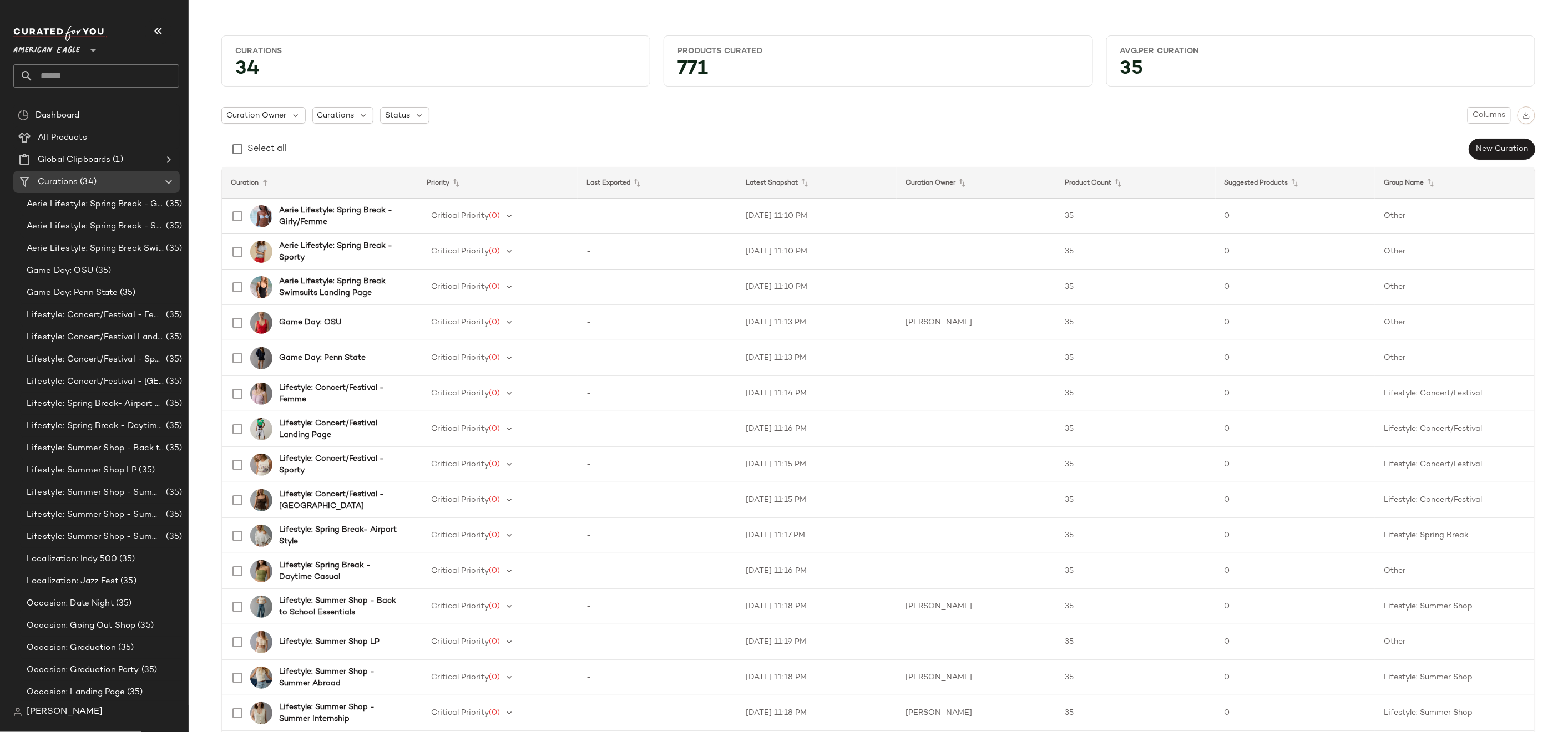
click at [44, 26] on img at bounding box center [60, 33] width 94 height 15
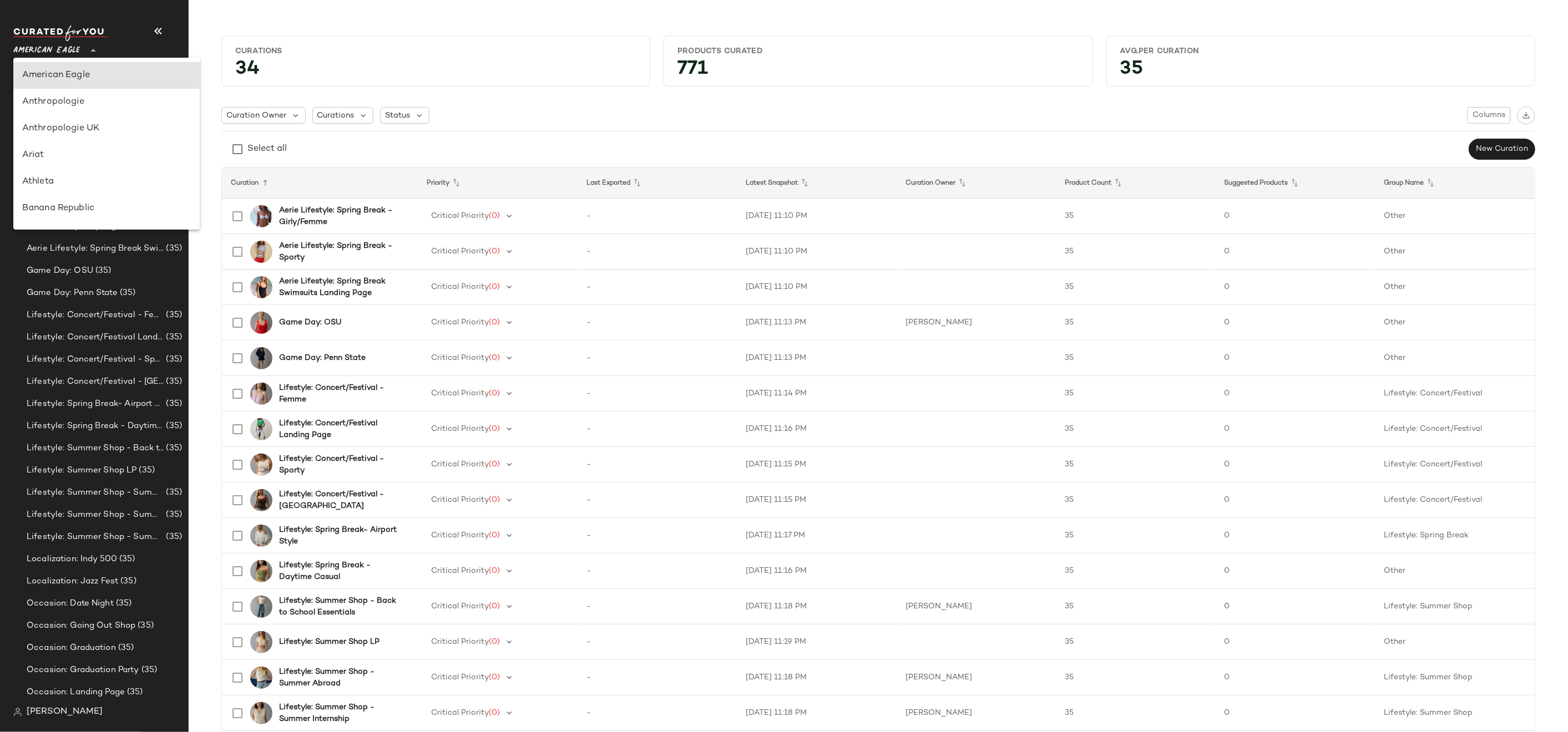
click at [56, 38] on span "American Eagle" at bounding box center [46, 48] width 67 height 20
click at [50, 720] on div "[PERSON_NAME]" at bounding box center [101, 712] width 175 height 22
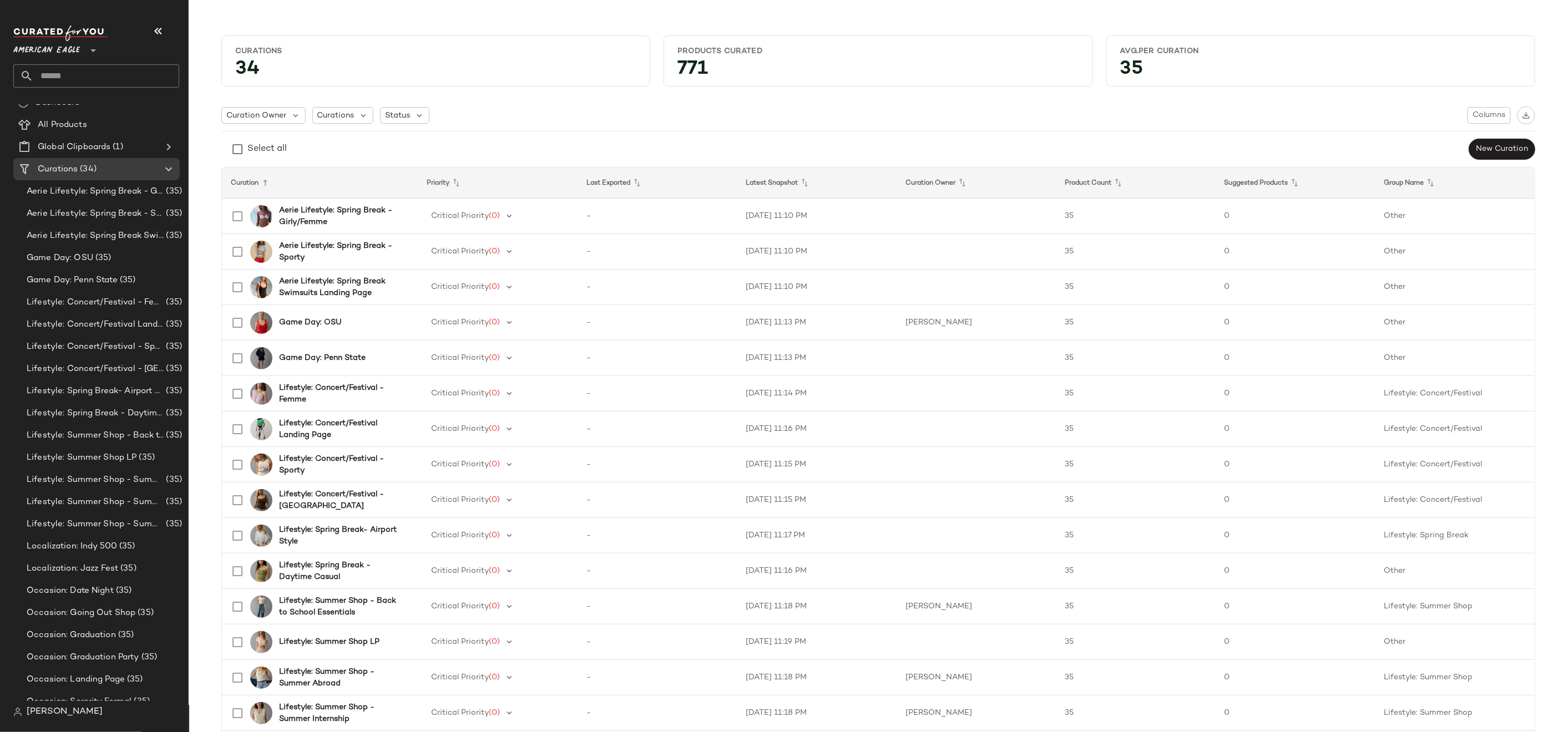
click at [52, 717] on span "[PERSON_NAME]" at bounding box center [64, 712] width 76 height 13
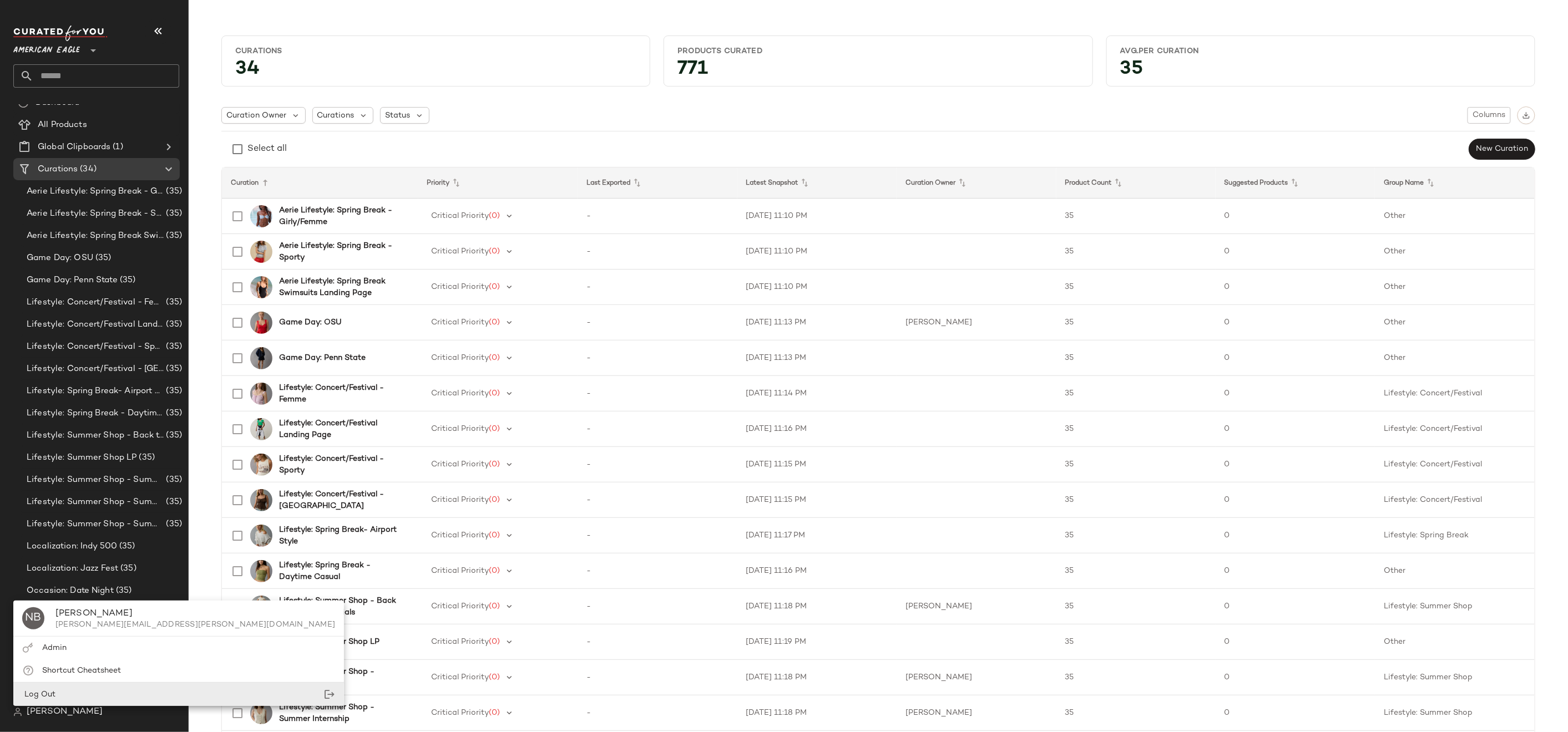
click at [62, 695] on div "Log Out" at bounding box center [179, 694] width 331 height 22
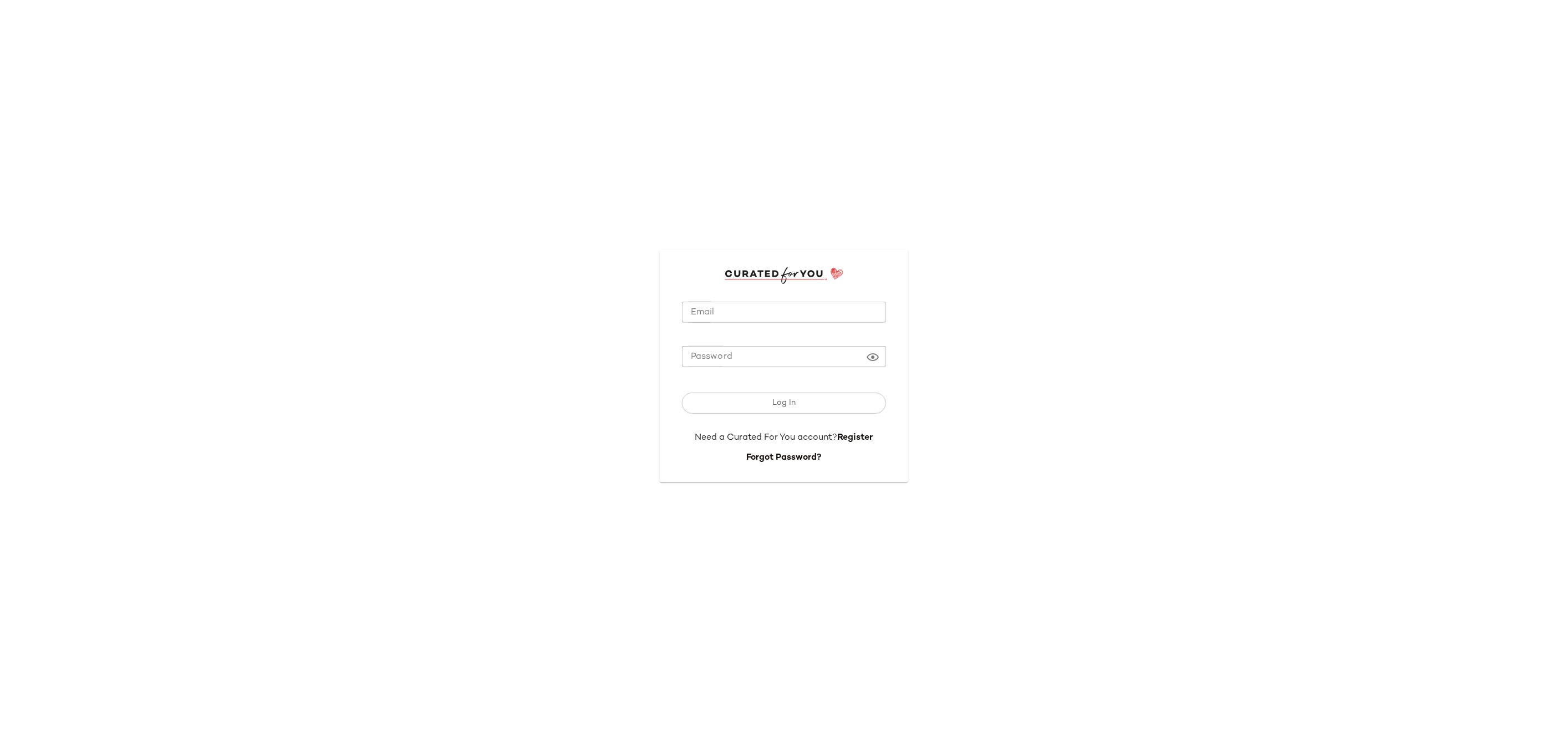
click at [742, 316] on input "Email" at bounding box center [784, 313] width 204 height 22
type input "**********"
click at [763, 411] on button "Log In" at bounding box center [784, 403] width 204 height 21
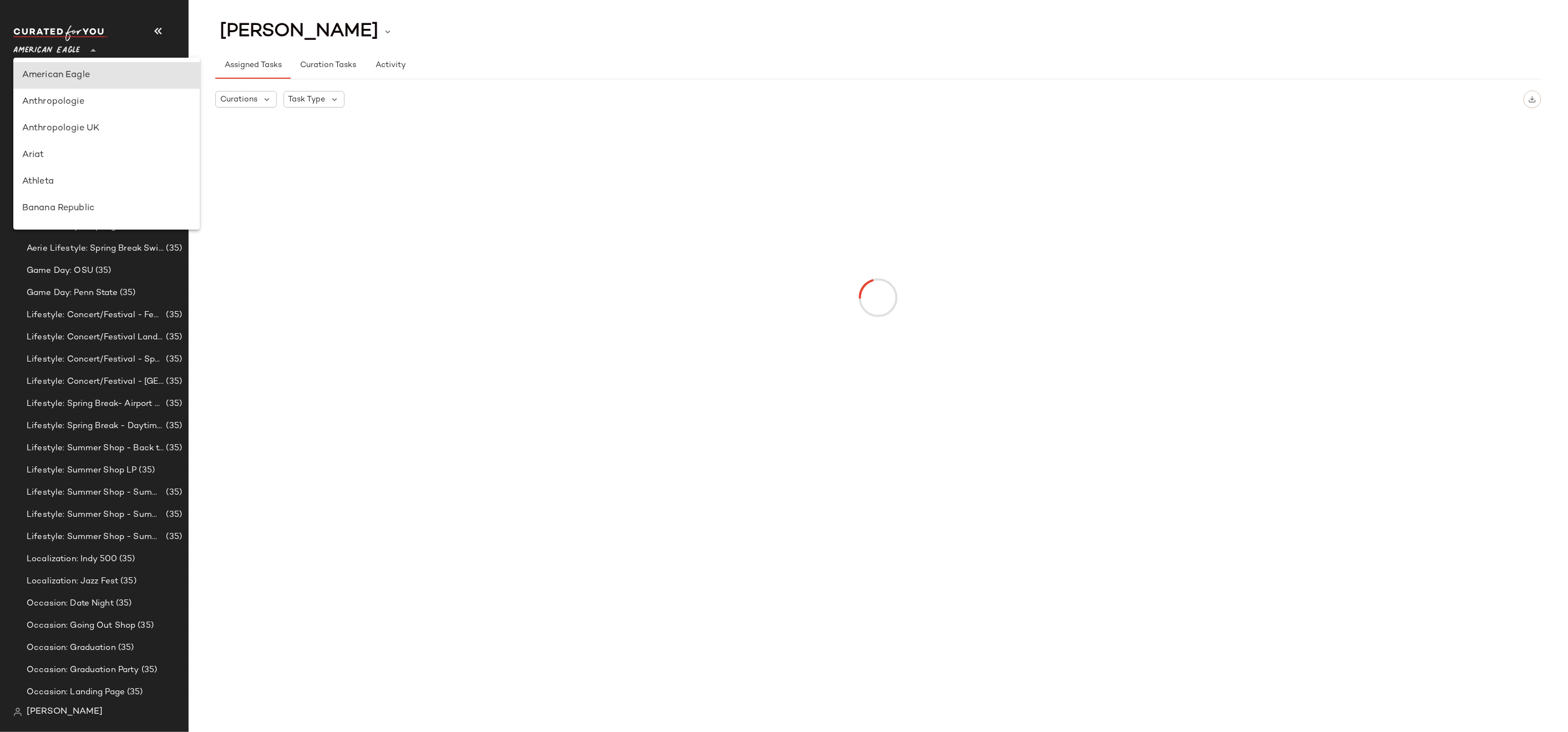
click at [57, 54] on span "American Eagle" at bounding box center [46, 48] width 67 height 20
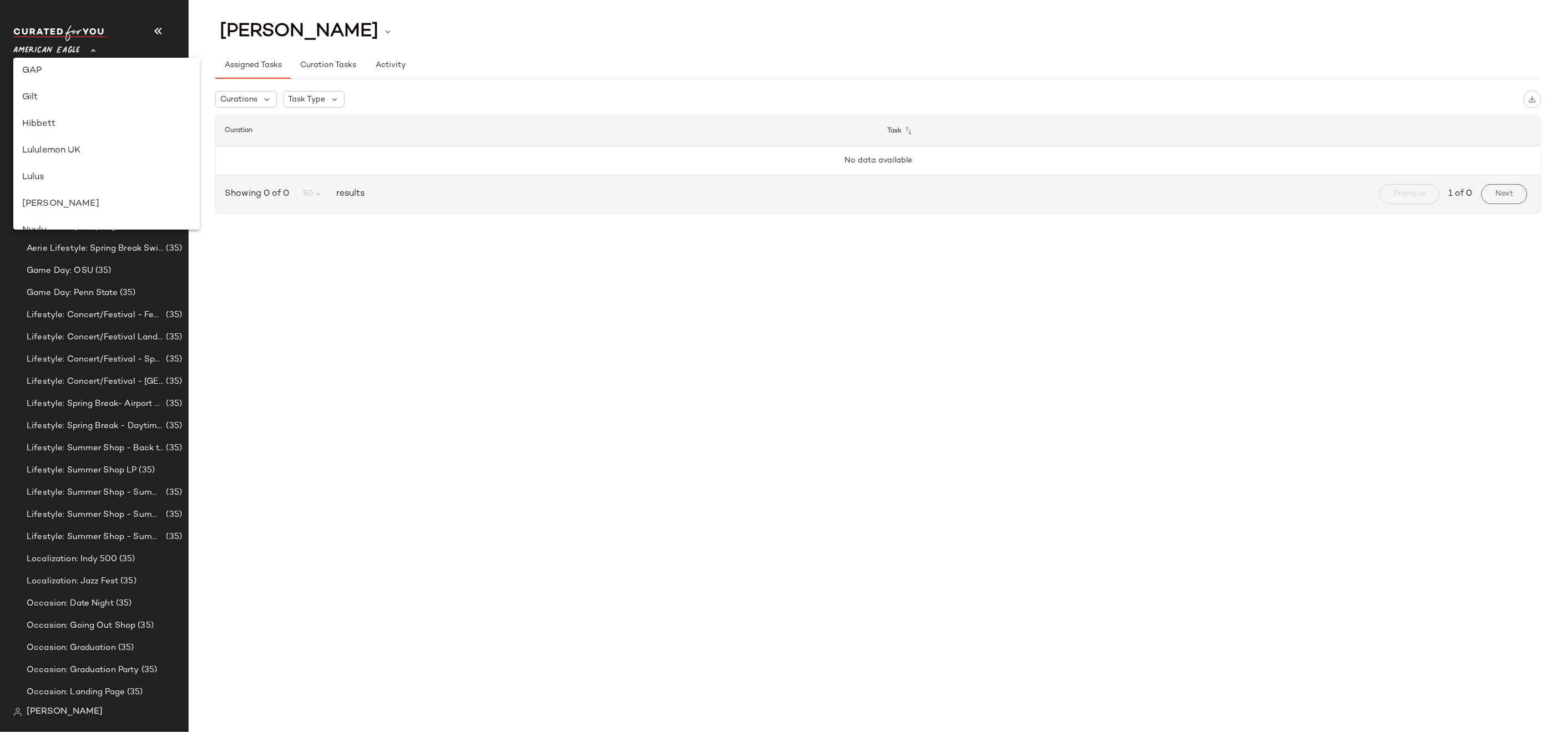
scroll to position [275, 0]
